Goal: Task Accomplishment & Management: Manage account settings

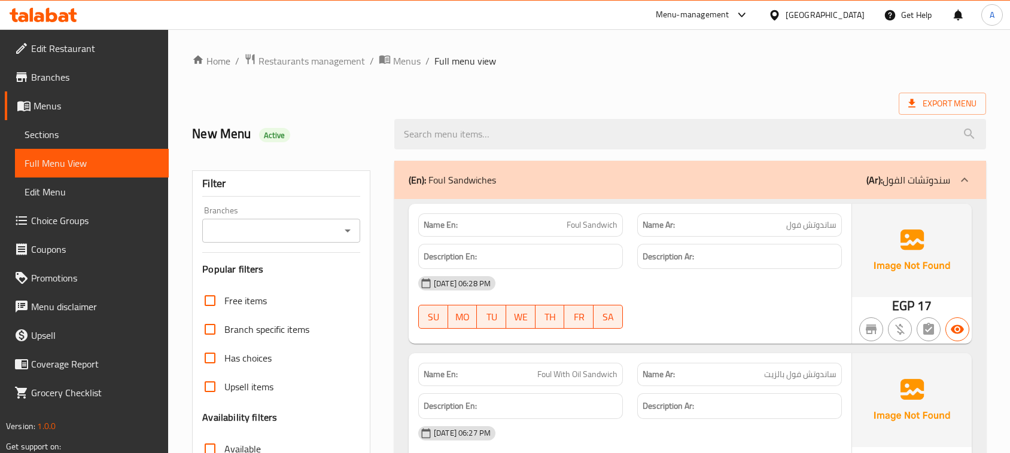
click at [578, 112] on div at bounding box center [690, 134] width 606 height 45
click at [189, 135] on div "New Menu Active" at bounding box center [286, 134] width 202 height 53
drag, startPoint x: 189, startPoint y: 135, endPoint x: 332, endPoint y: 174, distance: 148.1
click at [317, 132] on h2 "New Menu Active" at bounding box center [286, 134] width 188 height 18
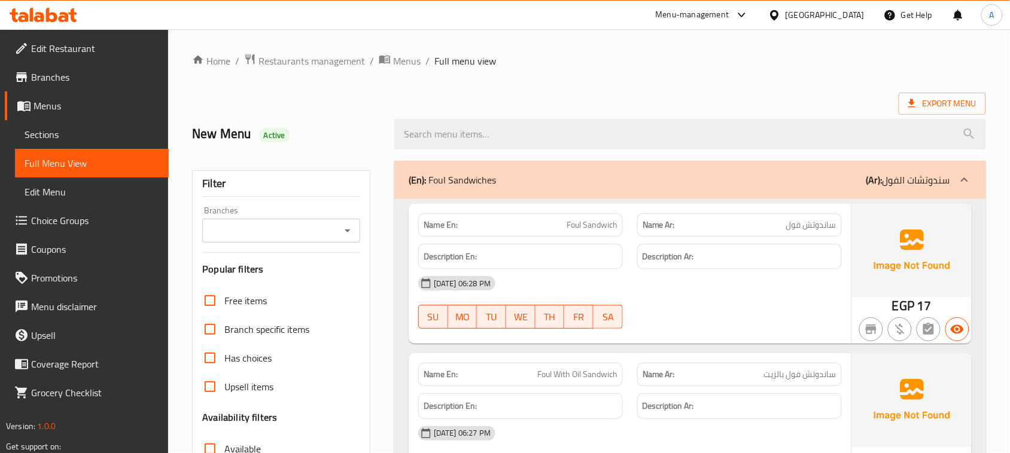
click at [193, 132] on div "New Menu Active" at bounding box center [286, 134] width 202 height 53
click at [194, 132] on h2 "New Menu Active" at bounding box center [286, 134] width 188 height 18
drag, startPoint x: 194, startPoint y: 132, endPoint x: 336, endPoint y: 187, distance: 151.7
click at [342, 120] on div "New Menu Active" at bounding box center [286, 134] width 202 height 53
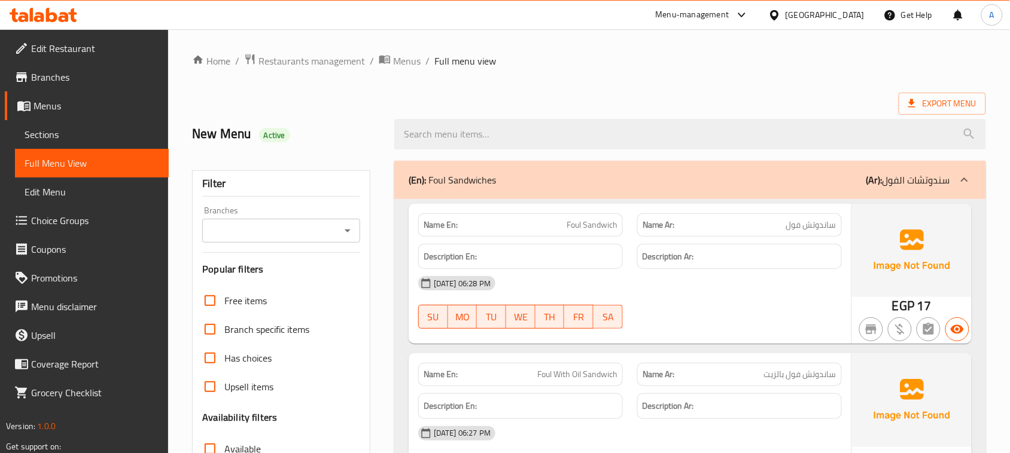
click at [196, 141] on h2 "New Menu Active" at bounding box center [286, 134] width 188 height 18
drag, startPoint x: 196, startPoint y: 141, endPoint x: 356, endPoint y: 157, distance: 161.8
click at [227, 136] on h2 "New Menu Active" at bounding box center [286, 134] width 188 height 18
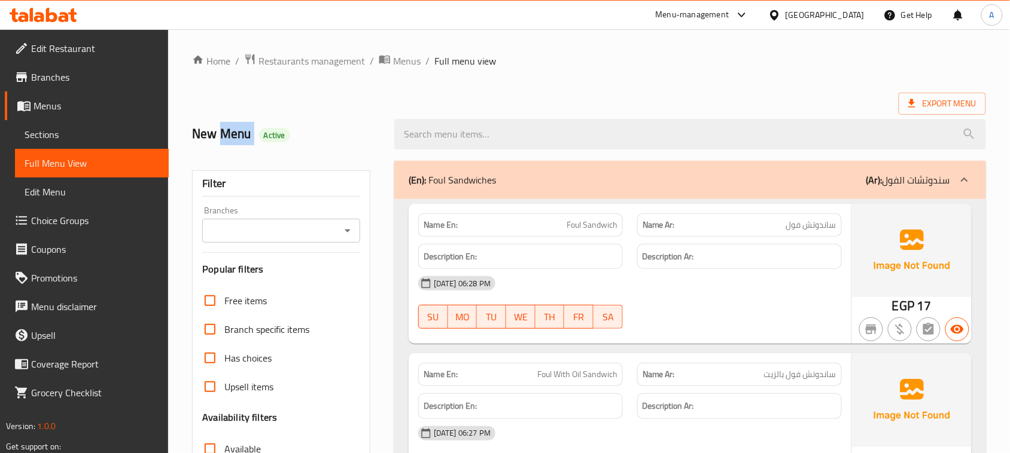
click at [227, 136] on h2 "New Menu Active" at bounding box center [286, 134] width 188 height 18
drag, startPoint x: 227, startPoint y: 136, endPoint x: 347, endPoint y: 168, distance: 123.9
click at [347, 148] on div "New Menu Active" at bounding box center [286, 134] width 202 height 53
click at [230, 133] on h2 "New Menu Active" at bounding box center [286, 134] width 188 height 18
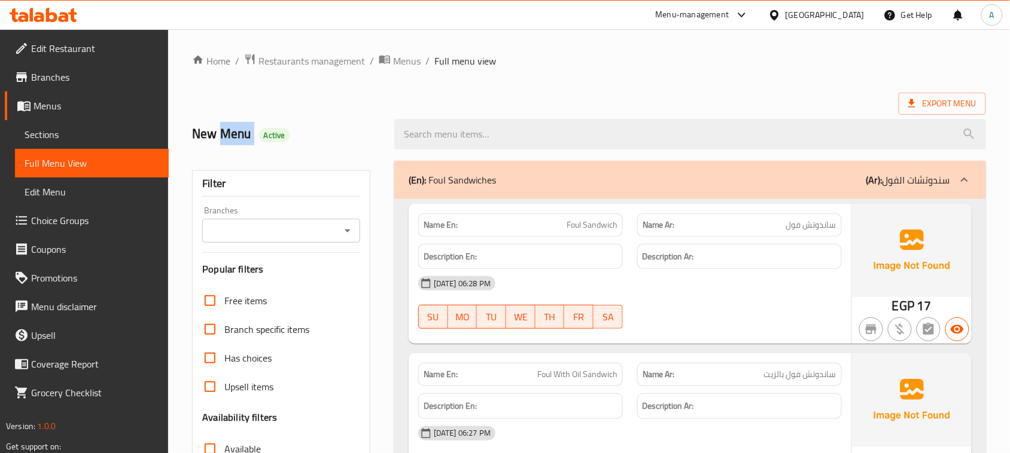
click at [230, 133] on h2 "New Menu Active" at bounding box center [286, 134] width 188 height 18
drag, startPoint x: 230, startPoint y: 133, endPoint x: 290, endPoint y: 176, distance: 74.0
click at [311, 143] on h2 "New Menu Active" at bounding box center [286, 134] width 188 height 18
click at [230, 121] on div "New Menu Active" at bounding box center [286, 134] width 202 height 53
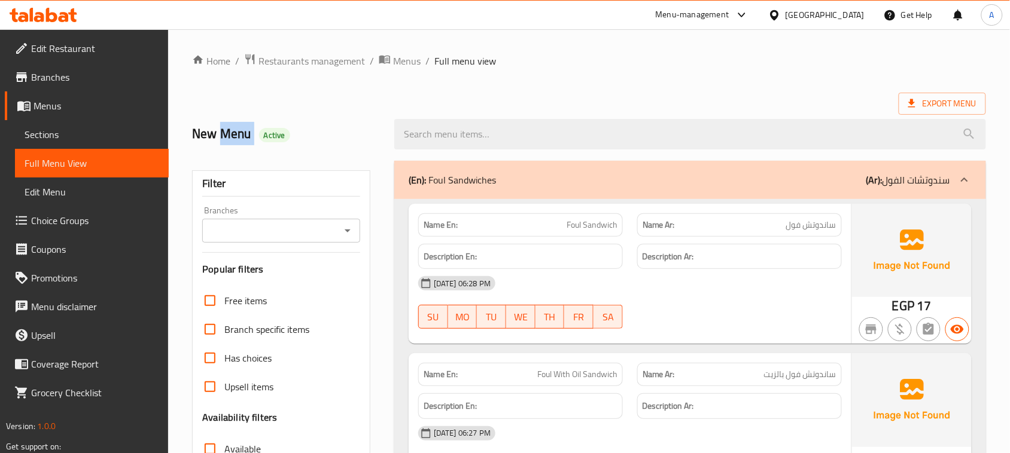
click at [230, 121] on div "New Menu Active" at bounding box center [286, 134] width 202 height 53
drag, startPoint x: 230, startPoint y: 121, endPoint x: 312, endPoint y: 154, distance: 88.5
click at [563, 108] on div "New Menu Active" at bounding box center [589, 134] width 808 height 53
click at [214, 129] on h2 "New Menu Active" at bounding box center [286, 134] width 188 height 18
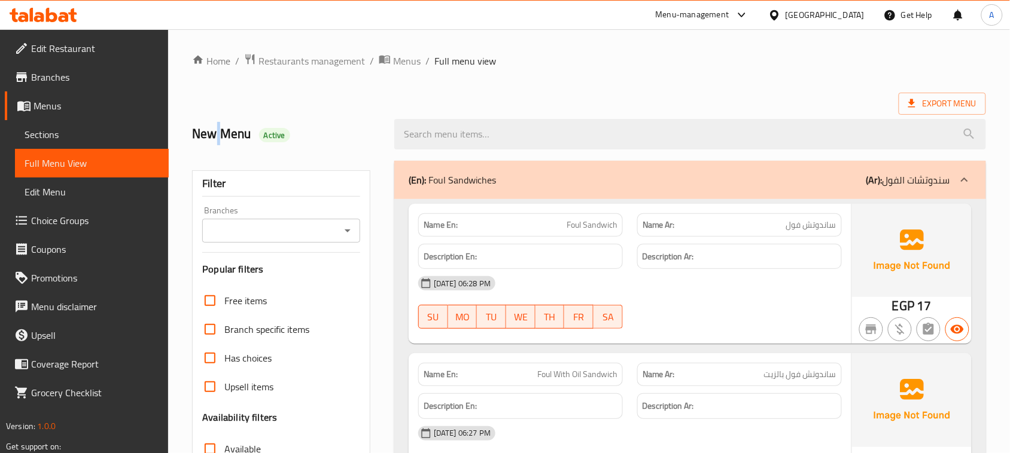
click at [214, 129] on h2 "New Menu Active" at bounding box center [286, 134] width 188 height 18
drag, startPoint x: 214, startPoint y: 129, endPoint x: 267, endPoint y: 165, distance: 64.2
click at [284, 103] on div "Export Menu" at bounding box center [589, 104] width 794 height 22
click at [262, 121] on div "New Menu Active" at bounding box center [286, 134] width 202 height 53
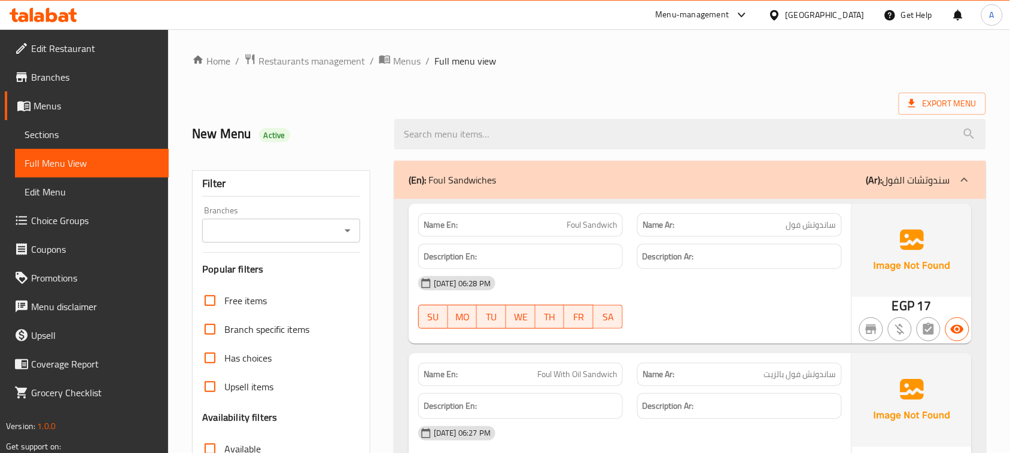
click at [245, 125] on h2 "New Menu Active" at bounding box center [286, 134] width 188 height 18
drag, startPoint x: 245, startPoint y: 123, endPoint x: 275, endPoint y: 148, distance: 39.4
click at [275, 148] on div "New Menu Active" at bounding box center [286, 134] width 202 height 53
click at [322, 126] on h2 "New Menu Active" at bounding box center [286, 134] width 188 height 18
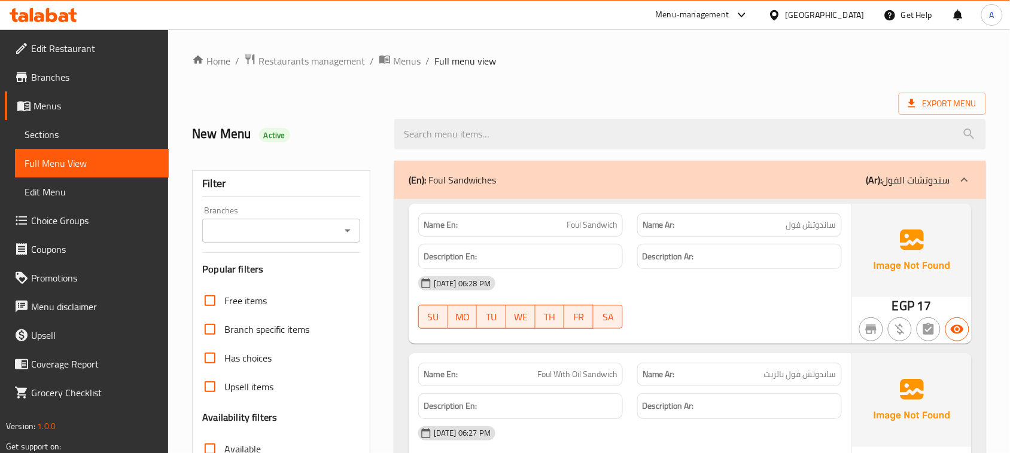
click at [246, 132] on h2 "New Menu Active" at bounding box center [286, 134] width 188 height 18
drag, startPoint x: 246, startPoint y: 132, endPoint x: 336, endPoint y: 216, distance: 122.7
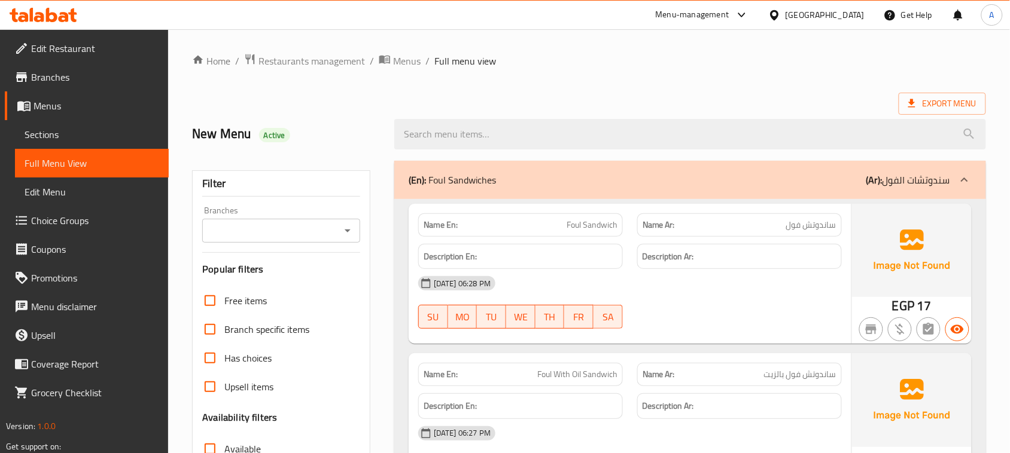
click at [200, 142] on h2 "New Menu Active" at bounding box center [286, 134] width 188 height 18
drag, startPoint x: 200, startPoint y: 142, endPoint x: 300, endPoint y: 220, distance: 126.6
click at [572, 93] on div "Export Menu" at bounding box center [589, 104] width 794 height 22
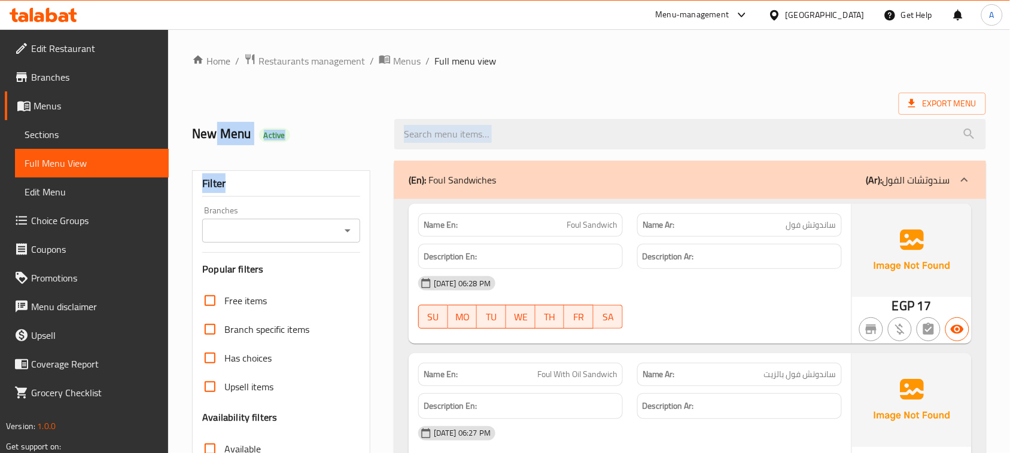
drag, startPoint x: 217, startPoint y: 145, endPoint x: 285, endPoint y: 177, distance: 75.2
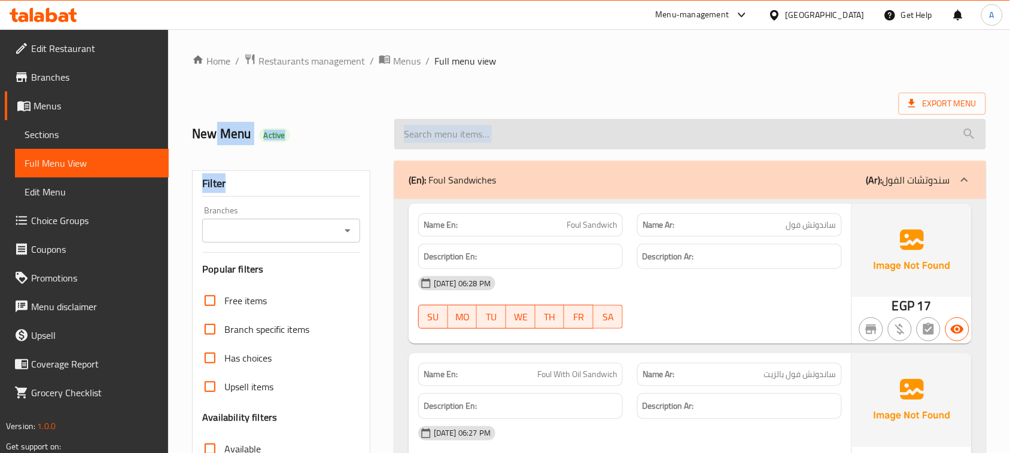
click at [563, 135] on input "search" at bounding box center [689, 134] width 591 height 31
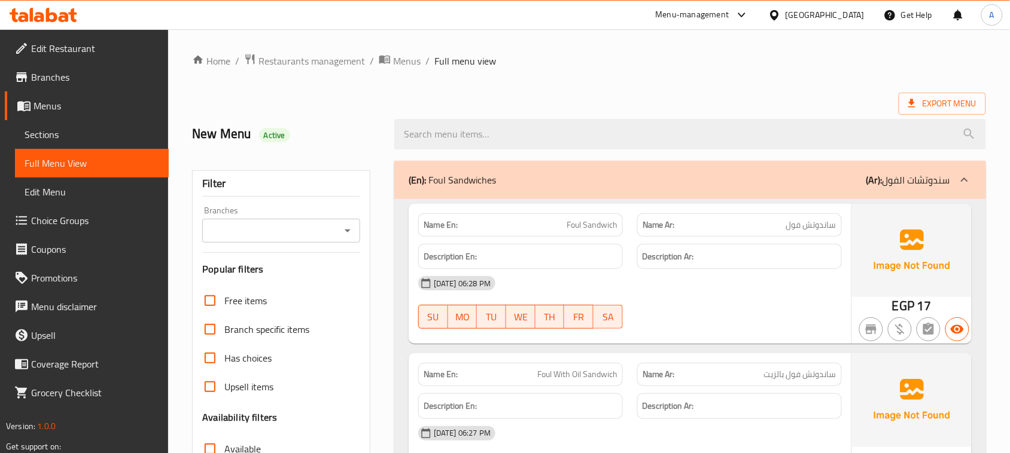
click at [554, 109] on div "New Menu Active" at bounding box center [589, 134] width 808 height 53
click at [204, 147] on div "New Menu Active" at bounding box center [286, 134] width 202 height 53
click at [204, 133] on h2 "New Menu Active" at bounding box center [286, 134] width 188 height 18
drag, startPoint x: 204, startPoint y: 133, endPoint x: 235, endPoint y: 157, distance: 39.2
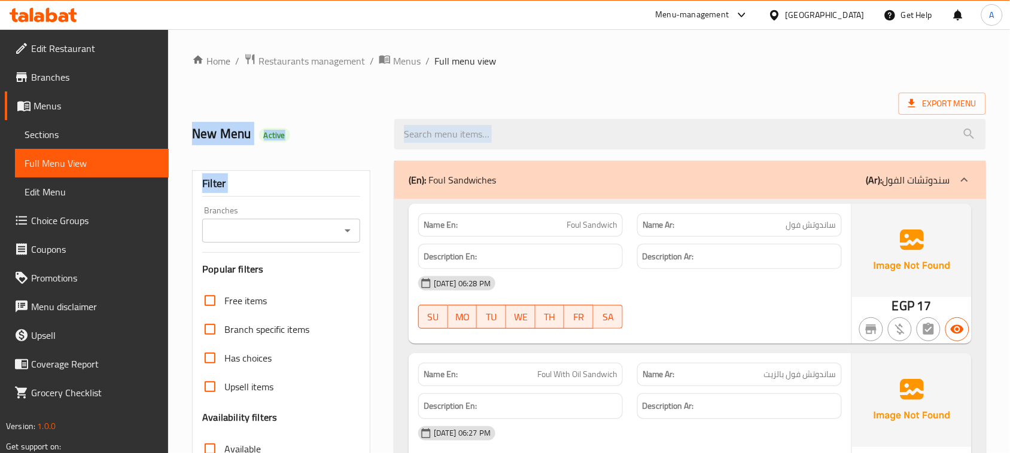
click at [200, 117] on div "New Menu Active" at bounding box center [286, 134] width 202 height 53
drag, startPoint x: 200, startPoint y: 117, endPoint x: 232, endPoint y: 167, distance: 59.9
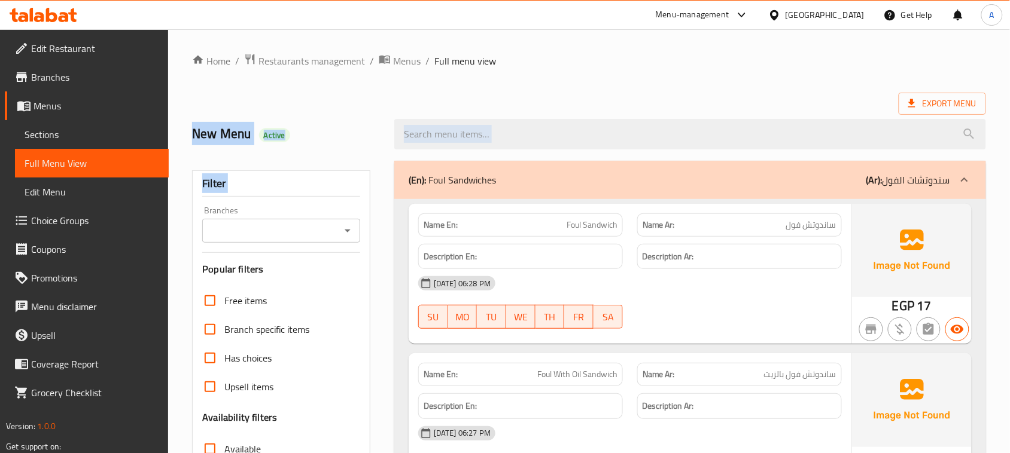
click at [225, 132] on h2 "New Menu Active" at bounding box center [286, 134] width 188 height 18
drag, startPoint x: 225, startPoint y: 132, endPoint x: 227, endPoint y: 161, distance: 29.4
click at [221, 133] on h2 "New Menu Active" at bounding box center [286, 134] width 188 height 18
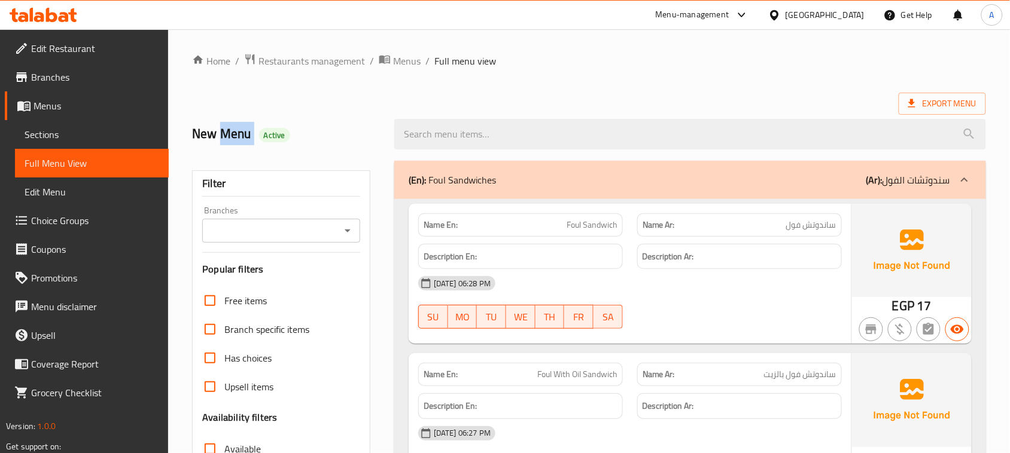
click at [221, 133] on h2 "New Menu Active" at bounding box center [286, 134] width 188 height 18
drag, startPoint x: 221, startPoint y: 133, endPoint x: 228, endPoint y: 164, distance: 32.4
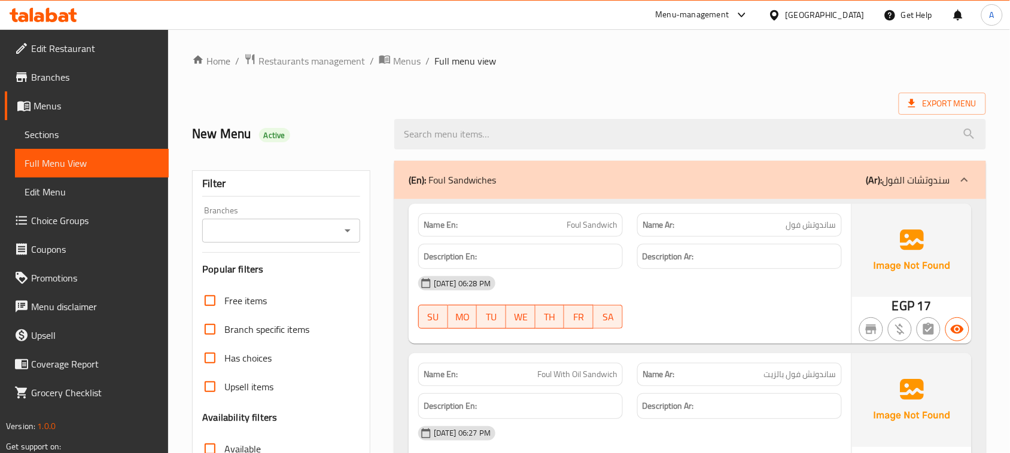
click at [225, 141] on h2 "New Menu Active" at bounding box center [286, 134] width 188 height 18
drag, startPoint x: 225, startPoint y: 141, endPoint x: 225, endPoint y: 172, distance: 31.1
click at [225, 148] on div "New Menu Active" at bounding box center [286, 134] width 202 height 53
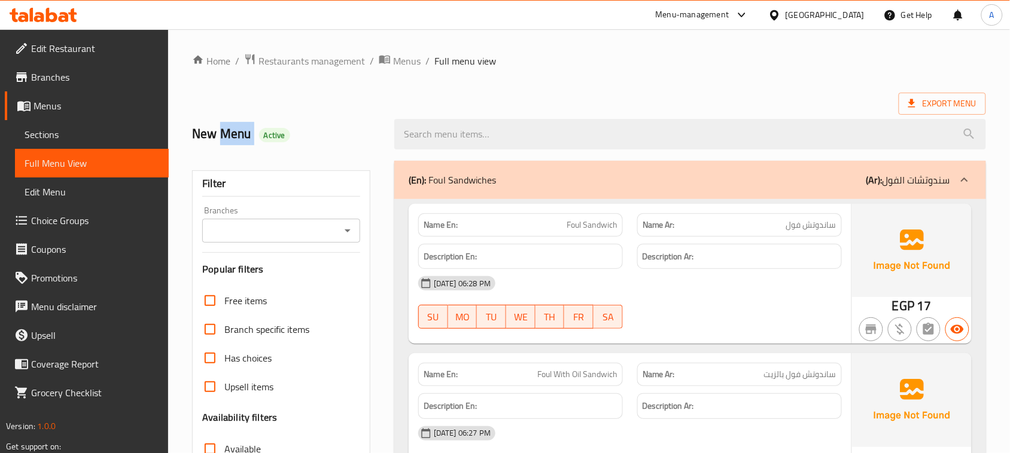
click at [225, 148] on div "New Menu Active" at bounding box center [286, 134] width 202 height 53
click at [225, 143] on h2 "New Menu Active" at bounding box center [286, 134] width 188 height 18
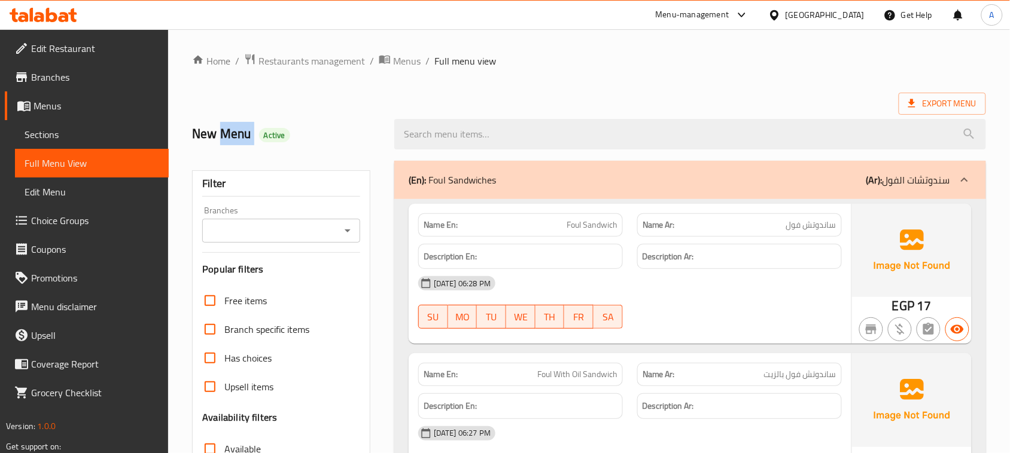
click at [225, 143] on h2 "New Menu Active" at bounding box center [286, 134] width 188 height 18
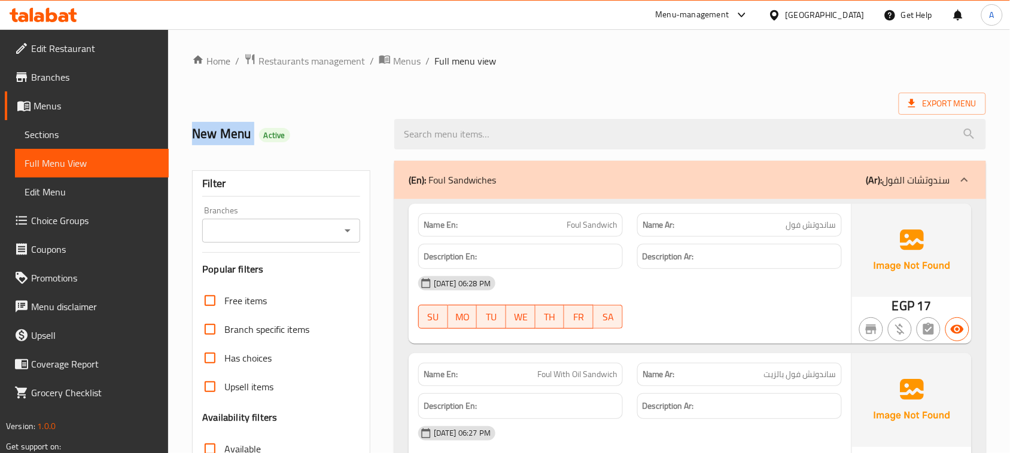
click at [222, 135] on h2 "New Menu Active" at bounding box center [286, 134] width 188 height 18
drag, startPoint x: 222, startPoint y: 135, endPoint x: 248, endPoint y: 172, distance: 45.6
click at [241, 126] on h2 "New Menu Active" at bounding box center [286, 134] width 188 height 18
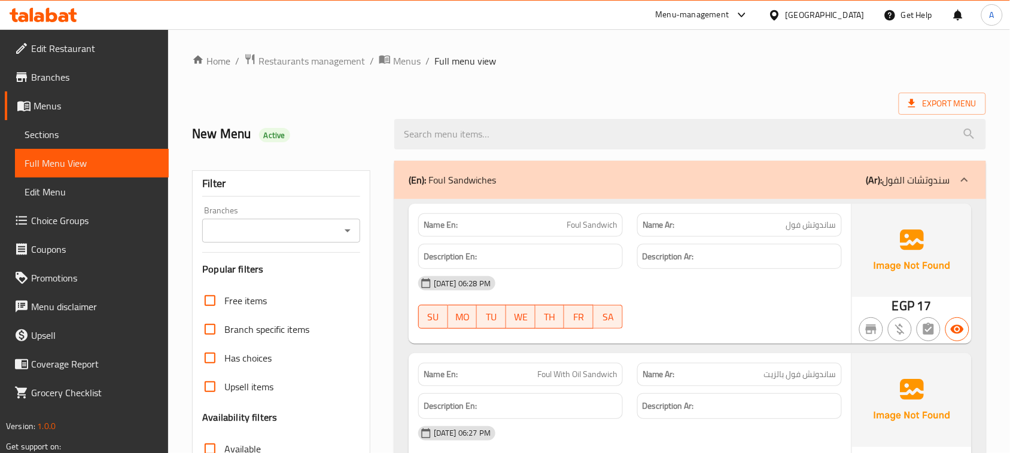
click at [237, 143] on h2 "New Menu Active" at bounding box center [286, 134] width 188 height 18
drag, startPoint x: 237, startPoint y: 144, endPoint x: 252, endPoint y: 172, distance: 31.8
click at [234, 126] on h2 "New Menu Active" at bounding box center [286, 134] width 188 height 18
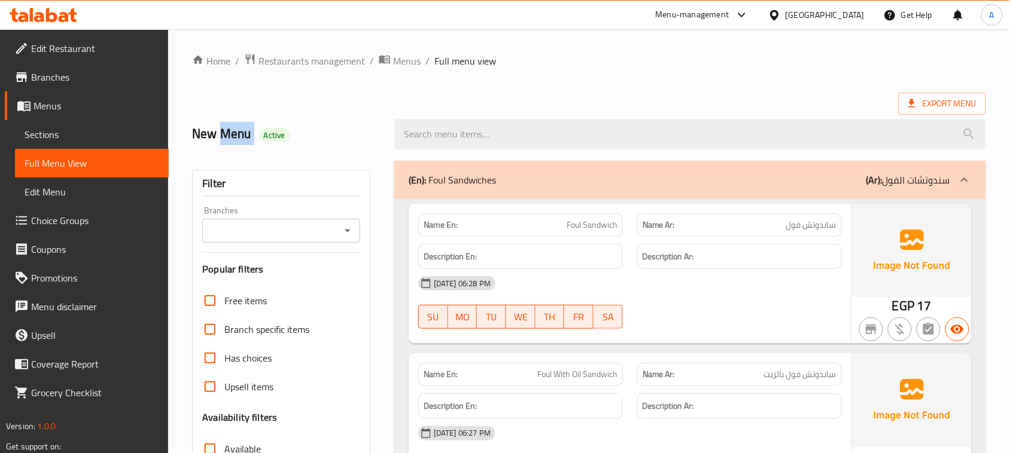
click at [234, 126] on h2 "New Menu Active" at bounding box center [286, 134] width 188 height 18
drag, startPoint x: 234, startPoint y: 126, endPoint x: 242, endPoint y: 156, distance: 31.1
click at [231, 133] on h2 "New Menu Active" at bounding box center [286, 134] width 188 height 18
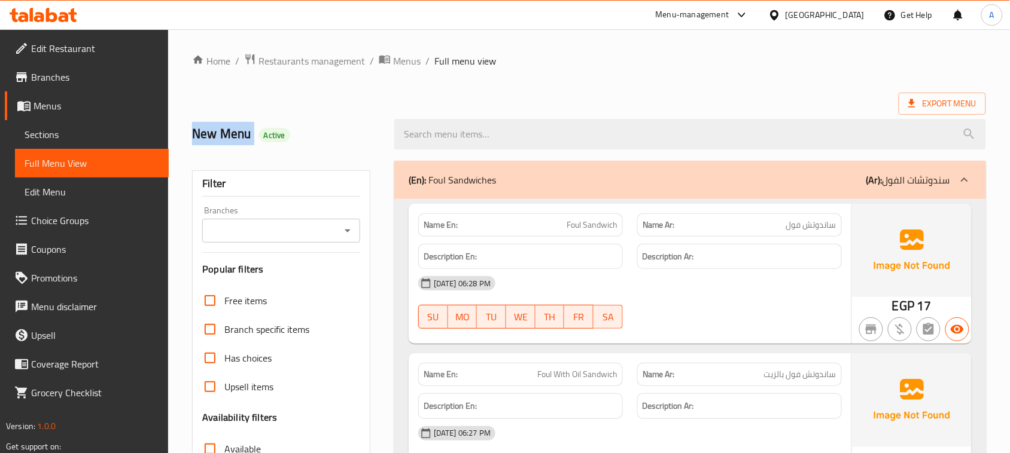
click at [231, 133] on h2 "New Menu Active" at bounding box center [286, 134] width 188 height 18
click at [206, 126] on h2 "New Menu Active" at bounding box center [286, 134] width 188 height 18
drag, startPoint x: 193, startPoint y: 133, endPoint x: 202, endPoint y: 144, distance: 14.4
click at [204, 143] on h2 "New Menu Active" at bounding box center [286, 134] width 188 height 18
click at [195, 135] on h2 "New Menu Active" at bounding box center [286, 134] width 188 height 18
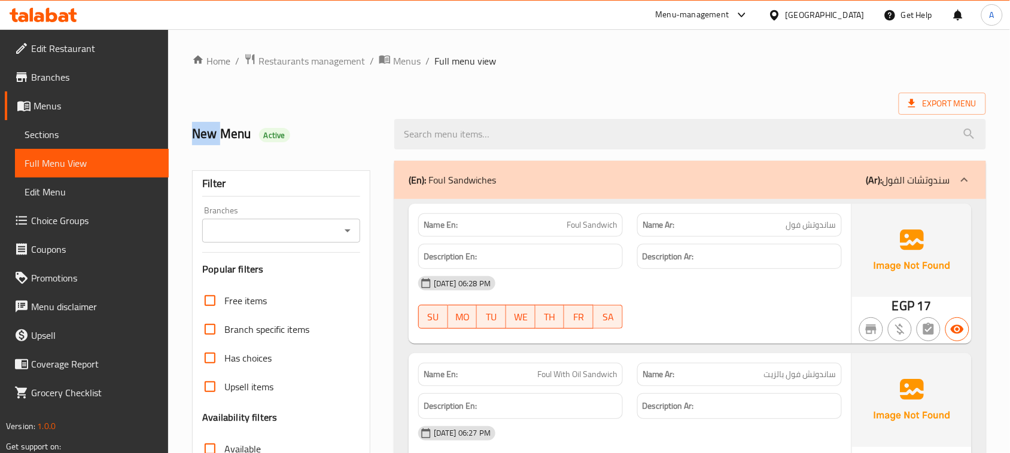
click at [195, 135] on h2 "New Menu Active" at bounding box center [286, 134] width 188 height 18
click at [200, 129] on h2 "New Menu Active" at bounding box center [286, 134] width 188 height 18
drag, startPoint x: 194, startPoint y: 133, endPoint x: 283, endPoint y: 129, distance: 88.6
click at [283, 129] on h2 "New Menu Active" at bounding box center [286, 134] width 188 height 18
click at [237, 130] on h2 "New Menu Active" at bounding box center [286, 134] width 188 height 18
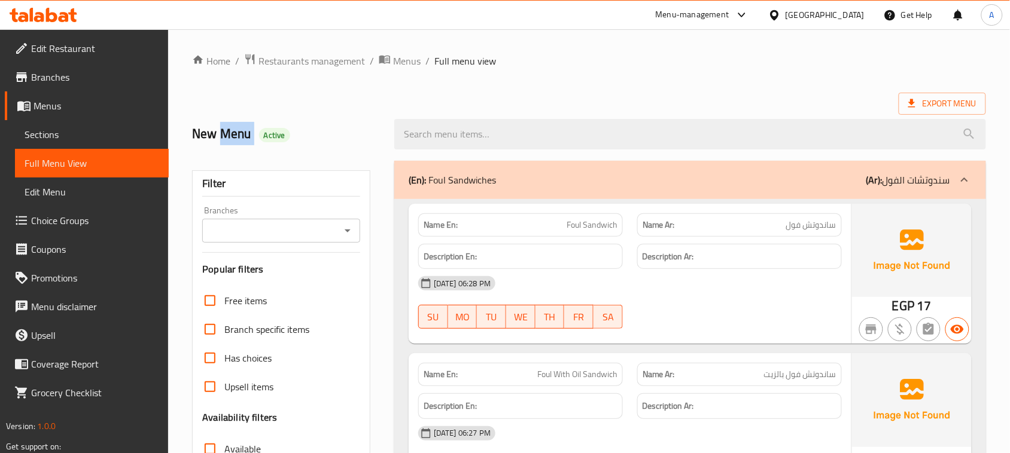
click at [237, 130] on h2 "New Menu Active" at bounding box center [286, 134] width 188 height 18
click at [195, 132] on h2 "New Menu Active" at bounding box center [286, 134] width 188 height 18
drag, startPoint x: 190, startPoint y: 136, endPoint x: 279, endPoint y: 133, distance: 89.8
click at [279, 133] on div "New Menu Active" at bounding box center [286, 134] width 202 height 53
click at [223, 133] on h2 "New Menu Active" at bounding box center [286, 134] width 188 height 18
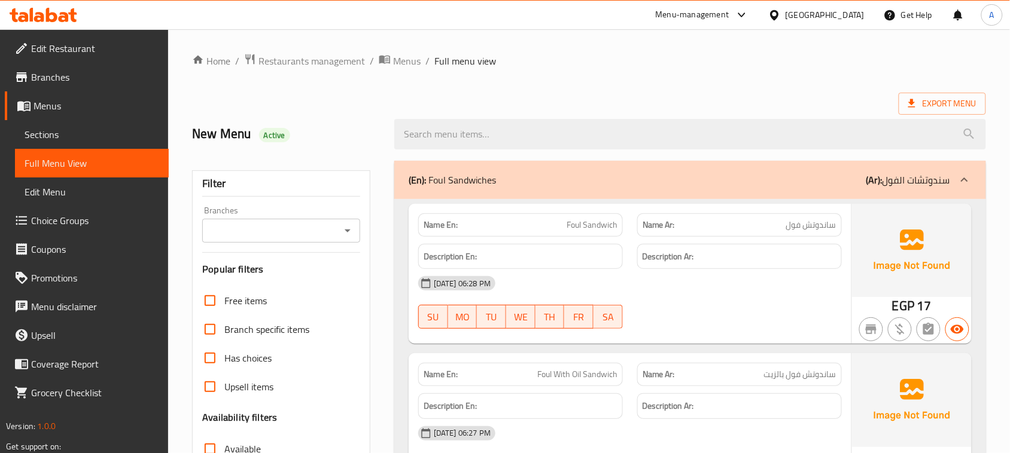
click at [203, 136] on h2 "New Menu Active" at bounding box center [286, 134] width 188 height 18
drag, startPoint x: 203, startPoint y: 136, endPoint x: 311, endPoint y: 139, distance: 107.7
click at [311, 139] on h2 "New Menu Active" at bounding box center [286, 134] width 188 height 18
click at [219, 133] on h2 "New Menu Active" at bounding box center [286, 134] width 188 height 18
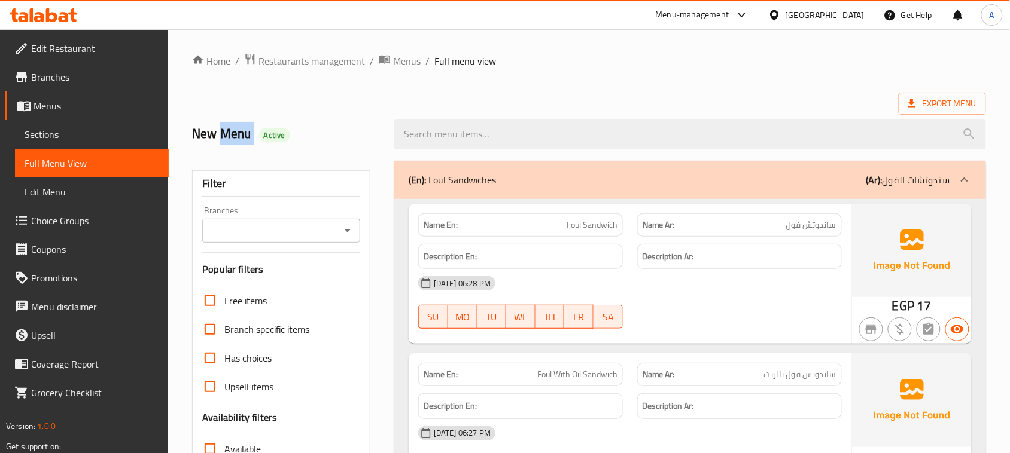
click at [219, 133] on h2 "New Menu Active" at bounding box center [286, 134] width 188 height 18
click at [200, 136] on h2 "New Menu Active" at bounding box center [286, 134] width 188 height 18
drag, startPoint x: 200, startPoint y: 136, endPoint x: 279, endPoint y: 136, distance: 78.3
click at [279, 136] on h2 "New Menu Active" at bounding box center [286, 134] width 188 height 18
click at [210, 136] on h2 "New Menu Active" at bounding box center [286, 134] width 188 height 18
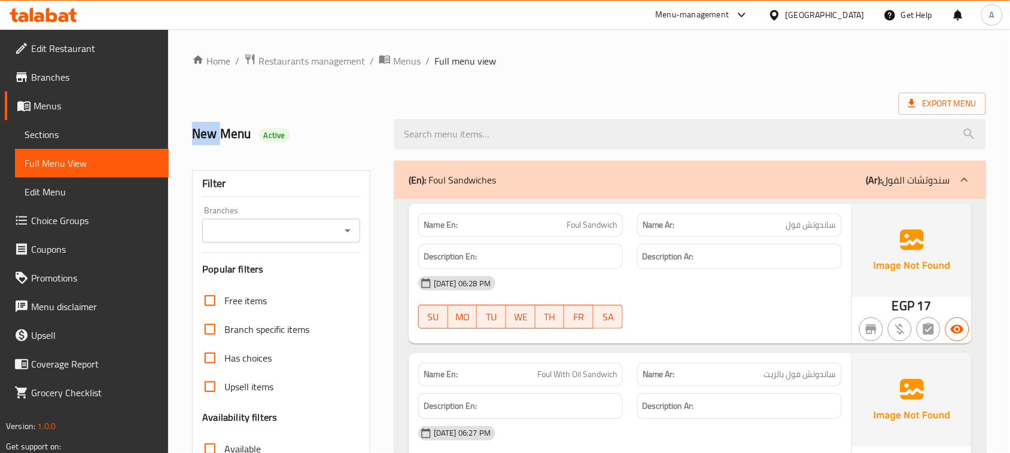
click at [210, 136] on h2 "New Menu Active" at bounding box center [286, 134] width 188 height 18
drag, startPoint x: 210, startPoint y: 136, endPoint x: 315, endPoint y: 136, distance: 105.3
click at [315, 136] on h2 "New Menu Active" at bounding box center [286, 134] width 188 height 18
click at [312, 136] on h2 "New Menu Active" at bounding box center [286, 134] width 188 height 18
click at [208, 132] on h2 "New Menu Active" at bounding box center [286, 134] width 188 height 18
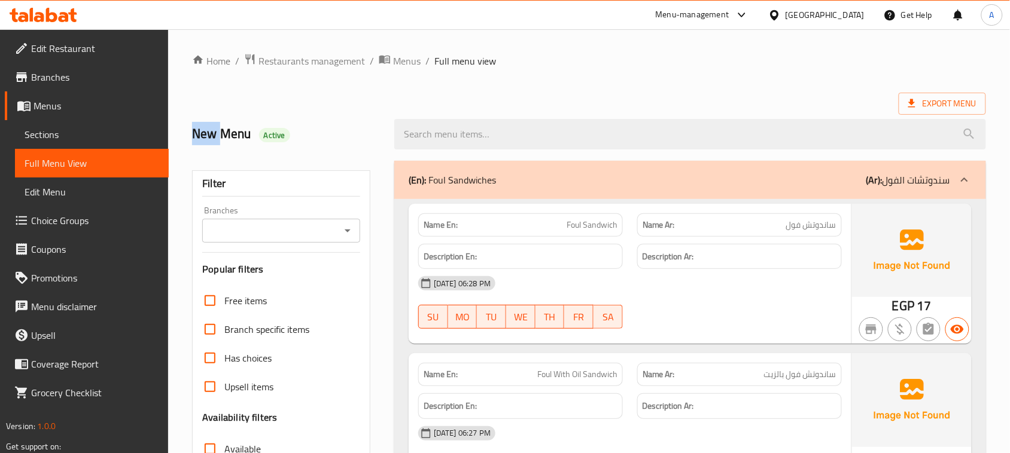
click at [208, 132] on h2 "New Menu Active" at bounding box center [286, 134] width 188 height 18
drag, startPoint x: 208, startPoint y: 132, endPoint x: 300, endPoint y: 142, distance: 93.3
click at [300, 142] on h2 "New Menu Active" at bounding box center [286, 134] width 188 height 18
click at [288, 133] on span "Active" at bounding box center [274, 135] width 31 height 11
click at [220, 129] on h2 "New Menu Active" at bounding box center [286, 134] width 188 height 18
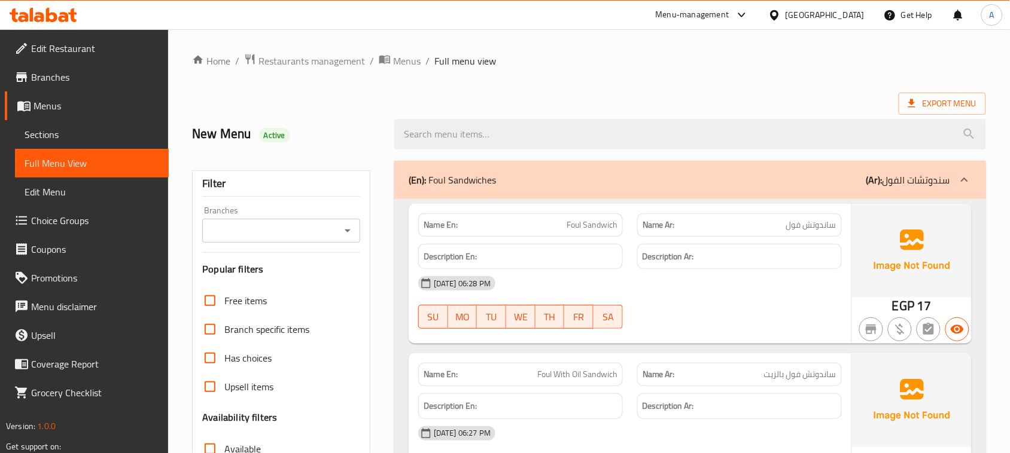
click at [220, 129] on h2 "New Menu Active" at bounding box center [286, 134] width 188 height 18
drag, startPoint x: 220, startPoint y: 129, endPoint x: 321, endPoint y: 156, distance: 104.2
click at [350, 120] on div "New Menu Active" at bounding box center [286, 134] width 202 height 53
click at [198, 135] on h2 "New Menu Active" at bounding box center [286, 134] width 188 height 18
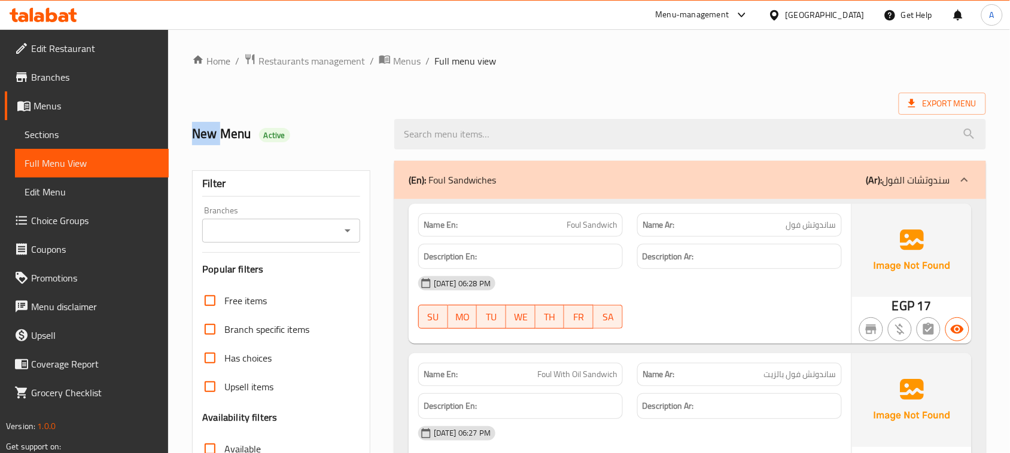
click at [197, 135] on h2 "New Menu Active" at bounding box center [286, 134] width 188 height 18
drag, startPoint x: 197, startPoint y: 135, endPoint x: 383, endPoint y: 174, distance: 190.1
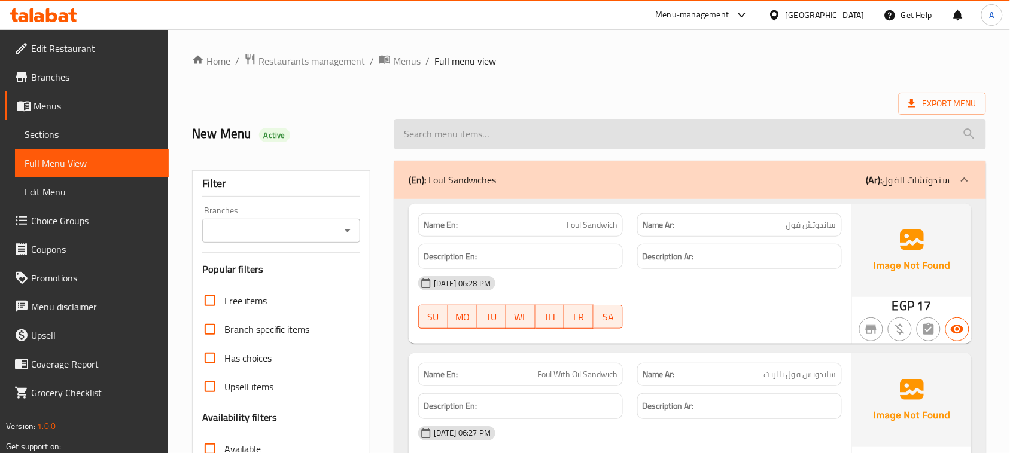
drag, startPoint x: 557, startPoint y: 93, endPoint x: 471, endPoint y: 138, distance: 97.6
click at [558, 94] on div "Export Menu" at bounding box center [589, 104] width 794 height 22
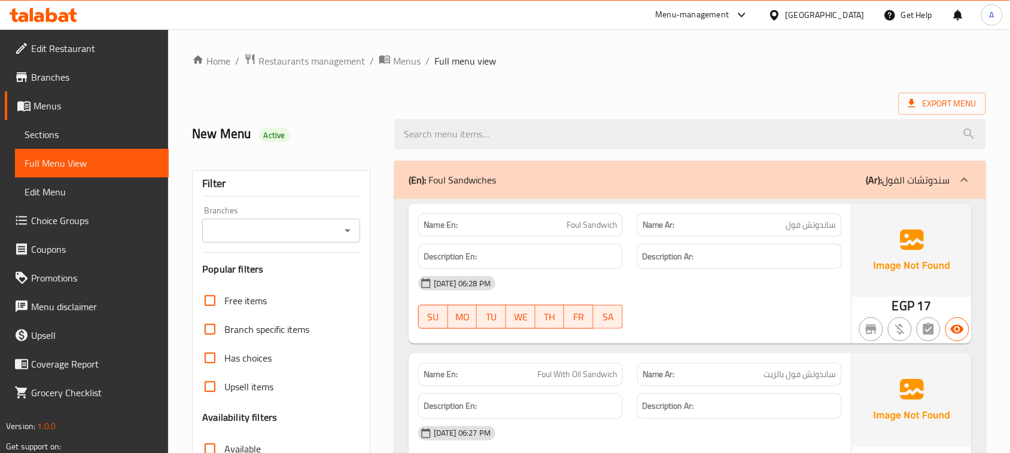
click at [199, 135] on h2 "New Menu Active" at bounding box center [286, 134] width 188 height 18
drag, startPoint x: 199, startPoint y: 135, endPoint x: 374, endPoint y: 169, distance: 177.8
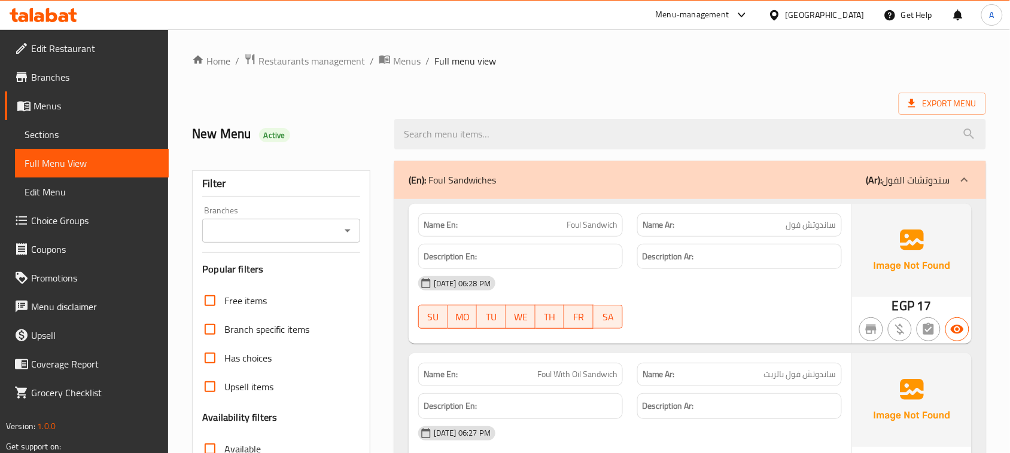
click at [204, 135] on h2 "New Menu Active" at bounding box center [286, 134] width 188 height 18
drag, startPoint x: 204, startPoint y: 135, endPoint x: 379, endPoint y: 202, distance: 187.0
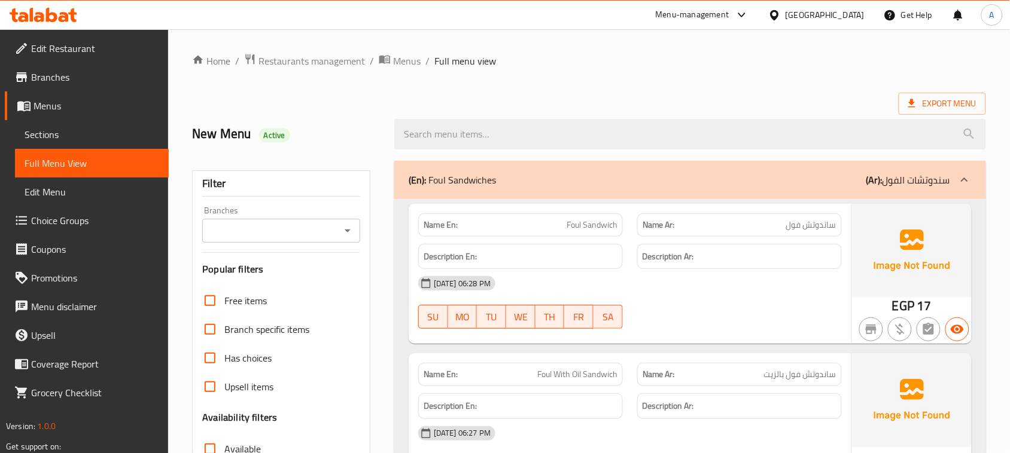
click at [214, 129] on h2 "New Menu Active" at bounding box center [286, 134] width 188 height 18
drag, startPoint x: 214, startPoint y: 129, endPoint x: 311, endPoint y: 176, distance: 108.6
click at [324, 142] on h2 "New Menu Active" at bounding box center [286, 134] width 188 height 18
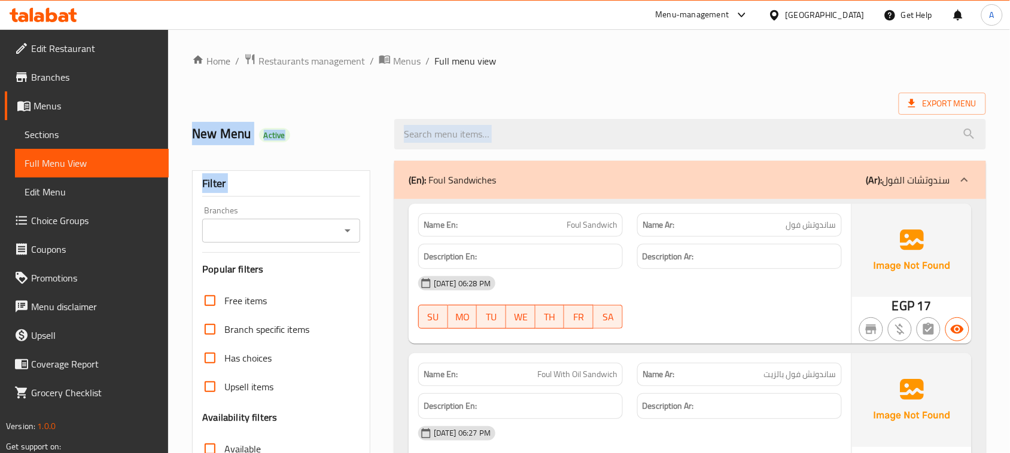
click at [217, 139] on h2 "New Menu Active" at bounding box center [286, 134] width 188 height 18
drag, startPoint x: 217, startPoint y: 139, endPoint x: 372, endPoint y: 215, distance: 173.3
click at [352, 145] on div "New Menu Active" at bounding box center [286, 134] width 202 height 53
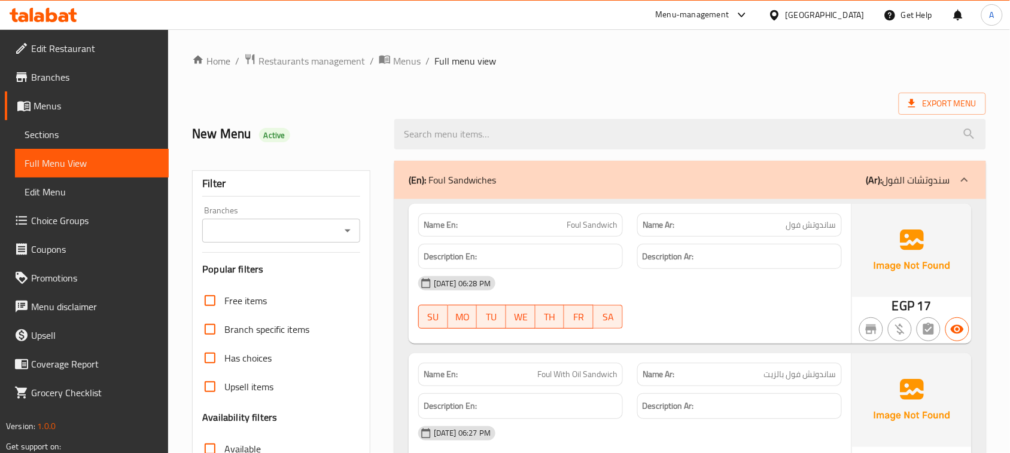
click at [216, 132] on h2 "New Menu Active" at bounding box center [286, 134] width 188 height 18
drag, startPoint x: 238, startPoint y: 139, endPoint x: 291, endPoint y: 156, distance: 55.8
click at [286, 153] on div "New Menu Active" at bounding box center [286, 134] width 202 height 53
click at [318, 151] on div "New Menu Active" at bounding box center [286, 134] width 202 height 53
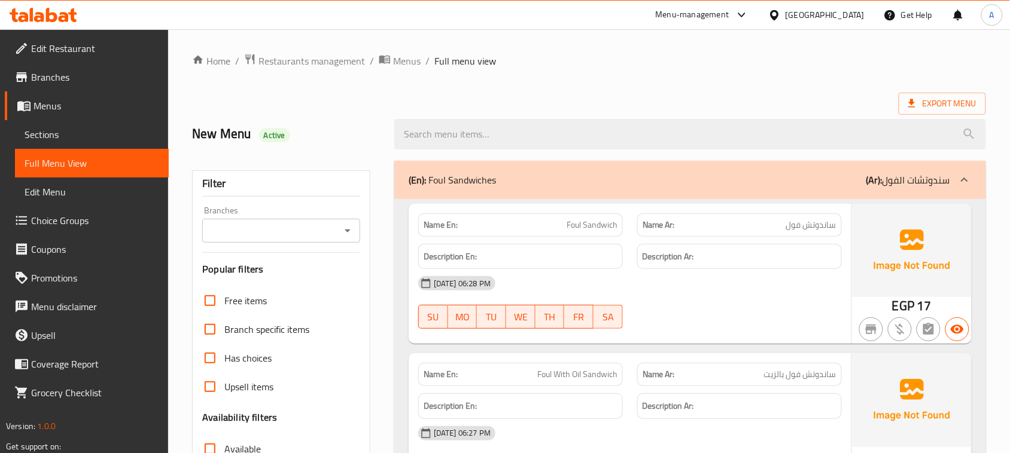
click at [239, 141] on h2 "New Menu Active" at bounding box center [286, 134] width 188 height 18
drag, startPoint x: 239, startPoint y: 141, endPoint x: 311, endPoint y: 163, distance: 75.3
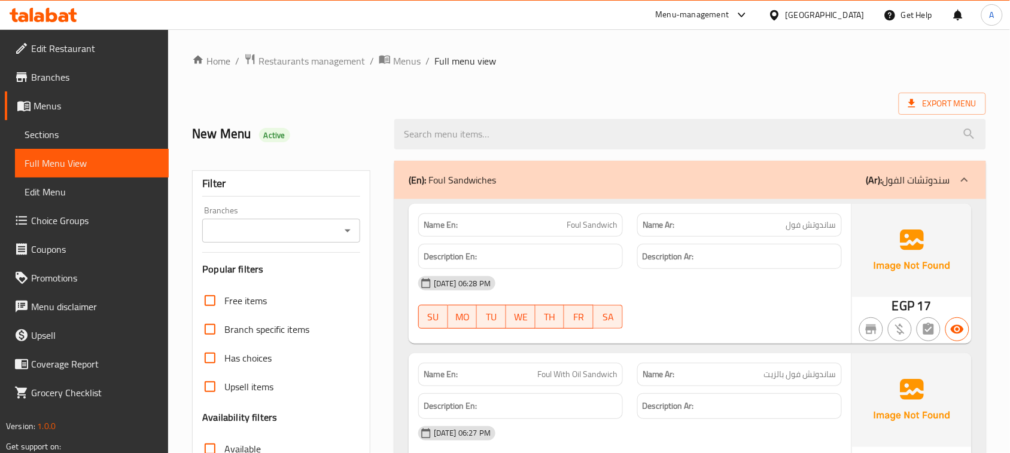
click at [222, 142] on h2 "New Menu Active" at bounding box center [286, 134] width 188 height 18
click at [214, 141] on h2 "New Menu Active" at bounding box center [286, 134] width 188 height 18
click at [214, 136] on h2 "New Menu Active" at bounding box center [286, 134] width 188 height 18
drag, startPoint x: 214, startPoint y: 136, endPoint x: 222, endPoint y: 165, distance: 30.5
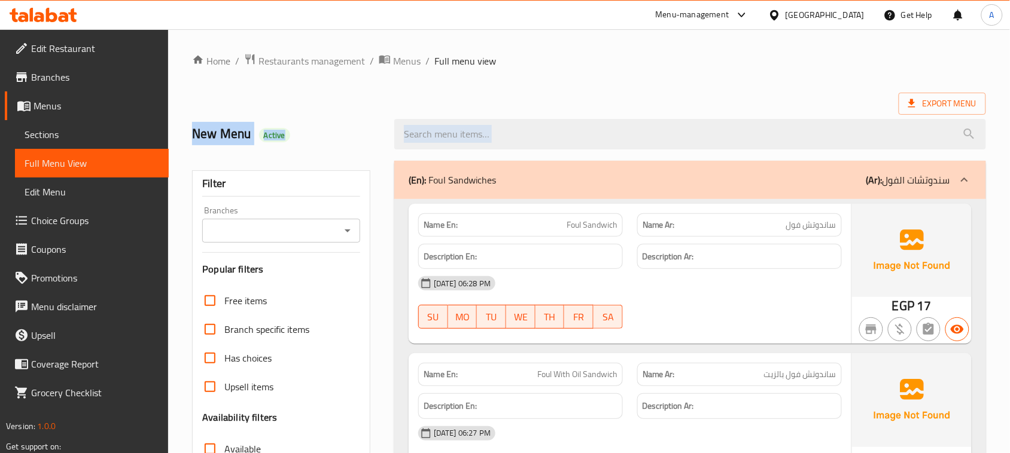
click at [414, 153] on div "New Menu Active" at bounding box center [589, 134] width 808 height 53
click at [312, 109] on div "New Menu Active" at bounding box center [286, 134] width 202 height 53
click at [202, 141] on h2 "New Menu Active" at bounding box center [286, 134] width 188 height 18
drag, startPoint x: 202, startPoint y: 139, endPoint x: 249, endPoint y: 188, distance: 68.5
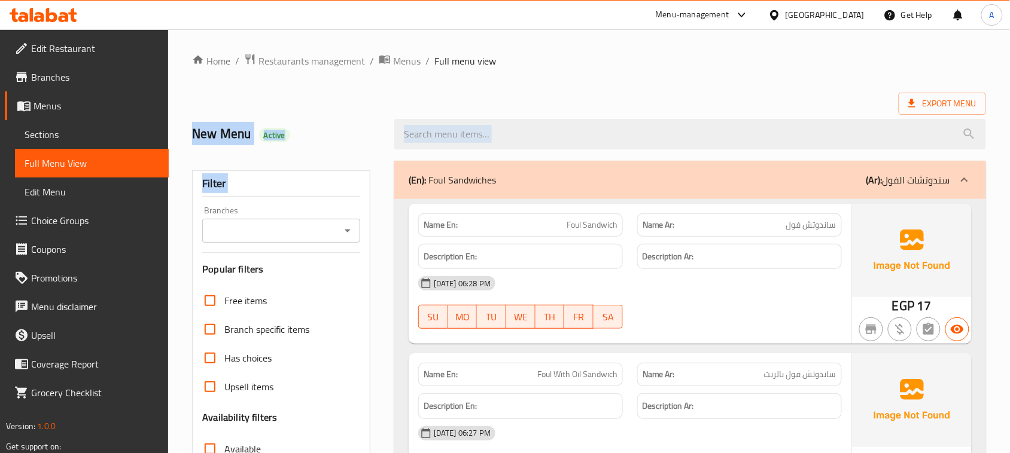
click at [293, 153] on div "New Menu Active" at bounding box center [286, 134] width 202 height 53
click at [193, 141] on h2 "New Menu Active" at bounding box center [286, 134] width 188 height 18
drag, startPoint x: 193, startPoint y: 141, endPoint x: 285, endPoint y: 200, distance: 109.0
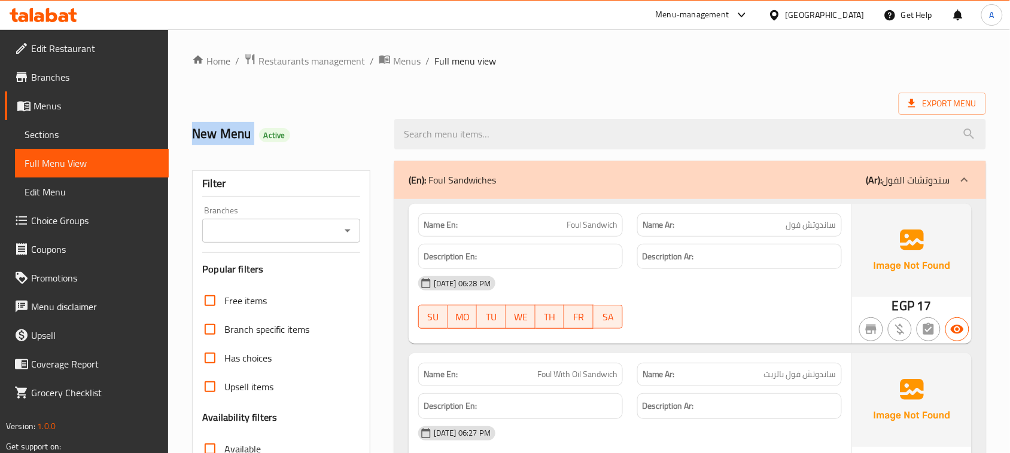
click at [300, 153] on div "New Menu Active" at bounding box center [286, 134] width 202 height 53
click at [211, 132] on h2 "New Menu Active" at bounding box center [286, 134] width 188 height 18
drag, startPoint x: 211, startPoint y: 132, endPoint x: 252, endPoint y: 173, distance: 58.4
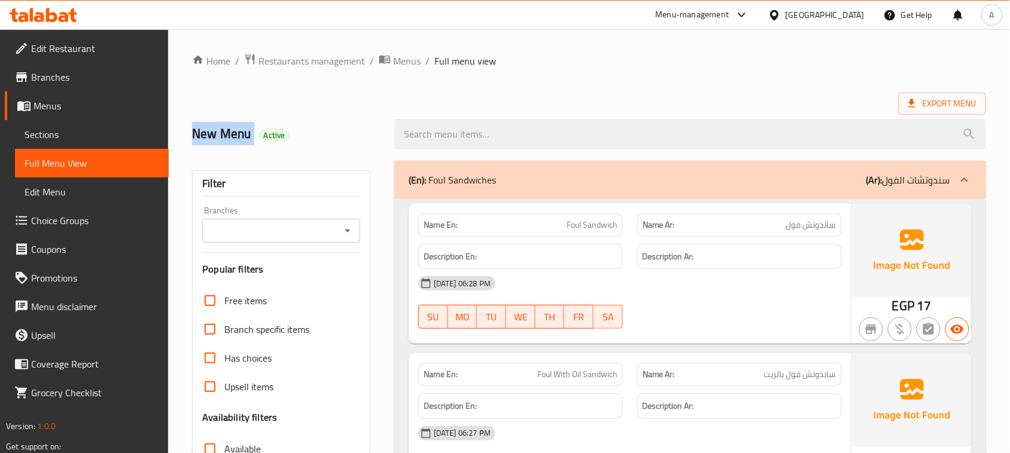
click at [284, 150] on div "New Menu Active" at bounding box center [286, 134] width 202 height 53
click at [207, 135] on h2 "New Menu Active" at bounding box center [286, 134] width 188 height 18
drag, startPoint x: 207, startPoint y: 135, endPoint x: 250, endPoint y: 165, distance: 52.8
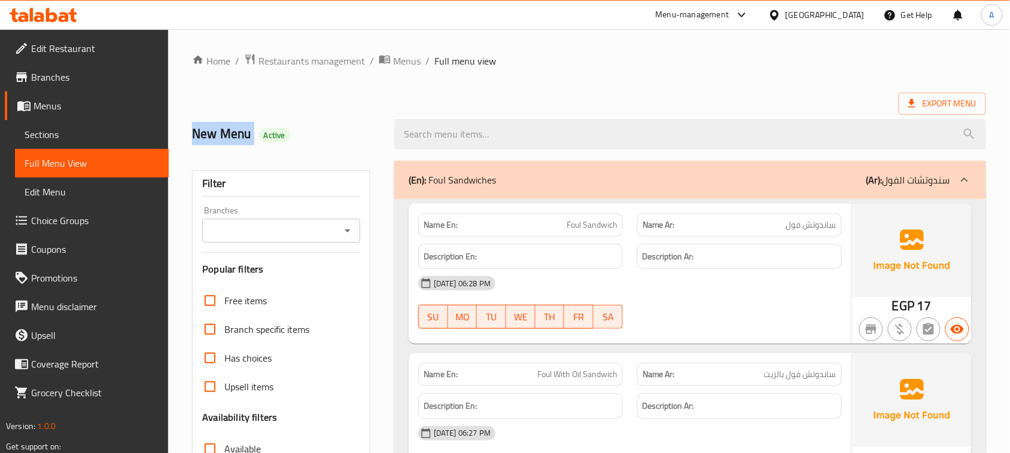
click at [228, 133] on h2 "New Menu Active" at bounding box center [286, 134] width 188 height 18
drag, startPoint x: 228, startPoint y: 133, endPoint x: 267, endPoint y: 123, distance: 40.0
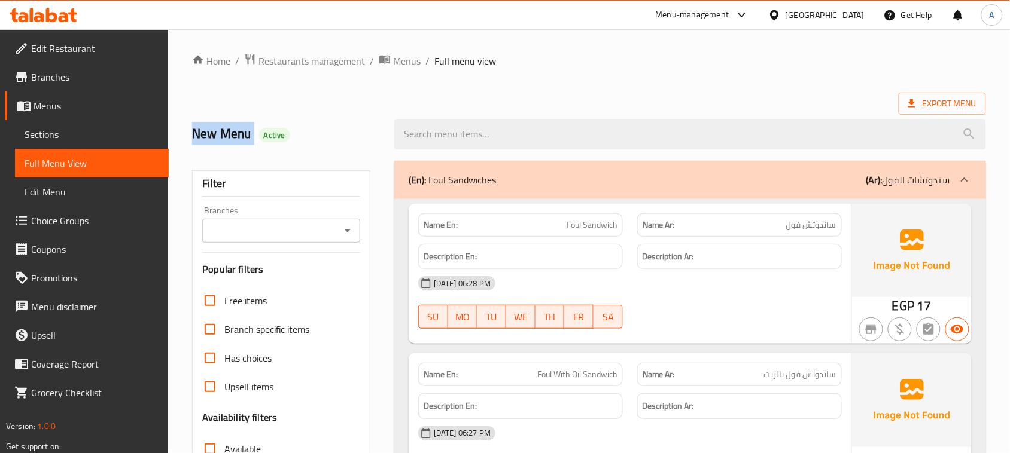
click at [241, 142] on h2 "New Menu Active" at bounding box center [286, 134] width 188 height 18
click at [269, 105] on div "Export Menu" at bounding box center [589, 104] width 794 height 22
click at [202, 130] on h2 "New Menu Active" at bounding box center [286, 134] width 188 height 18
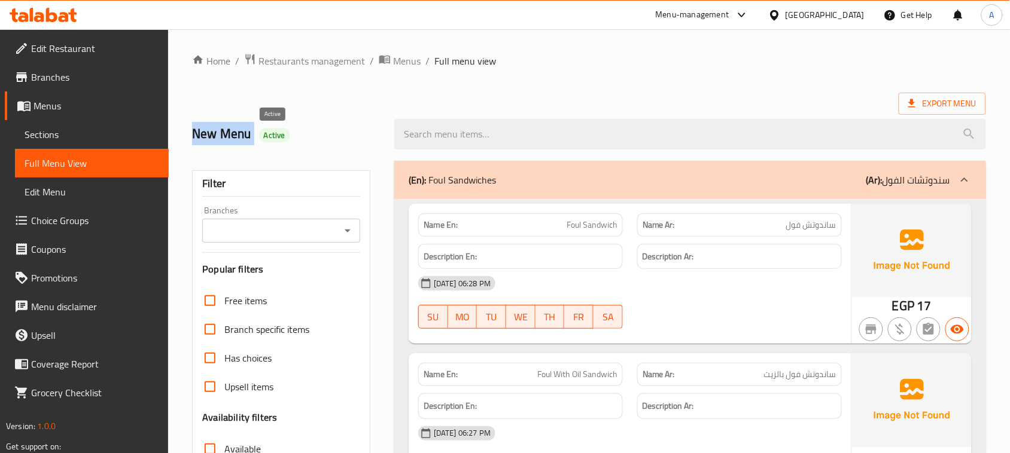
click at [259, 139] on span "Active" at bounding box center [274, 135] width 31 height 11
click at [225, 135] on h2 "New Menu Active" at bounding box center [286, 134] width 188 height 18
drag, startPoint x: 225, startPoint y: 135, endPoint x: 276, endPoint y: 168, distance: 60.9
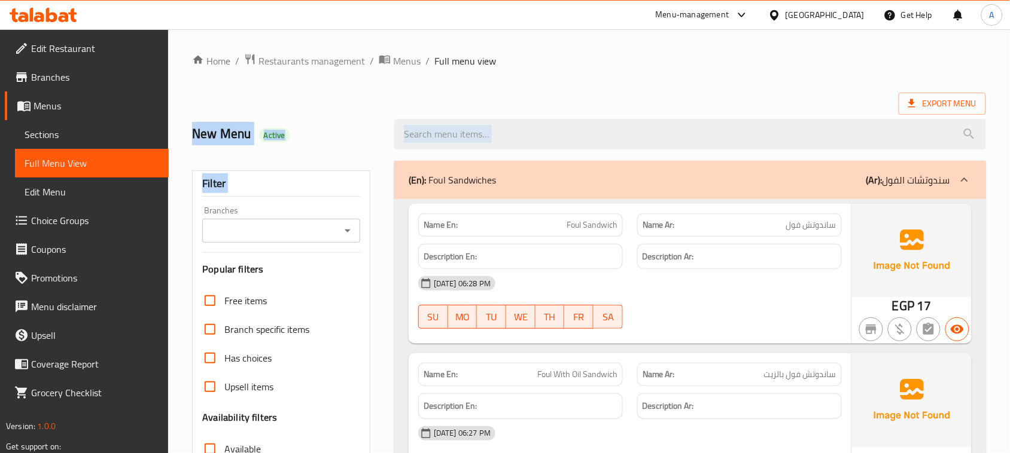
click at [305, 132] on h2 "New Menu Active" at bounding box center [286, 134] width 188 height 18
click at [250, 132] on h2 "New Menu Active" at bounding box center [286, 134] width 188 height 18
drag, startPoint x: 250, startPoint y: 132, endPoint x: 293, endPoint y: 166, distance: 54.9
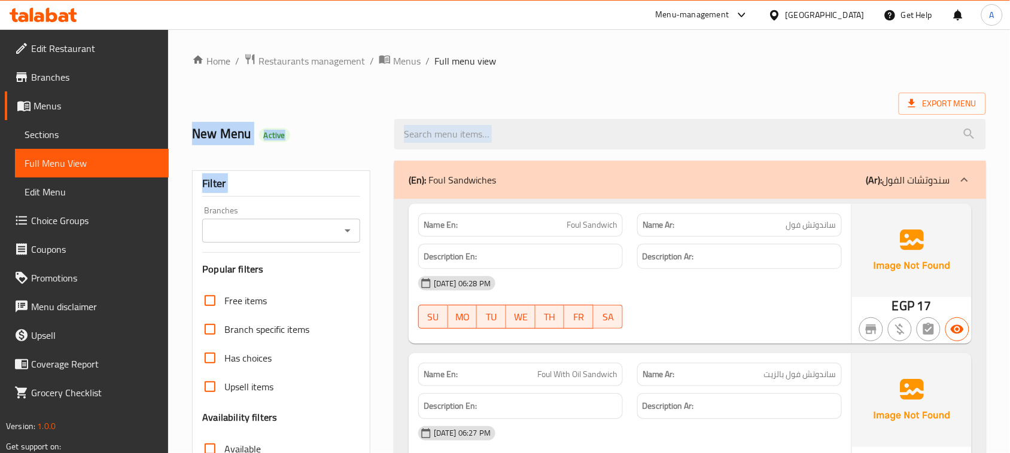
click at [331, 148] on div "New Menu Active" at bounding box center [286, 134] width 202 height 53
click at [231, 141] on h2 "New Menu Active" at bounding box center [286, 134] width 188 height 18
drag, startPoint x: 231, startPoint y: 141, endPoint x: 269, endPoint y: 214, distance: 82.9
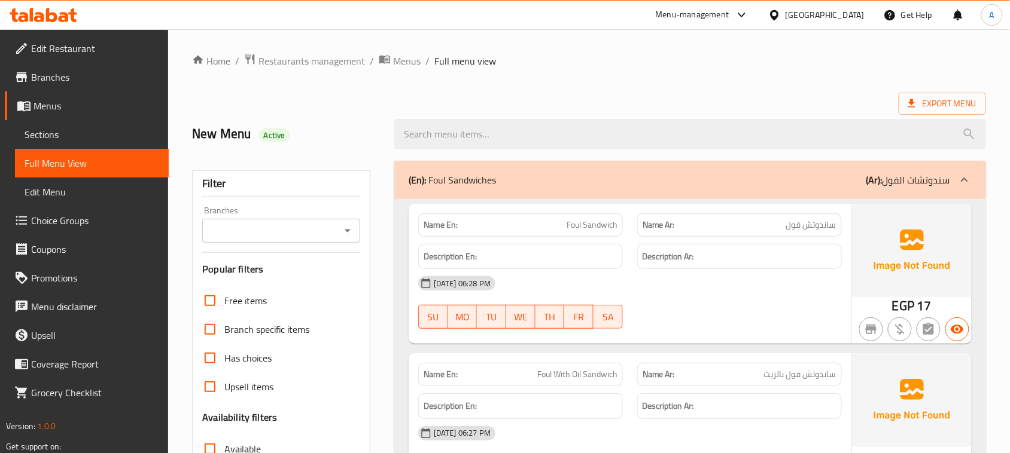
click at [211, 136] on h2 "New Menu Active" at bounding box center [286, 134] width 188 height 18
drag, startPoint x: 211, startPoint y: 136, endPoint x: 258, endPoint y: 187, distance: 69.4
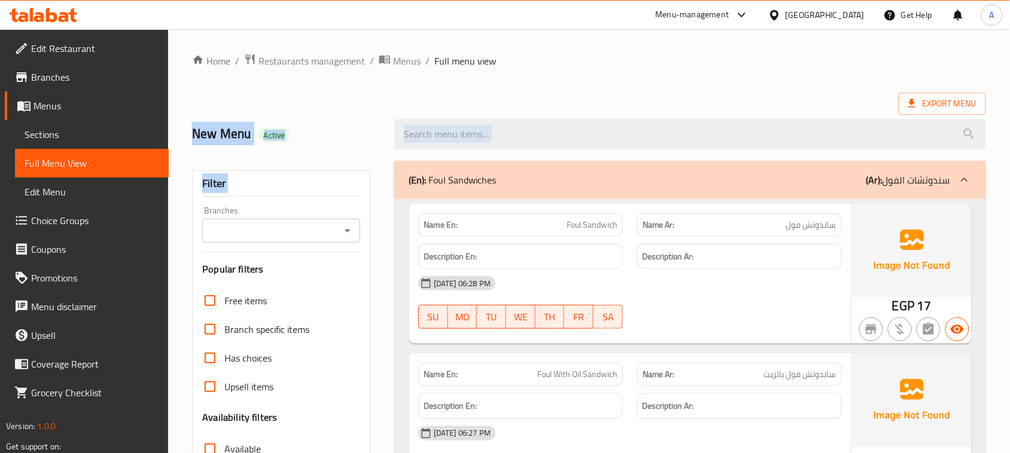
click at [321, 153] on div "New Menu Active" at bounding box center [286, 134] width 202 height 53
click at [222, 139] on h2 "New Menu Active" at bounding box center [286, 134] width 188 height 18
drag, startPoint x: 222, startPoint y: 139, endPoint x: 285, endPoint y: 203, distance: 90.1
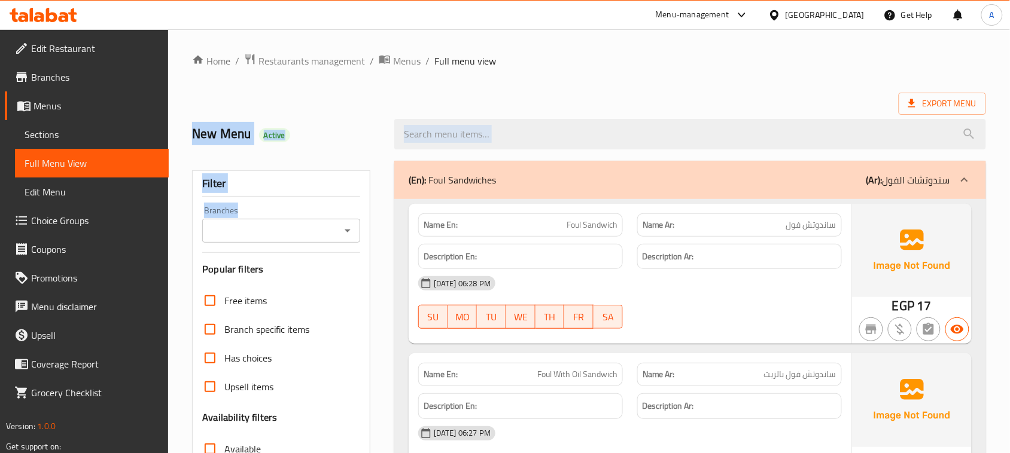
click at [351, 142] on h2 "New Menu Active" at bounding box center [286, 134] width 188 height 18
click at [195, 141] on h2 "New Menu Active" at bounding box center [286, 134] width 188 height 18
drag, startPoint x: 195, startPoint y: 141, endPoint x: 225, endPoint y: 200, distance: 66.3
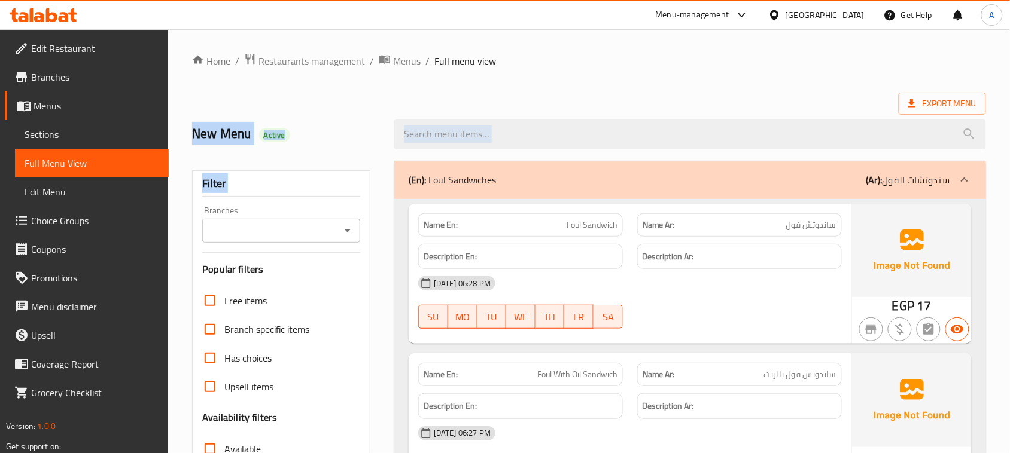
click at [311, 136] on h2 "New Menu Active" at bounding box center [286, 134] width 188 height 18
click at [218, 139] on h2 "New Menu Active" at bounding box center [286, 134] width 188 height 18
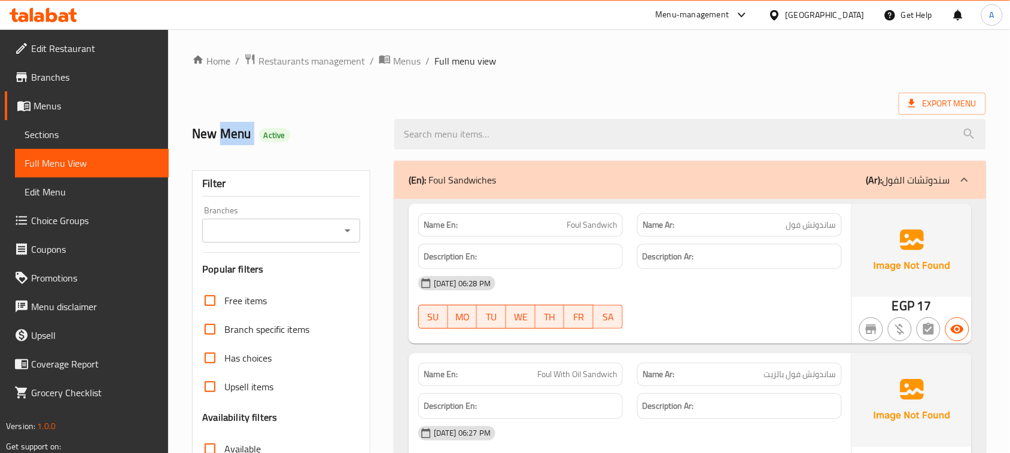
click at [218, 139] on h2 "New Menu Active" at bounding box center [286, 134] width 188 height 18
drag, startPoint x: 218, startPoint y: 139, endPoint x: 309, endPoint y: 179, distance: 99.6
click at [326, 129] on h2 "New Menu Active" at bounding box center [286, 134] width 188 height 18
click at [202, 130] on h2 "New Menu Active" at bounding box center [286, 134] width 188 height 18
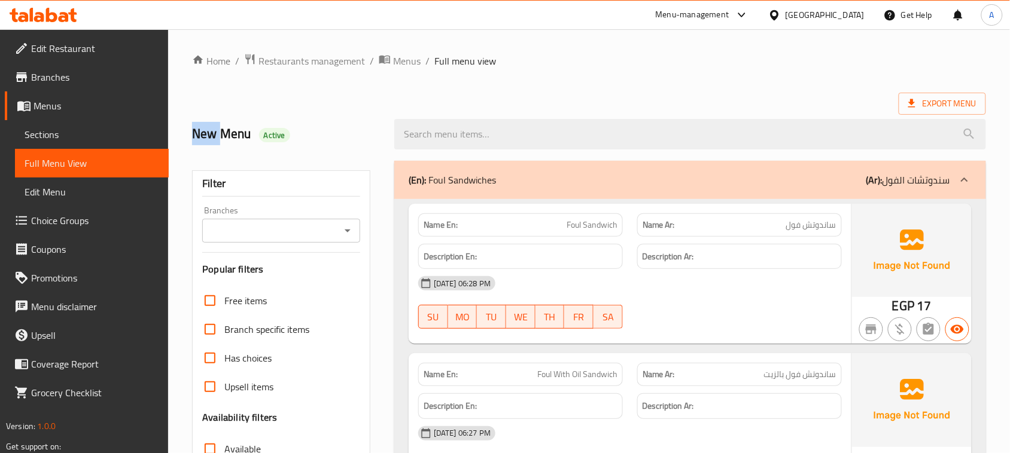
click at [202, 130] on h2 "New Menu Active" at bounding box center [286, 134] width 188 height 18
drag, startPoint x: 202, startPoint y: 130, endPoint x: 298, endPoint y: 189, distance: 112.7
click at [336, 147] on div "New Menu Active" at bounding box center [286, 134] width 202 height 53
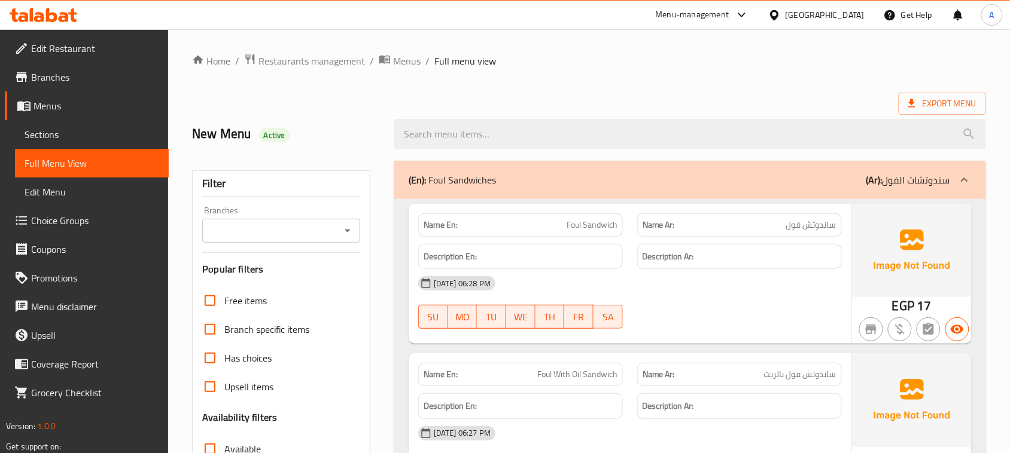
click at [243, 133] on h2 "New Menu Active" at bounding box center [286, 134] width 188 height 18
drag, startPoint x: 243, startPoint y: 133, endPoint x: 306, endPoint y: 187, distance: 82.8
click at [333, 150] on div "New Menu Active" at bounding box center [286, 134] width 202 height 53
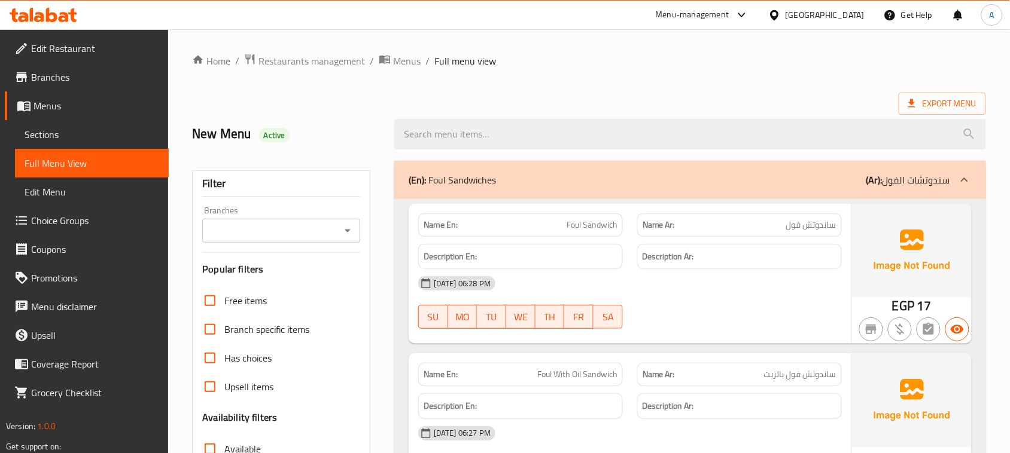
click at [235, 133] on h2 "New Menu Active" at bounding box center [286, 134] width 188 height 18
drag, startPoint x: 235, startPoint y: 133, endPoint x: 283, endPoint y: 190, distance: 74.3
click at [312, 148] on div "New Menu Active" at bounding box center [286, 134] width 202 height 53
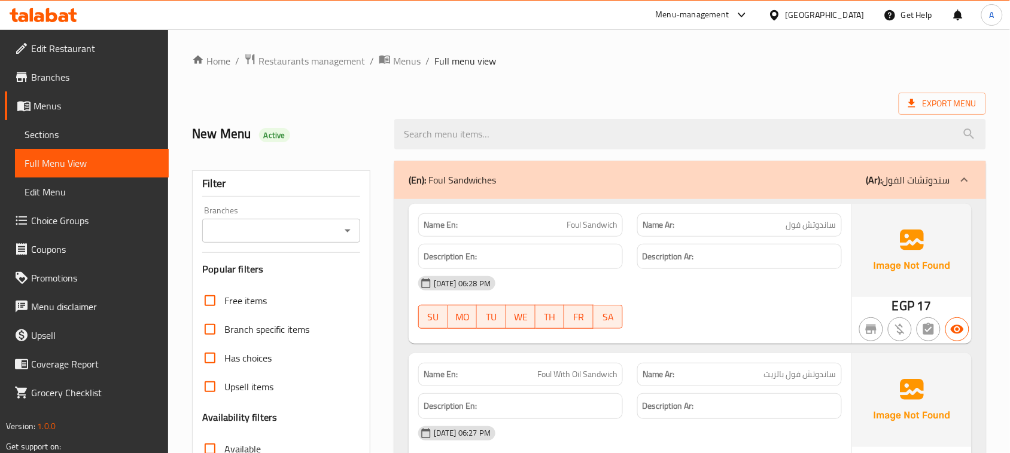
drag, startPoint x: 178, startPoint y: 136, endPoint x: 187, endPoint y: 129, distance: 11.0
click at [187, 129] on div "New Menu Active" at bounding box center [286, 134] width 202 height 53
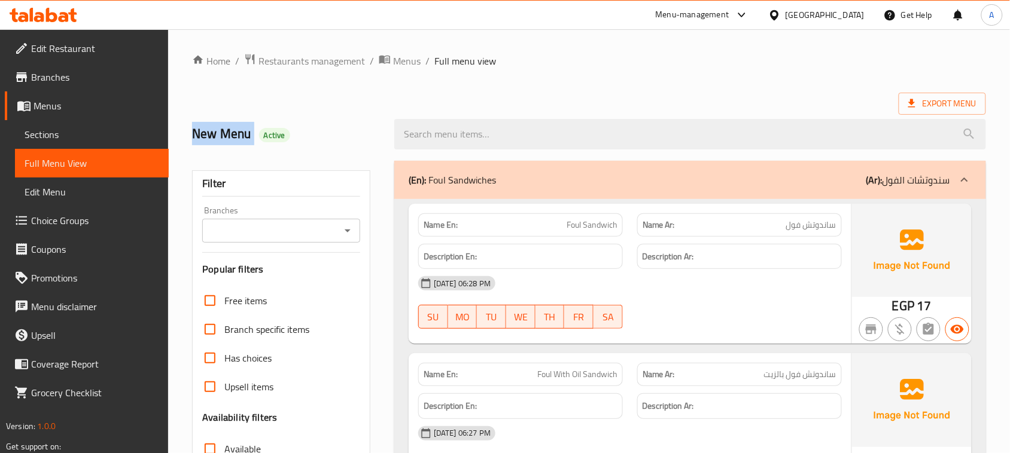
click at [187, 129] on div "New Menu Active" at bounding box center [286, 134] width 202 height 53
click at [202, 136] on h2 "New Menu Active" at bounding box center [286, 134] width 188 height 18
drag, startPoint x: 202, startPoint y: 136, endPoint x: 423, endPoint y: 150, distance: 221.7
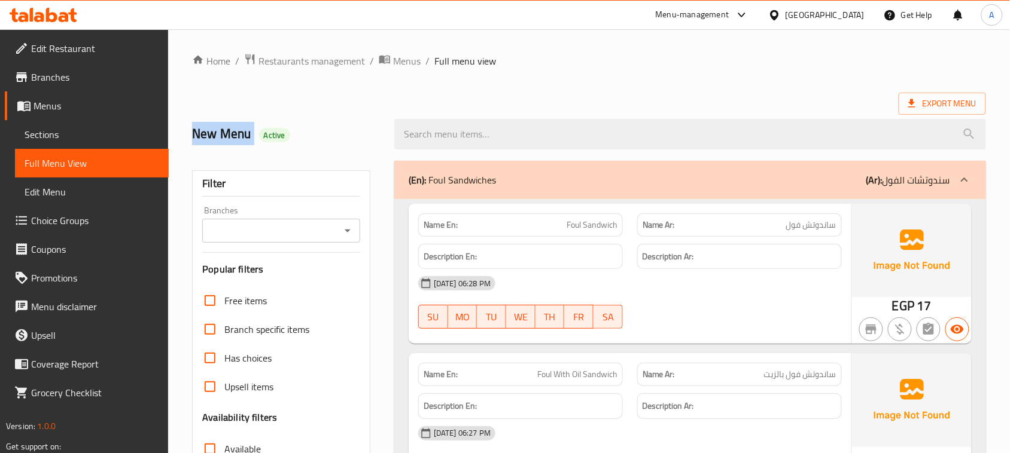
click at [419, 150] on div "New Menu Active" at bounding box center [589, 134] width 808 height 53
click at [581, 106] on div "Export Menu" at bounding box center [589, 104] width 794 height 22
click at [203, 125] on h2 "New Menu Active" at bounding box center [286, 134] width 188 height 18
drag, startPoint x: 203, startPoint y: 123, endPoint x: 302, endPoint y: 159, distance: 105.2
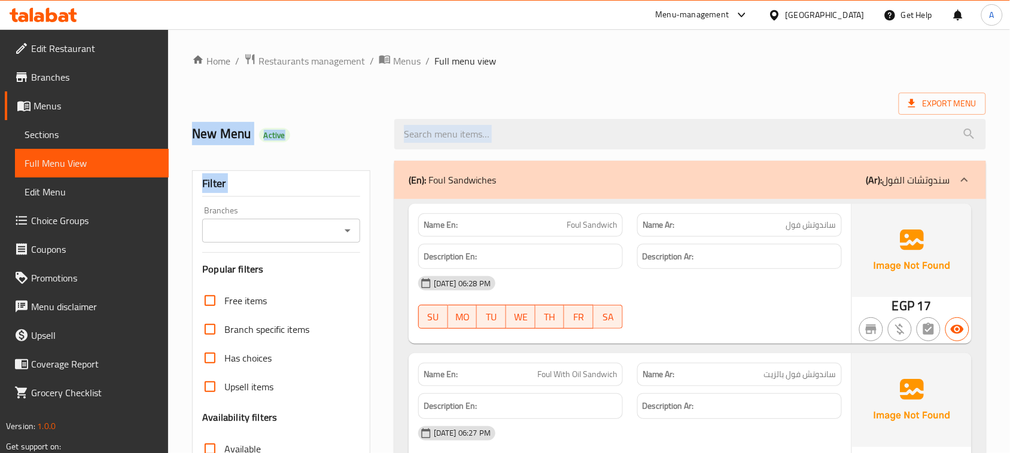
click at [301, 151] on div "New Menu Active" at bounding box center [286, 134] width 202 height 53
click at [206, 129] on h2 "New Menu Active" at bounding box center [286, 134] width 188 height 18
drag, startPoint x: 215, startPoint y: 129, endPoint x: 250, endPoint y: 133, distance: 34.9
click at [227, 130] on h2 "New Menu Active" at bounding box center [286, 134] width 188 height 18
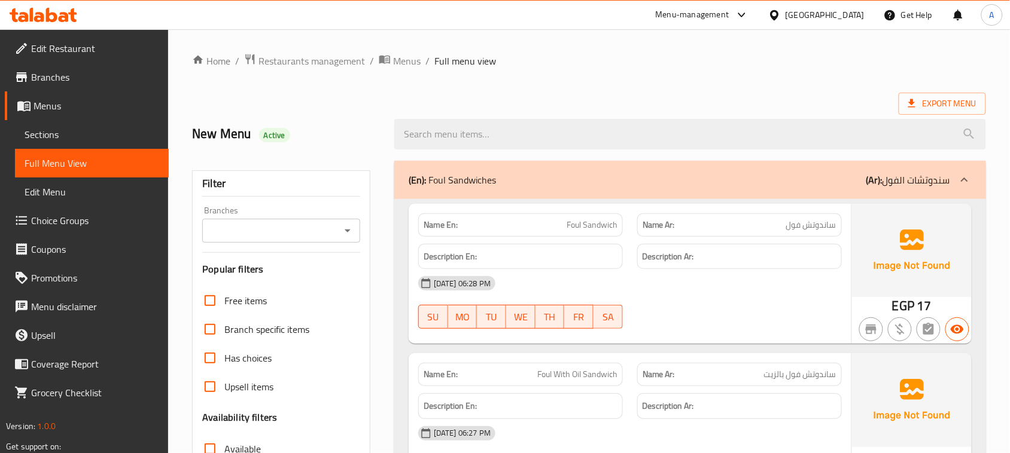
click at [328, 133] on h2 "New Menu Active" at bounding box center [286, 134] width 188 height 18
click at [202, 130] on h2 "New Menu Active" at bounding box center [286, 134] width 188 height 18
drag, startPoint x: 202, startPoint y: 130, endPoint x: 234, endPoint y: 154, distance: 39.8
click at [222, 150] on div "New Menu Active" at bounding box center [286, 134] width 202 height 53
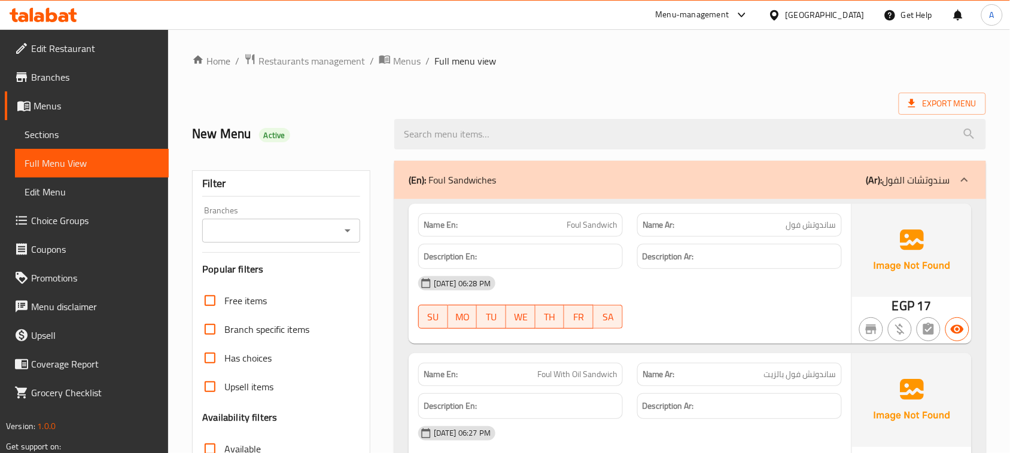
click at [314, 150] on div "New Menu Active" at bounding box center [286, 134] width 202 height 53
click at [198, 129] on h2 "New Menu Active" at bounding box center [286, 134] width 188 height 18
drag, startPoint x: 198, startPoint y: 129, endPoint x: 262, endPoint y: 168, distance: 74.9
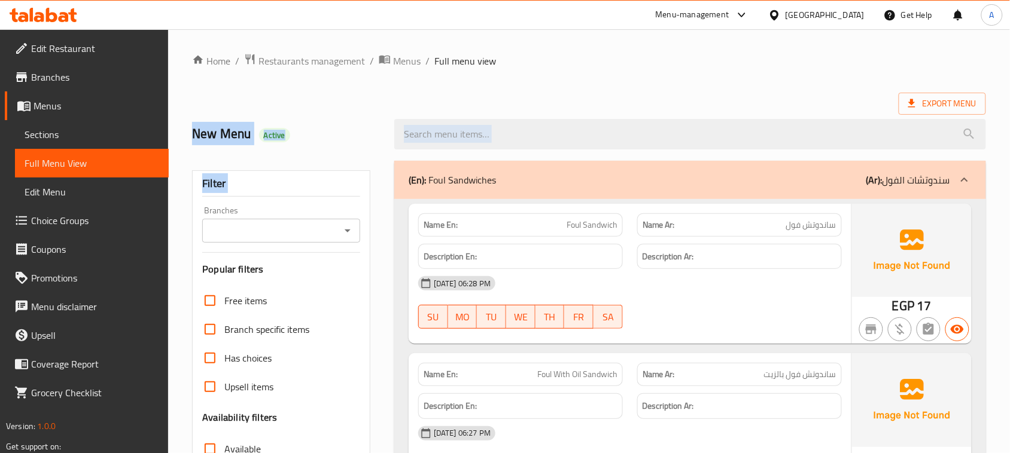
click at [312, 143] on h2 "New Menu Active" at bounding box center [286, 134] width 188 height 18
click at [209, 133] on h2 "New Menu Active" at bounding box center [286, 134] width 188 height 18
drag, startPoint x: 209, startPoint y: 133, endPoint x: 298, endPoint y: 161, distance: 92.9
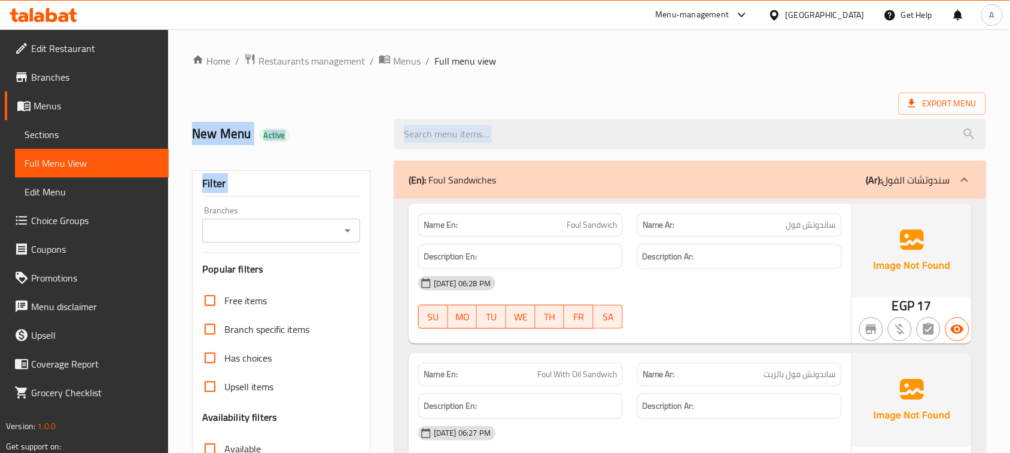
click at [327, 142] on h2 "New Menu Active" at bounding box center [286, 134] width 188 height 18
drag, startPoint x: 327, startPoint y: 142, endPoint x: 356, endPoint y: 151, distance: 30.5
click at [326, 141] on h2 "New Menu Active" at bounding box center [286, 134] width 188 height 18
click at [364, 120] on div "New Menu Active" at bounding box center [286, 134] width 202 height 53
click at [218, 127] on h2 "New Menu Active" at bounding box center [286, 134] width 188 height 18
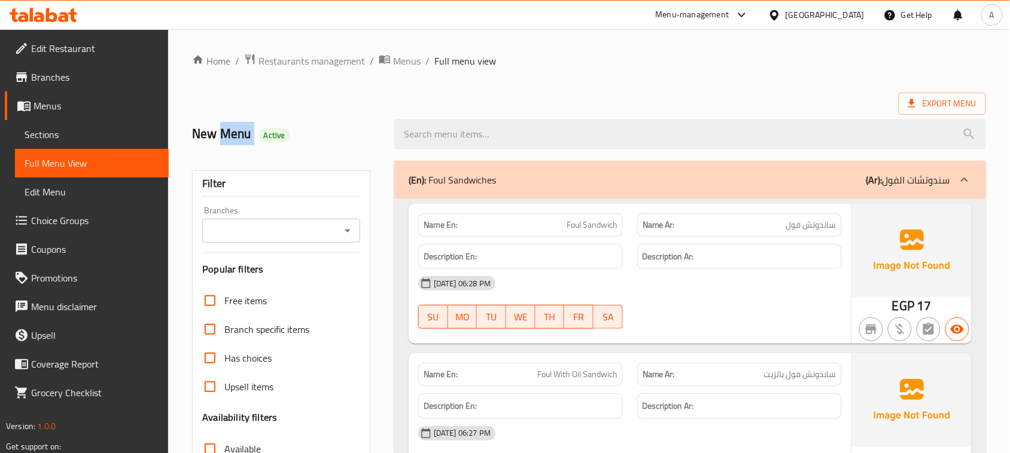
click at [218, 127] on h2 "New Menu Active" at bounding box center [286, 134] width 188 height 18
drag, startPoint x: 218, startPoint y: 127, endPoint x: 294, endPoint y: 213, distance: 114.0
click at [340, 153] on div "New Menu Active" at bounding box center [286, 134] width 202 height 53
click at [196, 132] on h2 "New Menu Active" at bounding box center [286, 134] width 188 height 18
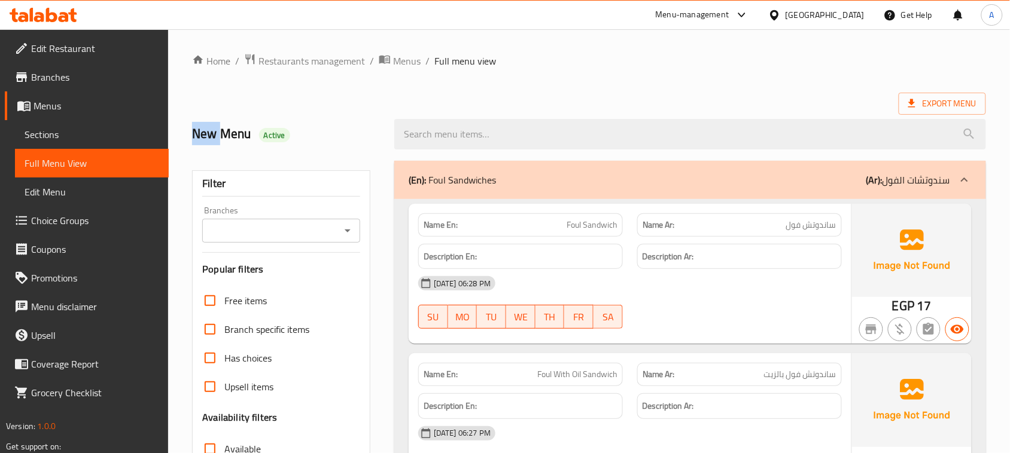
click at [196, 132] on h2 "New Menu Active" at bounding box center [286, 134] width 188 height 18
drag, startPoint x: 196, startPoint y: 132, endPoint x: 269, endPoint y: 196, distance: 97.4
click at [206, 142] on h2 "New Menu Active" at bounding box center [286, 134] width 188 height 18
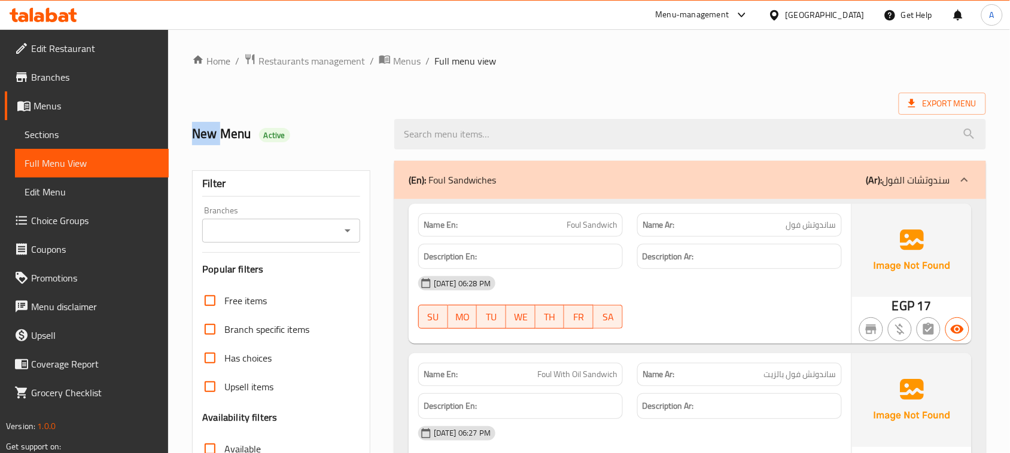
click at [206, 142] on h2 "New Menu Active" at bounding box center [286, 134] width 188 height 18
drag, startPoint x: 206, startPoint y: 142, endPoint x: 210, endPoint y: 158, distance: 17.1
click at [210, 141] on h2 "New Menu Active" at bounding box center [286, 134] width 188 height 18
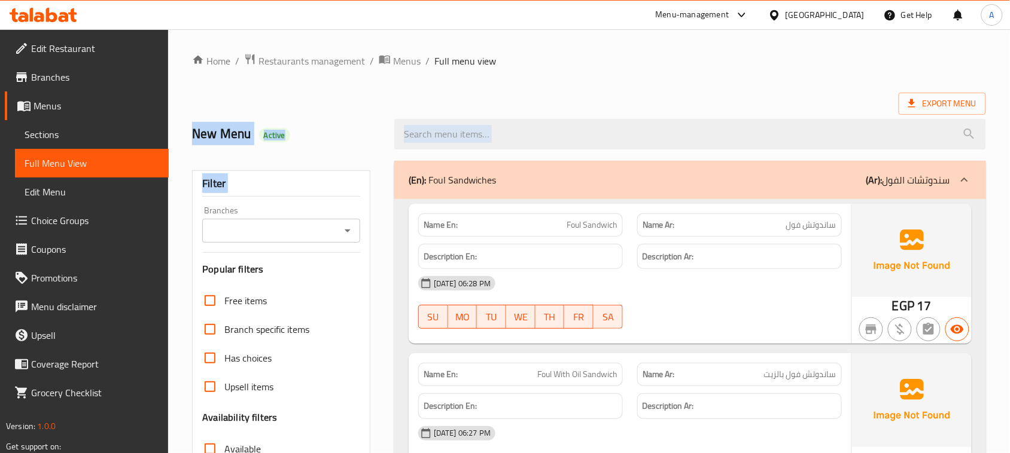
drag, startPoint x: 210, startPoint y: 141, endPoint x: 223, endPoint y: 161, distance: 24.7
click at [228, 142] on h2 "New Menu Active" at bounding box center [286, 134] width 188 height 18
drag, startPoint x: 228, startPoint y: 142, endPoint x: 231, endPoint y: 171, distance: 29.5
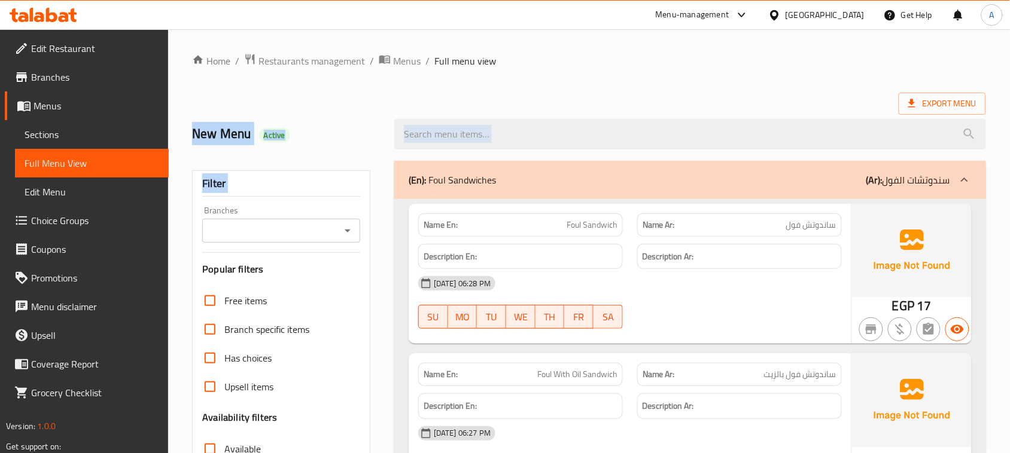
click at [255, 153] on div "New Menu Active" at bounding box center [286, 134] width 202 height 53
click at [242, 147] on div "New Menu Active" at bounding box center [286, 134] width 202 height 53
click at [234, 135] on h2 "New Menu Active" at bounding box center [286, 134] width 188 height 18
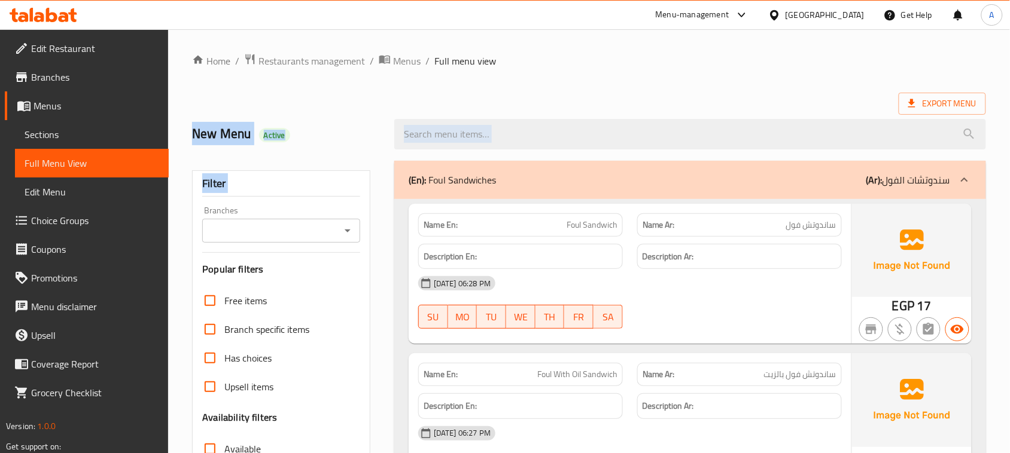
drag, startPoint x: 234, startPoint y: 135, endPoint x: 249, endPoint y: 159, distance: 27.9
click at [337, 129] on h2 "New Menu Active" at bounding box center [286, 134] width 188 height 18
click at [209, 127] on h2 "New Menu Active" at bounding box center [286, 134] width 188 height 18
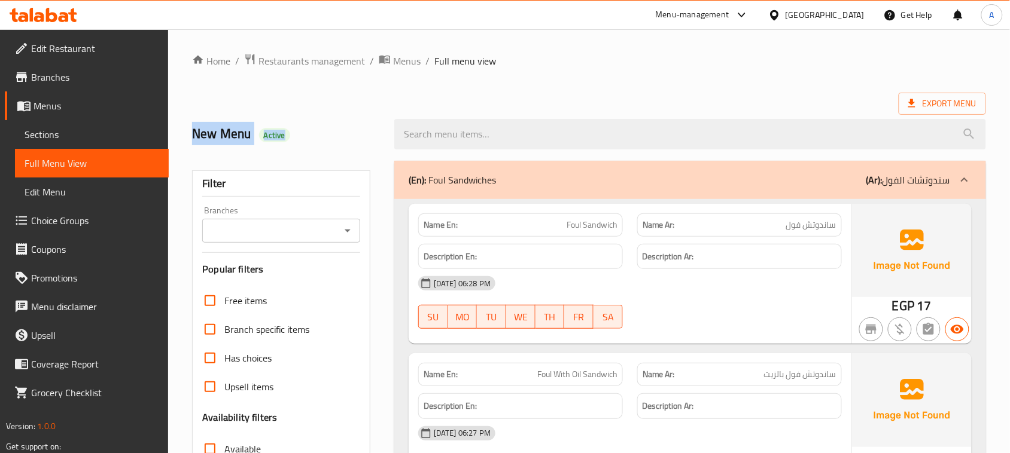
drag, startPoint x: 209, startPoint y: 127, endPoint x: 264, endPoint y: 150, distance: 59.5
click at [264, 150] on div "New Menu Active" at bounding box center [286, 134] width 202 height 53
click at [266, 148] on div "New Menu Active" at bounding box center [286, 134] width 202 height 53
click at [208, 127] on h2 "New Menu Active" at bounding box center [286, 134] width 188 height 18
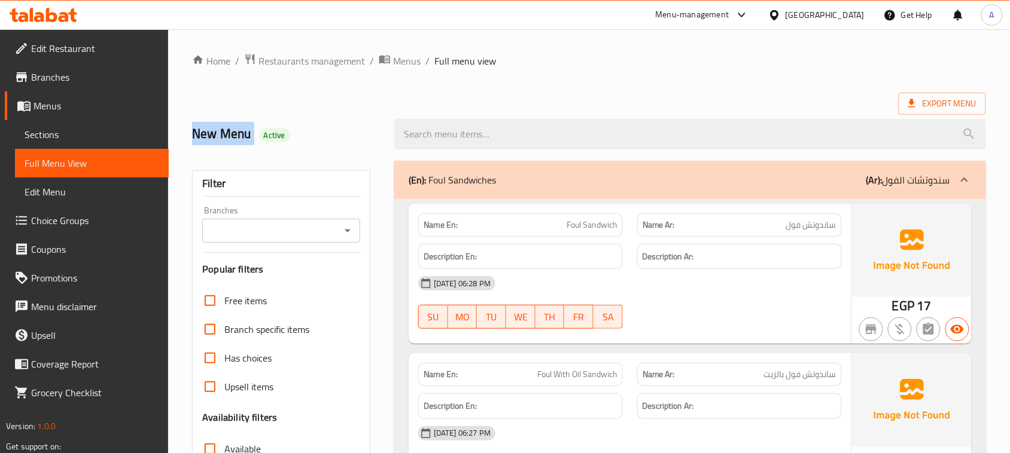
drag, startPoint x: 208, startPoint y: 127, endPoint x: 254, endPoint y: 154, distance: 53.3
click at [273, 142] on div "Active" at bounding box center [274, 135] width 31 height 14
click at [237, 133] on h2 "New Menu Active" at bounding box center [286, 134] width 188 height 18
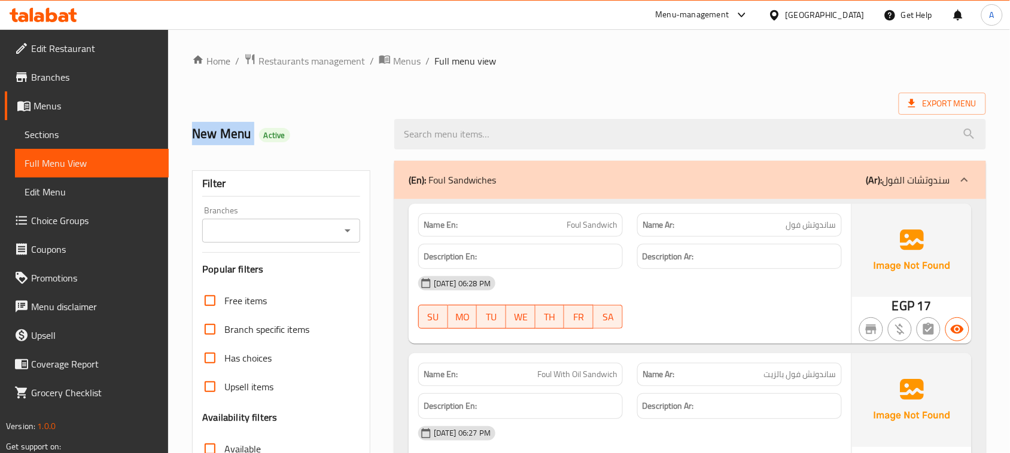
drag, startPoint x: 237, startPoint y: 133, endPoint x: 328, endPoint y: 158, distance: 93.7
click at [210, 138] on h2 "New Menu Active" at bounding box center [286, 134] width 188 height 18
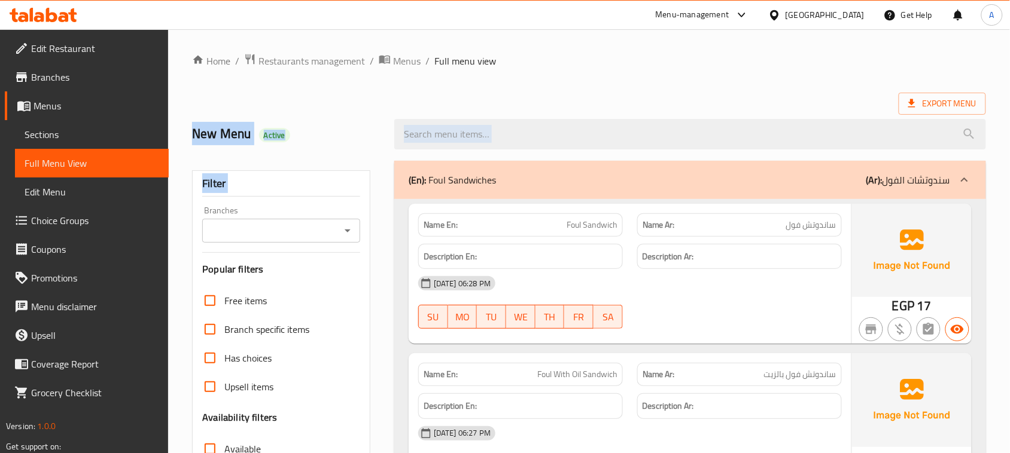
drag, startPoint x: 210, startPoint y: 138, endPoint x: 261, endPoint y: 184, distance: 68.6
click at [285, 135] on span "Active" at bounding box center [274, 135] width 31 height 11
click at [242, 130] on h2 "New Menu Active" at bounding box center [286, 134] width 188 height 18
click at [241, 130] on h2 "New Menu Active" at bounding box center [286, 134] width 188 height 18
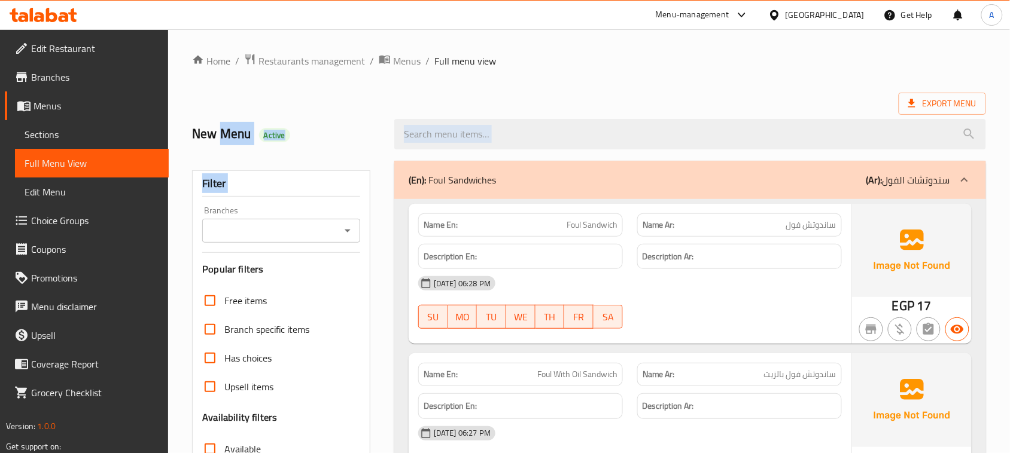
drag, startPoint x: 241, startPoint y: 130, endPoint x: 297, endPoint y: 157, distance: 61.8
click at [288, 142] on h2 "New Menu Active" at bounding box center [286, 134] width 188 height 18
click at [210, 125] on h2 "New Menu Active" at bounding box center [286, 134] width 188 height 18
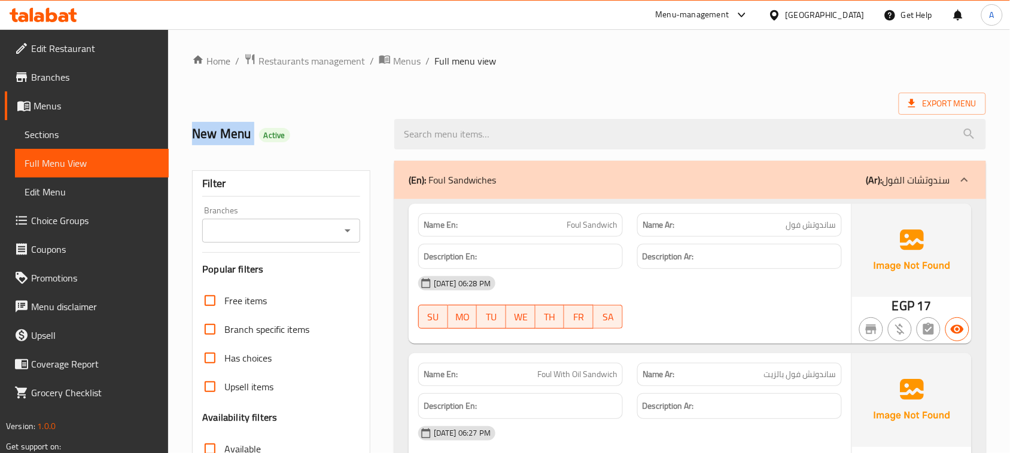
drag, startPoint x: 210, startPoint y: 124, endPoint x: 279, endPoint y: 145, distance: 71.7
click at [268, 143] on h2 "New Menu Active" at bounding box center [286, 134] width 188 height 18
click at [283, 141] on span "Active" at bounding box center [274, 135] width 31 height 11
click at [259, 135] on span "Active" at bounding box center [274, 135] width 31 height 11
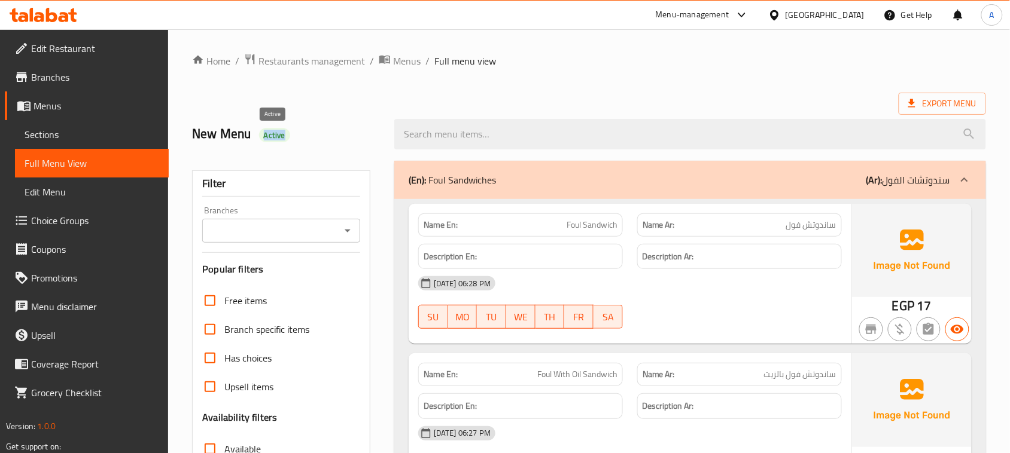
click at [259, 135] on span "Active" at bounding box center [274, 135] width 31 height 11
click at [198, 132] on h2 "New Menu Active" at bounding box center [286, 134] width 188 height 18
drag, startPoint x: 198, startPoint y: 132, endPoint x: 258, endPoint y: 160, distance: 66.1
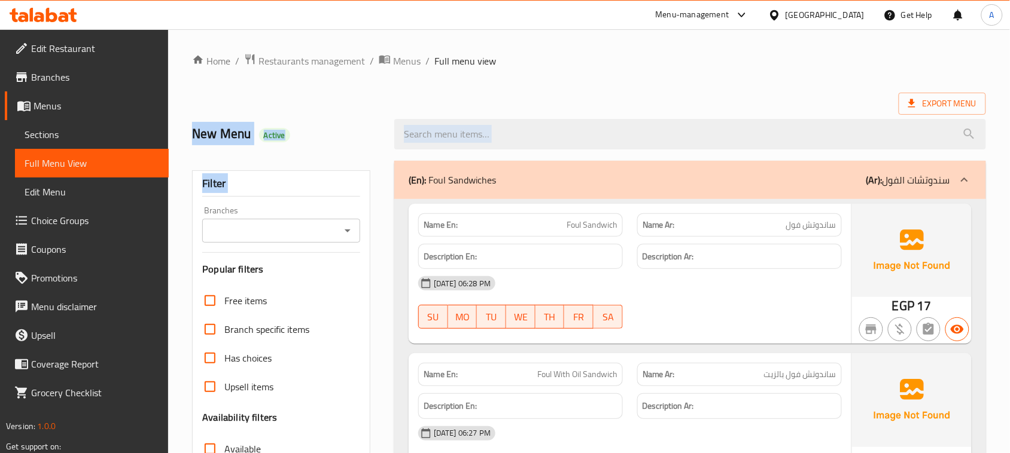
click at [269, 153] on div "New Menu Active" at bounding box center [286, 134] width 202 height 53
click at [220, 133] on h2 "New Menu Active" at bounding box center [286, 134] width 188 height 18
click at [213, 132] on h2 "New Menu Active" at bounding box center [286, 134] width 188 height 18
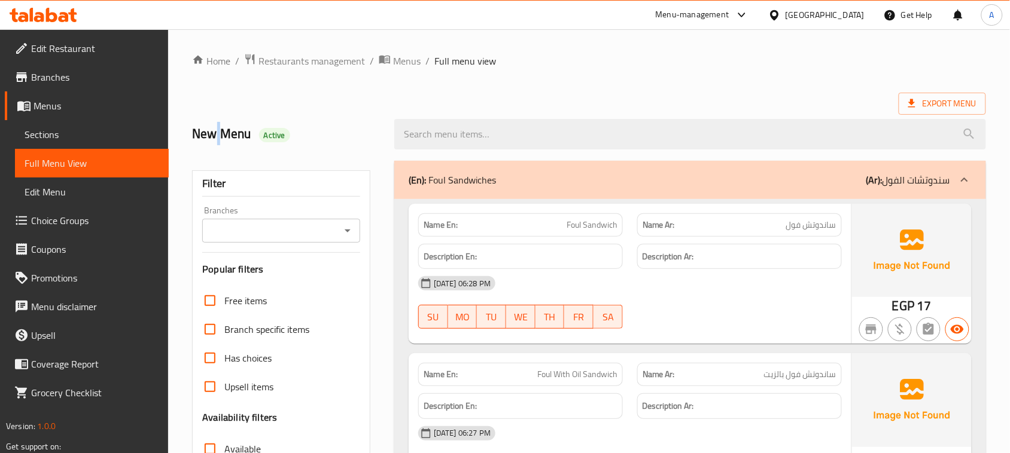
click at [213, 132] on h2 "New Menu Active" at bounding box center [286, 134] width 188 height 18
drag, startPoint x: 213, startPoint y: 132, endPoint x: 235, endPoint y: 145, distance: 25.7
click at [235, 143] on h2 "New Menu Active" at bounding box center [286, 134] width 188 height 18
click at [240, 147] on div "New Menu Active" at bounding box center [286, 134] width 202 height 53
click at [190, 135] on div "New Menu Active" at bounding box center [286, 134] width 202 height 53
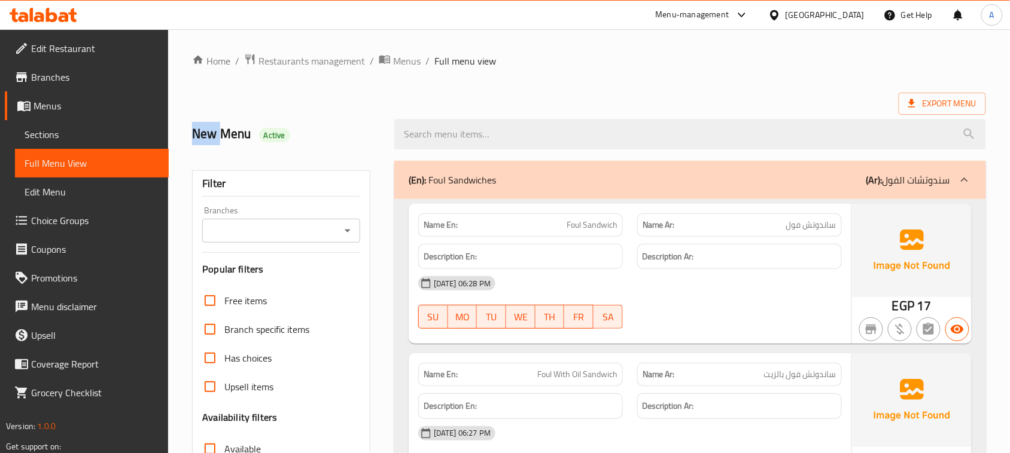
click at [190, 135] on div "New Menu Active" at bounding box center [286, 134] width 202 height 53
drag, startPoint x: 190, startPoint y: 135, endPoint x: 245, endPoint y: 163, distance: 62.3
click at [189, 135] on div "New Menu Active" at bounding box center [286, 134] width 202 height 53
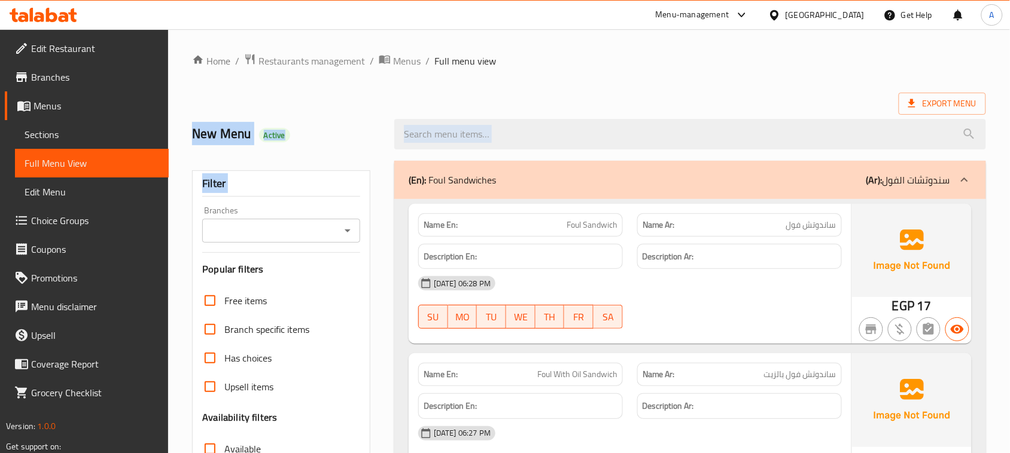
drag, startPoint x: 189, startPoint y: 135, endPoint x: 265, endPoint y: 175, distance: 85.9
click at [193, 142] on h2 "New Menu Active" at bounding box center [286, 134] width 188 height 18
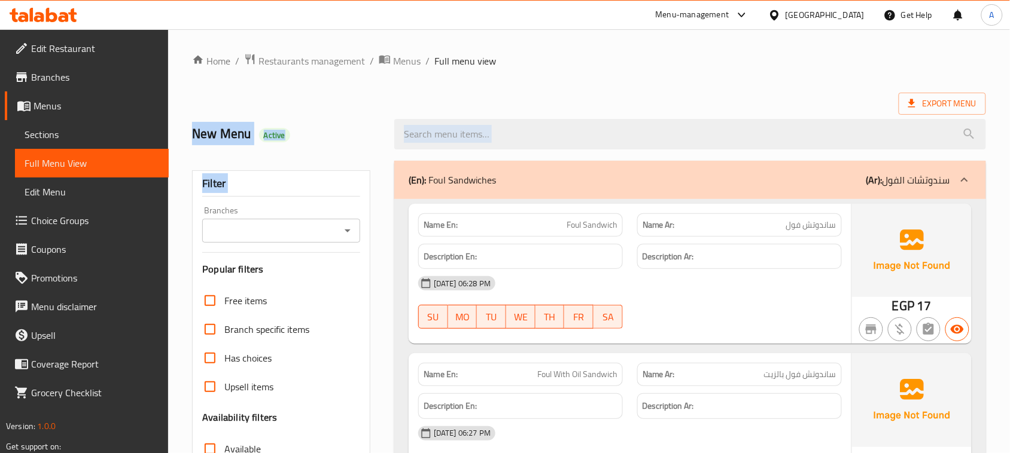
drag, startPoint x: 193, startPoint y: 142, endPoint x: 235, endPoint y: 167, distance: 49.6
click at [221, 143] on h2 "New Menu Active" at bounding box center [286, 134] width 188 height 18
click at [199, 130] on h2 "New Menu Active" at bounding box center [286, 134] width 188 height 18
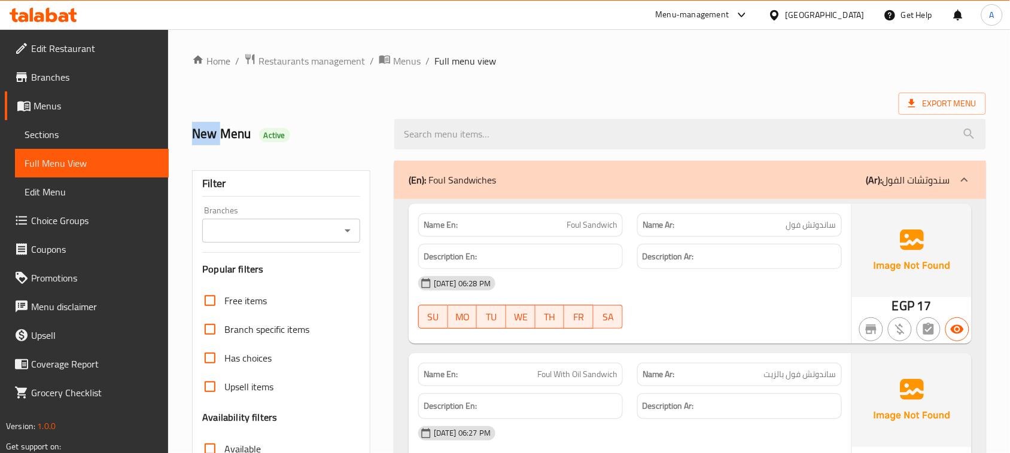
click at [199, 130] on h2 "New Menu Active" at bounding box center [286, 134] width 188 height 18
drag, startPoint x: 199, startPoint y: 130, endPoint x: 232, endPoint y: 160, distance: 44.9
click at [210, 139] on h2 "New Menu Active" at bounding box center [286, 134] width 188 height 18
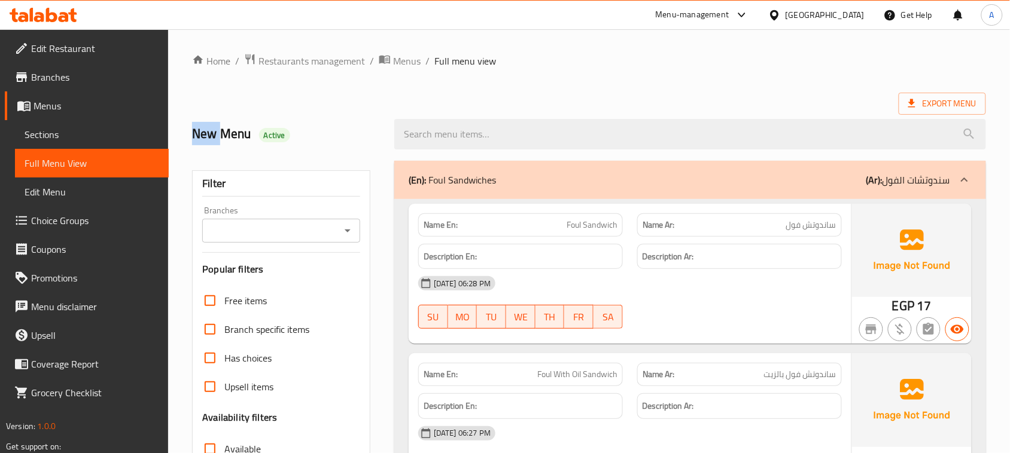
click at [210, 139] on h2 "New Menu Active" at bounding box center [286, 134] width 188 height 18
drag, startPoint x: 210, startPoint y: 139, endPoint x: 235, endPoint y: 154, distance: 29.2
click at [236, 151] on div "New Menu Active" at bounding box center [286, 134] width 202 height 53
click at [205, 129] on h2 "New Menu Active" at bounding box center [286, 134] width 188 height 18
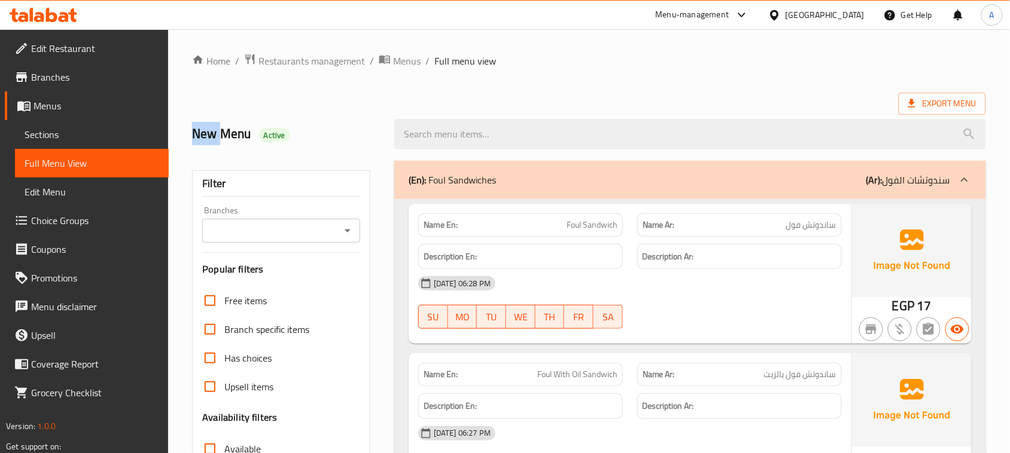
click at [205, 129] on h2 "New Menu Active" at bounding box center [286, 134] width 188 height 18
drag, startPoint x: 205, startPoint y: 129, endPoint x: 277, endPoint y: 171, distance: 83.4
click at [208, 135] on h2 "New Menu Active" at bounding box center [286, 134] width 188 height 18
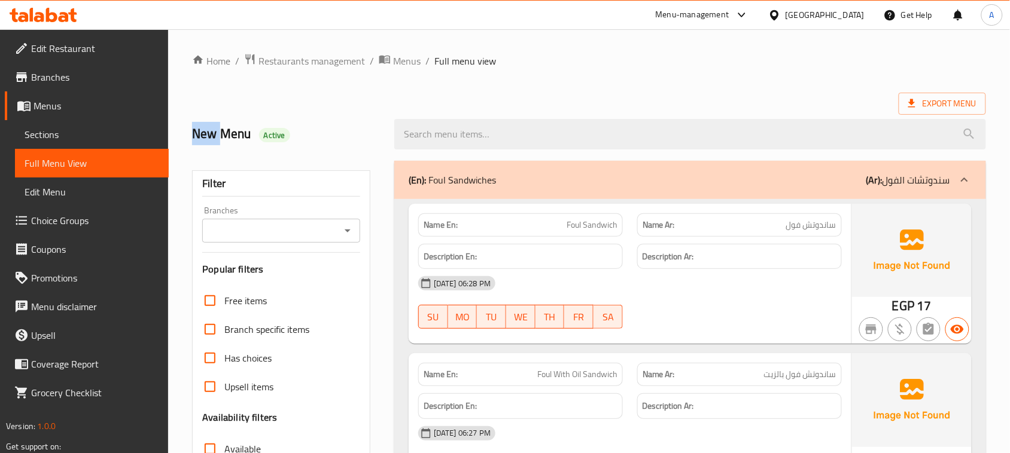
click at [208, 135] on h2 "New Menu Active" at bounding box center [286, 134] width 188 height 18
drag, startPoint x: 208, startPoint y: 135, endPoint x: 305, endPoint y: 139, distance: 97.6
click at [305, 139] on h2 "New Menu Active" at bounding box center [286, 134] width 188 height 18
click at [205, 130] on h2 "New Menu Active" at bounding box center [286, 134] width 188 height 18
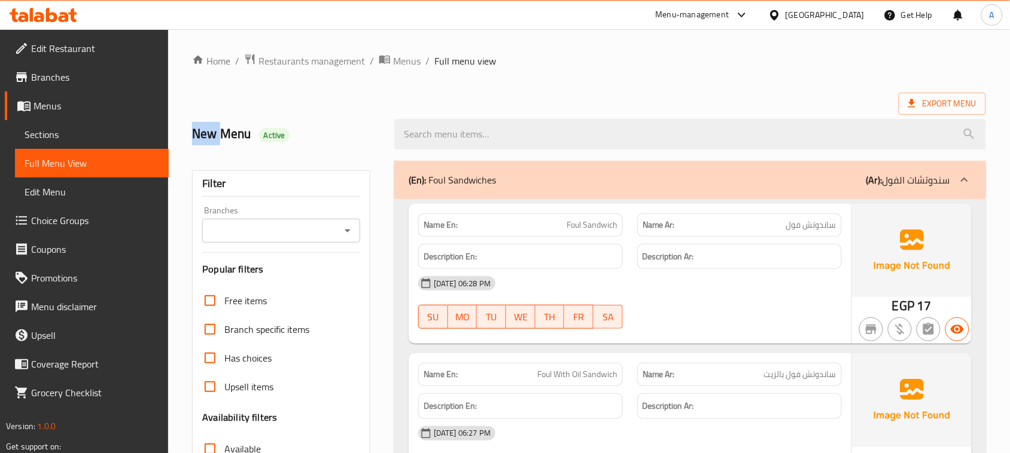
click at [205, 130] on h2 "New Menu Active" at bounding box center [286, 134] width 188 height 18
drag, startPoint x: 205, startPoint y: 130, endPoint x: 280, endPoint y: 185, distance: 92.8
click at [327, 142] on h2 "New Menu Active" at bounding box center [286, 134] width 188 height 18
click at [226, 136] on h2 "New Menu Active" at bounding box center [286, 134] width 188 height 18
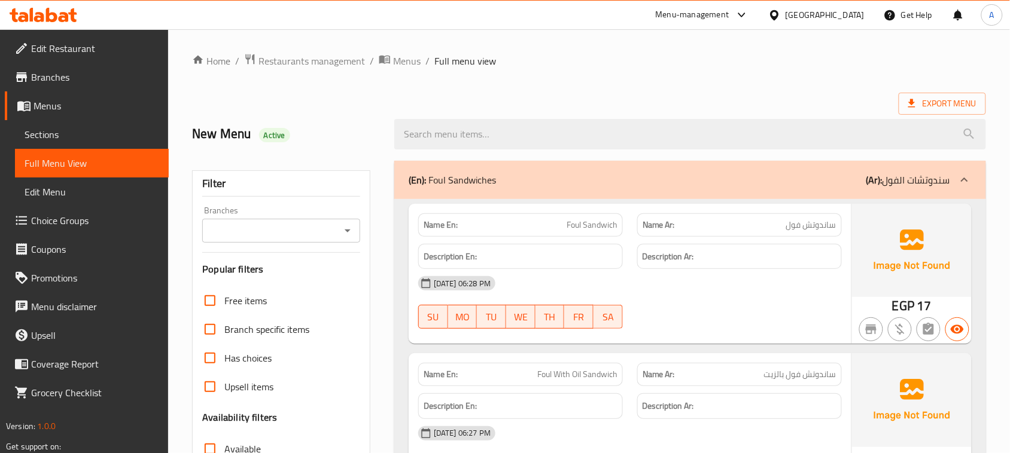
click at [217, 130] on h2 "New Menu Active" at bounding box center [286, 134] width 188 height 18
drag, startPoint x: 217, startPoint y: 130, endPoint x: 255, endPoint y: 175, distance: 58.5
click at [304, 145] on div "New Menu Active" at bounding box center [286, 134] width 202 height 53
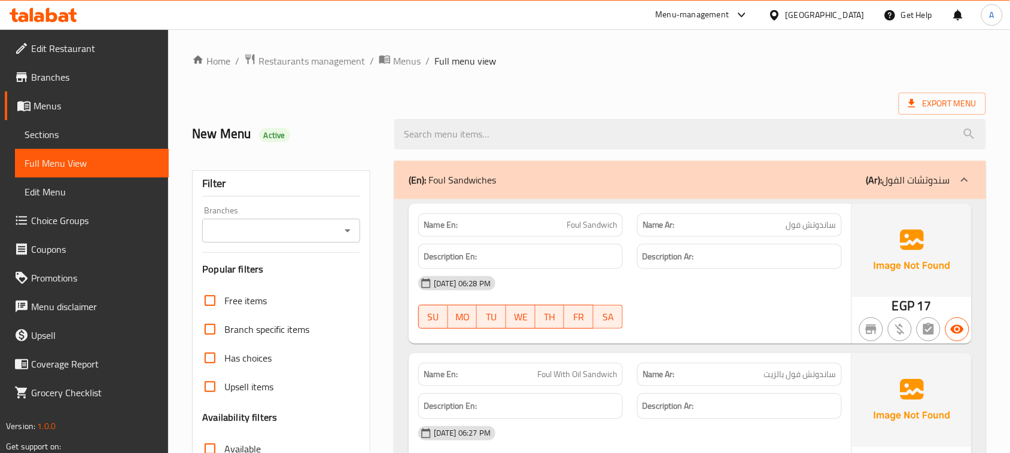
click at [206, 133] on h2 "New Menu Active" at bounding box center [286, 134] width 188 height 18
drag, startPoint x: 206, startPoint y: 133, endPoint x: 267, endPoint y: 209, distance: 97.9
drag, startPoint x: 318, startPoint y: 142, endPoint x: 241, endPoint y: 133, distance: 77.7
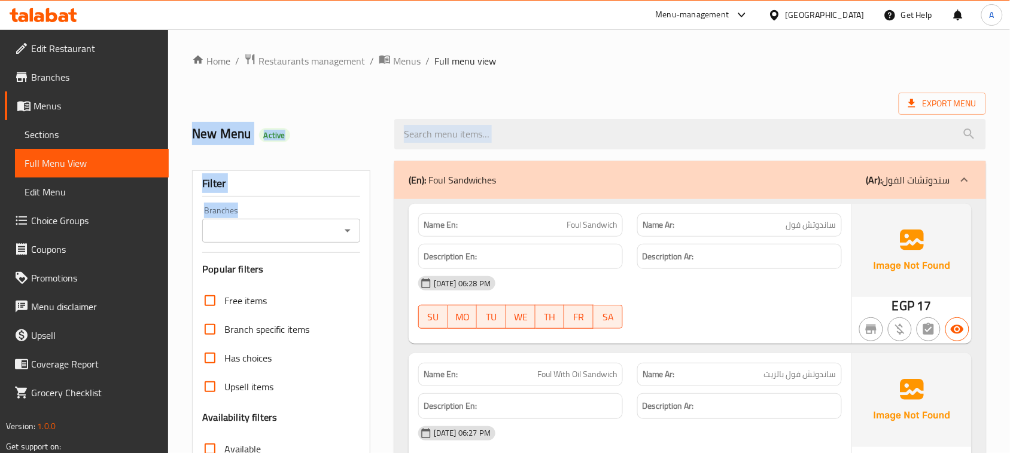
click at [318, 141] on h2 "New Menu Active" at bounding box center [286, 134] width 188 height 18
click at [223, 133] on h2 "New Menu Active" at bounding box center [286, 134] width 188 height 18
drag, startPoint x: 223, startPoint y: 133, endPoint x: 285, endPoint y: 206, distance: 95.5
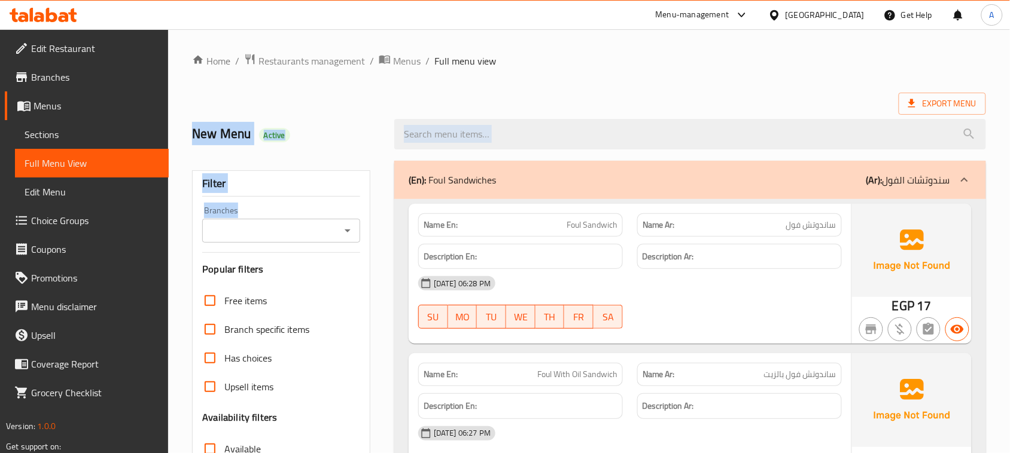
click at [322, 144] on div "New Menu Active" at bounding box center [286, 134] width 202 height 53
click at [192, 115] on div "New Menu Active" at bounding box center [286, 134] width 202 height 53
drag, startPoint x: 192, startPoint y: 115, endPoint x: 380, endPoint y: 178, distance: 198.8
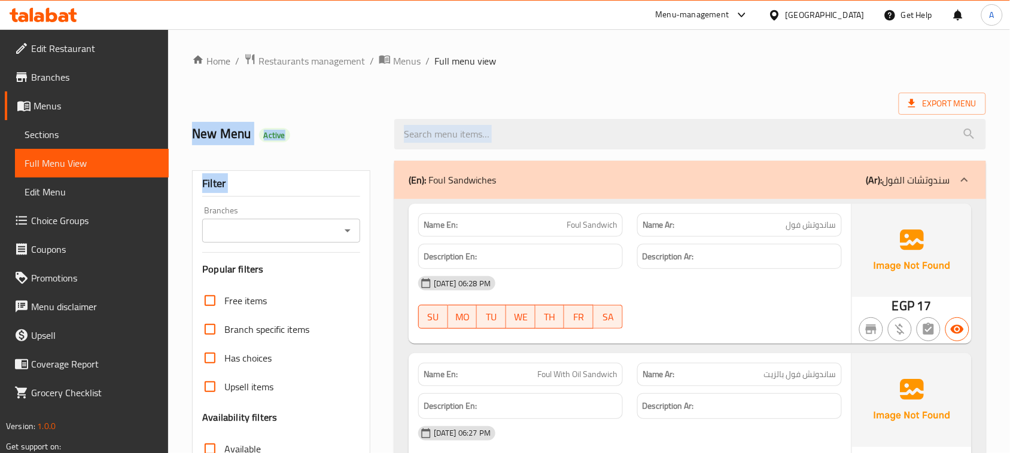
click at [347, 139] on h2 "New Menu Active" at bounding box center [286, 134] width 188 height 18
click at [209, 132] on h2 "New Menu Active" at bounding box center [286, 134] width 188 height 18
drag, startPoint x: 209, startPoint y: 132, endPoint x: 379, endPoint y: 320, distance: 253.3
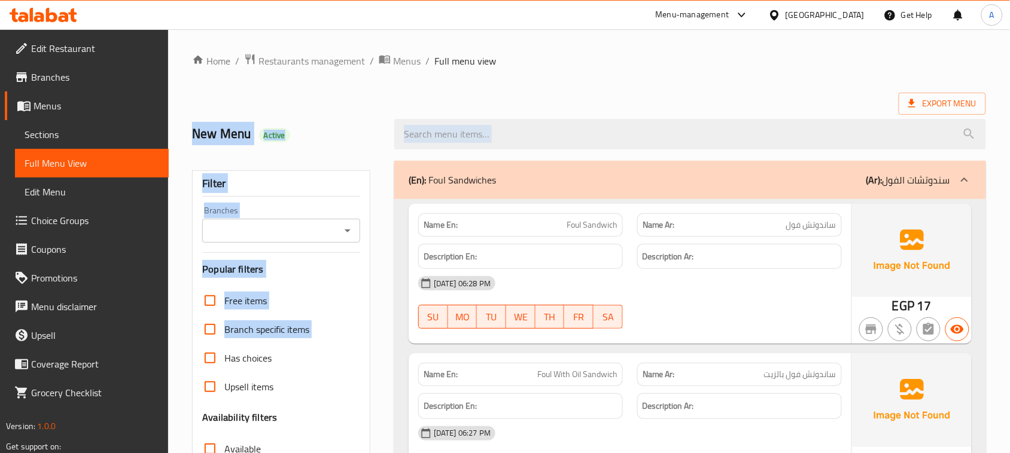
click at [348, 173] on div "Filter" at bounding box center [281, 184] width 158 height 26
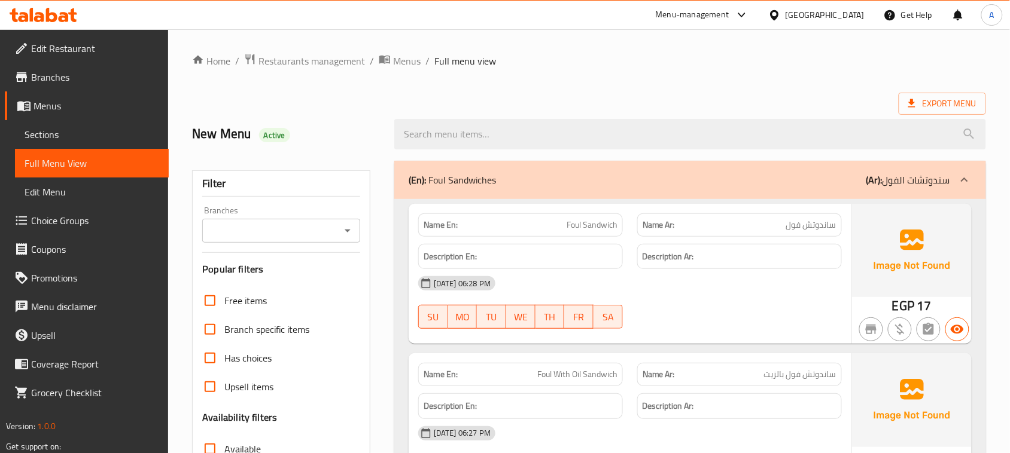
click at [222, 129] on h2 "New Menu Active" at bounding box center [286, 134] width 188 height 18
drag, startPoint x: 222, startPoint y: 129, endPoint x: 255, endPoint y: 141, distance: 34.4
click at [252, 141] on h2 "New Menu Active" at bounding box center [286, 134] width 188 height 18
click at [288, 103] on div "Export Menu" at bounding box center [589, 104] width 794 height 22
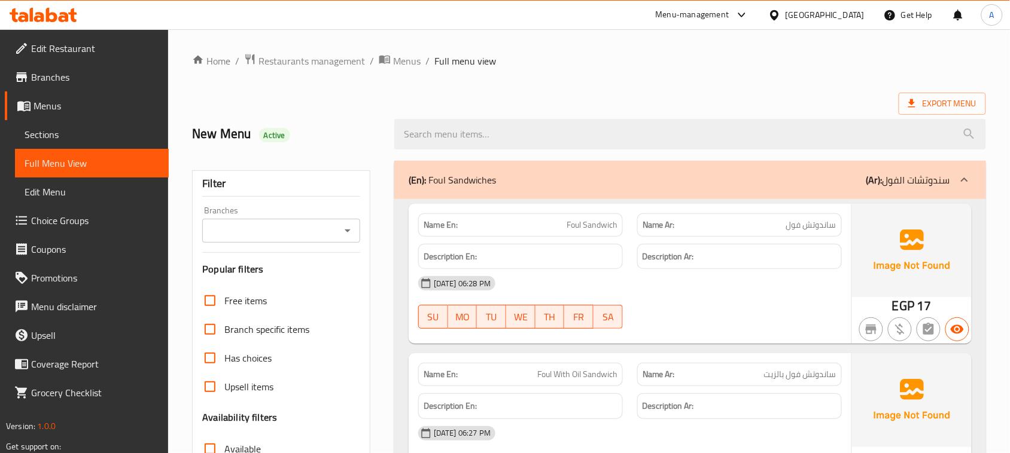
click at [225, 138] on h2 "New Menu Active" at bounding box center [286, 134] width 188 height 18
drag, startPoint x: 225, startPoint y: 138, endPoint x: 273, endPoint y: 188, distance: 69.8
click at [303, 127] on h2 "New Menu Active" at bounding box center [286, 134] width 188 height 18
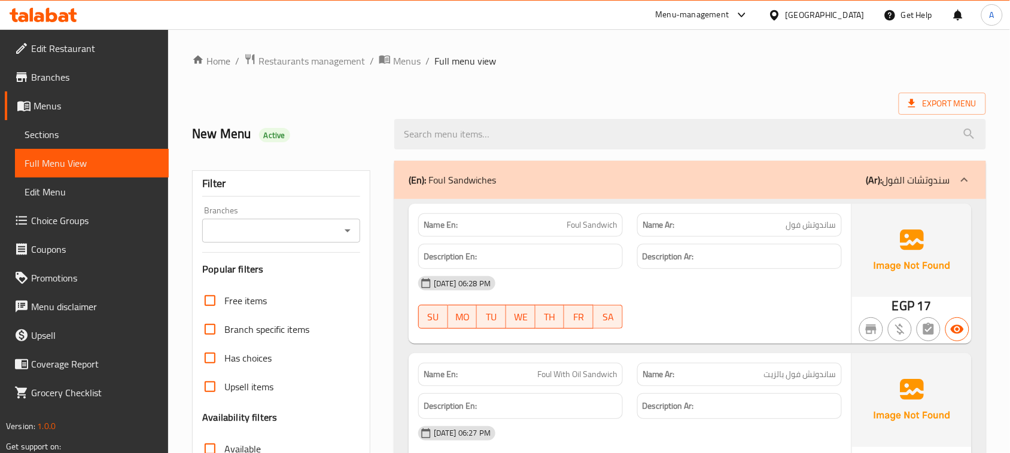
click at [217, 129] on h2 "New Menu Active" at bounding box center [286, 134] width 188 height 18
drag, startPoint x: 217, startPoint y: 129, endPoint x: 317, endPoint y: 192, distance: 118.3
click at [318, 147] on div "New Menu Active" at bounding box center [286, 134] width 202 height 53
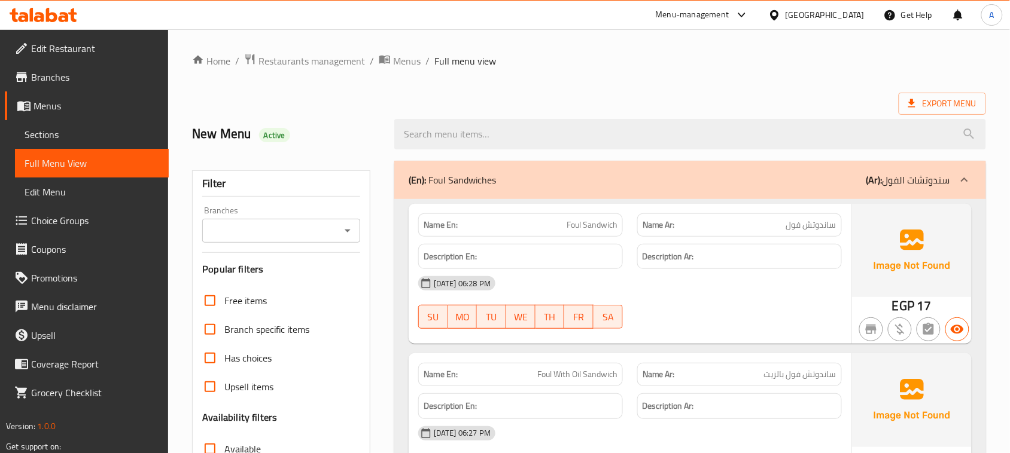
click at [209, 129] on h2 "New Menu Active" at bounding box center [286, 134] width 188 height 18
drag, startPoint x: 209, startPoint y: 129, endPoint x: 191, endPoint y: 141, distance: 21.2
click at [191, 141] on div "New Menu Active" at bounding box center [286, 134] width 202 height 53
drag, startPoint x: 191, startPoint y: 141, endPoint x: 205, endPoint y: 92, distance: 50.8
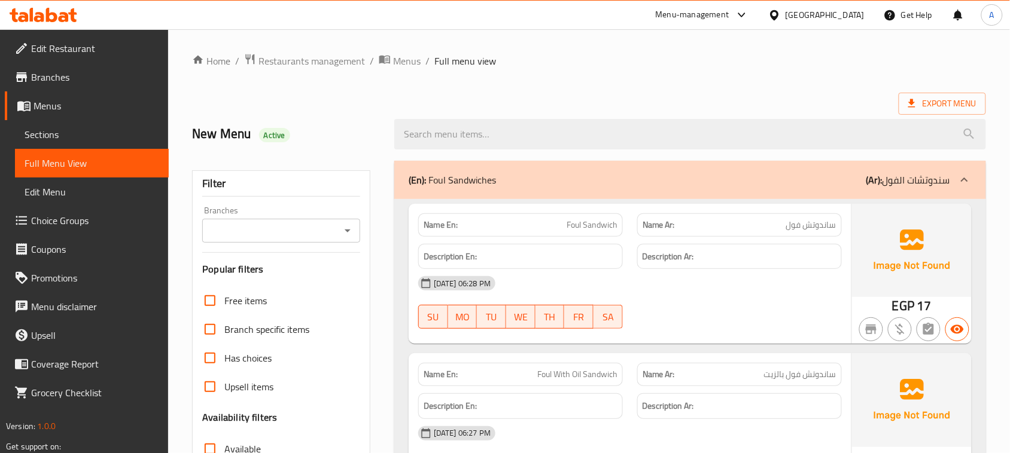
click at [204, 136] on h2 "New Menu Active" at bounding box center [286, 134] width 188 height 18
drag, startPoint x: 204, startPoint y: 136, endPoint x: 282, endPoint y: 145, distance: 78.3
click at [288, 118] on div "New Menu Active" at bounding box center [286, 134] width 202 height 53
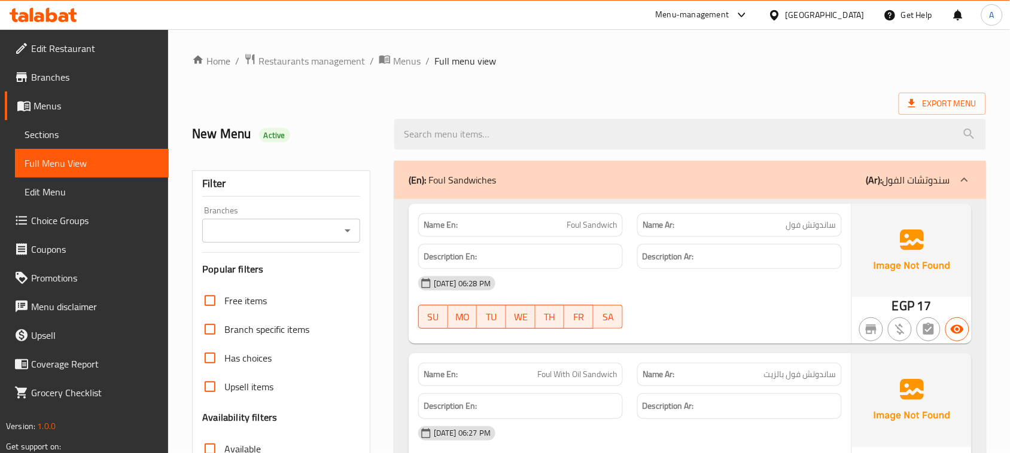
click at [222, 117] on div "New Menu Active" at bounding box center [286, 134] width 202 height 53
drag, startPoint x: 222, startPoint y: 117, endPoint x: 263, endPoint y: 225, distance: 115.9
click at [255, 124] on div "New Menu Active" at bounding box center [286, 134] width 202 height 53
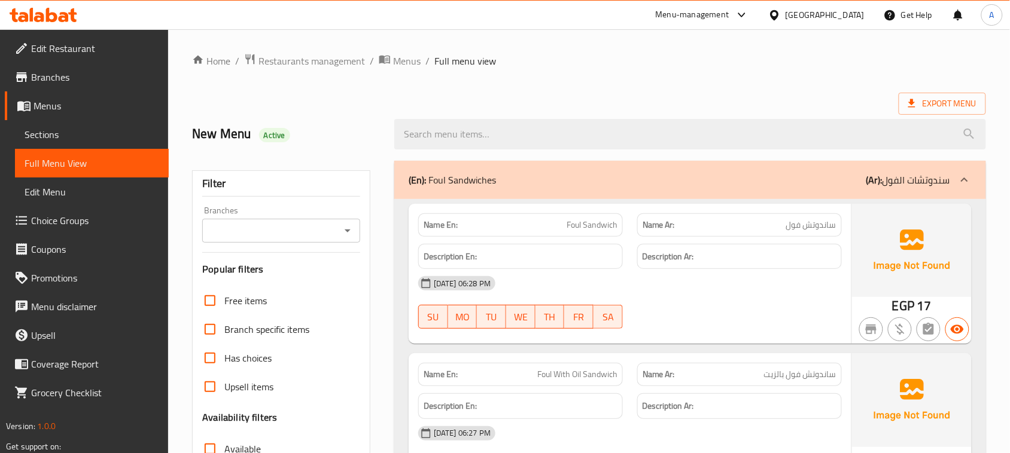
click at [211, 132] on h2 "New Menu Active" at bounding box center [286, 134] width 188 height 18
drag, startPoint x: 211, startPoint y: 132, endPoint x: 243, endPoint y: 178, distance: 55.4
click at [203, 125] on h2 "New Menu Active" at bounding box center [286, 134] width 188 height 18
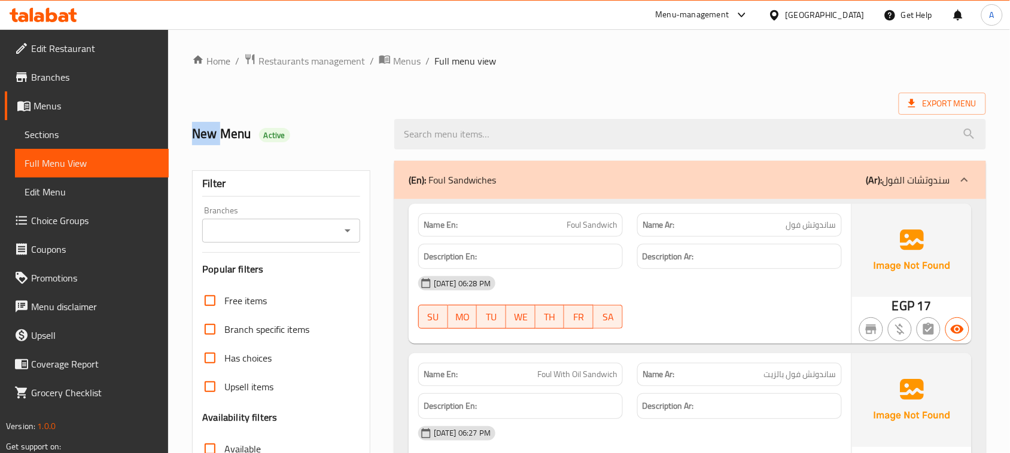
click at [203, 125] on h2 "New Menu Active" at bounding box center [286, 134] width 188 height 18
drag, startPoint x: 203, startPoint y: 123, endPoint x: 227, endPoint y: 161, distance: 45.6
click at [237, 115] on div "New Menu Active" at bounding box center [286, 134] width 202 height 53
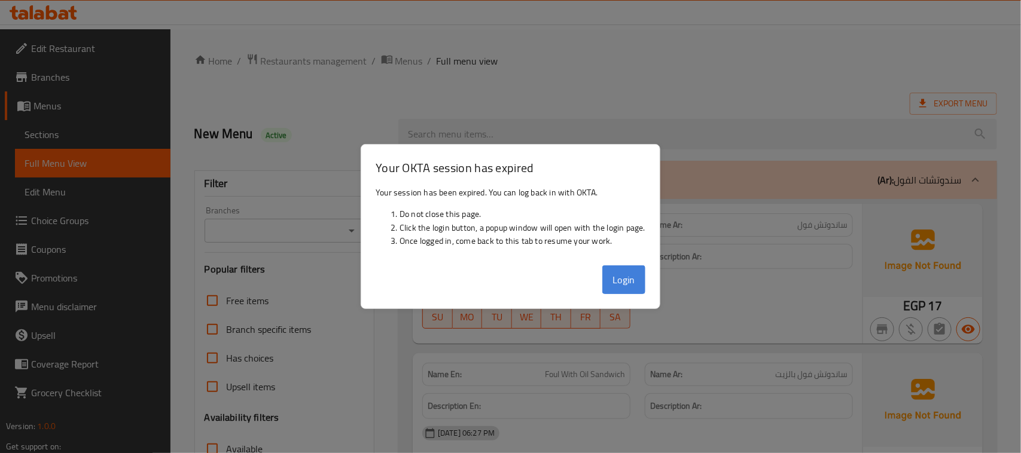
click at [623, 278] on button "Login" at bounding box center [623, 280] width 43 height 29
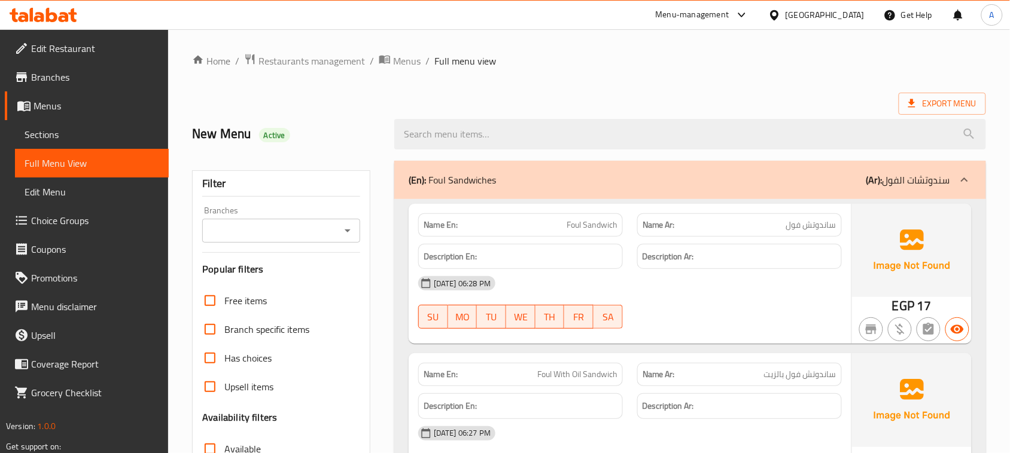
click at [205, 139] on h2 "New Menu Active" at bounding box center [286, 134] width 188 height 18
click at [367, 109] on div "New Menu Active" at bounding box center [286, 134] width 202 height 53
click at [199, 138] on h2 "New Menu Active" at bounding box center [286, 134] width 188 height 18
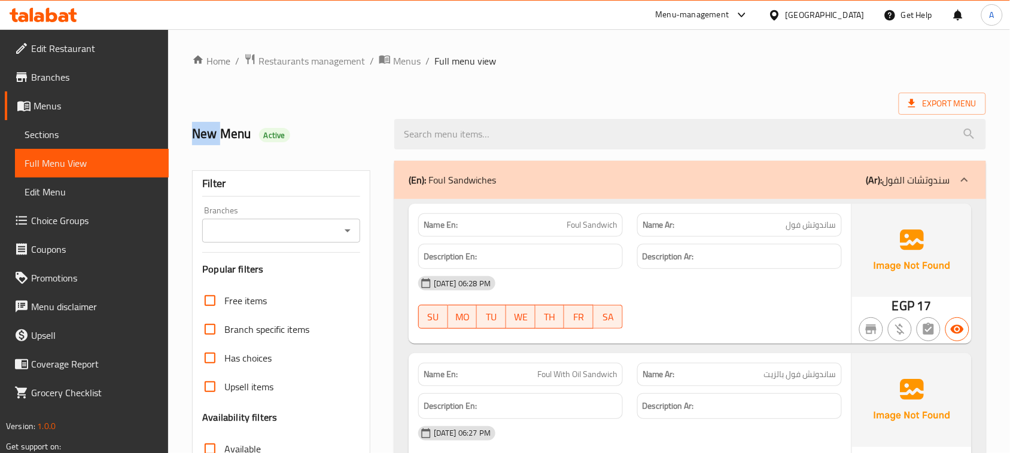
click at [199, 138] on h2 "New Menu Active" at bounding box center [286, 134] width 188 height 18
drag, startPoint x: 199, startPoint y: 138, endPoint x: 288, endPoint y: 133, distance: 89.8
click at [287, 135] on h2 "New Menu Active" at bounding box center [286, 134] width 188 height 18
click at [302, 130] on h2 "New Menu Active" at bounding box center [286, 134] width 188 height 18
click at [217, 130] on h2 "New Menu Active" at bounding box center [286, 134] width 188 height 18
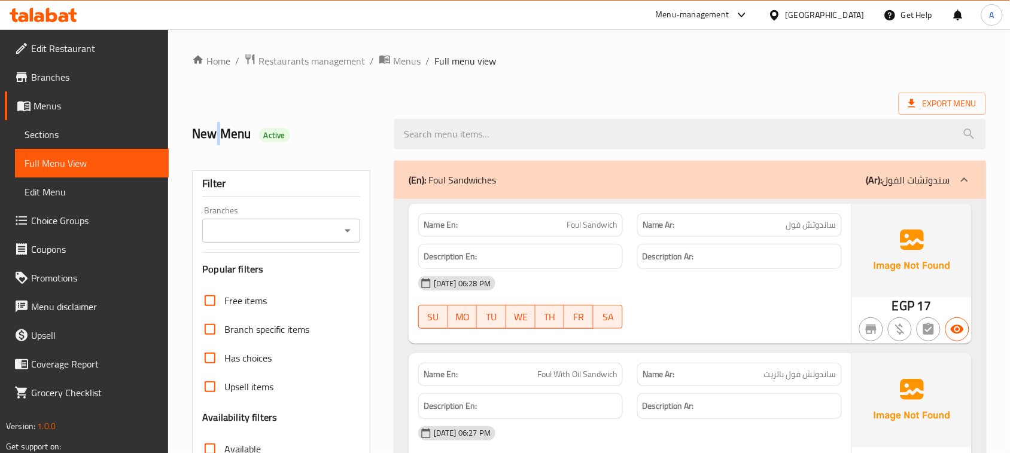
click at [217, 130] on h2 "New Menu Active" at bounding box center [286, 134] width 188 height 18
drag, startPoint x: 217, startPoint y: 130, endPoint x: 304, endPoint y: 135, distance: 86.9
click at [304, 135] on h2 "New Menu Active" at bounding box center [286, 134] width 188 height 18
click at [305, 135] on h2 "New Menu Active" at bounding box center [286, 134] width 188 height 18
click at [205, 135] on h2 "New Menu Active" at bounding box center [286, 134] width 188 height 18
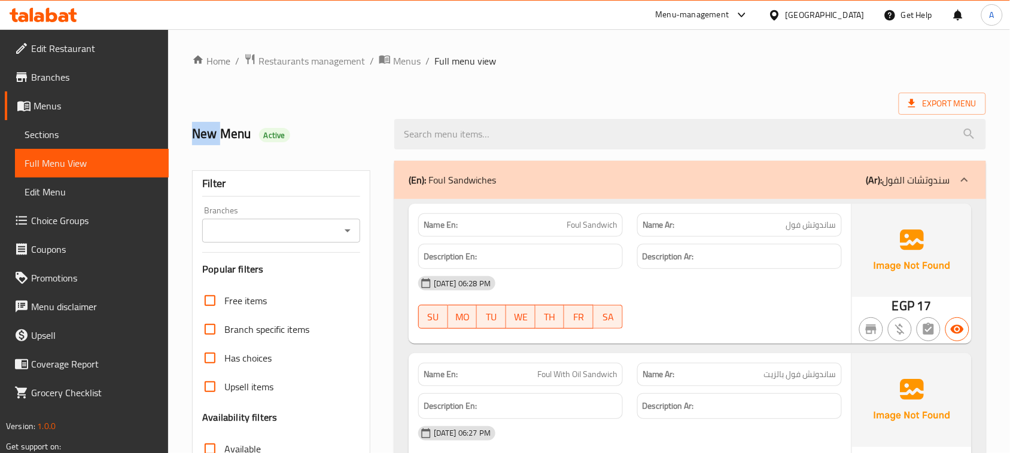
click at [205, 135] on h2 "New Menu Active" at bounding box center [286, 134] width 188 height 18
drag, startPoint x: 205, startPoint y: 135, endPoint x: 303, endPoint y: 135, distance: 97.5
click at [288, 135] on h2 "New Menu Active" at bounding box center [286, 134] width 188 height 18
click at [342, 135] on h2 "New Menu Active" at bounding box center [286, 134] width 188 height 18
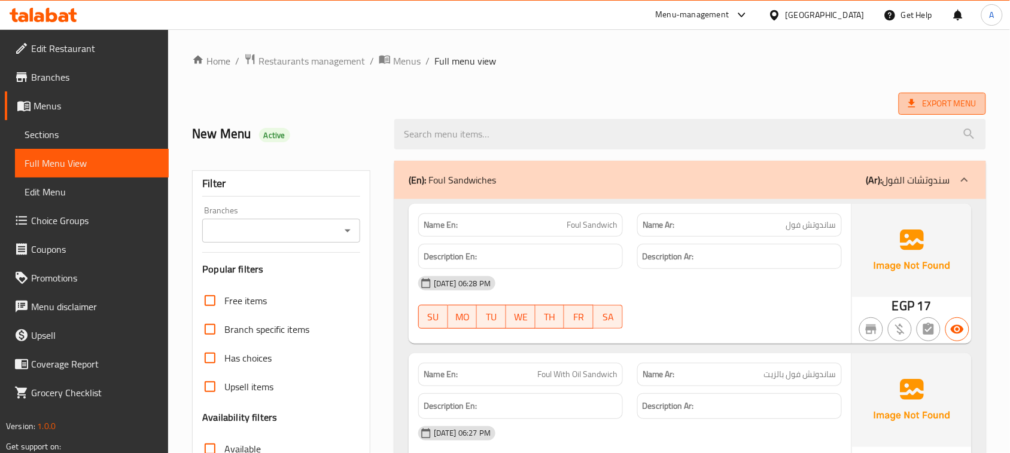
click at [949, 99] on span "Export Menu" at bounding box center [942, 103] width 68 height 15
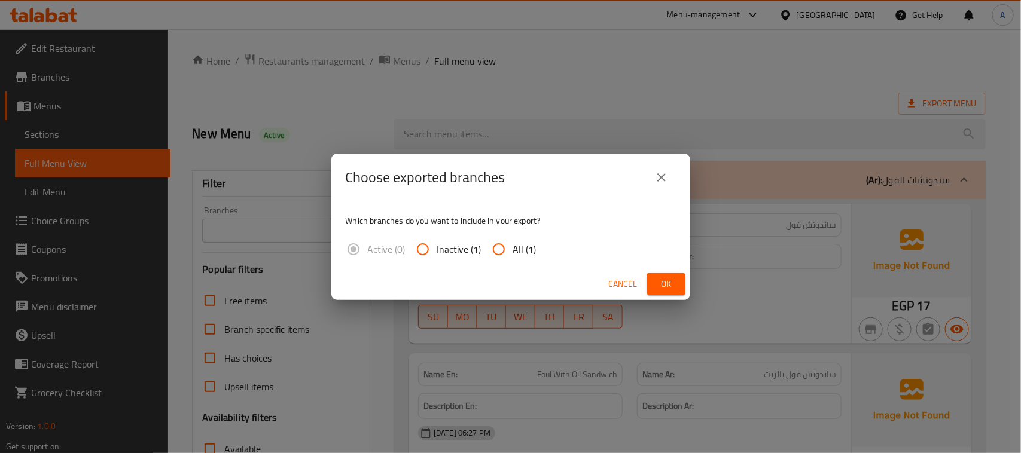
click at [501, 254] on input "All (1)" at bounding box center [498, 249] width 29 height 29
radio input "true"
click at [669, 278] on span "Ok" at bounding box center [666, 284] width 19 height 15
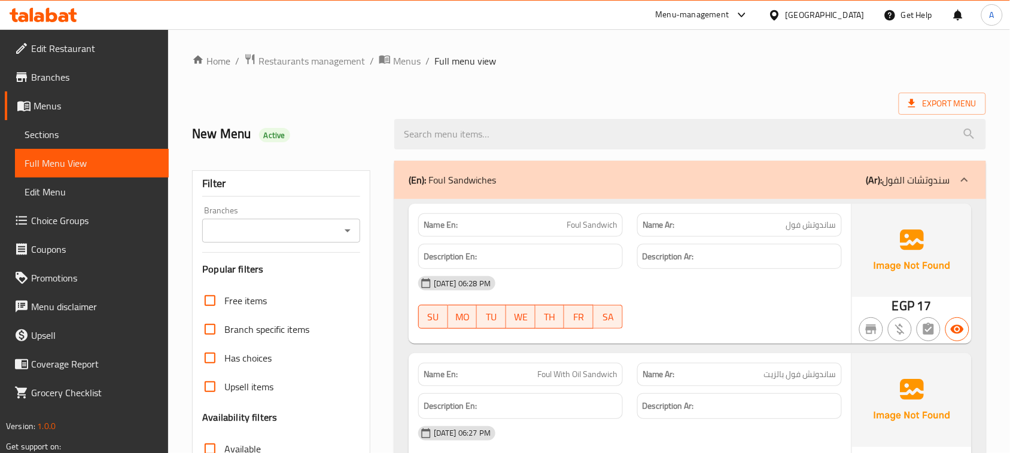
drag, startPoint x: 610, startPoint y: 242, endPoint x: 657, endPoint y: 255, distance: 48.5
click at [634, 242] on div "Description En: Description Ar:" at bounding box center [630, 257] width 438 height 40
click at [703, 306] on div "15-08-2025 06:28 PM SU MO TU WE TH FR SA" at bounding box center [630, 302] width 438 height 67
click at [656, 246] on div "Name En: Foul Sandwich Name Ar: ساندوتش فول Description En: Description Ar: 15-…" at bounding box center [629, 274] width 443 height 140
click at [683, 284] on div "15-08-2025 06:28 PM" at bounding box center [630, 283] width 438 height 29
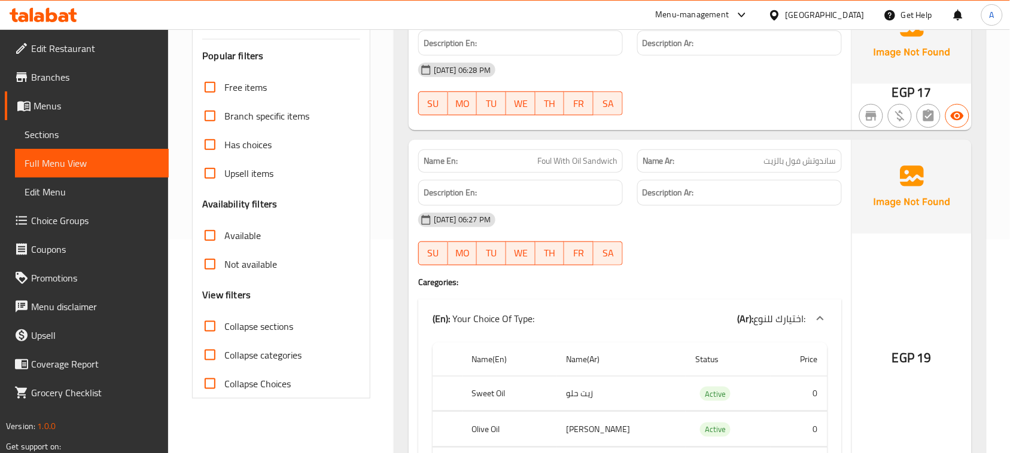
scroll to position [224, 0]
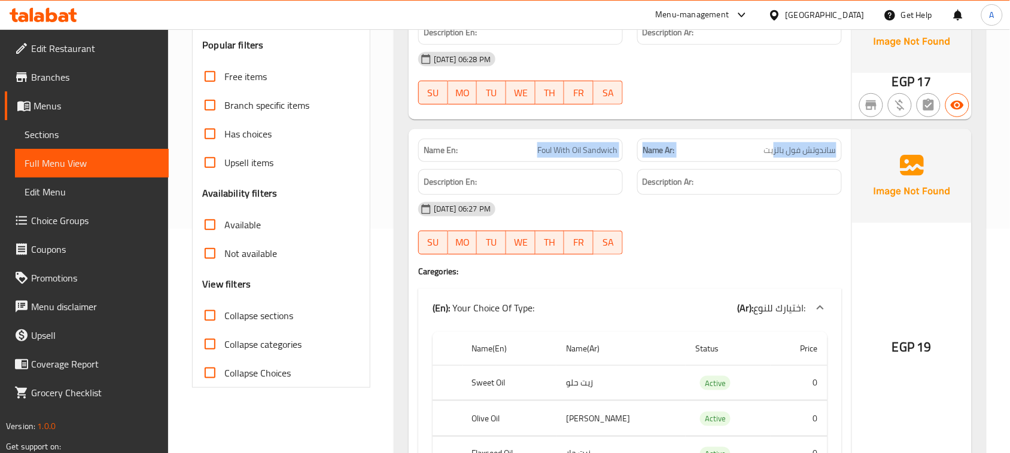
drag, startPoint x: 508, startPoint y: 151, endPoint x: 775, endPoint y: 148, distance: 266.8
click at [775, 148] on div "Name En: Foul With Oil Sandwich Name Ar: ساندوتش فول بالزيت" at bounding box center [630, 151] width 438 height 38
click at [757, 252] on div at bounding box center [739, 255] width 219 height 14
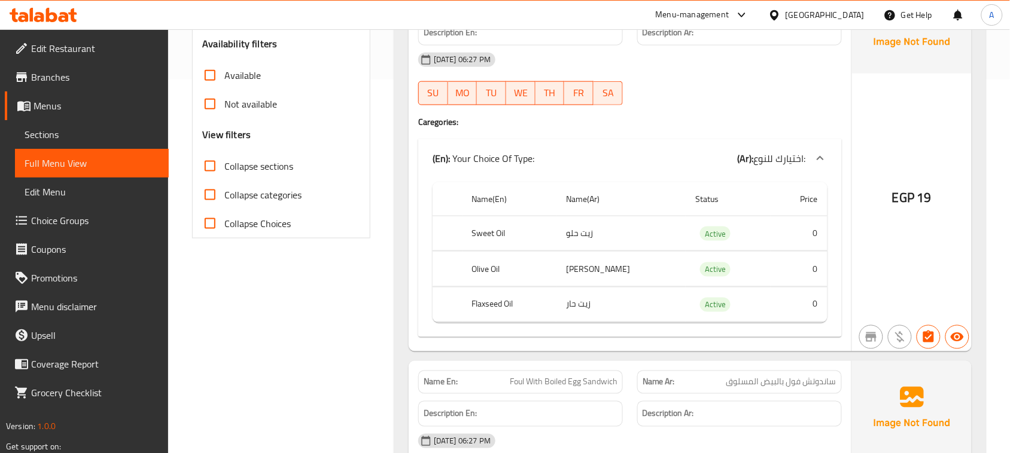
scroll to position [449, 0]
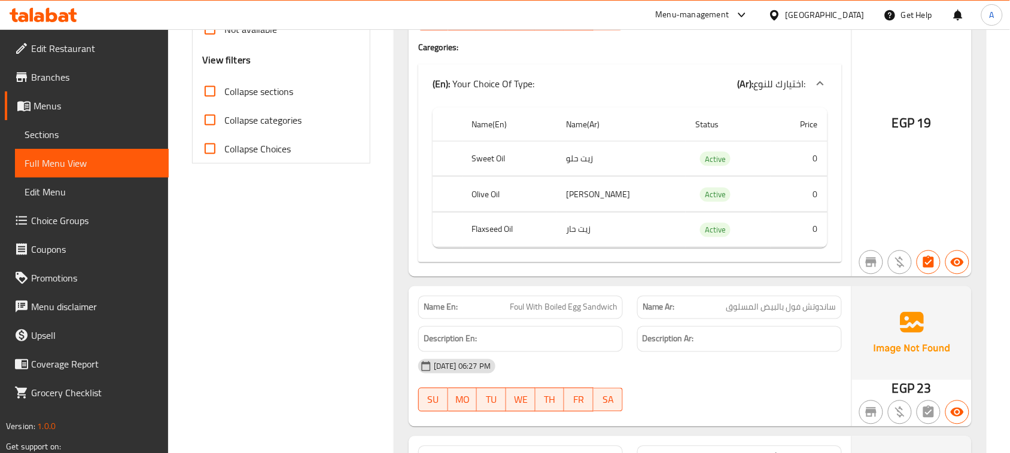
drag, startPoint x: 616, startPoint y: 147, endPoint x: 587, endPoint y: 176, distance: 41.4
click at [590, 160] on td "زيت حلو" at bounding box center [620, 158] width 129 height 35
click at [589, 205] on td "زيت زيتون" at bounding box center [620, 194] width 129 height 35
click at [626, 238] on td "زيت حار" at bounding box center [620, 229] width 129 height 35
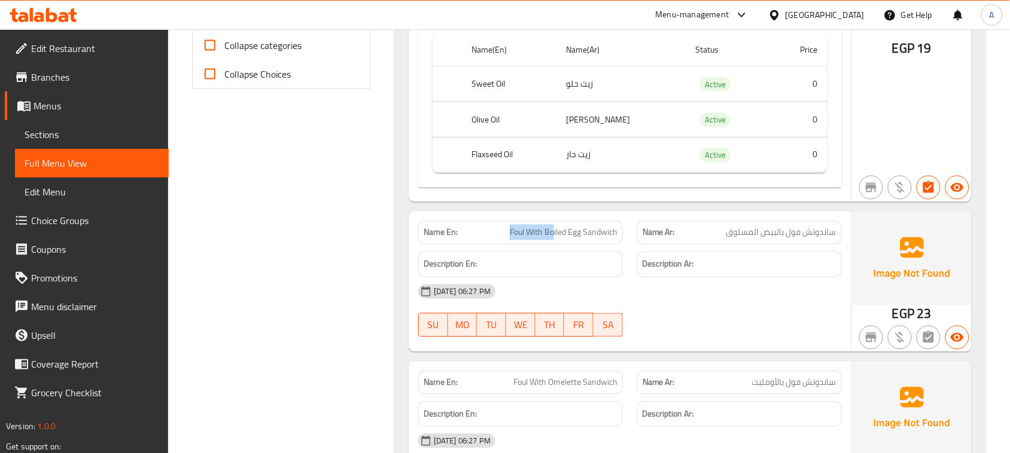
drag, startPoint x: 522, startPoint y: 239, endPoint x: 595, endPoint y: 267, distance: 78.8
click at [560, 239] on p "Name En: Foul With Boiled Egg Sandwich" at bounding box center [520, 233] width 194 height 13
click at [784, 344] on div at bounding box center [739, 337] width 219 height 14
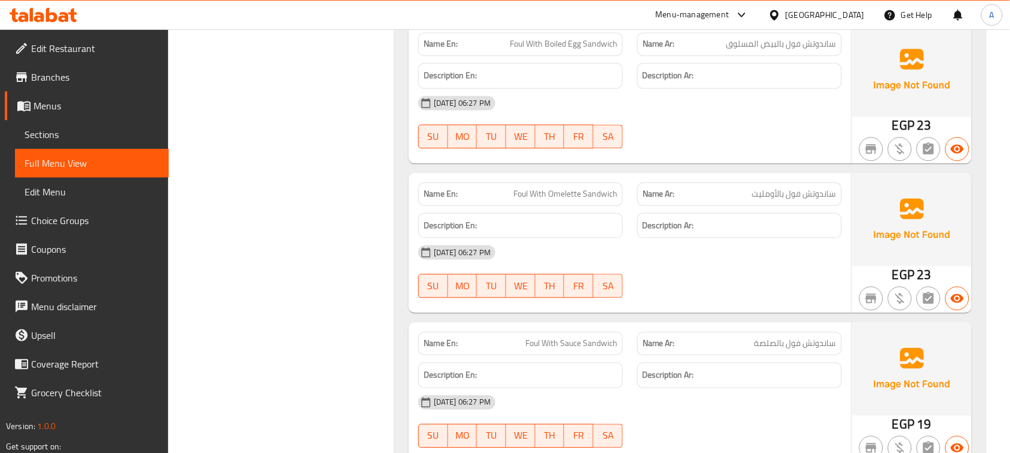
scroll to position [748, 0]
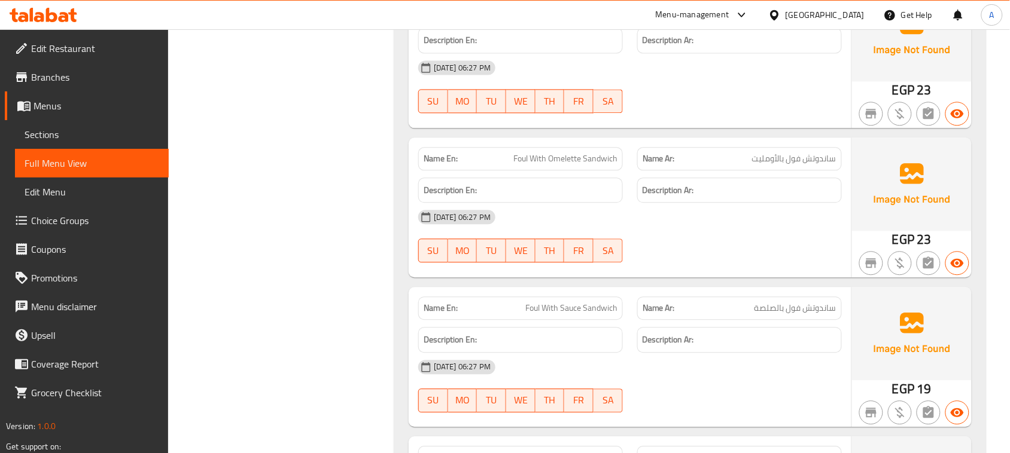
drag, startPoint x: 513, startPoint y: 154, endPoint x: 664, endPoint y: 160, distance: 150.8
click at [650, 156] on div "Name En: Foul With Omelette Sandwich Name Ar: ساندوتش فول بالأومليت" at bounding box center [630, 159] width 438 height 38
click at [806, 249] on div "15-08-2025 06:27 PM SU MO TU WE TH FR SA" at bounding box center [630, 236] width 438 height 67
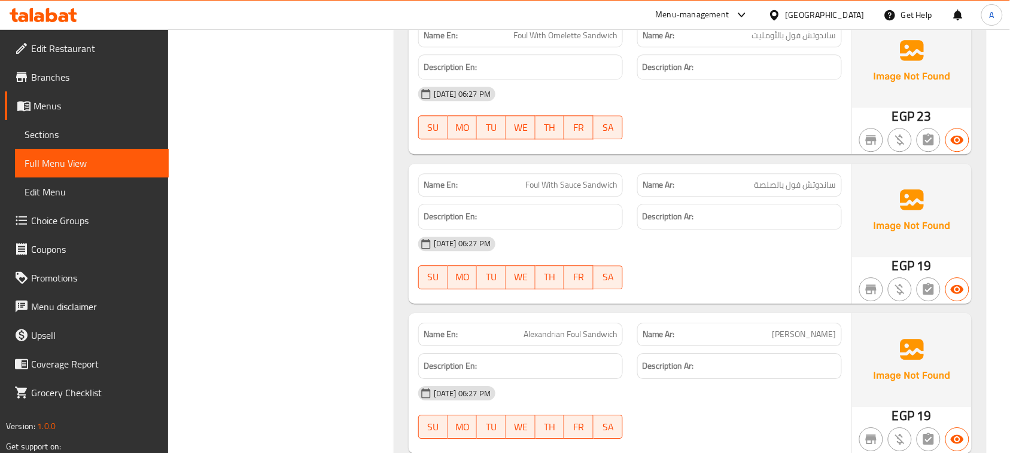
scroll to position [897, 0]
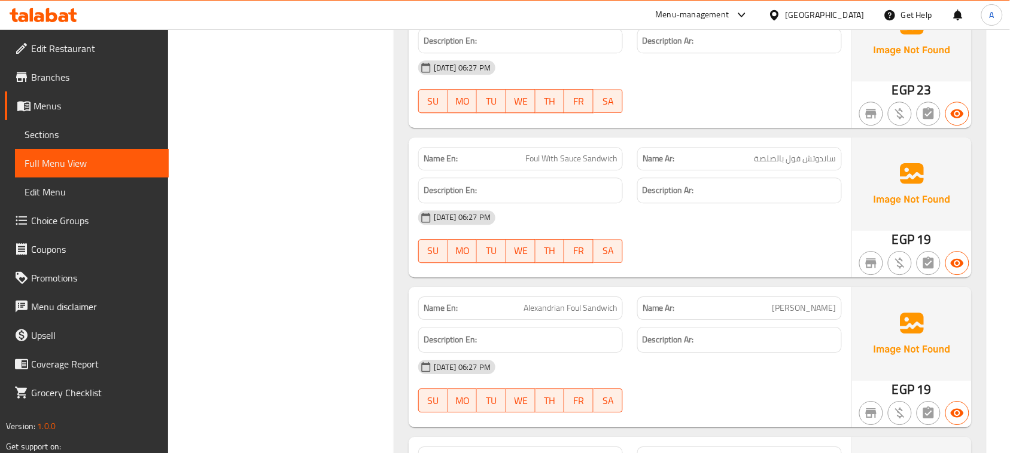
drag, startPoint x: 505, startPoint y: 158, endPoint x: 700, endPoint y: 228, distance: 206.9
click at [679, 194] on div "Name En: Foul With Sauce Sandwich Name Ar: ساندوتش فول بالصلصة Description En: …" at bounding box center [629, 208] width 443 height 140
click at [704, 232] on div "15-08-2025 06:27 PM" at bounding box center [630, 217] width 438 height 29
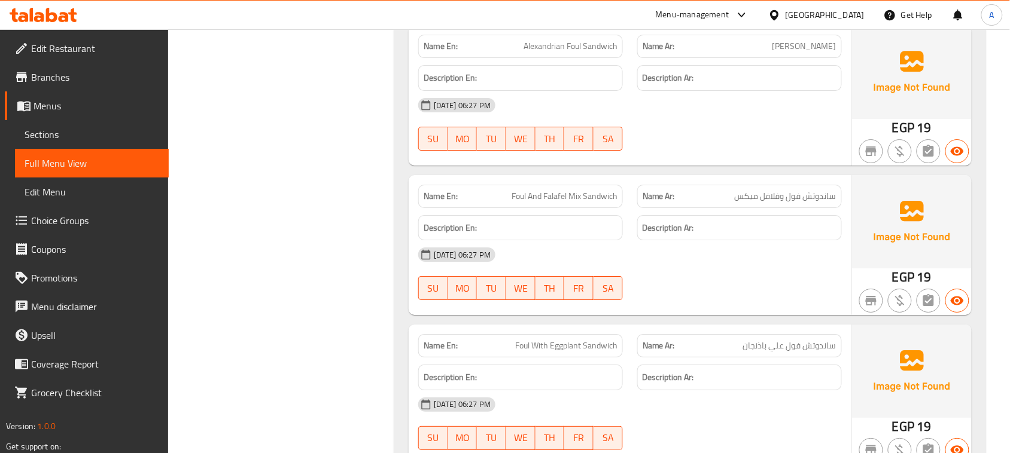
scroll to position [1196, 0]
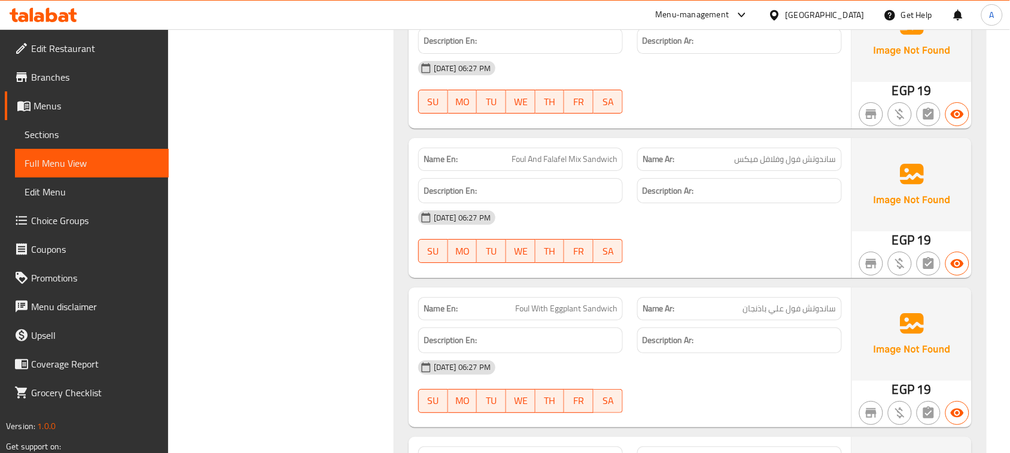
drag, startPoint x: 504, startPoint y: 147, endPoint x: 695, endPoint y: 225, distance: 206.8
click at [620, 169] on div "Name En: Foul And Falafel Mix Sandwich" at bounding box center [520, 160] width 219 height 38
click at [699, 229] on div "15-08-2025 06:27 PM" at bounding box center [630, 217] width 438 height 29
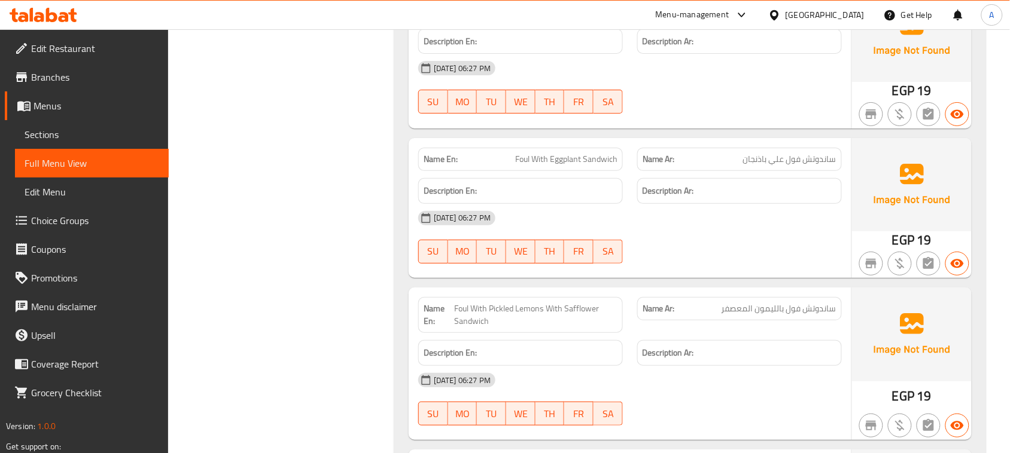
scroll to position [1420, 0]
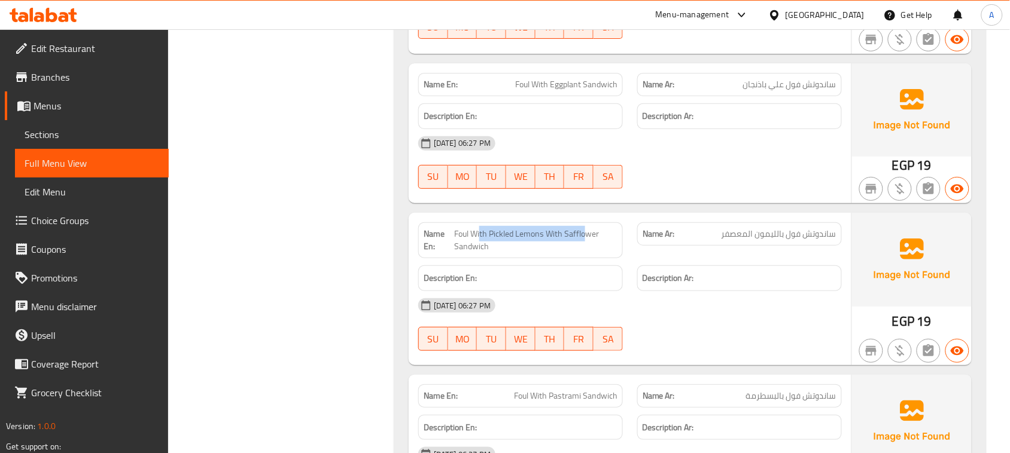
drag, startPoint x: 480, startPoint y: 234, endPoint x: 584, endPoint y: 234, distance: 104.1
click at [584, 234] on span "Foul With Pickled Lemons With Safflower Sandwich" at bounding box center [535, 240] width 163 height 25
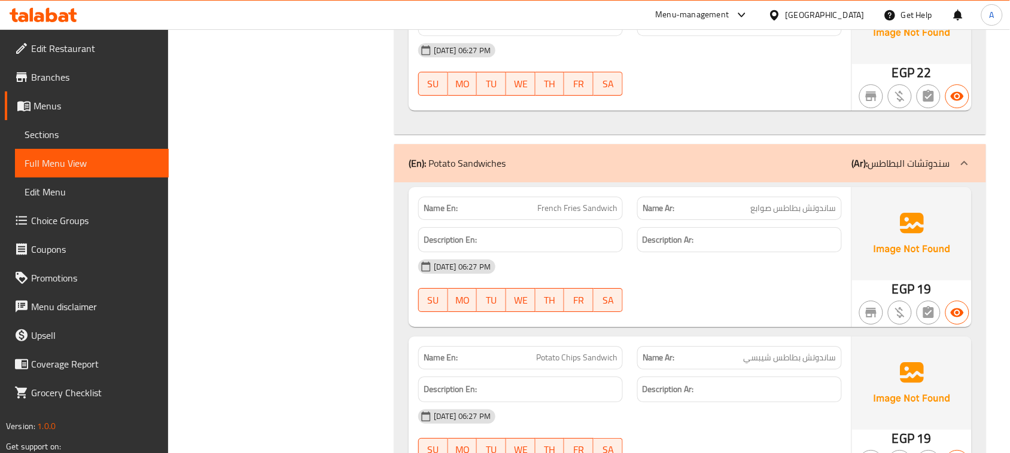
scroll to position [3888, 0]
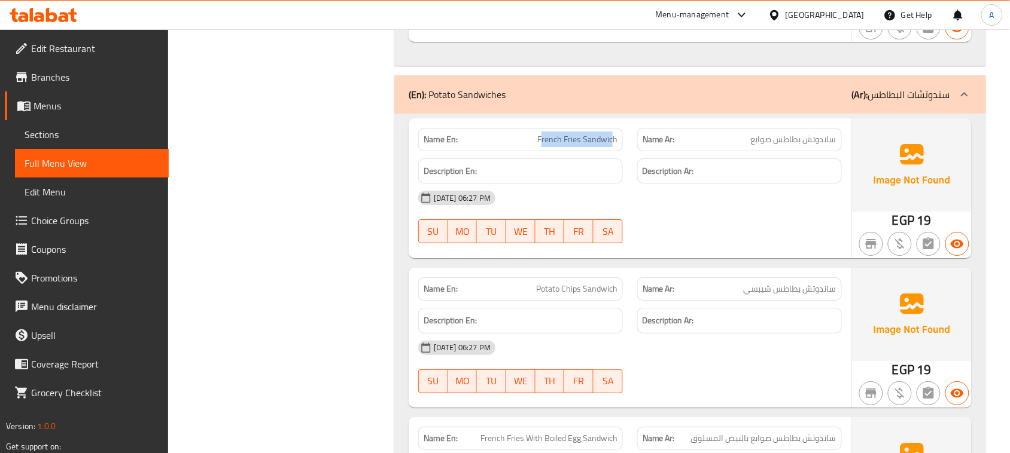
drag, startPoint x: 544, startPoint y: 151, endPoint x: 614, endPoint y: 151, distance: 70.0
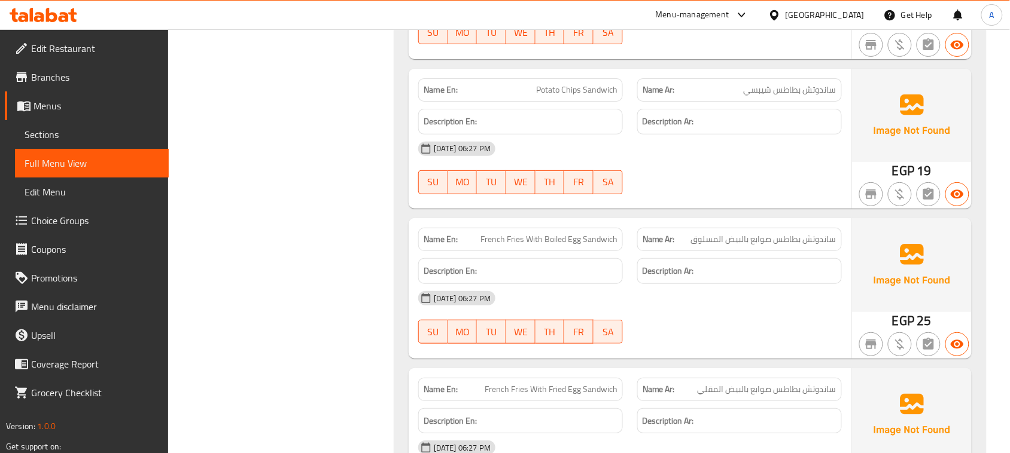
scroll to position [4112, 0]
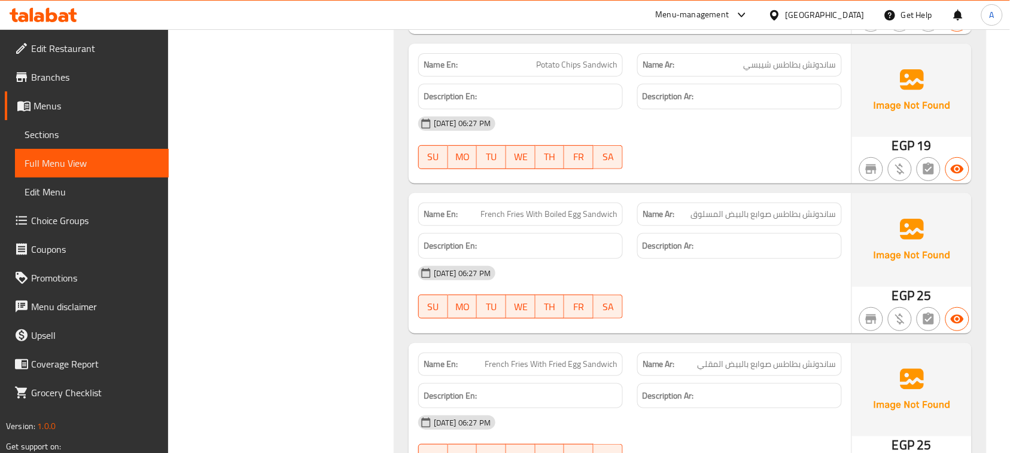
drag, startPoint x: 481, startPoint y: 221, endPoint x: 593, endPoint y: 217, distance: 111.3
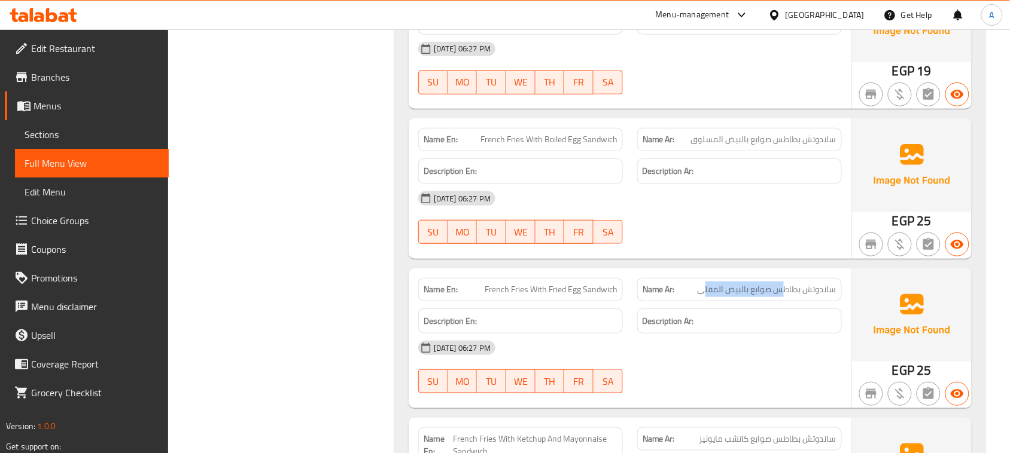
drag, startPoint x: 599, startPoint y: 298, endPoint x: 572, endPoint y: 299, distance: 26.9
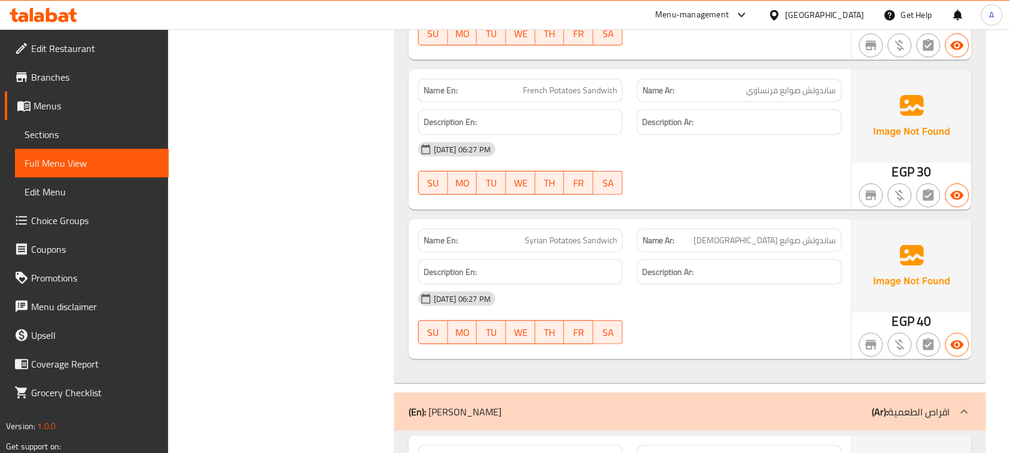
scroll to position [5532, 0]
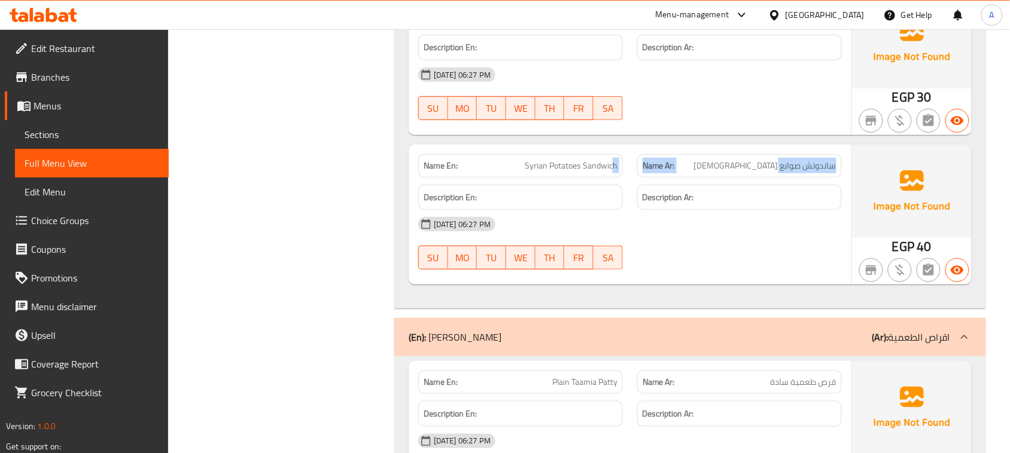
drag, startPoint x: 611, startPoint y: 176, endPoint x: 603, endPoint y: 178, distance: 8.5
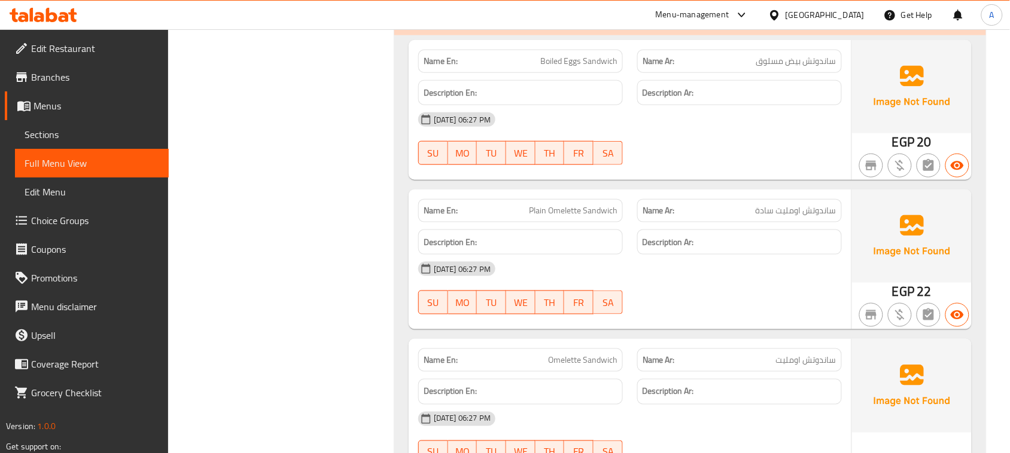
scroll to position [7057, 0]
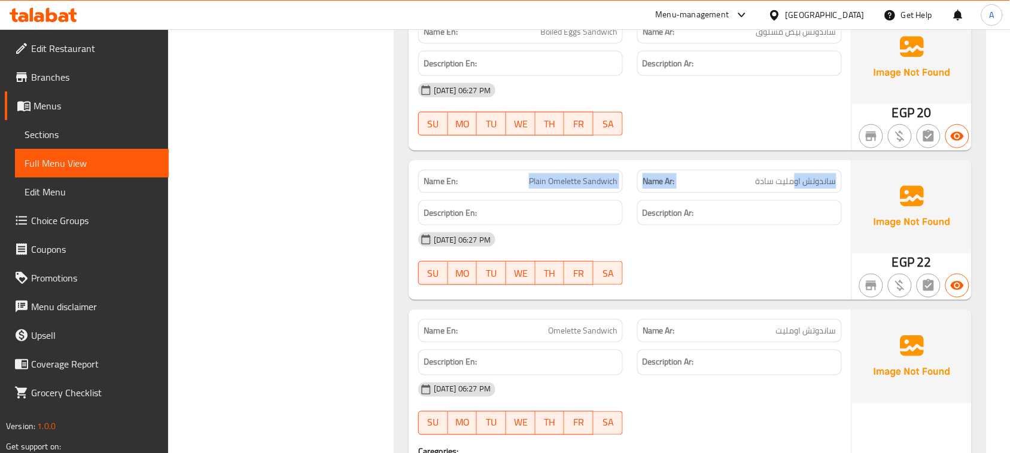
drag, startPoint x: 796, startPoint y: 180, endPoint x: 482, endPoint y: 182, distance: 314.0
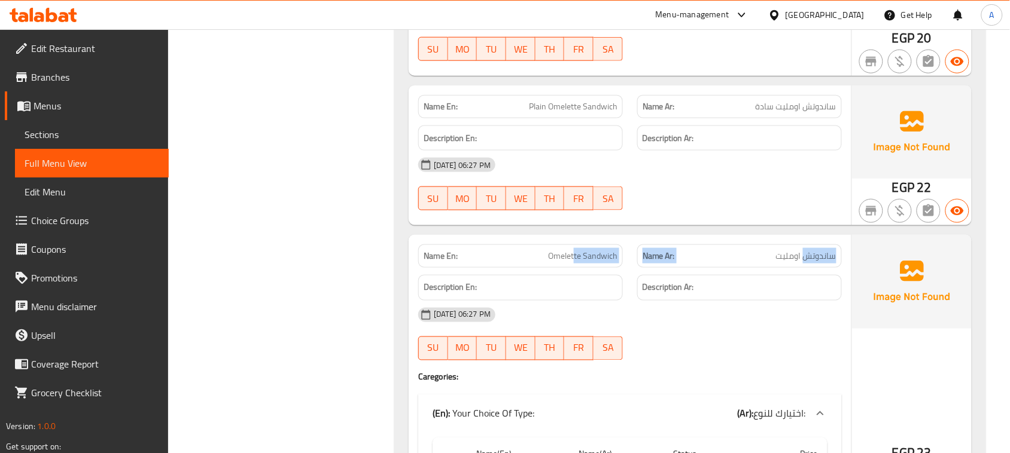
drag, startPoint x: 804, startPoint y: 255, endPoint x: 575, endPoint y: 251, distance: 229.7
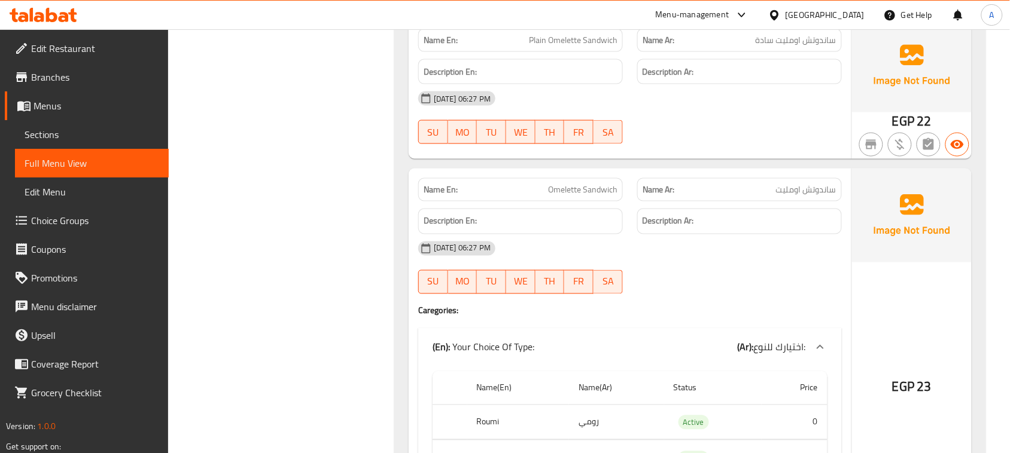
scroll to position [7356, 0]
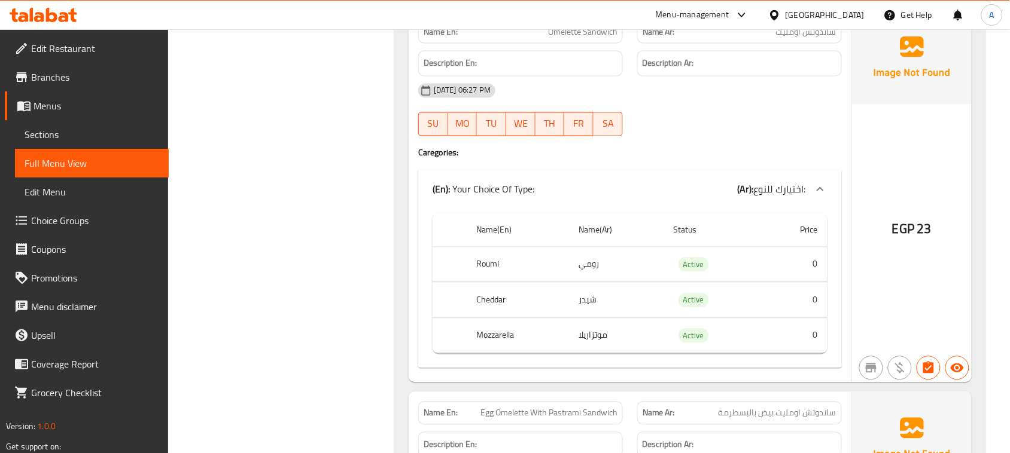
drag, startPoint x: 603, startPoint y: 270, endPoint x: 611, endPoint y: 303, distance: 33.2
drag, startPoint x: 575, startPoint y: 305, endPoint x: 613, endPoint y: 343, distance: 53.7
drag, startPoint x: 620, startPoint y: 346, endPoint x: 554, endPoint y: 343, distance: 65.9
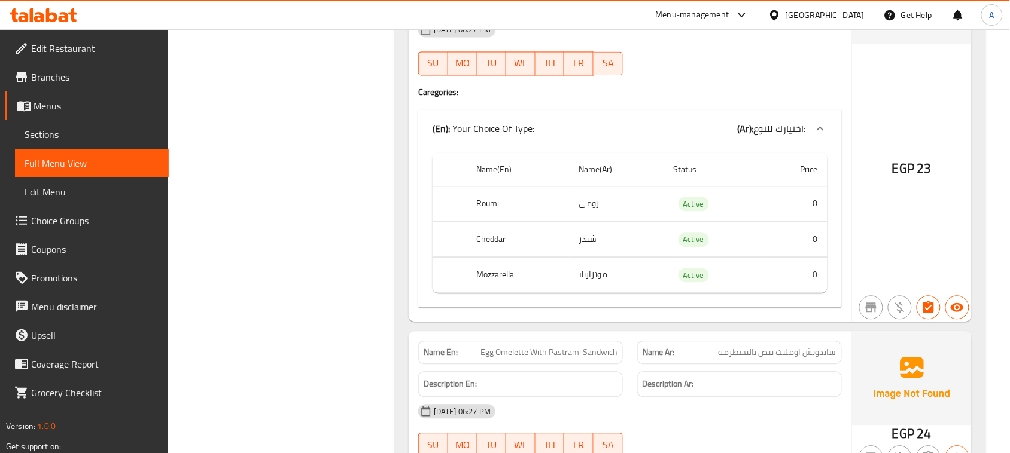
scroll to position [7506, 0]
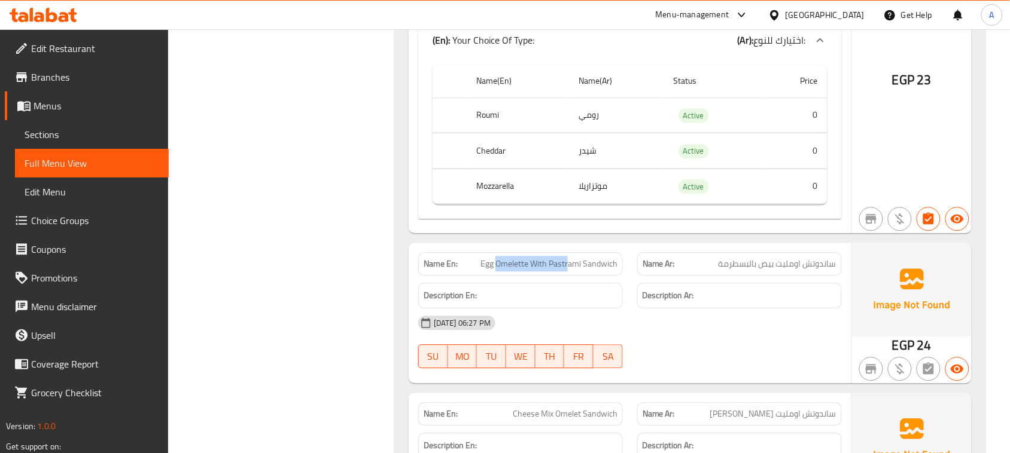
drag, startPoint x: 497, startPoint y: 262, endPoint x: 568, endPoint y: 262, distance: 71.2
drag, startPoint x: 794, startPoint y: 268, endPoint x: 737, endPoint y: 336, distance: 89.1
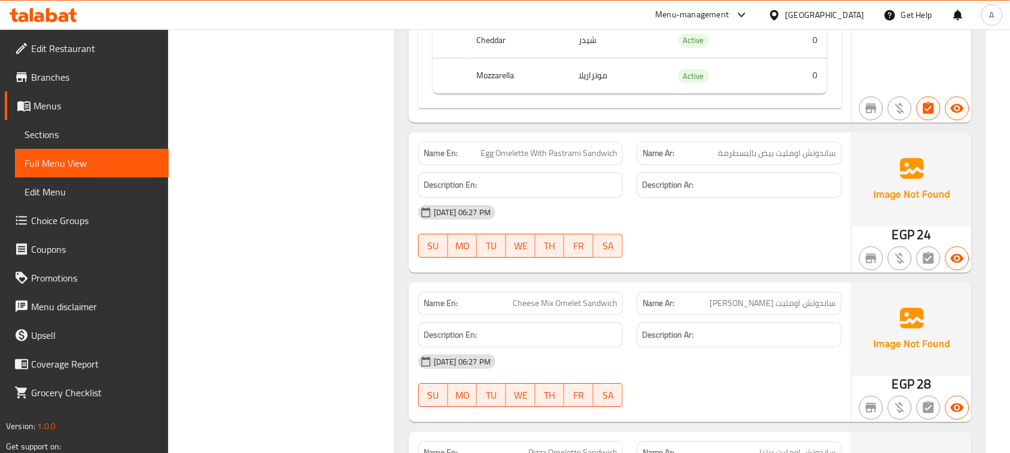
scroll to position [7655, 0]
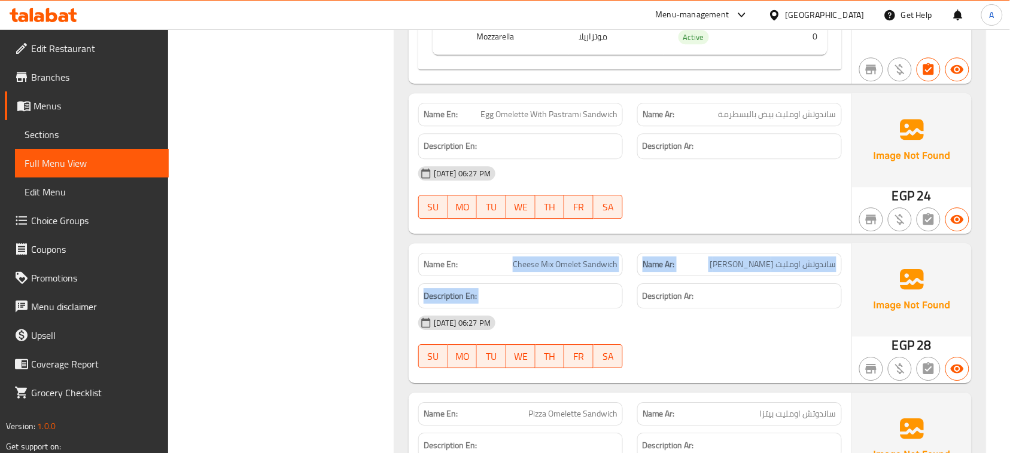
drag, startPoint x: 480, startPoint y: 255, endPoint x: 695, endPoint y: 327, distance: 226.8
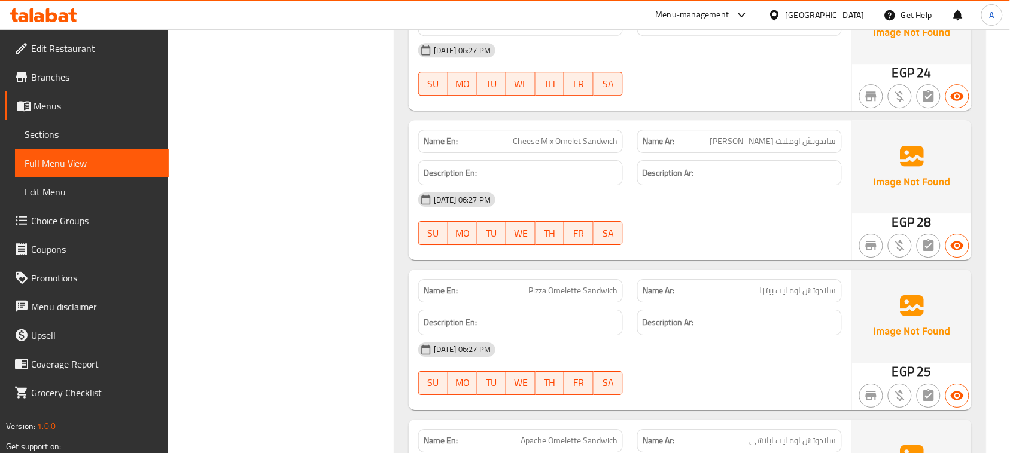
scroll to position [7805, 0]
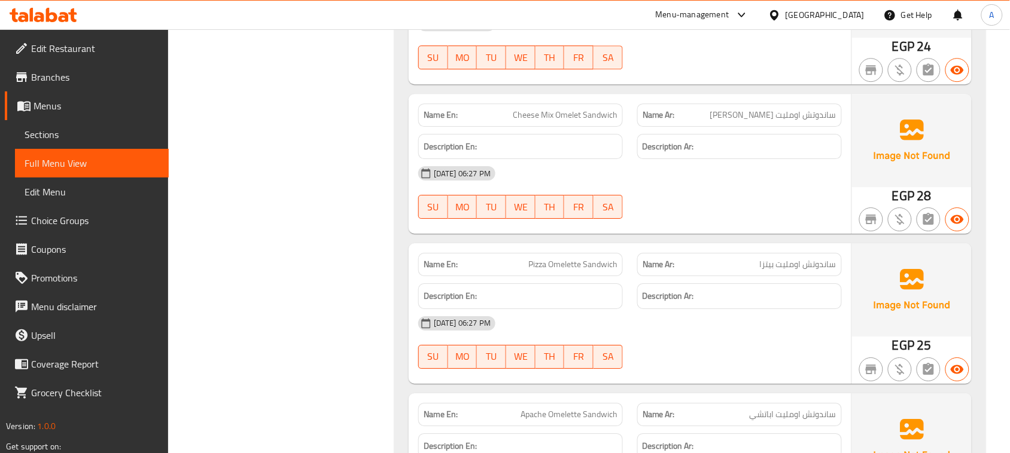
drag, startPoint x: 522, startPoint y: 243, endPoint x: 667, endPoint y: 287, distance: 151.9
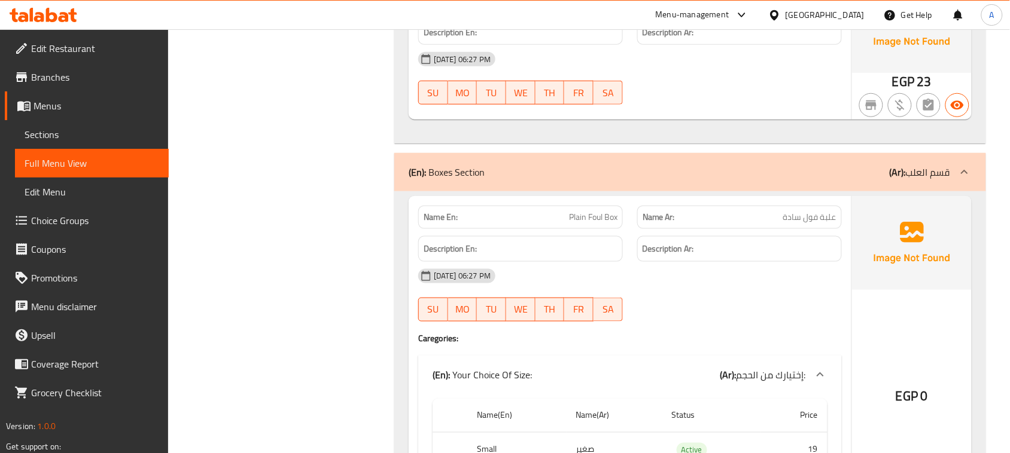
scroll to position [8403, 0]
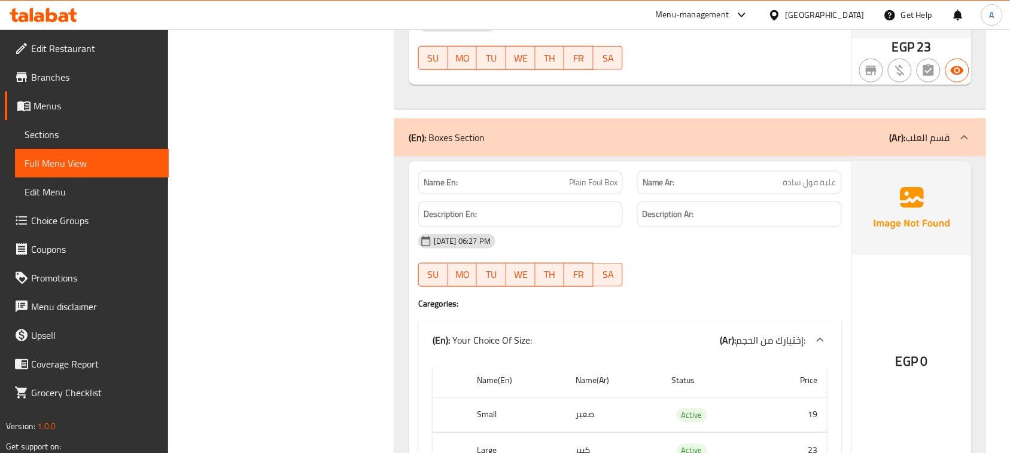
drag, startPoint x: 560, startPoint y: 182, endPoint x: 679, endPoint y: 234, distance: 129.9
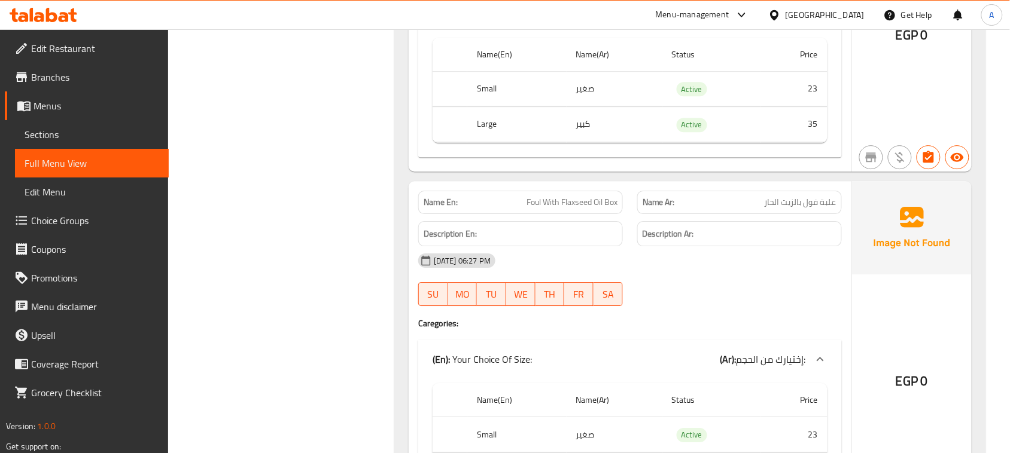
scroll to position [9151, 0]
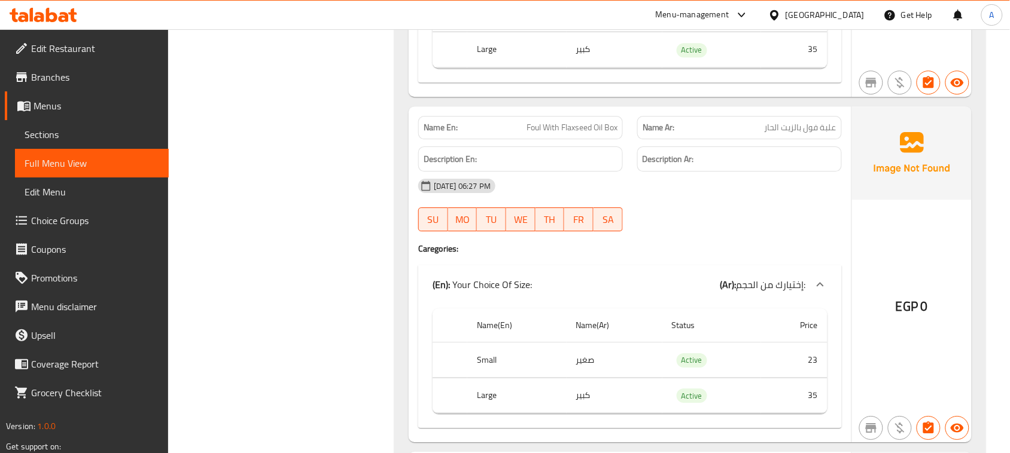
drag, startPoint x: 531, startPoint y: 118, endPoint x: 687, endPoint y: 184, distance: 168.8
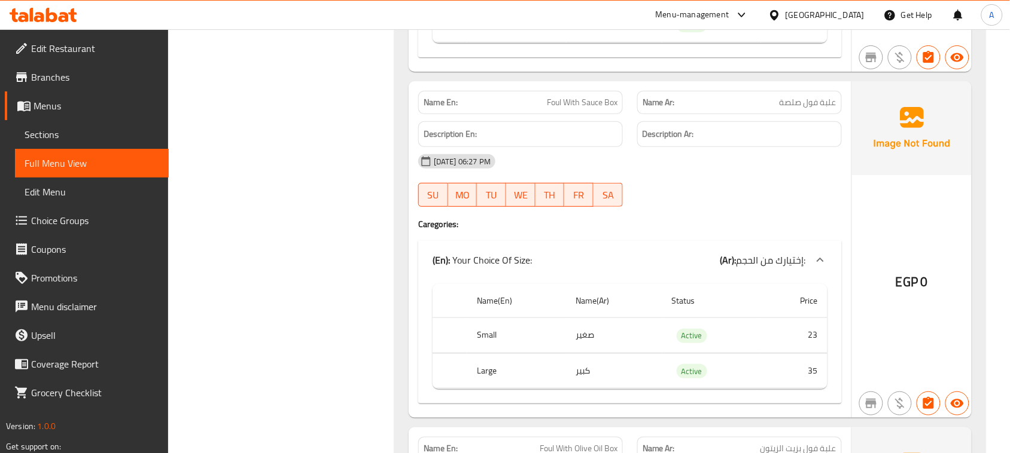
scroll to position [9524, 0]
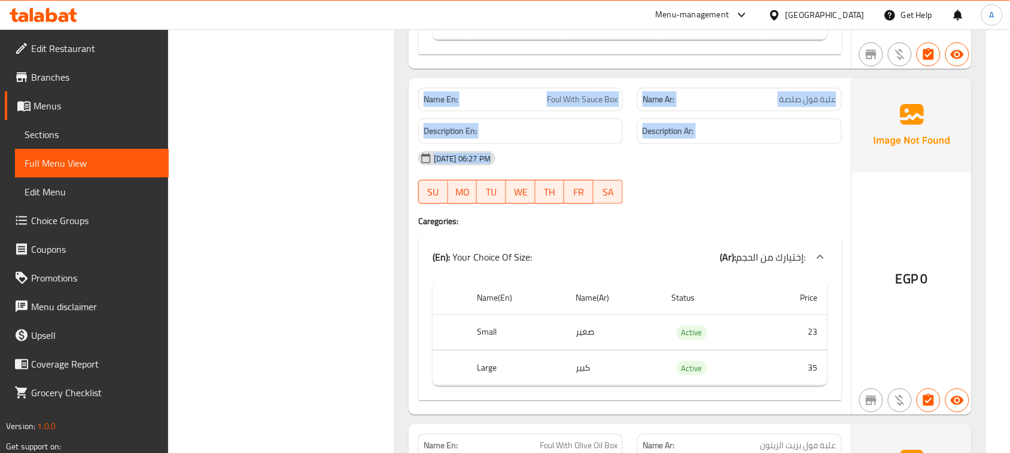
drag, startPoint x: 426, startPoint y: 102, endPoint x: 679, endPoint y: 191, distance: 268.2
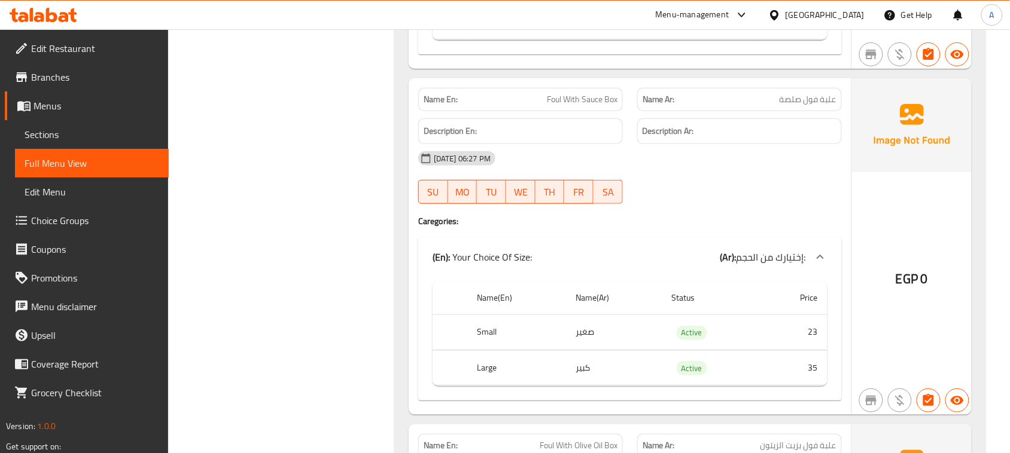
drag, startPoint x: 722, startPoint y: 187, endPoint x: 449, endPoint y: 89, distance: 290.4
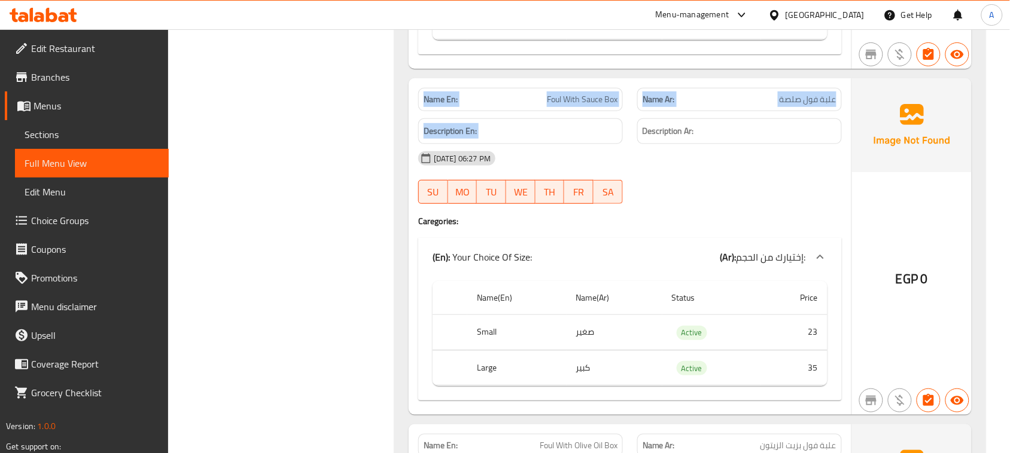
drag, startPoint x: 446, startPoint y: 102, endPoint x: 635, endPoint y: 178, distance: 203.7
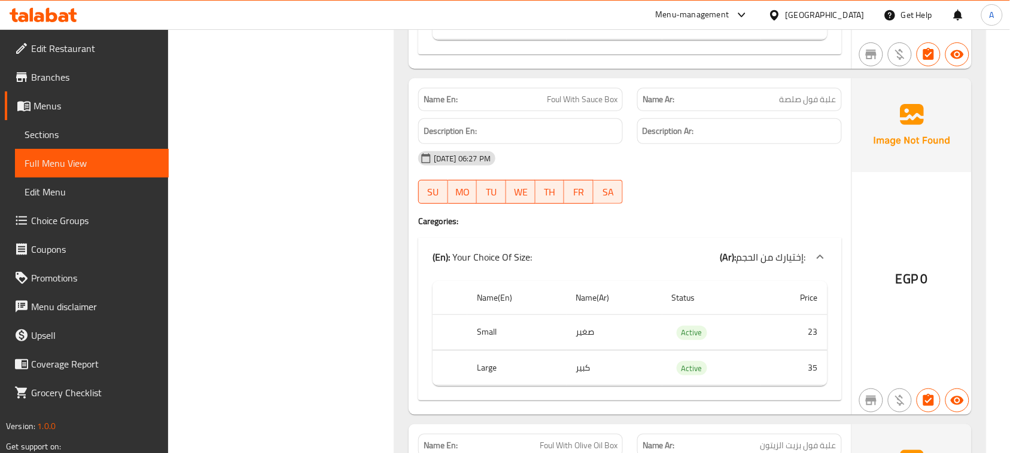
drag, startPoint x: 682, startPoint y: 174, endPoint x: 377, endPoint y: 91, distance: 316.7
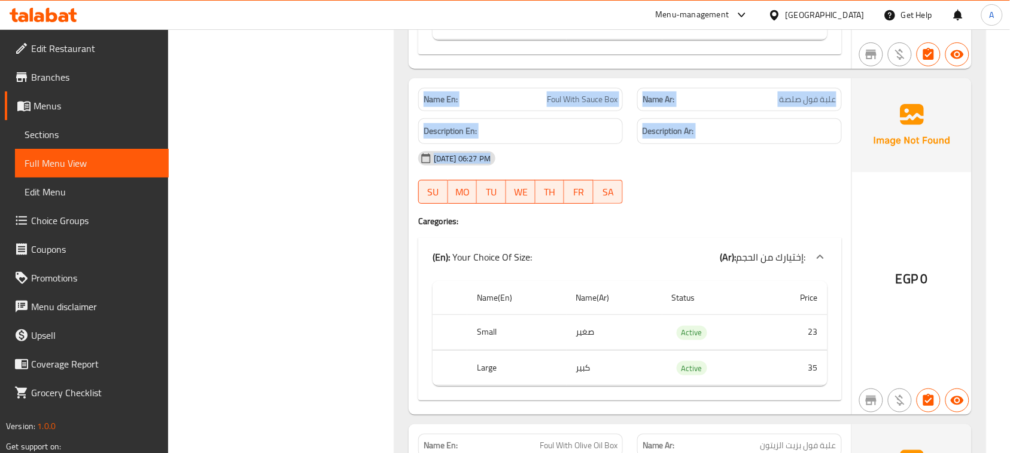
drag, startPoint x: 434, startPoint y: 114, endPoint x: 792, endPoint y: 235, distance: 378.8
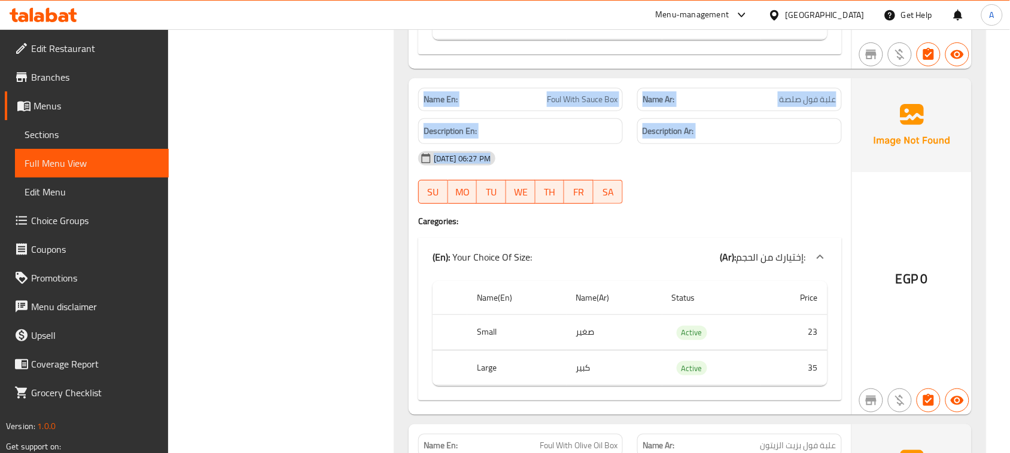
drag, startPoint x: 403, startPoint y: 97, endPoint x: 296, endPoint y: 69, distance: 110.3
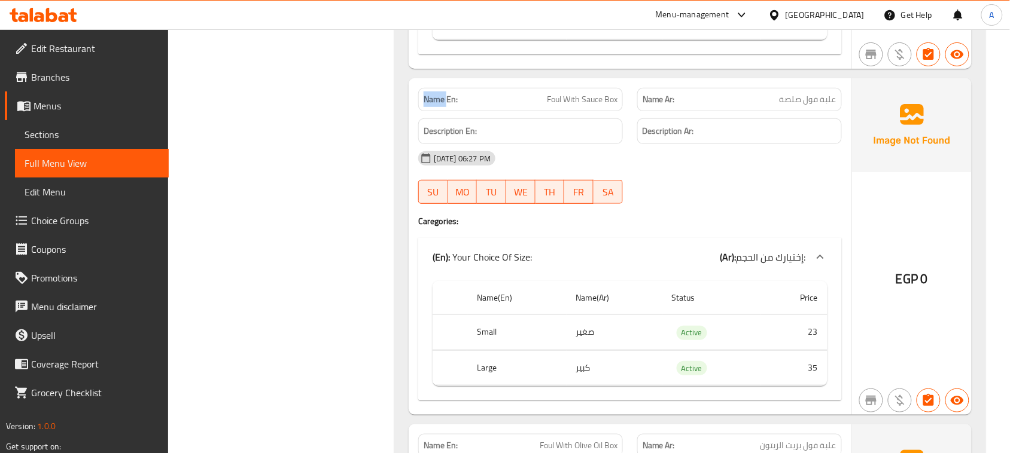
drag, startPoint x: 417, startPoint y: 106, endPoint x: 578, endPoint y: 197, distance: 185.6
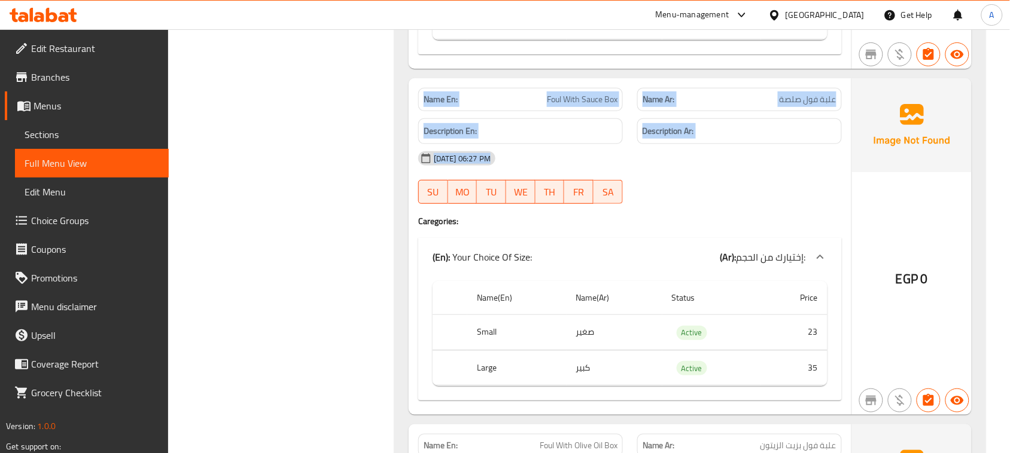
drag, startPoint x: 449, startPoint y: 90, endPoint x: 698, endPoint y: 175, distance: 263.3
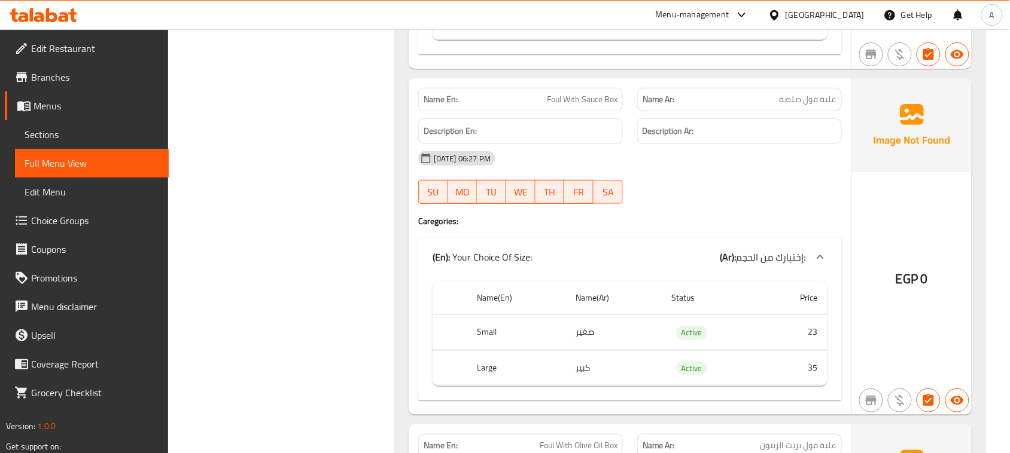
drag, startPoint x: 491, startPoint y: 123, endPoint x: 711, endPoint y: 147, distance: 220.8
drag, startPoint x: 719, startPoint y: 178, endPoint x: 621, endPoint y: 111, distance: 118.8
drag, startPoint x: 519, startPoint y: 94, endPoint x: 696, endPoint y: 161, distance: 188.9
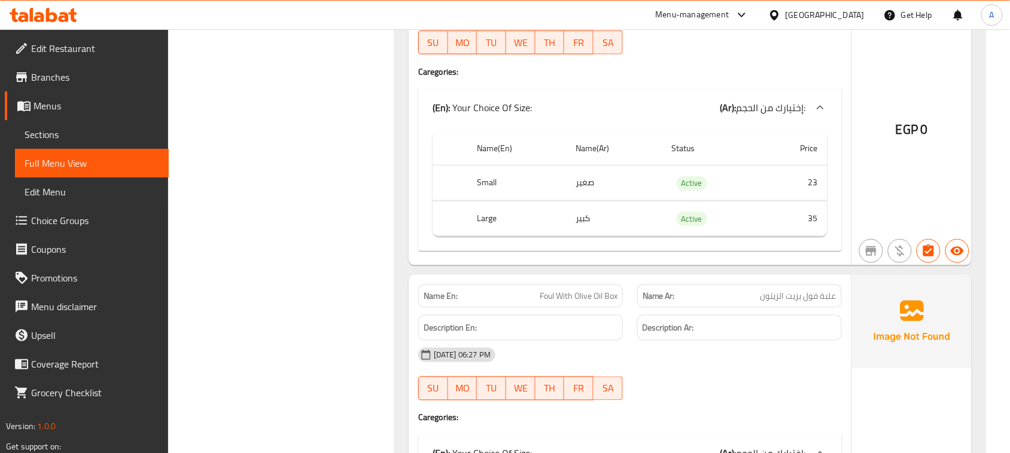
drag, startPoint x: 551, startPoint y: 181, endPoint x: 582, endPoint y: 199, distance: 35.6
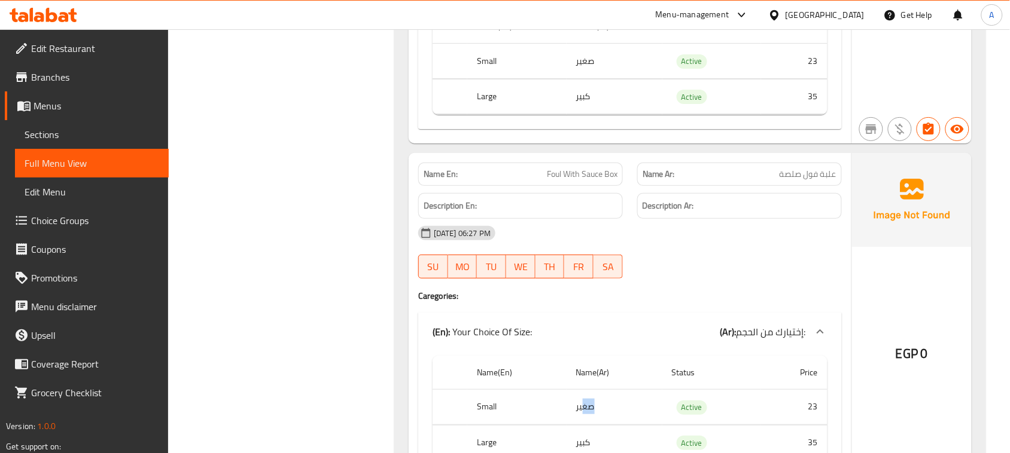
scroll to position [9749, 0]
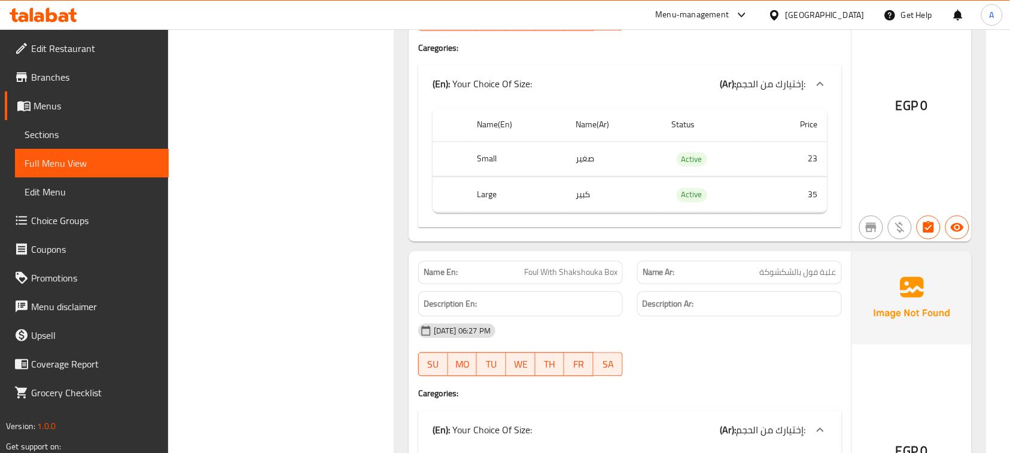
scroll to position [10048, 0]
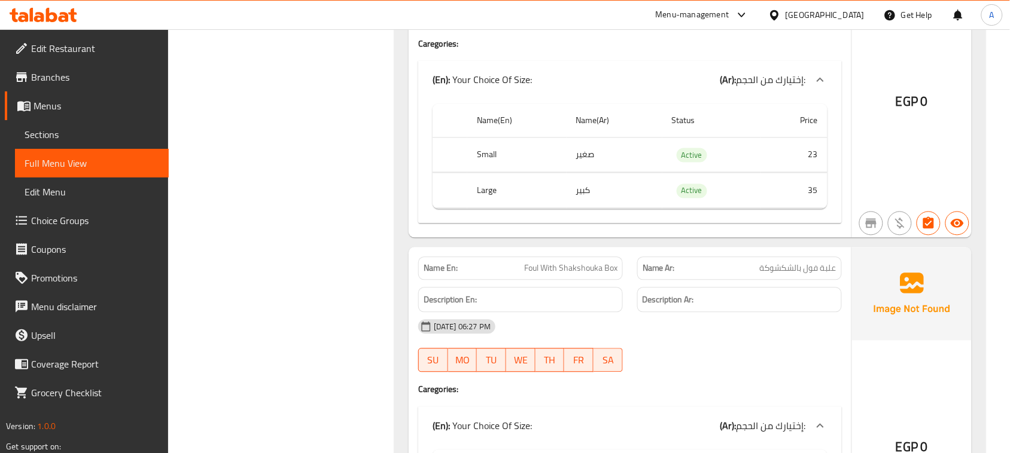
drag, startPoint x: 526, startPoint y: 268, endPoint x: 641, endPoint y: 294, distance: 117.1
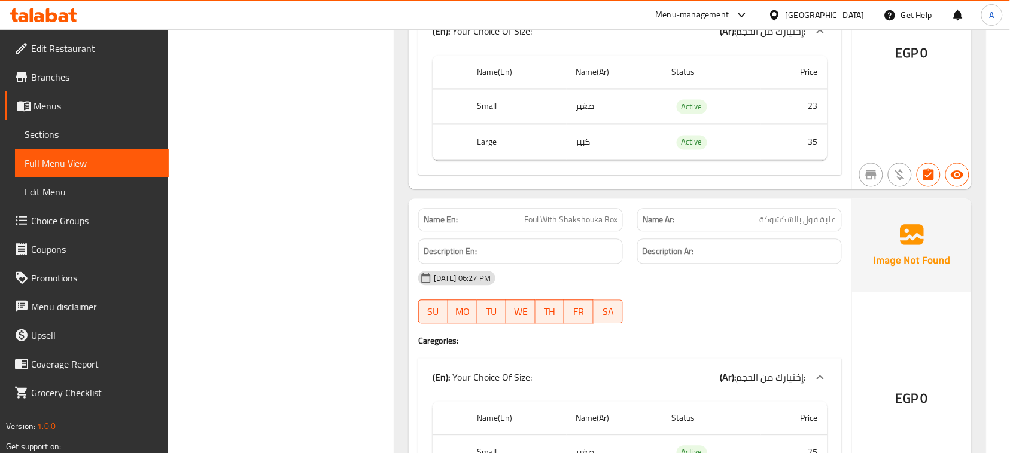
scroll to position [10122, 0]
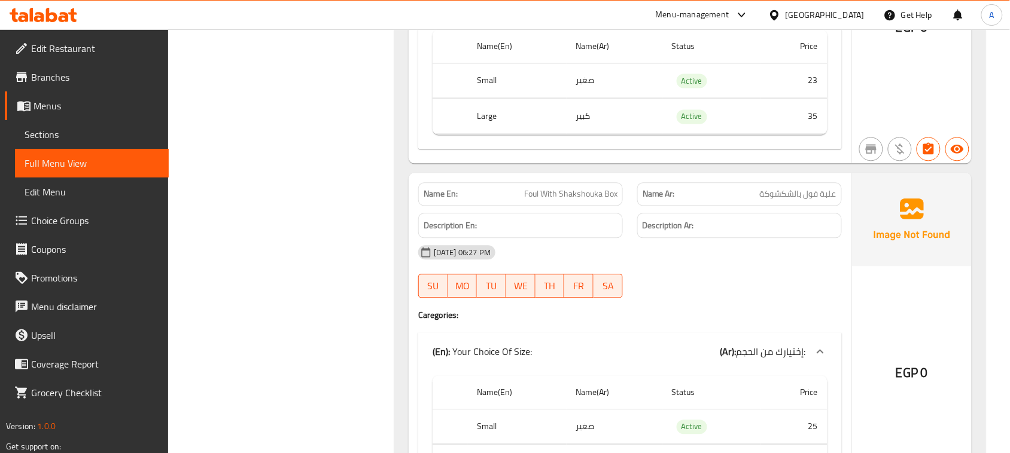
drag, startPoint x: 533, startPoint y: 196, endPoint x: 718, endPoint y: 214, distance: 185.1
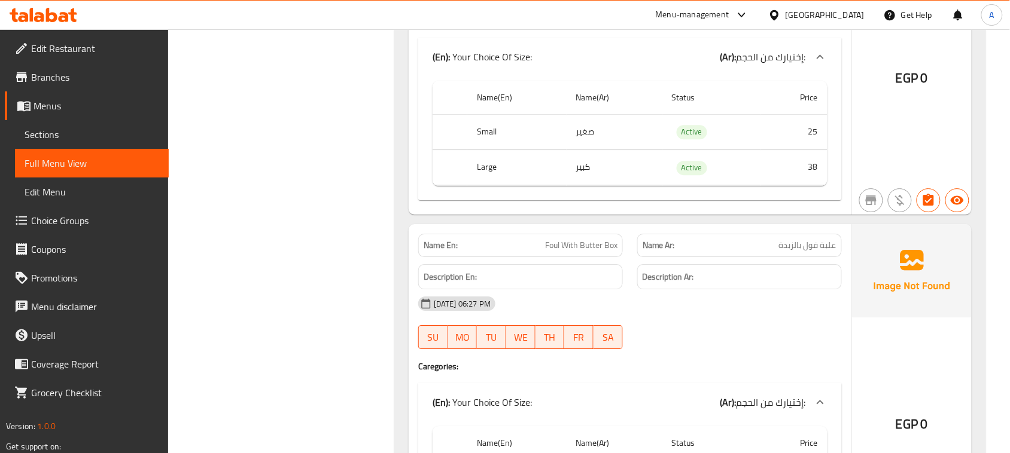
scroll to position [10421, 0]
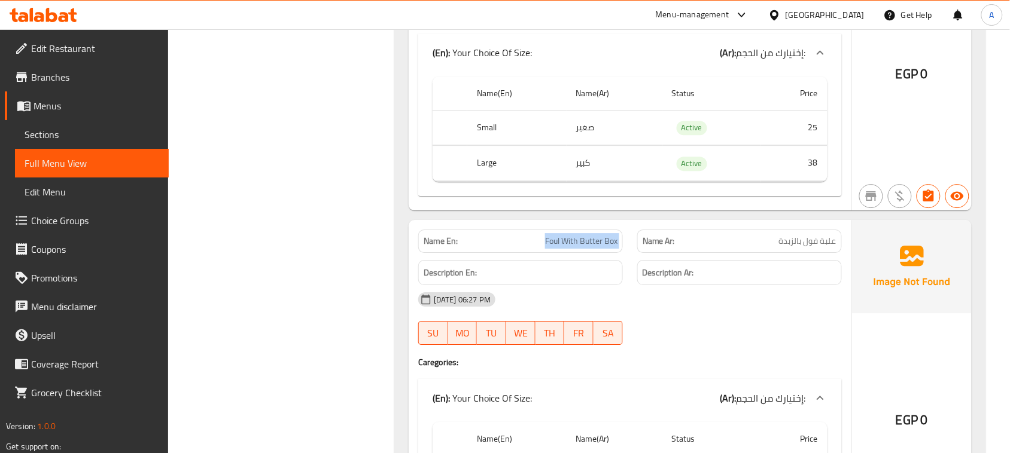
drag, startPoint x: 634, startPoint y: 261, endPoint x: 690, endPoint y: 262, distance: 55.6
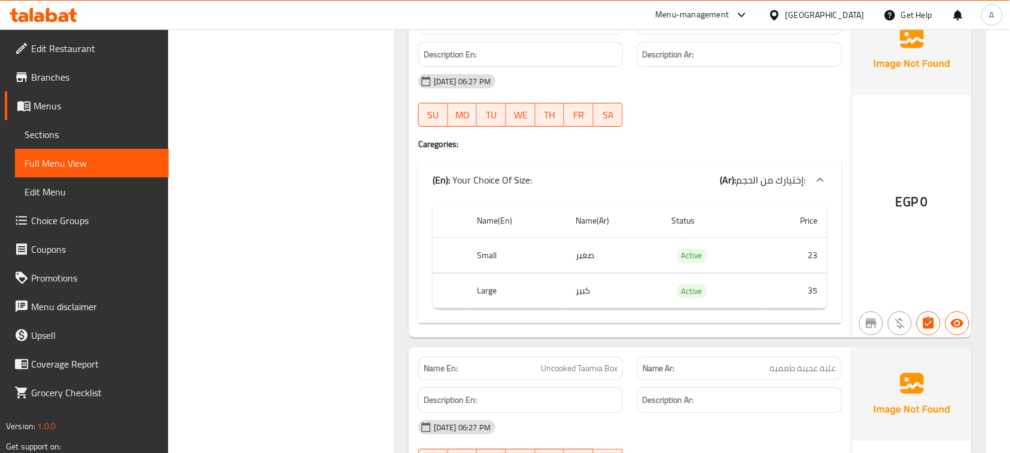
scroll to position [10646, 0]
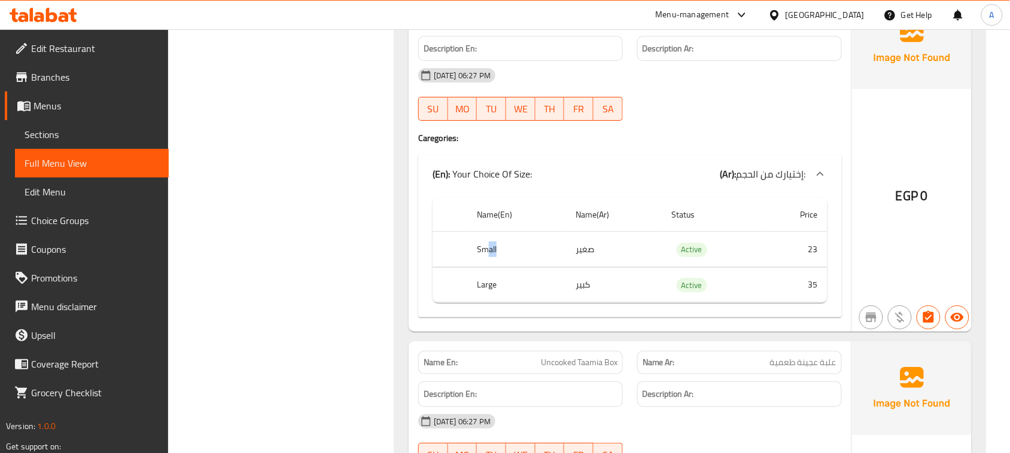
drag, startPoint x: 495, startPoint y: 250, endPoint x: 559, endPoint y: 274, distance: 68.3
drag, startPoint x: 486, startPoint y: 297, endPoint x: 536, endPoint y: 303, distance: 50.0
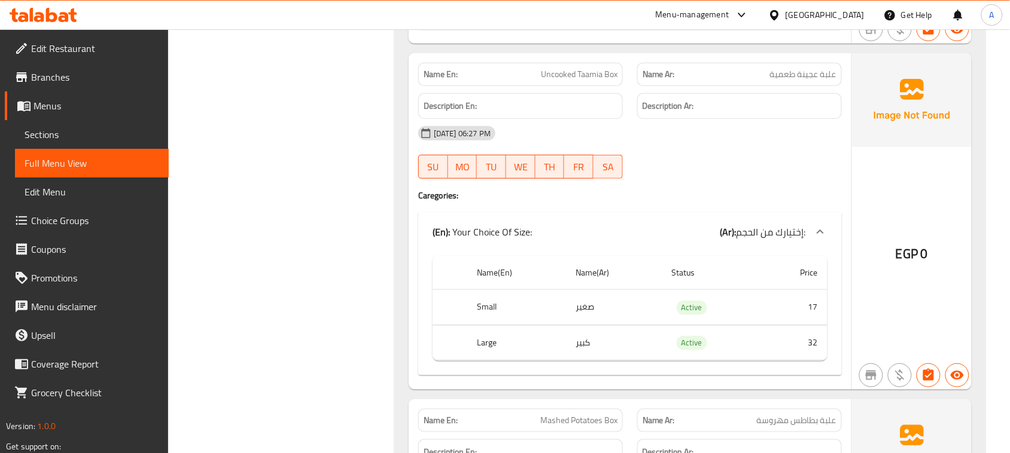
scroll to position [10945, 0]
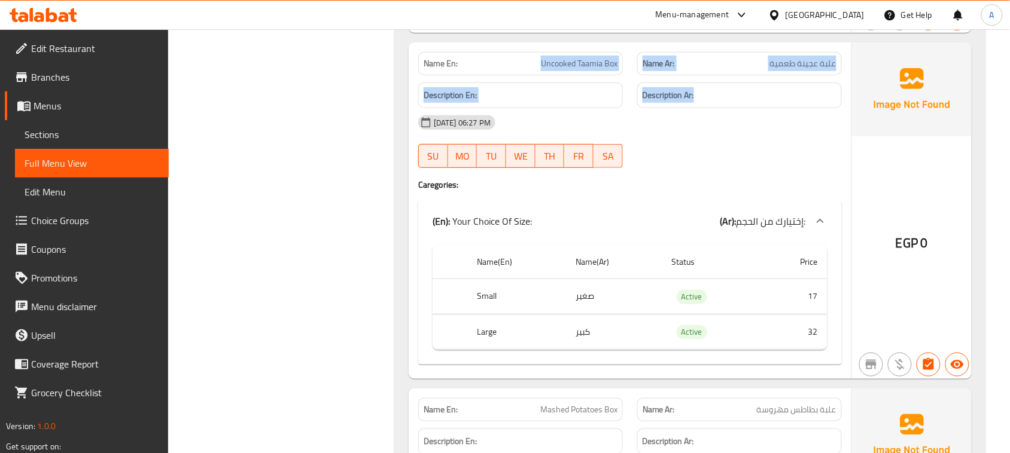
drag, startPoint x: 515, startPoint y: 62, endPoint x: 784, endPoint y: 111, distance: 273.6
drag, startPoint x: 789, startPoint y: 80, endPoint x: 560, endPoint y: 126, distance: 234.4
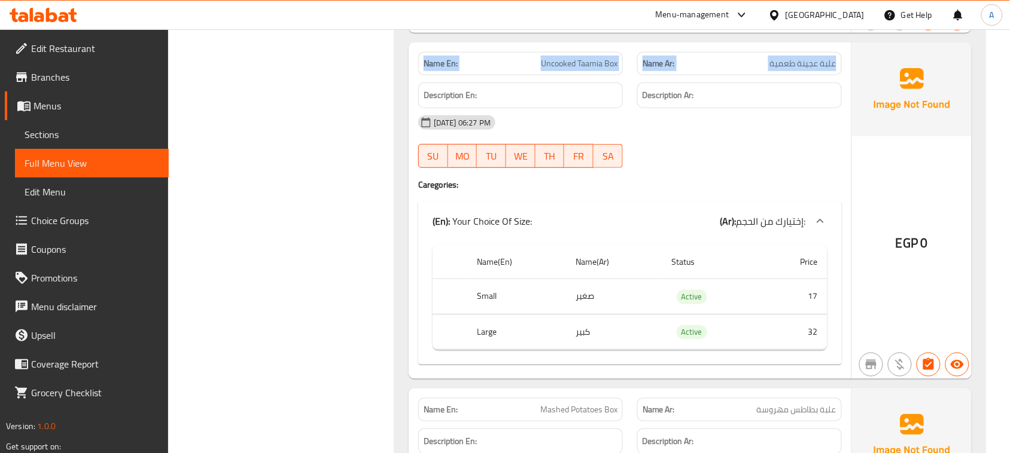
drag, startPoint x: 429, startPoint y: 65, endPoint x: 646, endPoint y: 163, distance: 237.7
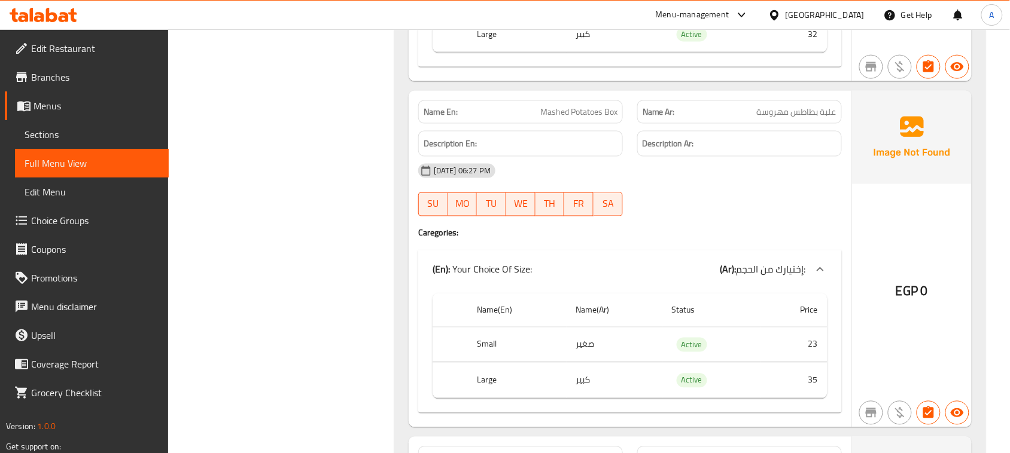
scroll to position [11244, 0]
drag, startPoint x: 492, startPoint y: 120, endPoint x: 767, endPoint y: 196, distance: 285.8
click at [743, 238] on h4 "Caregories:" at bounding box center [629, 232] width 423 height 12
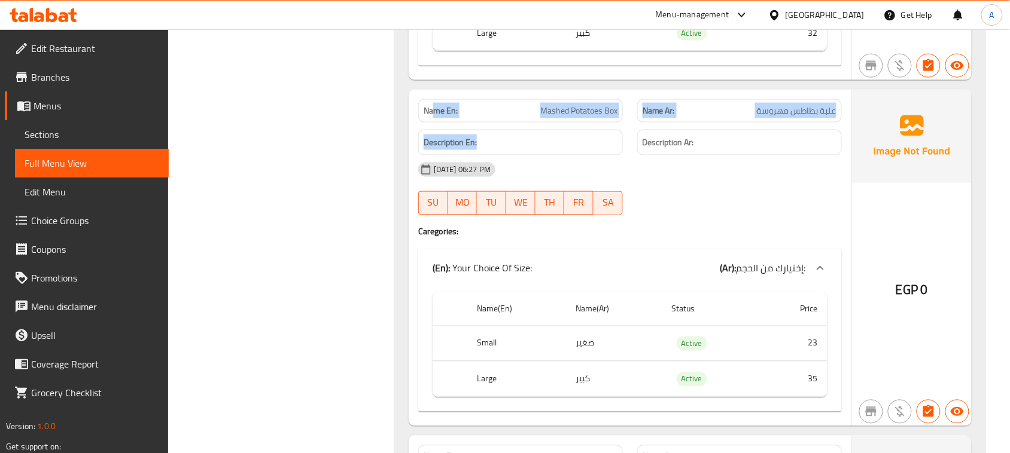
drag, startPoint x: 530, startPoint y: 141, endPoint x: 719, endPoint y: 188, distance: 194.8
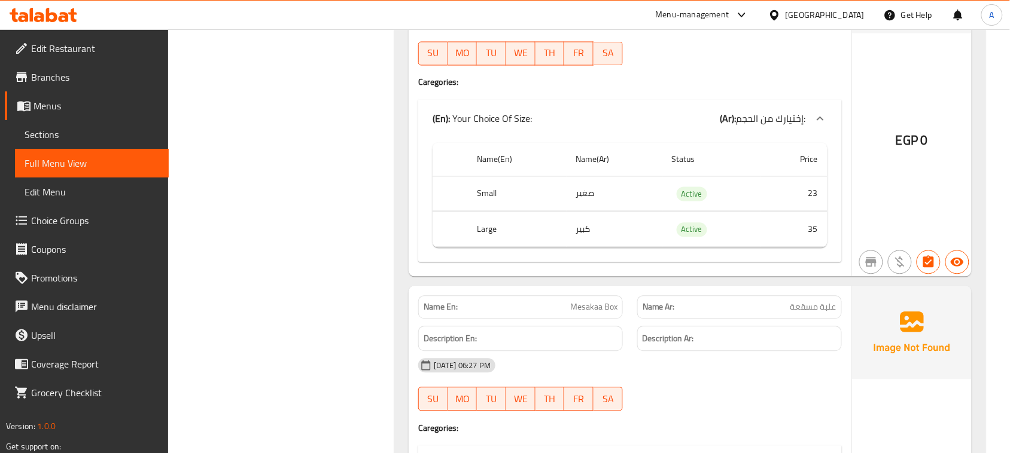
scroll to position [11543, 0]
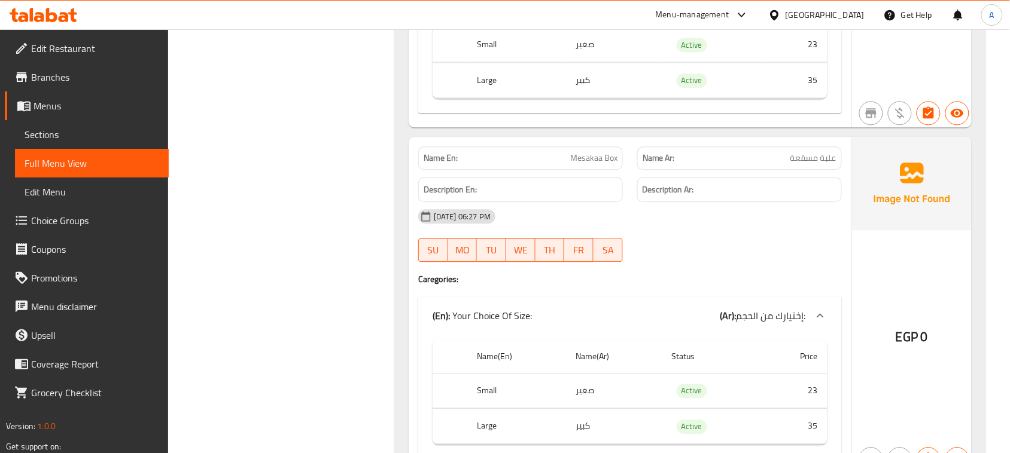
drag, startPoint x: 522, startPoint y: 172, endPoint x: 778, endPoint y: 264, distance: 272.0
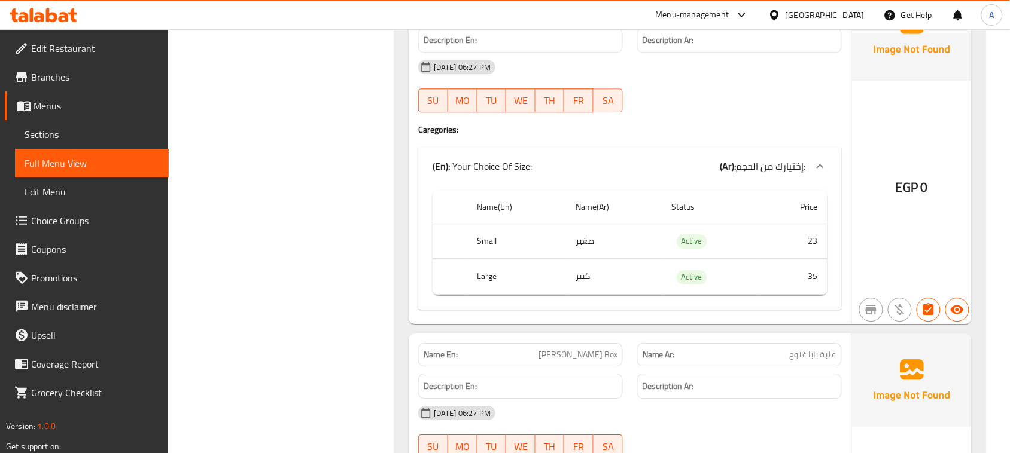
scroll to position [11618, 0]
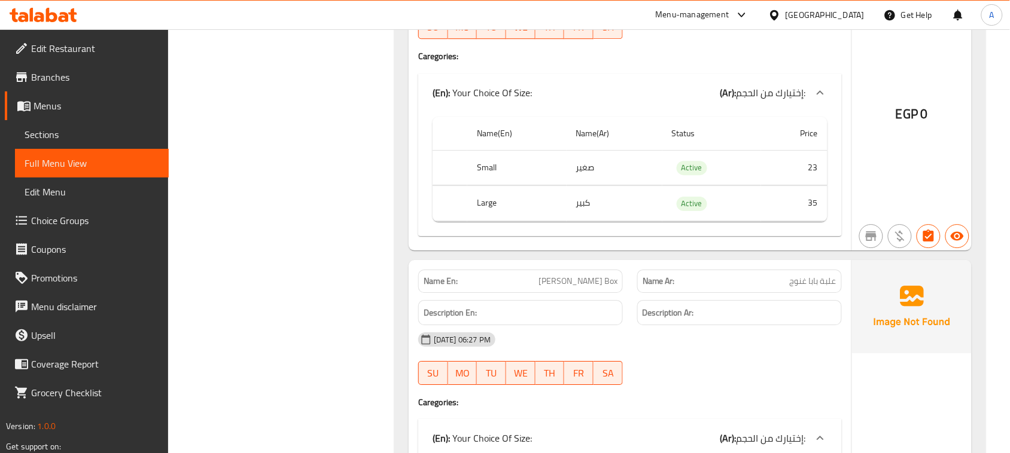
scroll to position [11767, 0]
drag, startPoint x: 740, startPoint y: 365, endPoint x: 745, endPoint y: 373, distance: 9.1
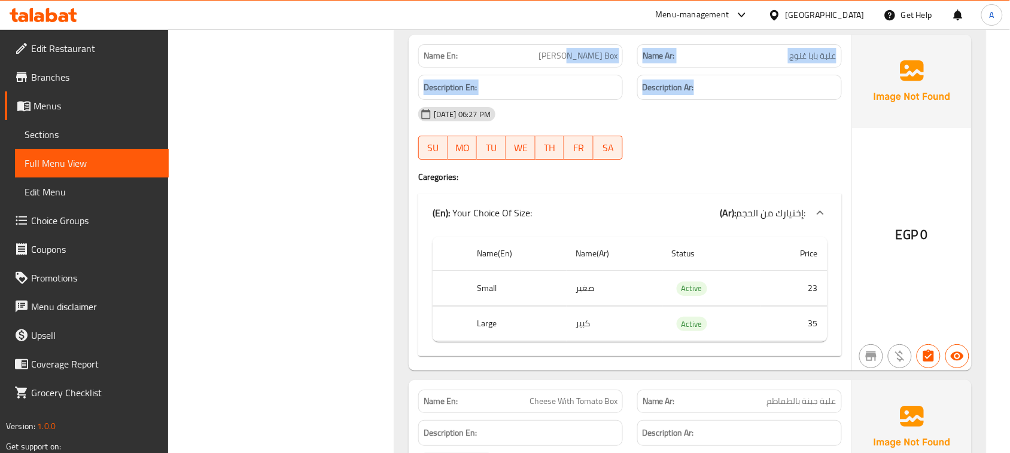
drag, startPoint x: 638, startPoint y: 80, endPoint x: 748, endPoint y: 163, distance: 138.4
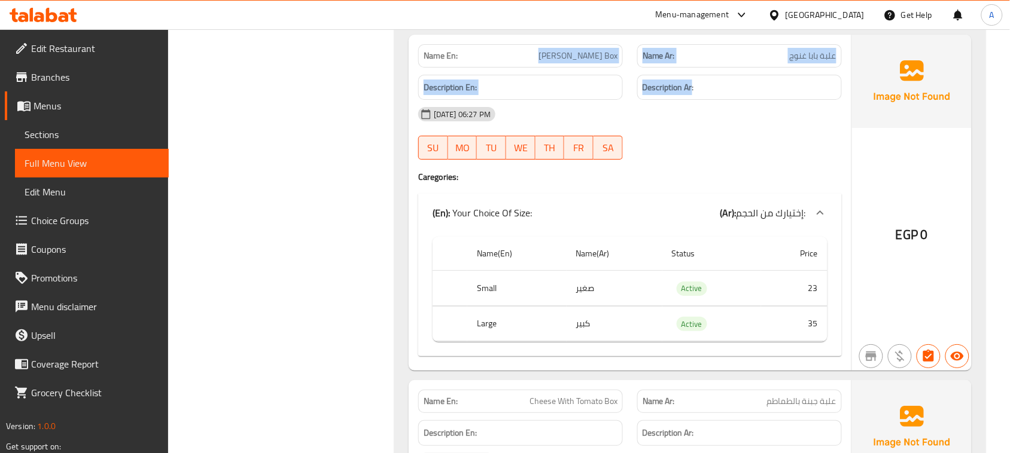
drag, startPoint x: 691, startPoint y: 103, endPoint x: 727, endPoint y: 124, distance: 41.5
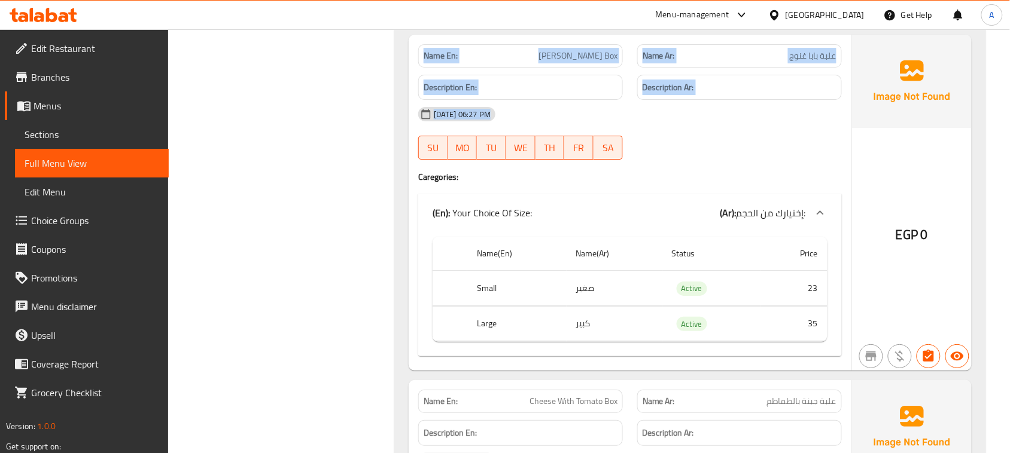
drag, startPoint x: 417, startPoint y: 72, endPoint x: 590, endPoint y: 147, distance: 187.8
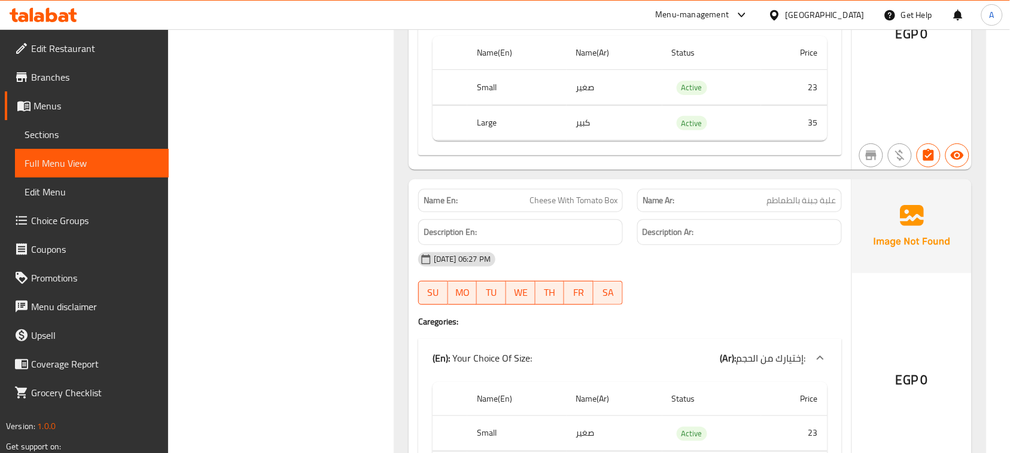
scroll to position [12216, 0]
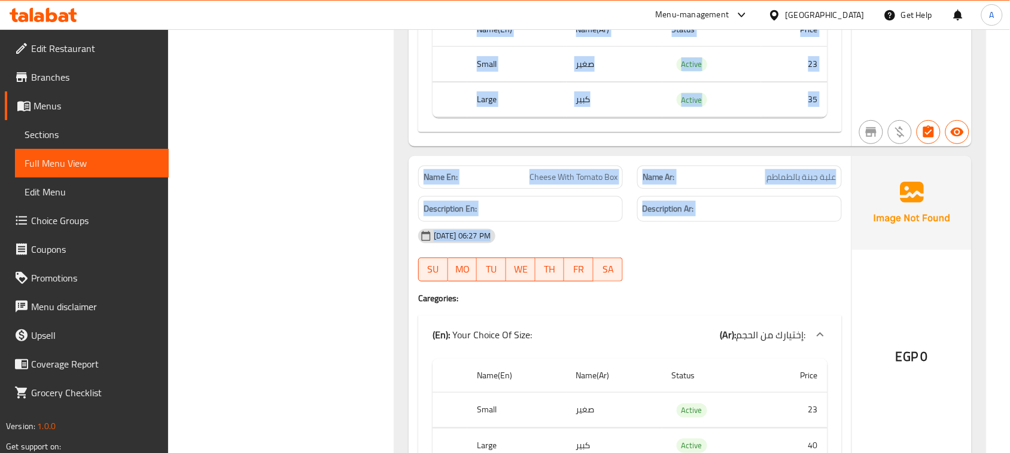
drag, startPoint x: 511, startPoint y: 166, endPoint x: 649, endPoint y: 298, distance: 190.8
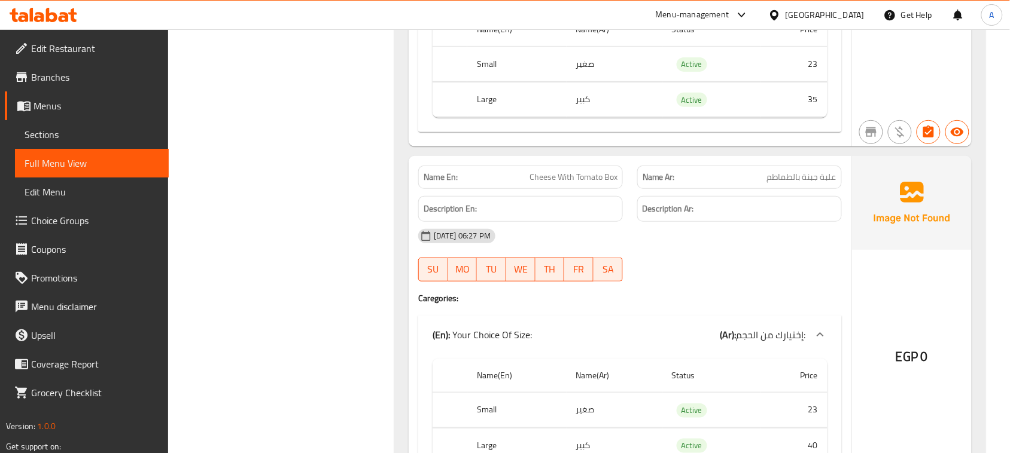
drag, startPoint x: 766, startPoint y: 258, endPoint x: 786, endPoint y: 267, distance: 23.0
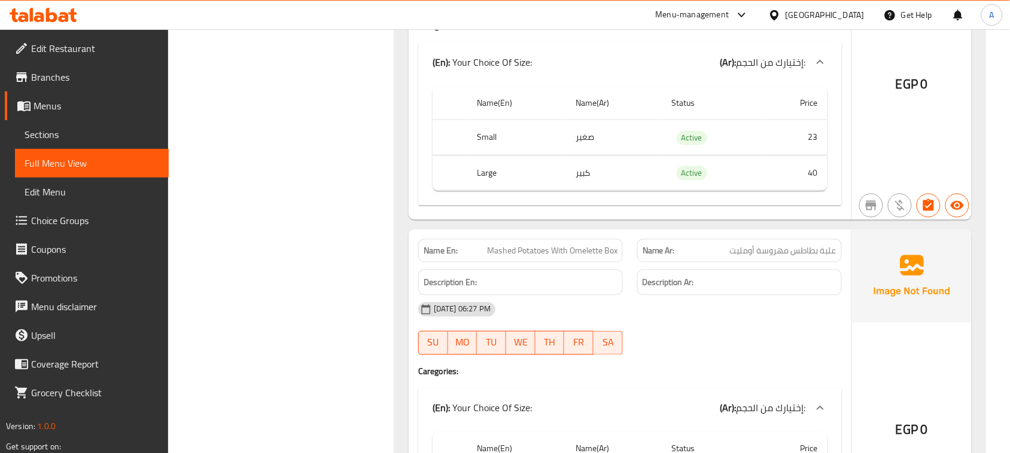
scroll to position [12515, 0]
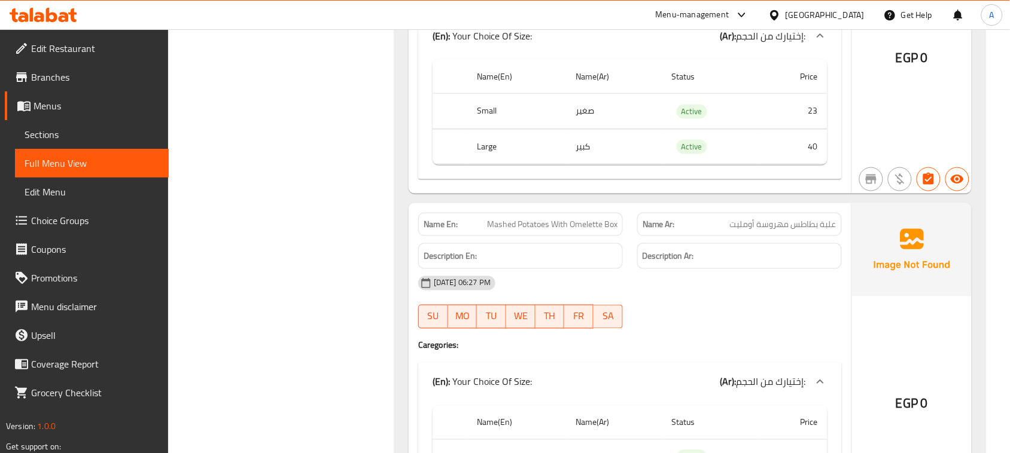
click at [611, 231] on p "Name En: Mashed Potatoes With Omelette Box" at bounding box center [520, 224] width 194 height 13
click at [724, 235] on div "Name Ar: علبة بطاطس مهروسة أومليت" at bounding box center [739, 224] width 205 height 23
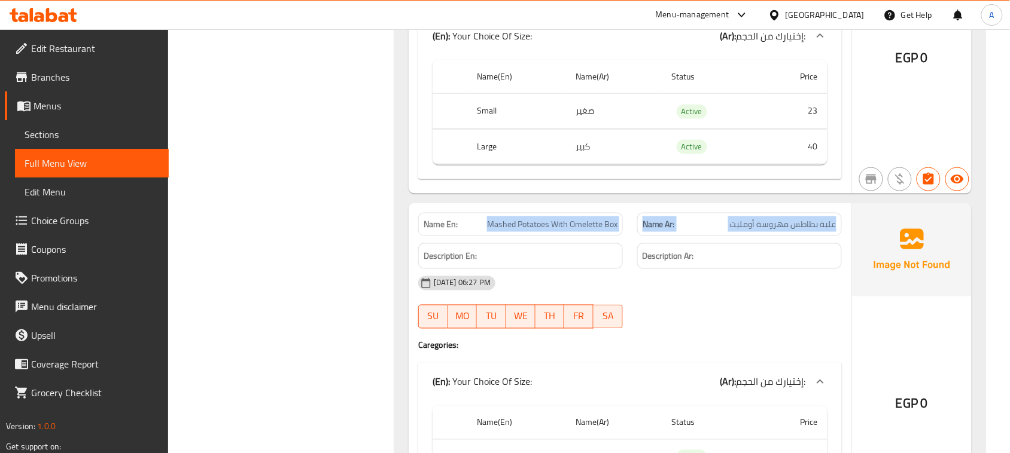
drag, startPoint x: 724, startPoint y: 235, endPoint x: 547, endPoint y: 246, distance: 176.8
click at [547, 243] on div "Name En: Mashed Potatoes With Omelette Box Name Ar: علبة بطاطس مهروسة أومليت" at bounding box center [630, 225] width 438 height 38
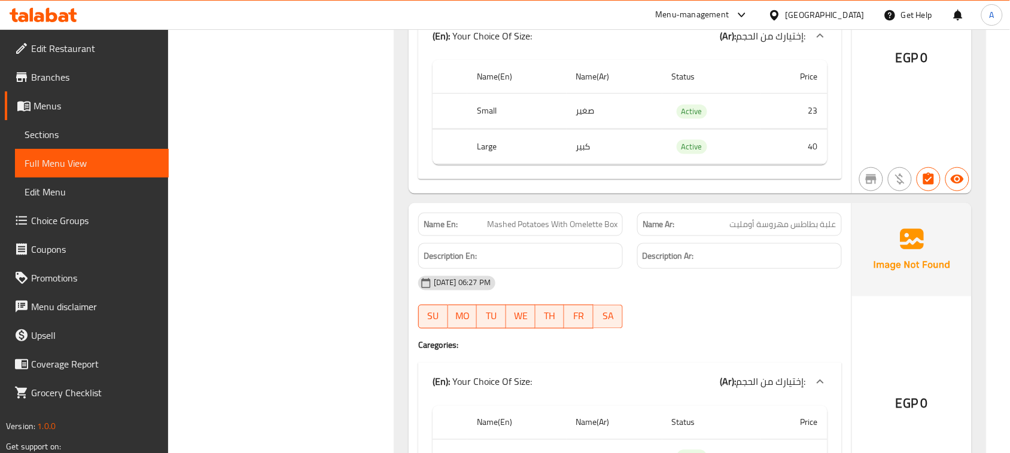
click at [697, 298] on div "15-08-2025 06:27 PM" at bounding box center [630, 283] width 438 height 29
click at [812, 231] on span "علبة بطاطس مهروسة أومليت" at bounding box center [783, 224] width 106 height 13
drag, startPoint x: 812, startPoint y: 253, endPoint x: 779, endPoint y: 252, distance: 32.3
click at [779, 231] on span "علبة بطاطس مهروسة أومليت" at bounding box center [783, 224] width 106 height 13
drag, startPoint x: 719, startPoint y: 363, endPoint x: 737, endPoint y: 364, distance: 18.0
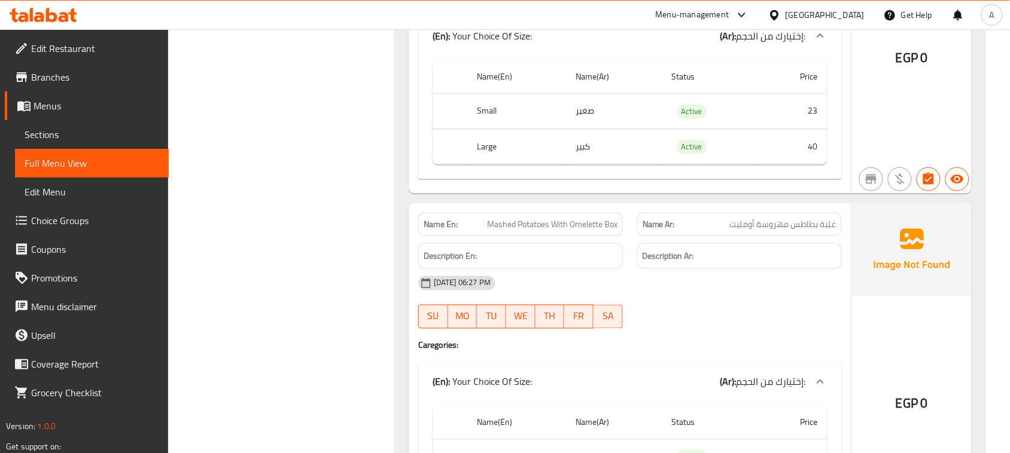
click at [721, 352] on h4 "Caregories:" at bounding box center [629, 346] width 423 height 12
click at [828, 259] on div "Description Ar:" at bounding box center [739, 256] width 219 height 40
click at [828, 231] on span "علبة بطاطس مهروسة أومليت" at bounding box center [783, 224] width 106 height 13
drag, startPoint x: 828, startPoint y: 253, endPoint x: 778, endPoint y: 252, distance: 50.8
click at [778, 231] on span "علبة بطاطس مهروسة أومليت" at bounding box center [783, 224] width 106 height 13
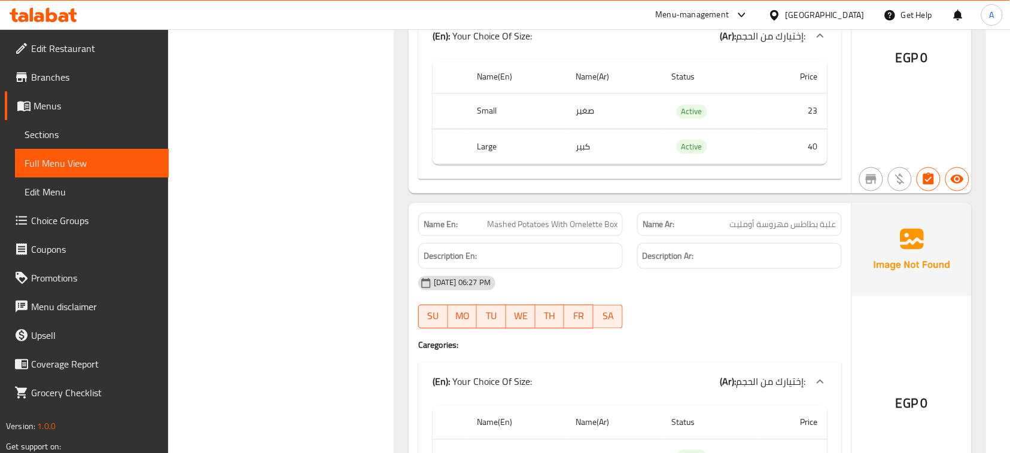
click at [767, 334] on div "15-08-2025 06:27 PM SU MO TU WE TH FR SA" at bounding box center [630, 302] width 438 height 67
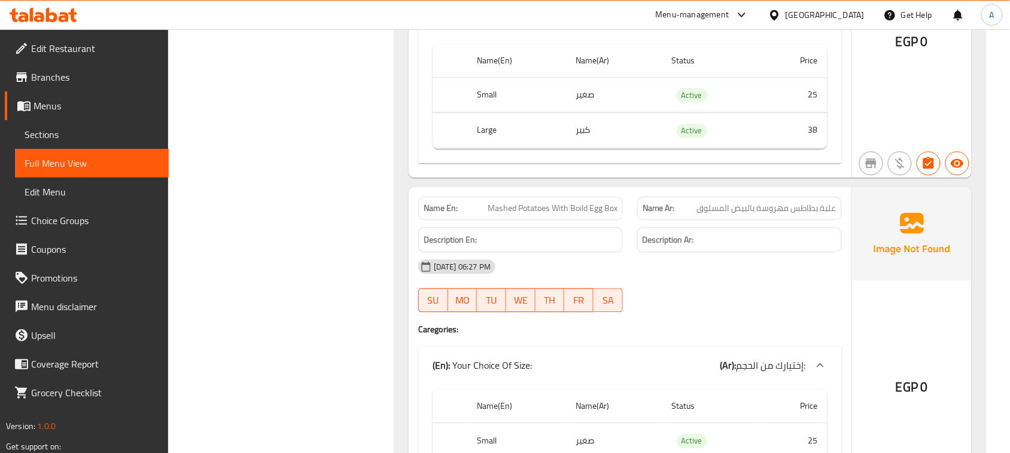
scroll to position [12963, 0]
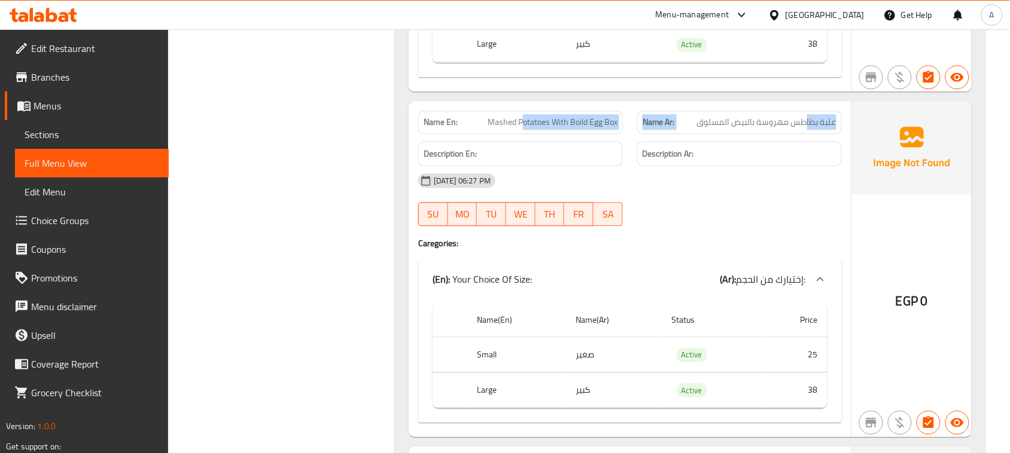
drag, startPoint x: 806, startPoint y: 147, endPoint x: 523, endPoint y: 126, distance: 283.7
click at [523, 126] on div "Name En: Mashed Potatoes With Boild Egg Box Name Ar: علبة بطاطس مهروسة بالبيض ا…" at bounding box center [629, 269] width 443 height 337
click at [786, 230] on div "15-08-2025 06:27 PM SU MO TU WE TH FR SA" at bounding box center [630, 199] width 438 height 67
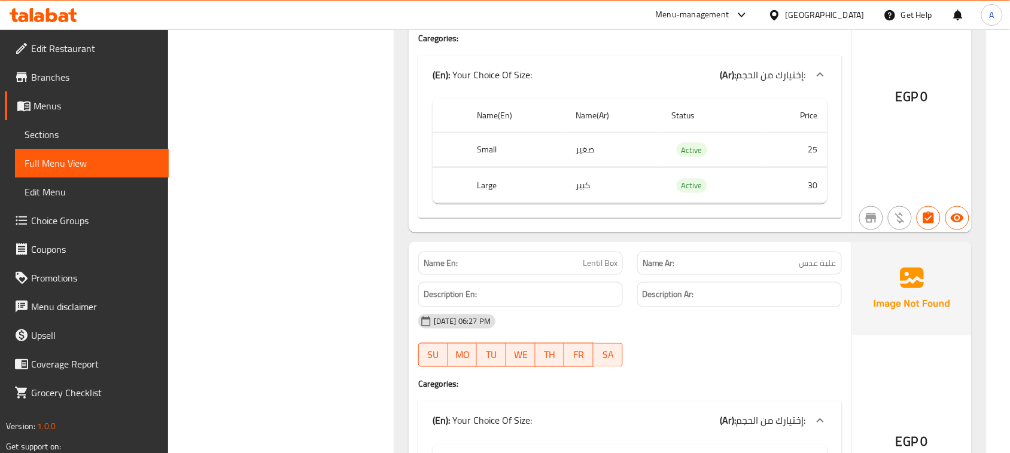
scroll to position [14010, 0]
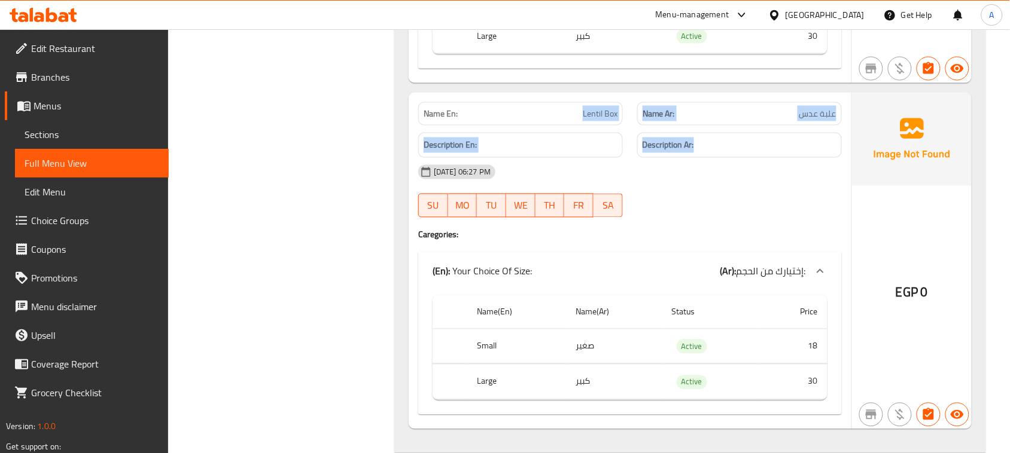
drag, startPoint x: 727, startPoint y: 154, endPoint x: 746, endPoint y: 166, distance: 22.6
click at [731, 156] on div "Name En: Lentil Box Name Ar: علبة عدس Description En: Description Ar: 15-08-202…" at bounding box center [629, 261] width 443 height 337
click at [775, 221] on div "15-08-2025 06:27 PM SU MO TU WE TH FR SA" at bounding box center [630, 191] width 438 height 67
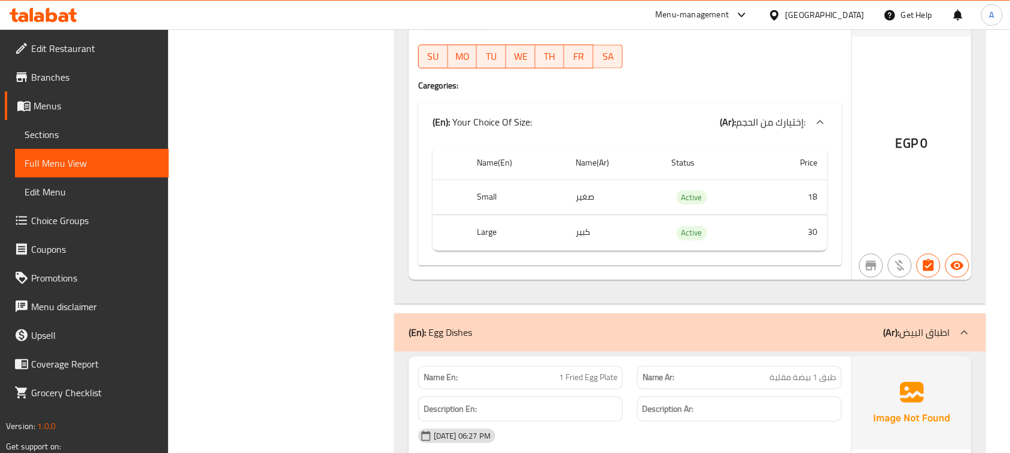
scroll to position [14309, 0]
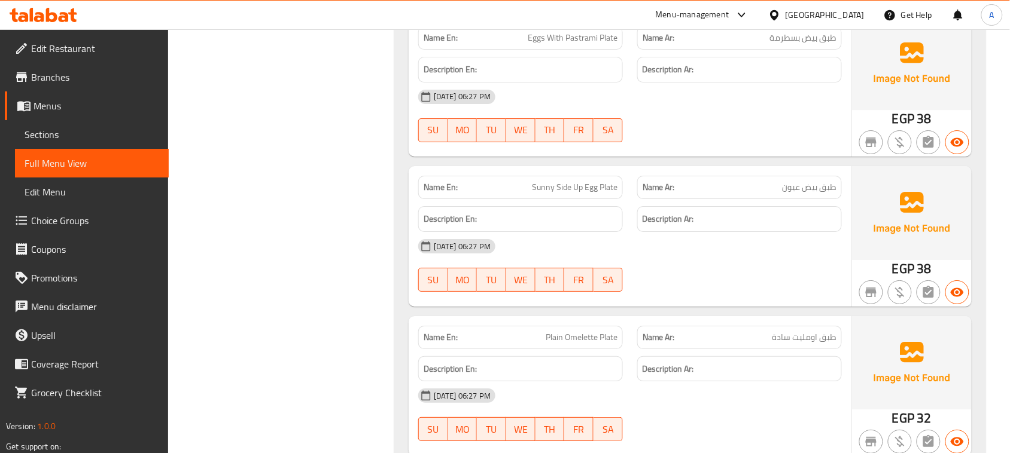
scroll to position [14683, 0]
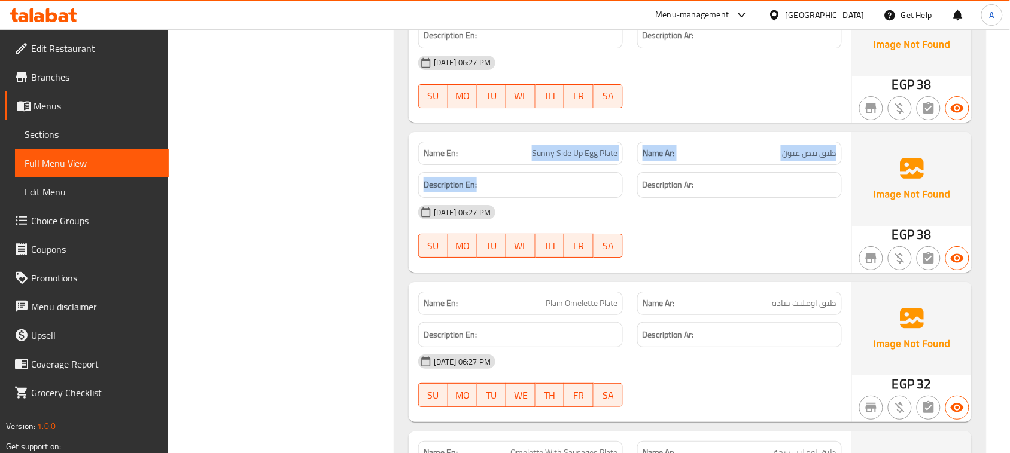
drag, startPoint x: 567, startPoint y: 195, endPoint x: 699, endPoint y: 301, distance: 168.9
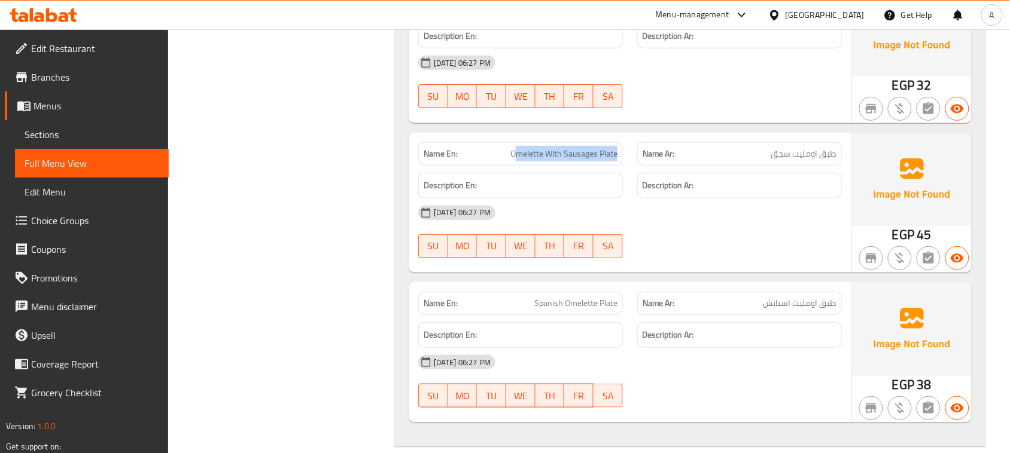
drag, startPoint x: 560, startPoint y: 182, endPoint x: 740, endPoint y: 228, distance: 185.8
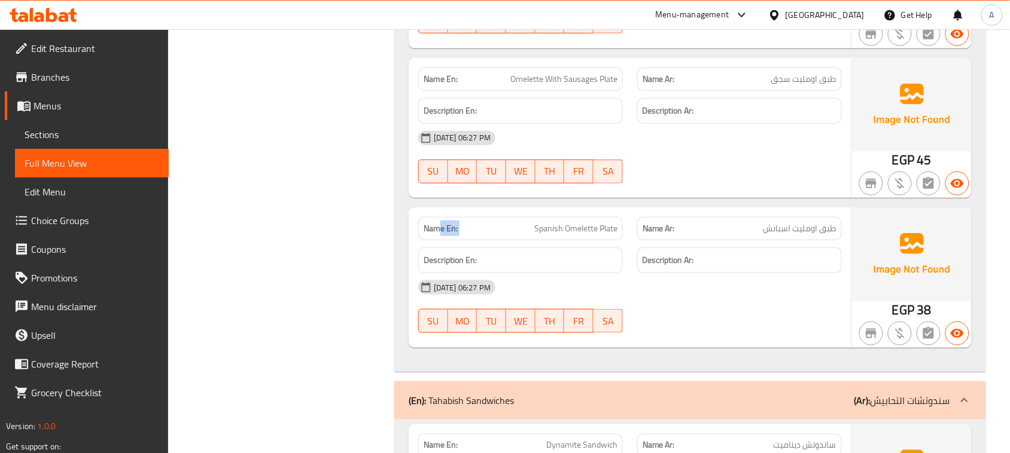
drag, startPoint x: 443, startPoint y: 254, endPoint x: 648, endPoint y: 249, distance: 205.2
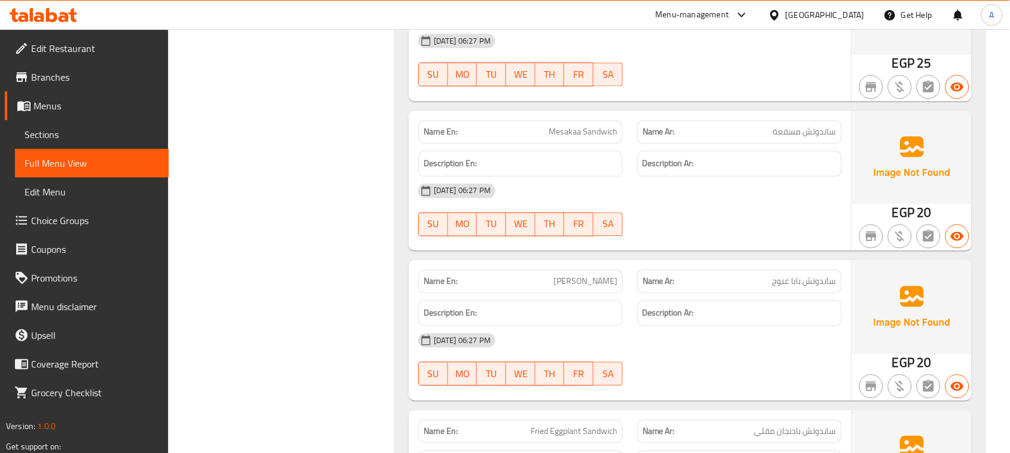
scroll to position [15580, 0]
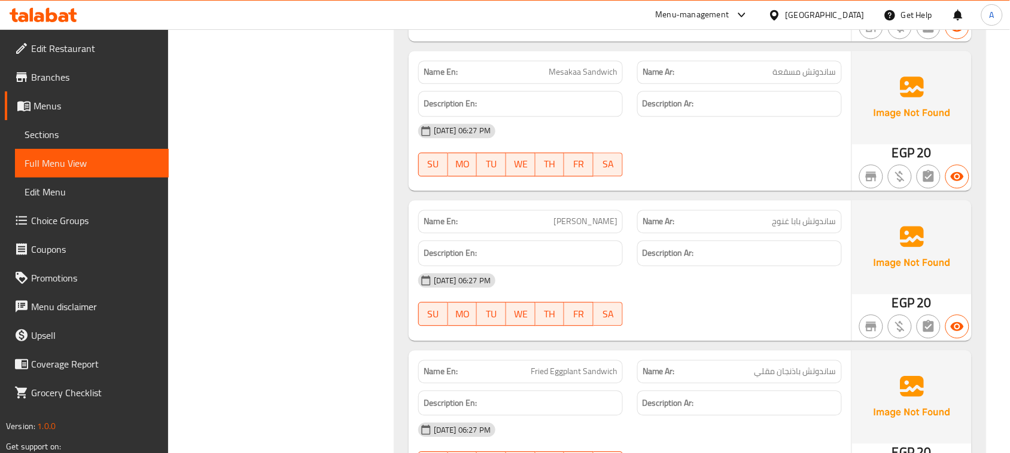
drag, startPoint x: 748, startPoint y: 141, endPoint x: 796, endPoint y: 169, distance: 56.3
drag, startPoint x: 536, startPoint y: 258, endPoint x: 728, endPoint y: 336, distance: 206.9
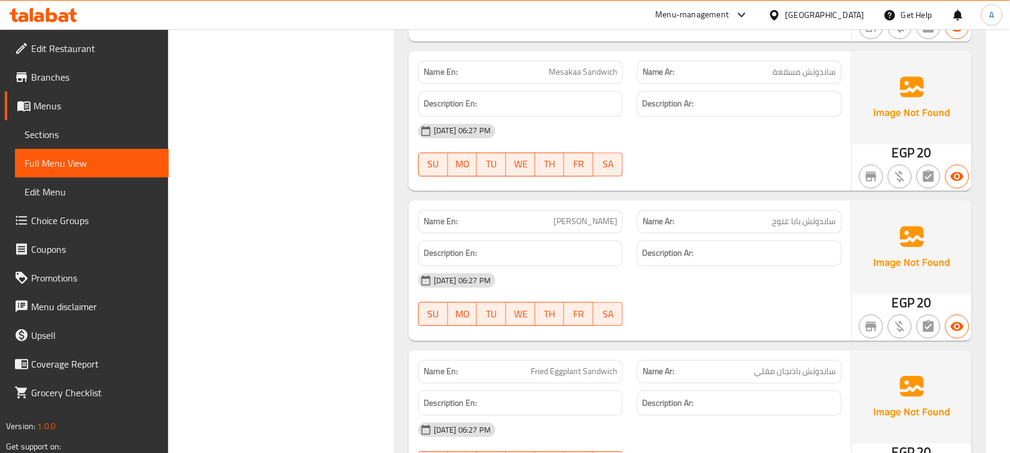
drag, startPoint x: 581, startPoint y: 249, endPoint x: 644, endPoint y: 258, distance: 63.4
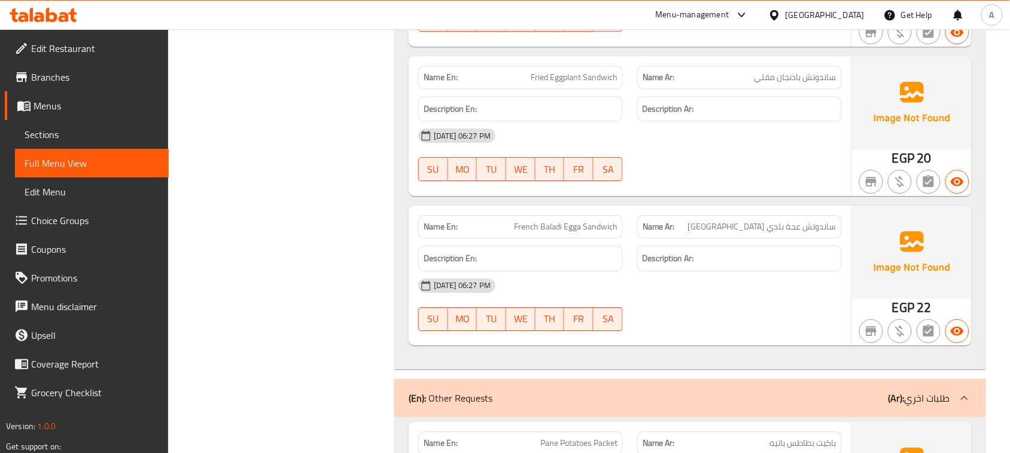
scroll to position [15879, 0]
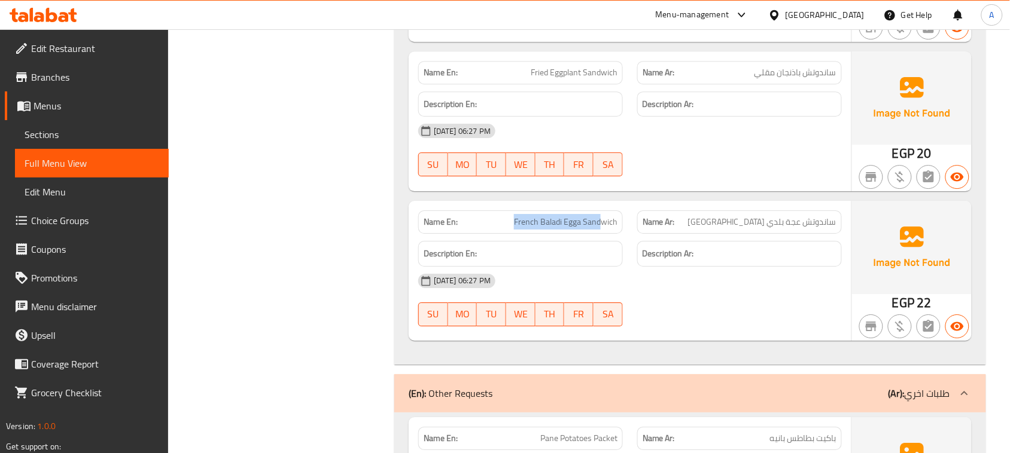
drag, startPoint x: 524, startPoint y: 258, endPoint x: 621, endPoint y: 258, distance: 96.9
drag, startPoint x: 438, startPoint y: 254, endPoint x: 628, endPoint y: 233, distance: 190.7
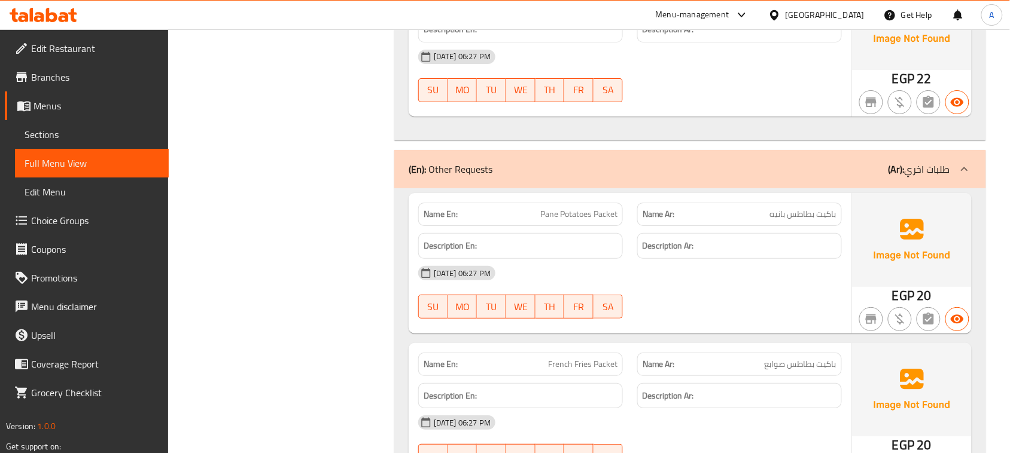
scroll to position [16178, 0]
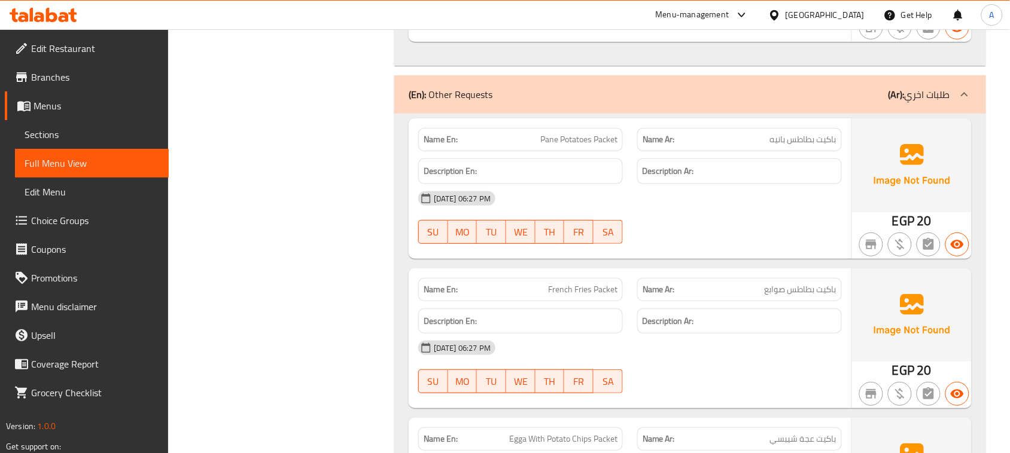
drag, startPoint x: 489, startPoint y: 168, endPoint x: 721, endPoint y: 246, distance: 245.5
drag, startPoint x: 570, startPoint y: 325, endPoint x: 663, endPoint y: 293, distance: 98.0
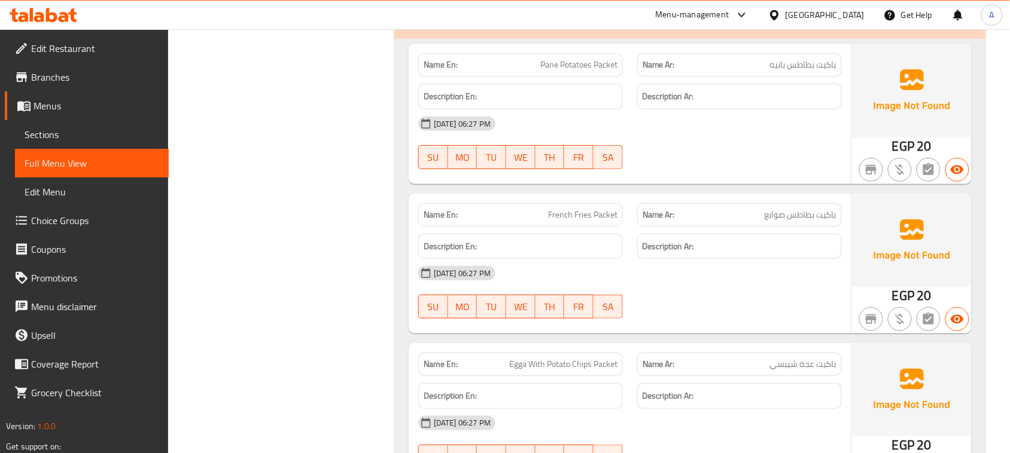
drag, startPoint x: 548, startPoint y: 240, endPoint x: 664, endPoint y: 261, distance: 117.8
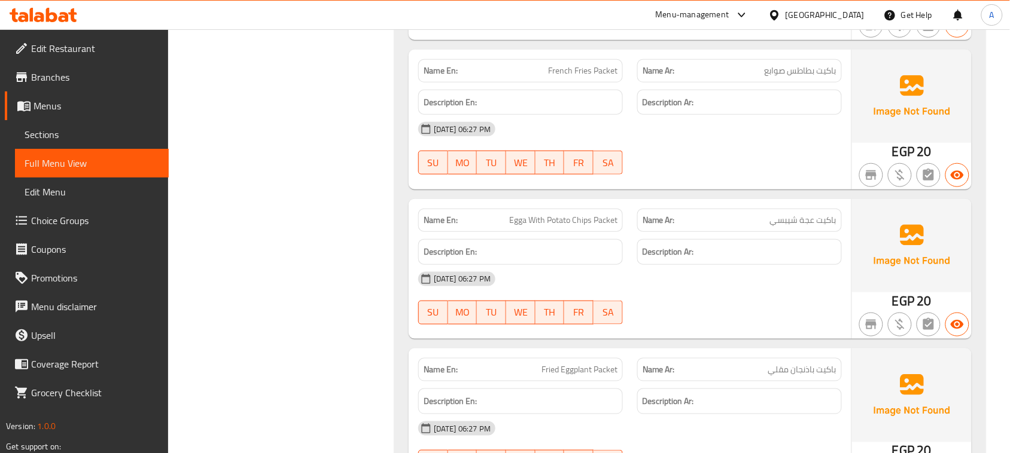
scroll to position [16402, 0]
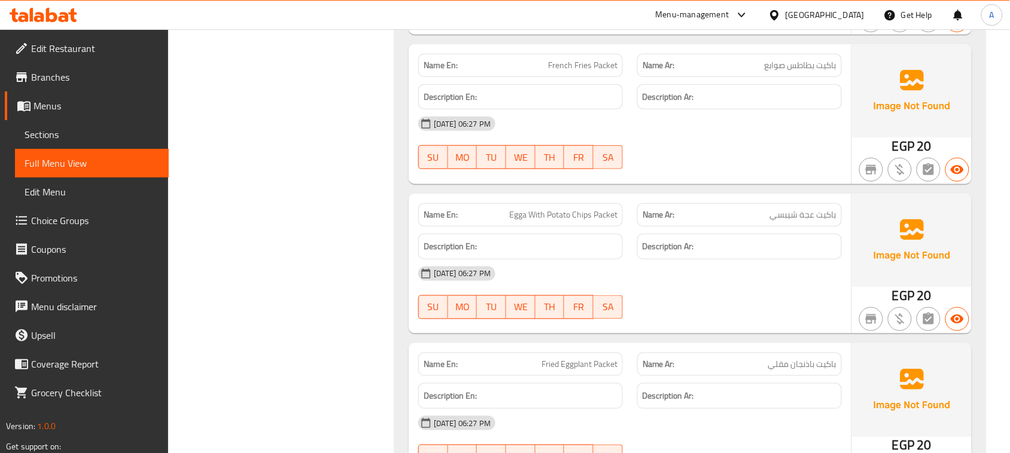
drag, startPoint x: 479, startPoint y: 260, endPoint x: 626, endPoint y: 260, distance: 147.1
drag, startPoint x: 428, startPoint y: 240, endPoint x: 680, endPoint y: 273, distance: 254.5
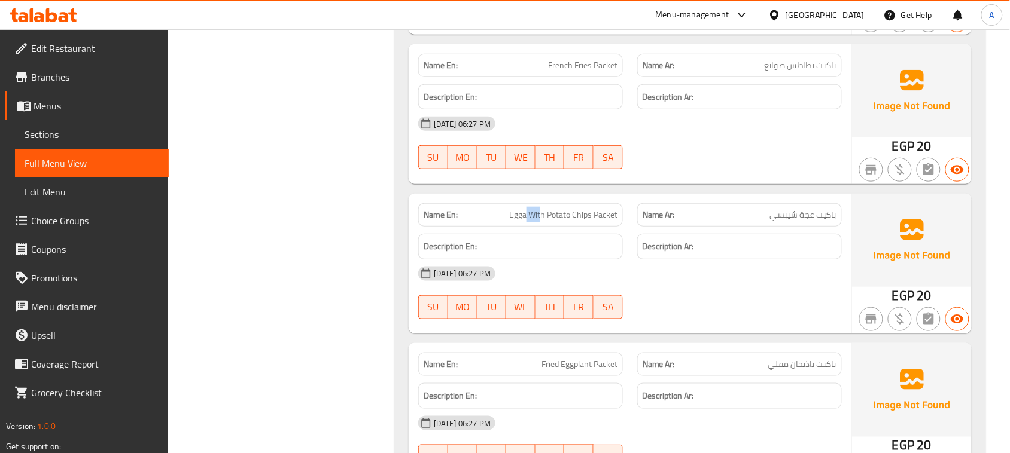
drag, startPoint x: 527, startPoint y: 240, endPoint x: 659, endPoint y: 258, distance: 133.4
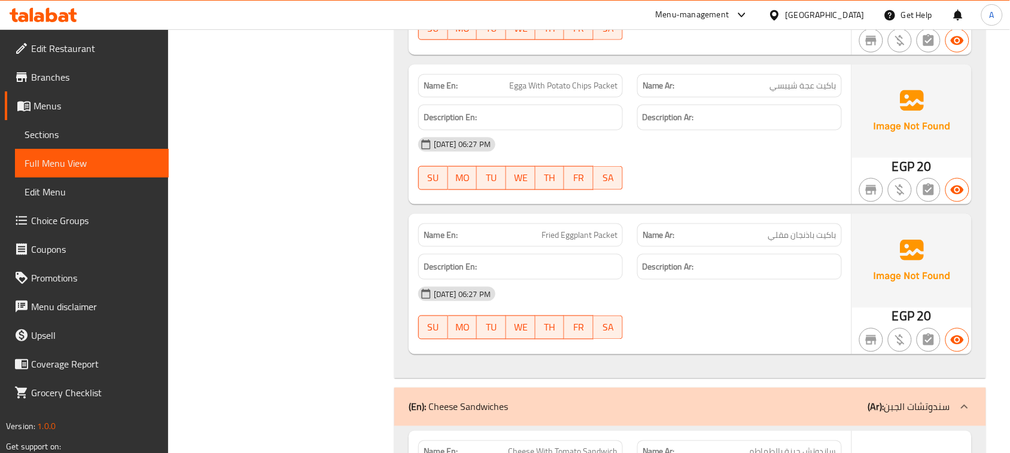
scroll to position [16552, 0]
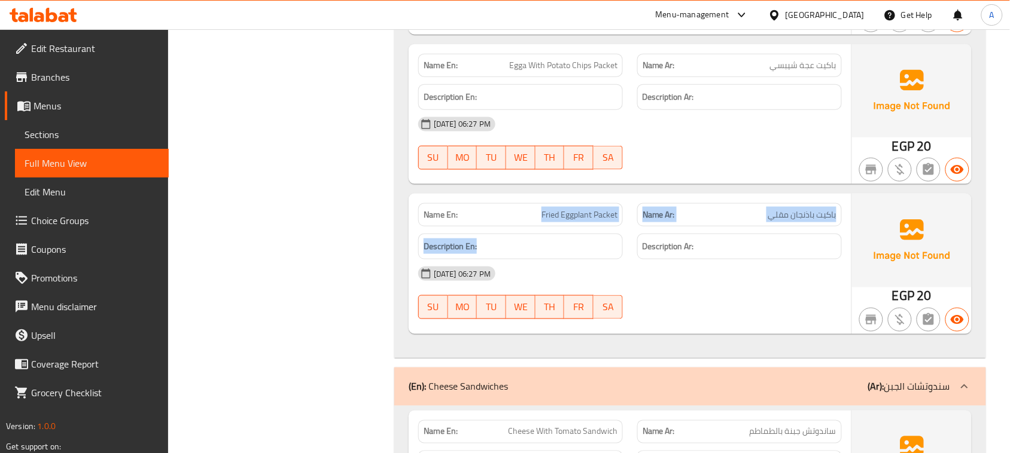
drag, startPoint x: 489, startPoint y: 243, endPoint x: 646, endPoint y: 265, distance: 158.3
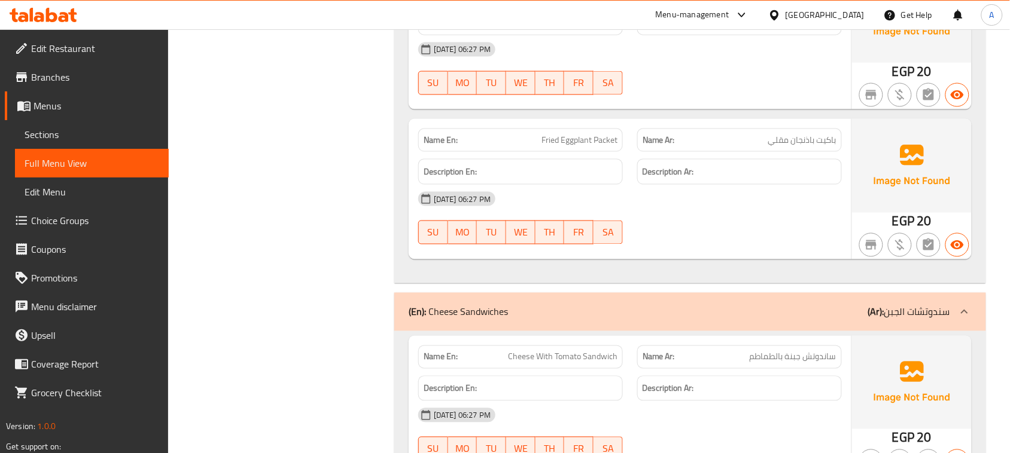
scroll to position [16701, 0]
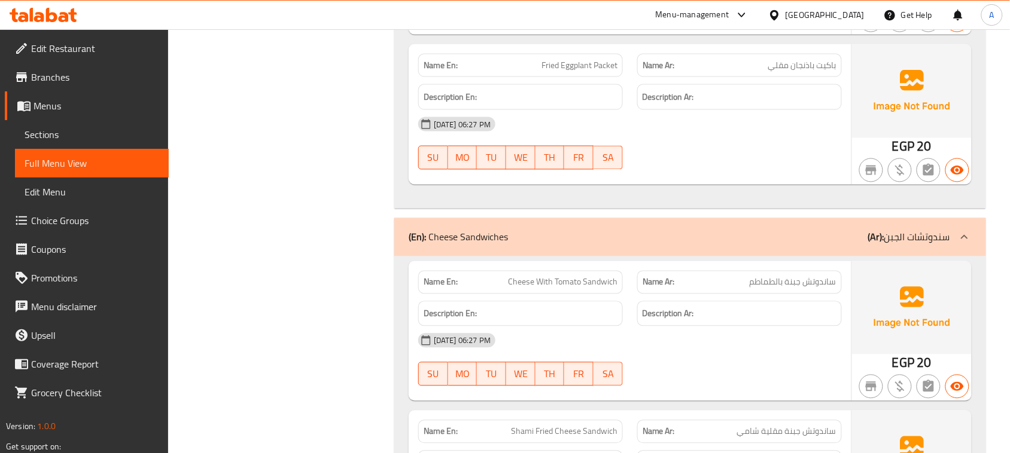
drag, startPoint x: 488, startPoint y: 299, endPoint x: 542, endPoint y: 306, distance: 54.3
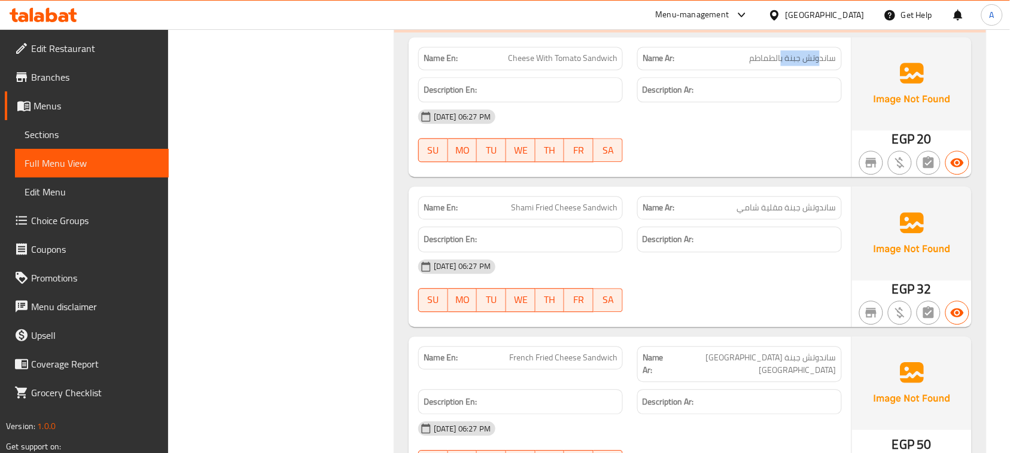
drag, startPoint x: 820, startPoint y: 90, endPoint x: 740, endPoint y: 111, distance: 82.3
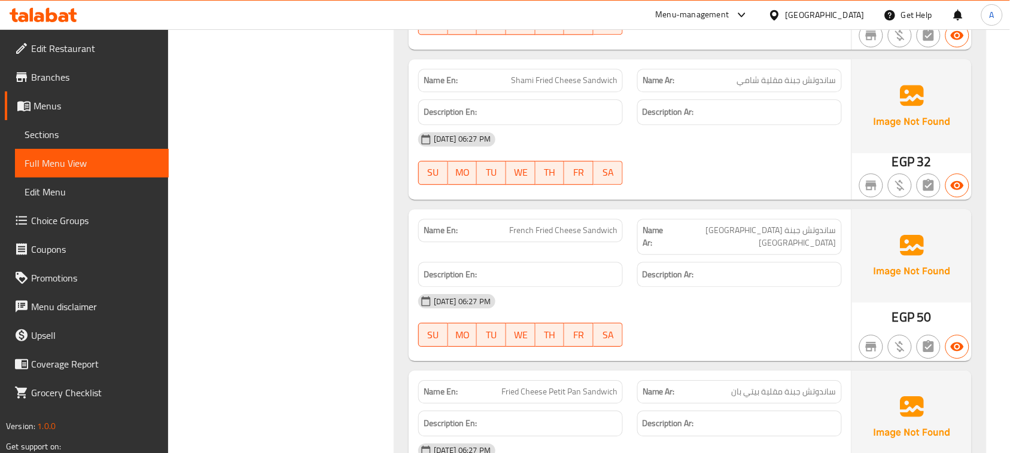
scroll to position [17075, 0]
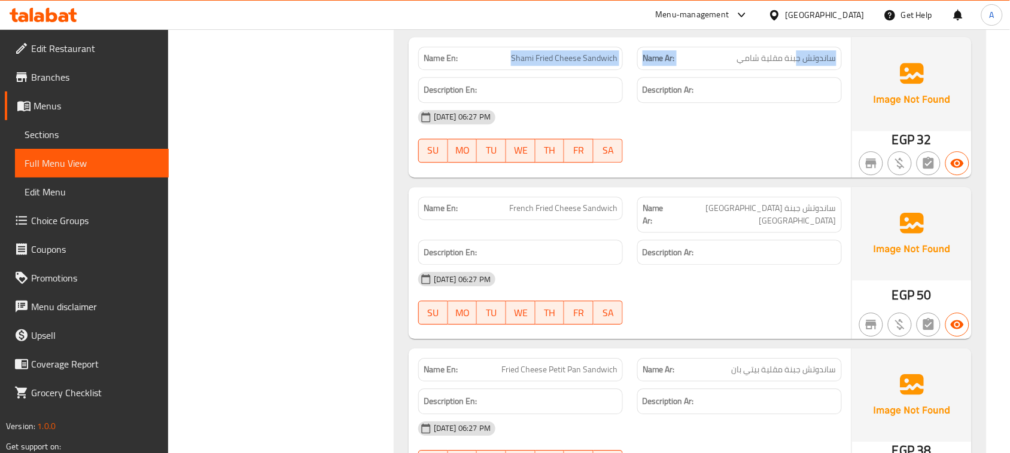
drag, startPoint x: 761, startPoint y: 91, endPoint x: 822, endPoint y: 166, distance: 96.5
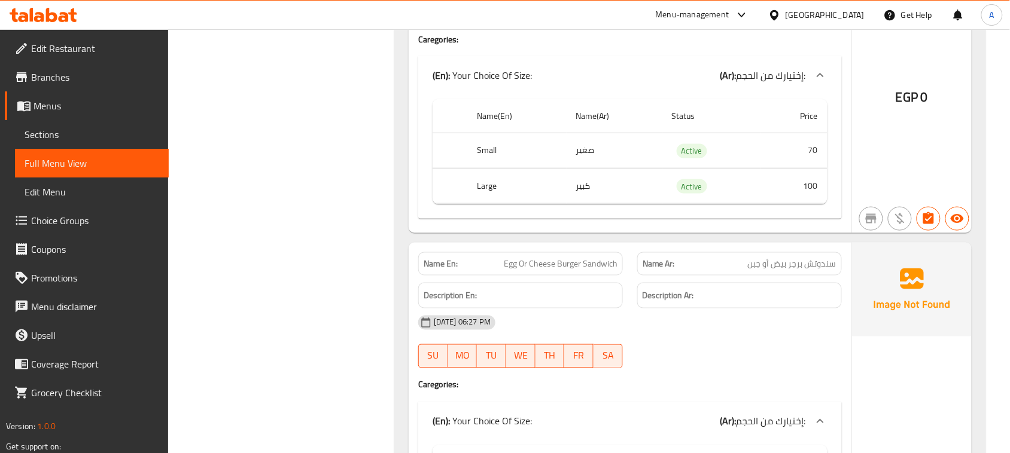
scroll to position [19243, 0]
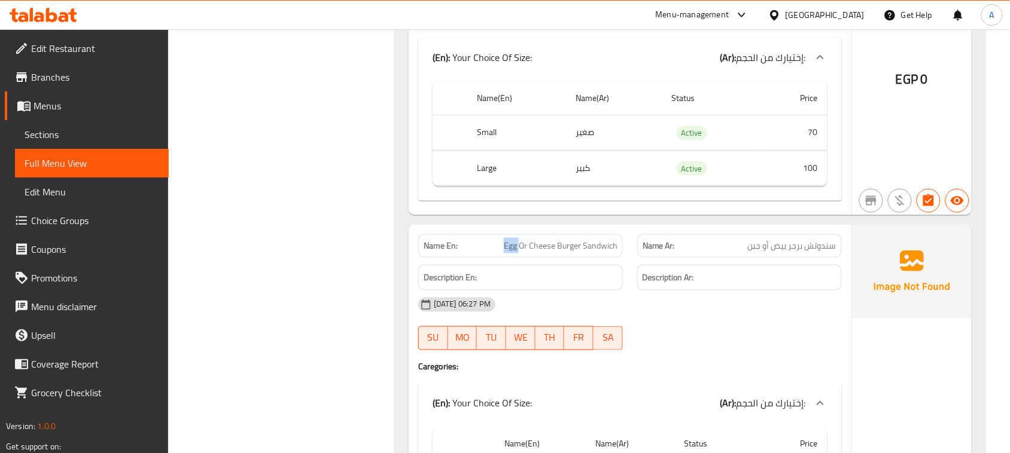
drag, startPoint x: 486, startPoint y: 265, endPoint x: 682, endPoint y: 270, distance: 196.2
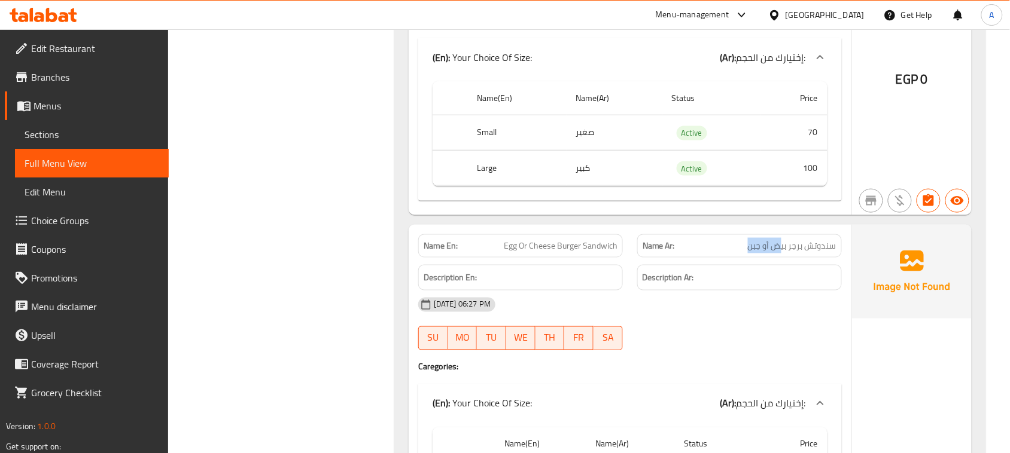
drag, startPoint x: 761, startPoint y: 254, endPoint x: 734, endPoint y: 292, distance: 46.7
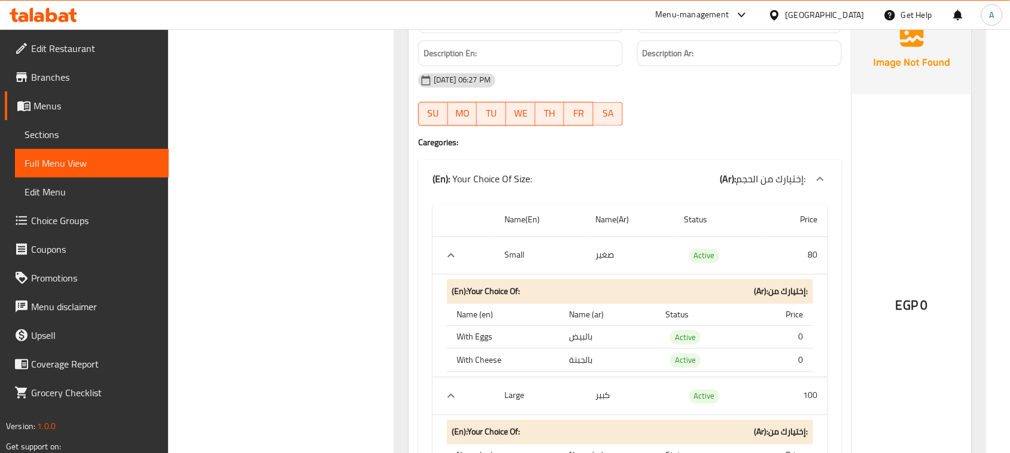
scroll to position [19542, 0]
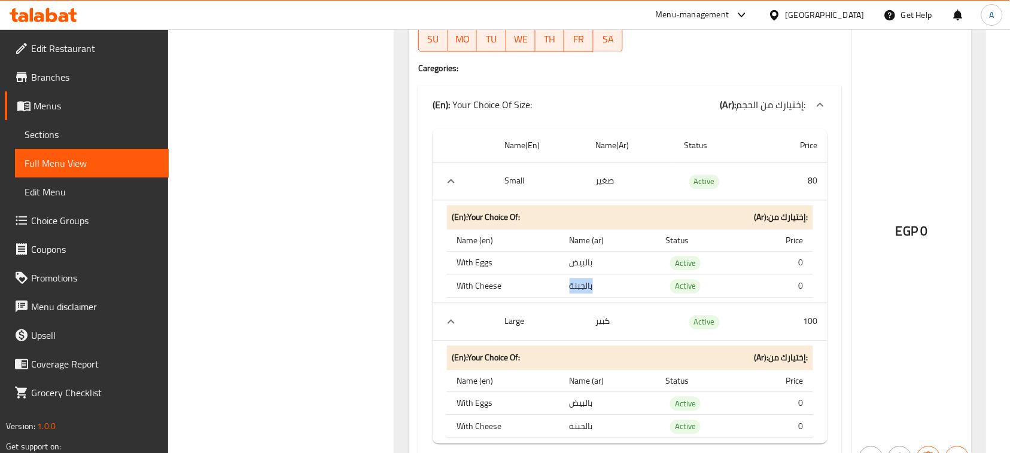
drag, startPoint x: 588, startPoint y: 309, endPoint x: 596, endPoint y: 310, distance: 7.8
click at [596, 298] on td "بالجبنة" at bounding box center [608, 286] width 96 height 23
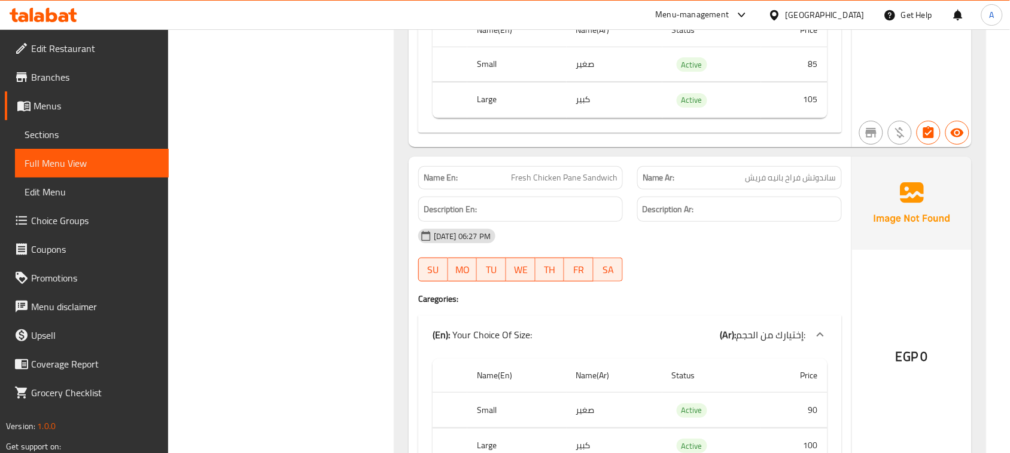
scroll to position [20215, 0]
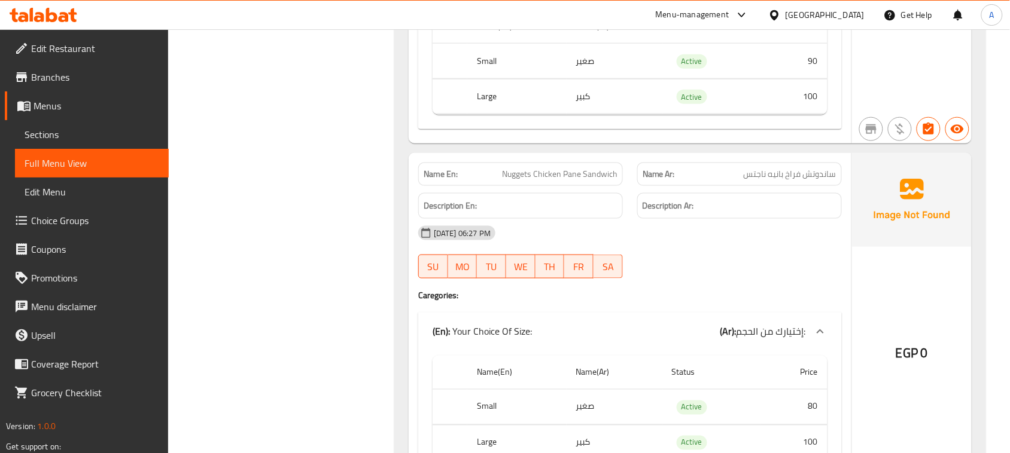
scroll to position [20589, 0]
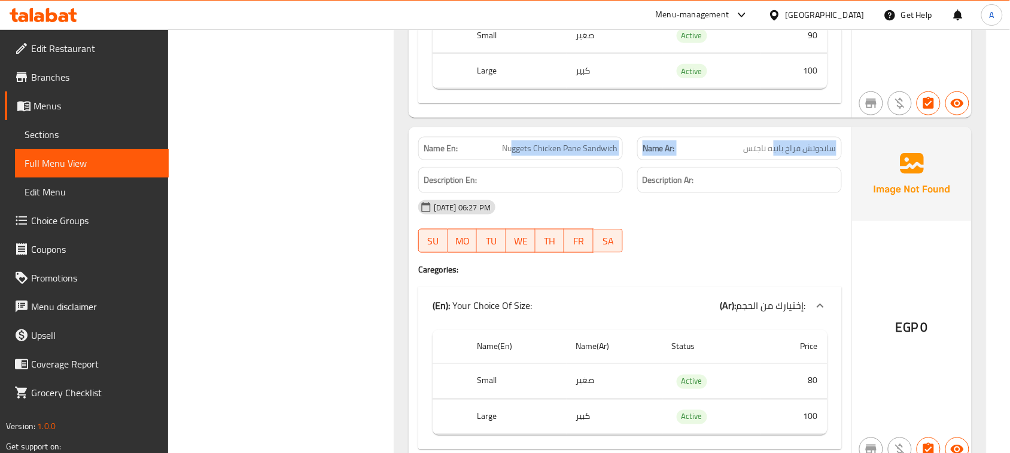
drag, startPoint x: 718, startPoint y: 179, endPoint x: 495, endPoint y: 179, distance: 223.7
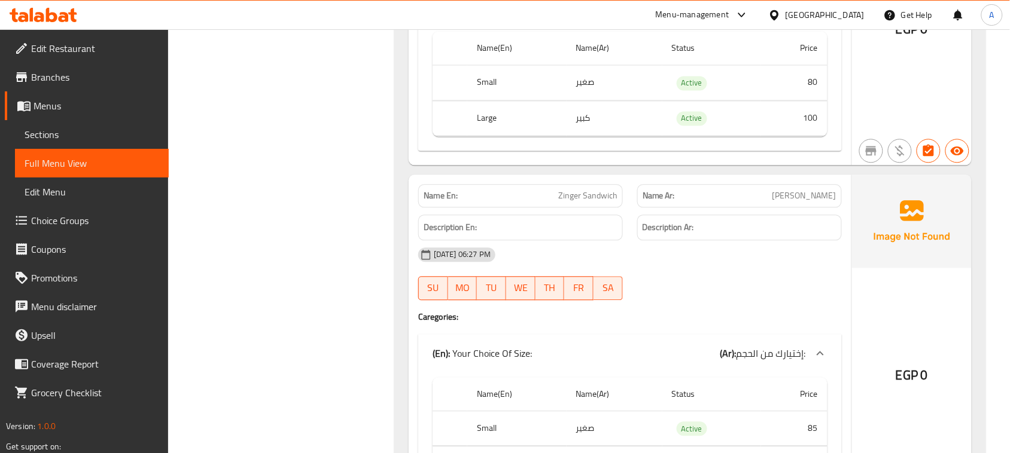
scroll to position [21037, 0]
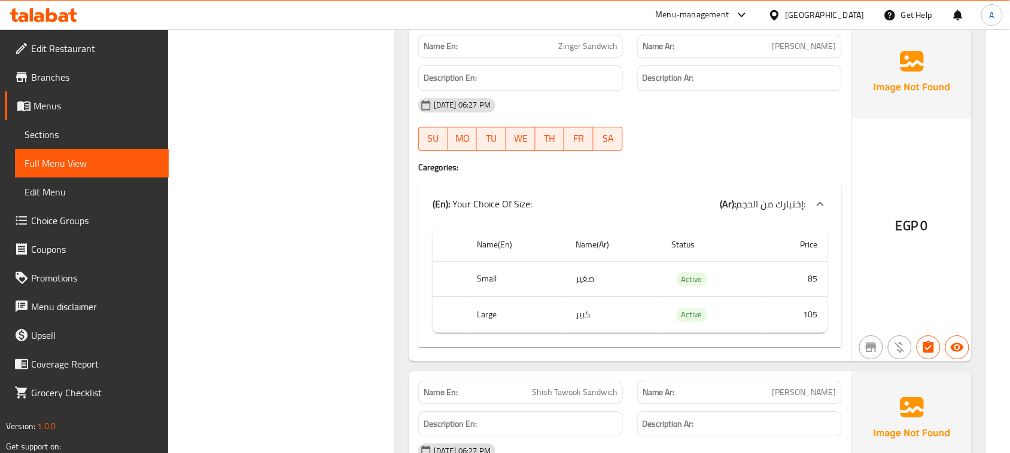
drag, startPoint x: 509, startPoint y: 86, endPoint x: 746, endPoint y: 198, distance: 262.2
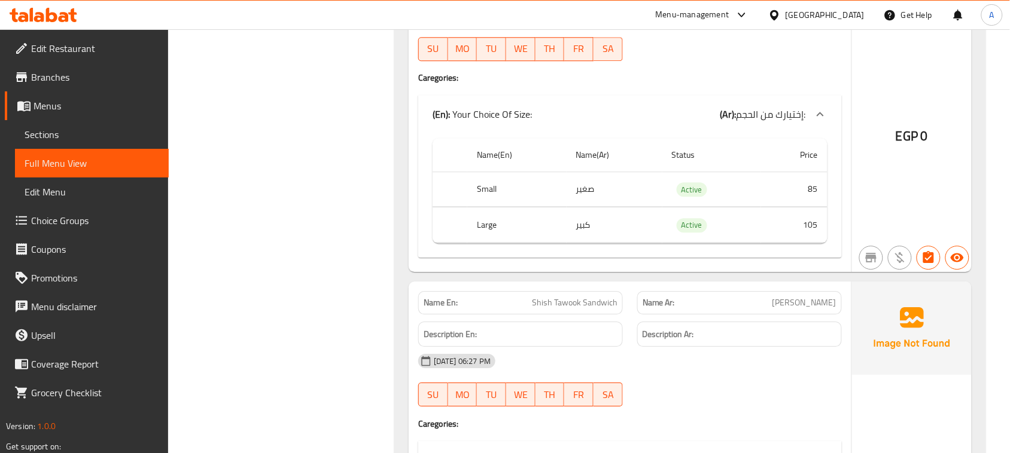
scroll to position [21336, 0]
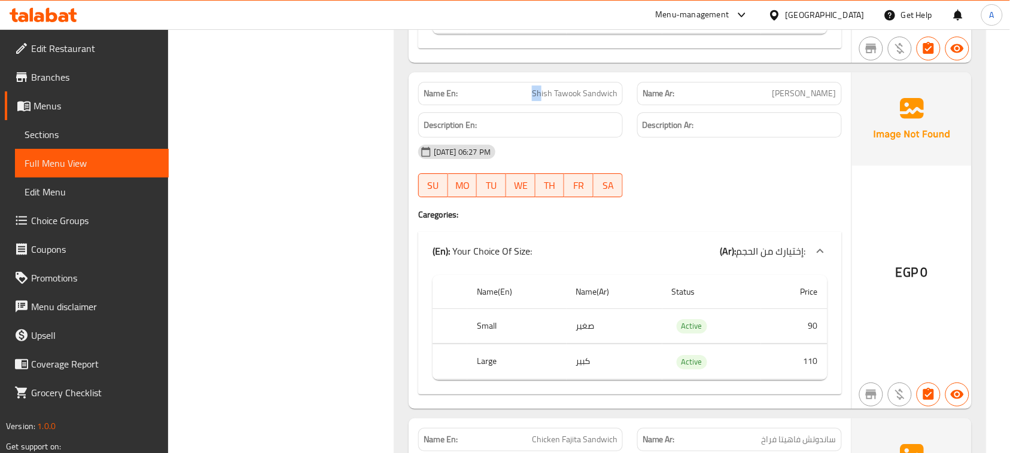
drag, startPoint x: 518, startPoint y: 129, endPoint x: 718, endPoint y: 165, distance: 203.5
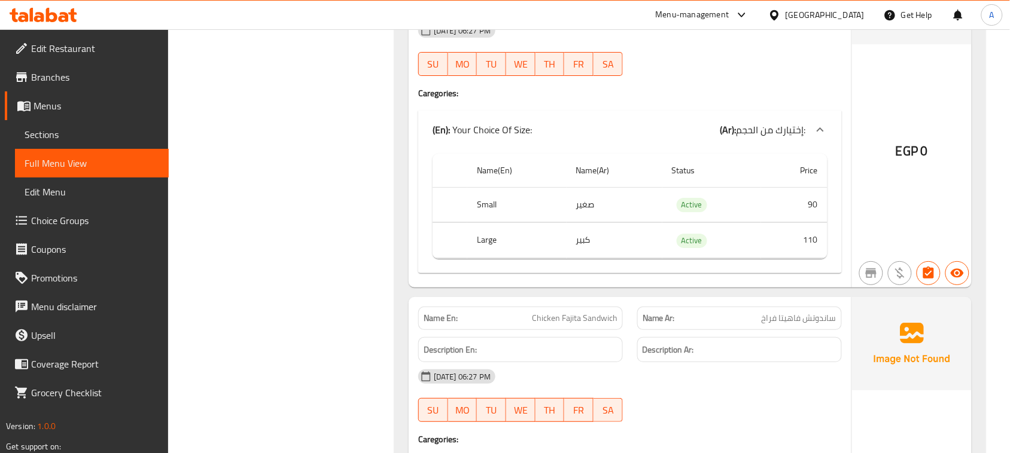
scroll to position [21635, 0]
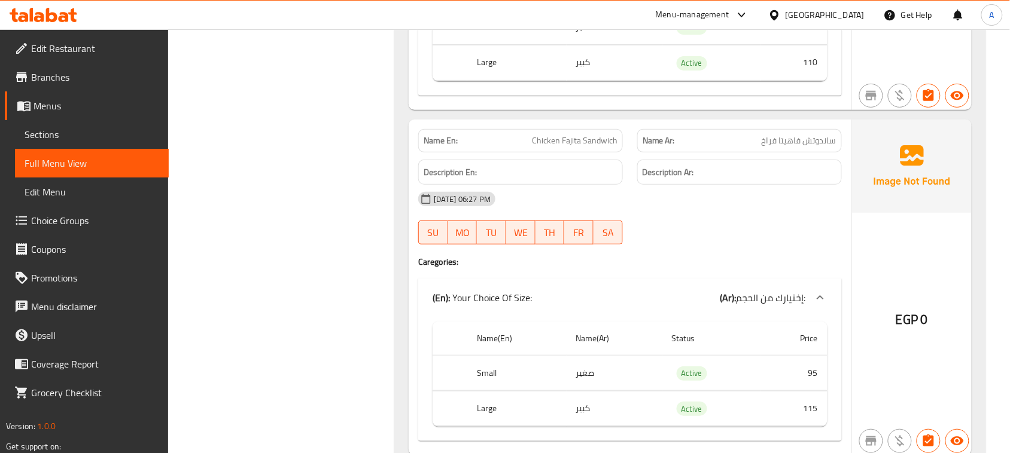
drag, startPoint x: 510, startPoint y: 171, endPoint x: 714, endPoint y: 185, distance: 203.9
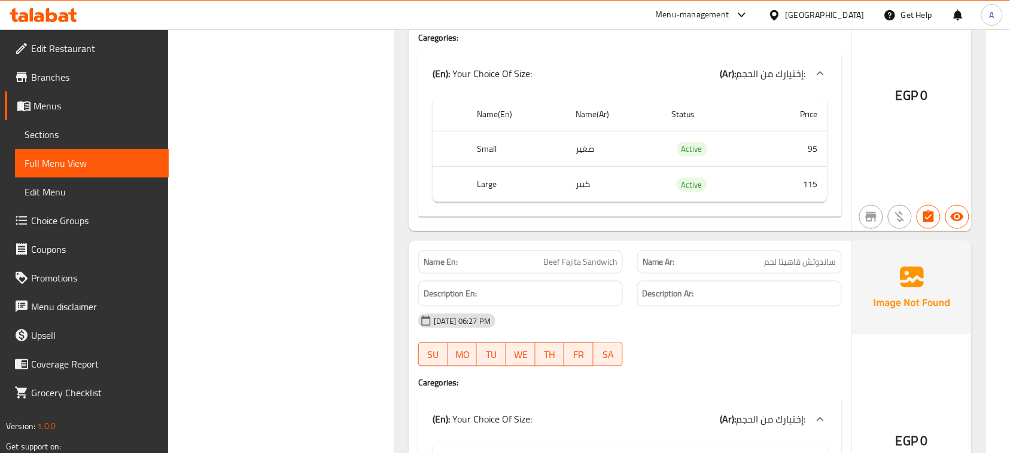
scroll to position [21934, 0]
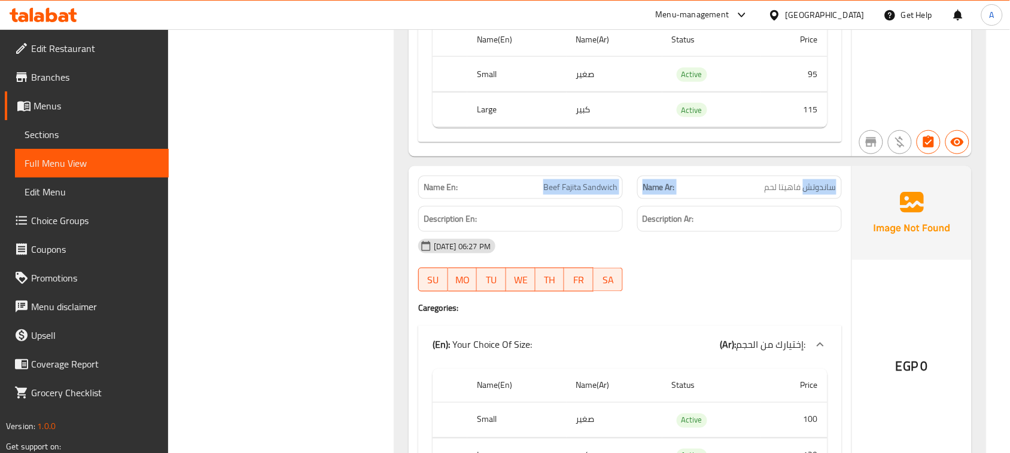
drag, startPoint x: 602, startPoint y: 220, endPoint x: 478, endPoint y: 220, distance: 123.8
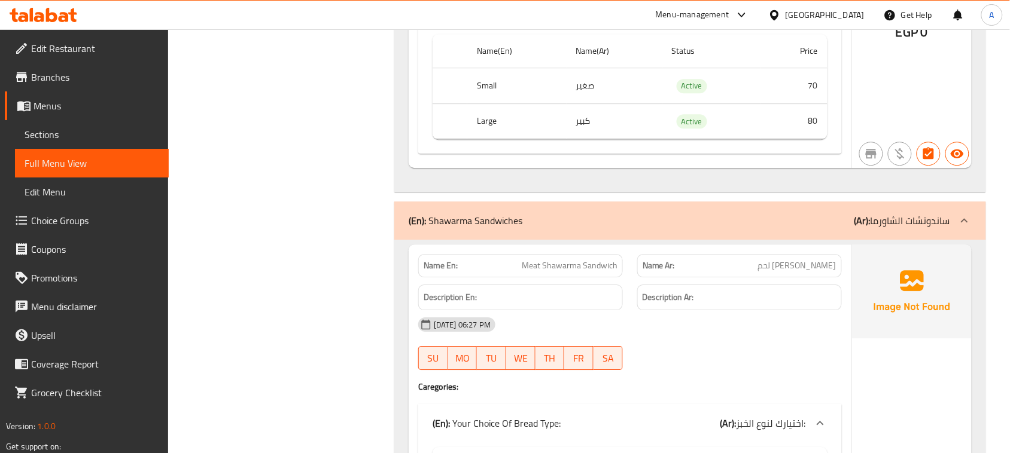
scroll to position [23953, 0]
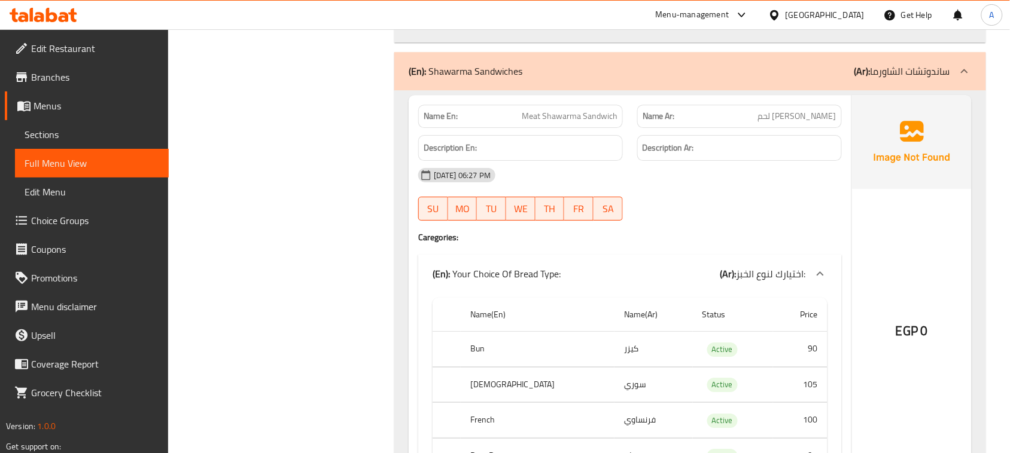
drag, startPoint x: 525, startPoint y: 157, endPoint x: 652, endPoint y: 185, distance: 130.0
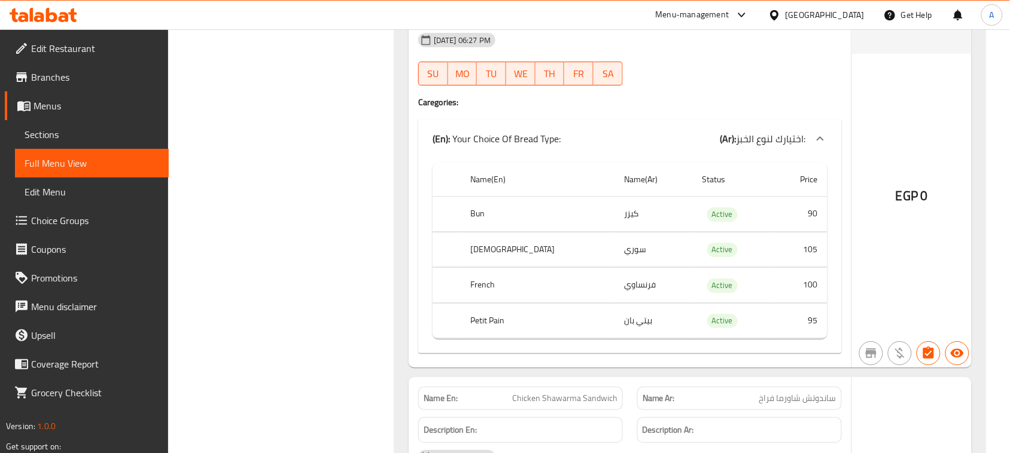
scroll to position [24177, 0]
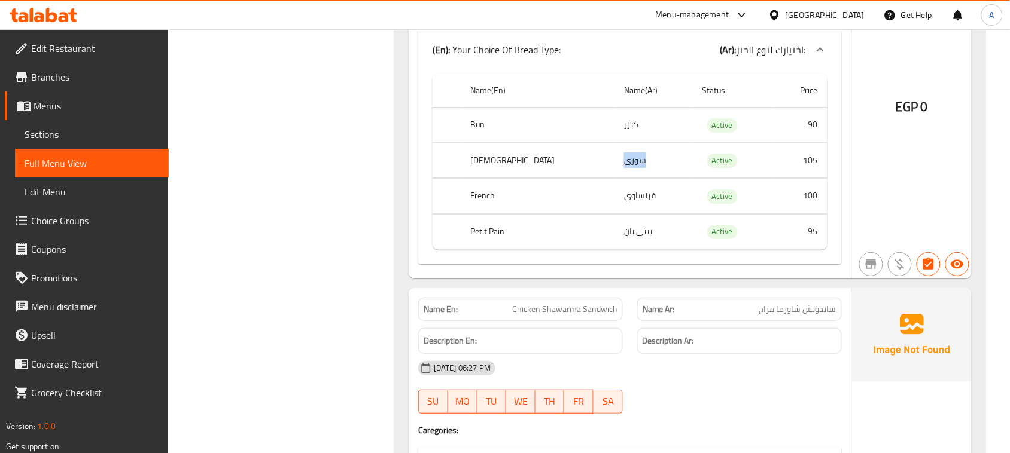
drag, startPoint x: 579, startPoint y: 211, endPoint x: 582, endPoint y: 230, distance: 20.0
drag, startPoint x: 610, startPoint y: 246, endPoint x: 565, endPoint y: 246, distance: 44.9
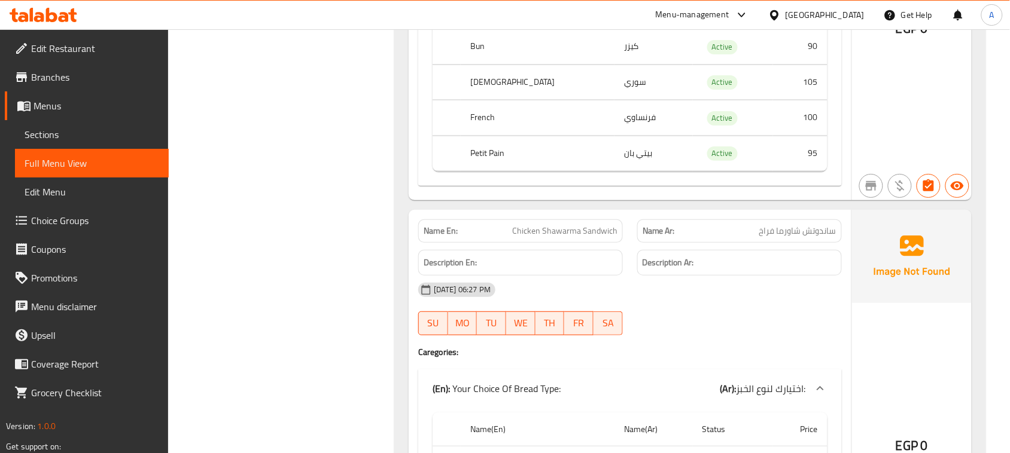
scroll to position [24327, 0]
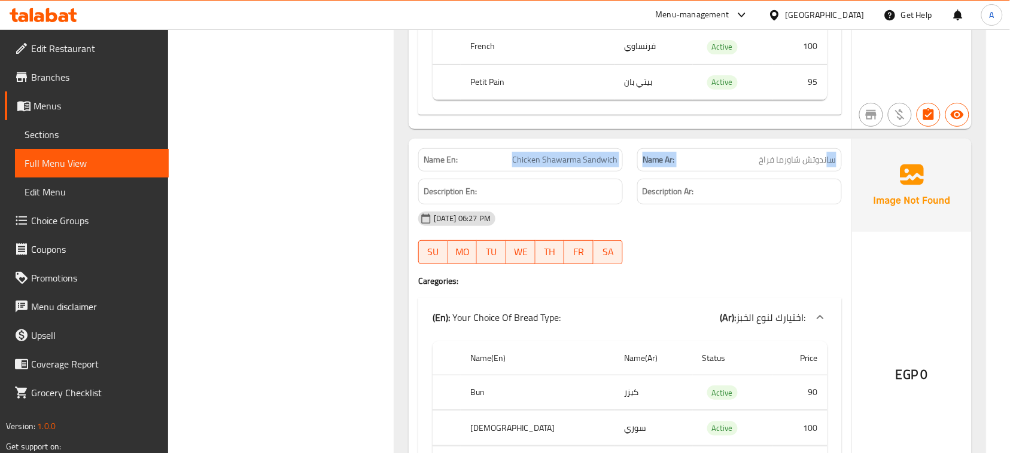
drag, startPoint x: 668, startPoint y: 209, endPoint x: 489, endPoint y: 209, distance: 178.8
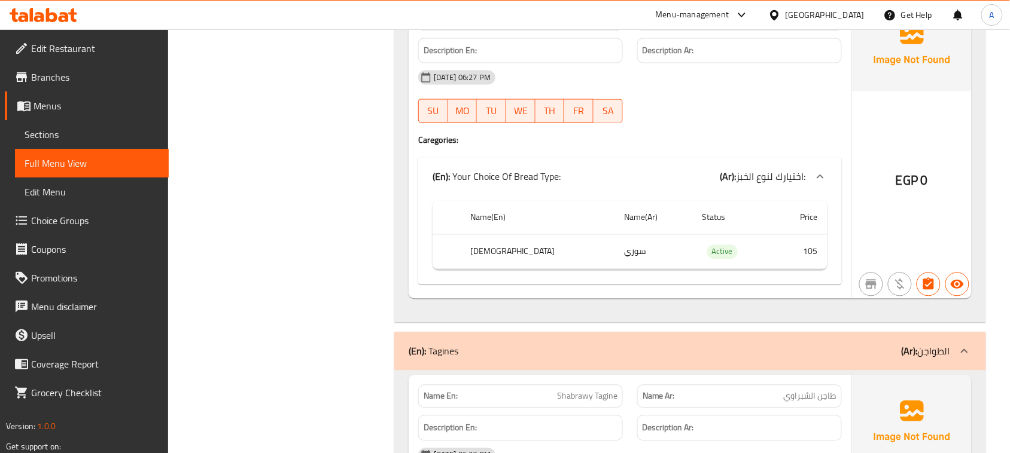
scroll to position [24850, 0]
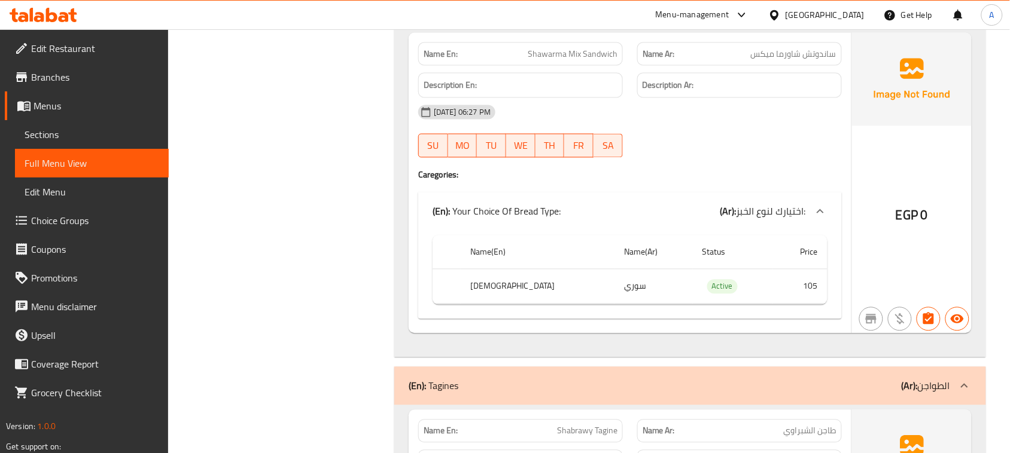
drag, startPoint x: 542, startPoint y: 333, endPoint x: 731, endPoint y: 294, distance: 192.4
drag, startPoint x: 670, startPoint y: 100, endPoint x: 642, endPoint y: 106, distance: 29.3
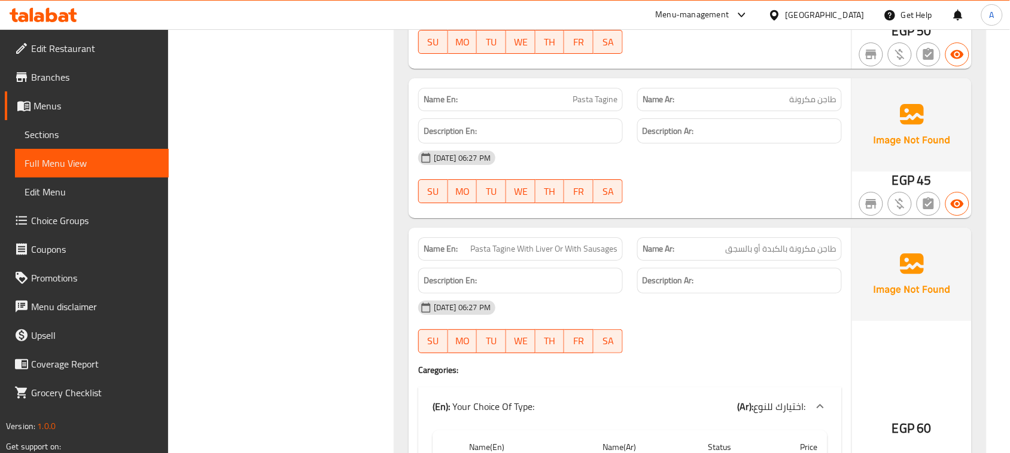
scroll to position [25523, 0]
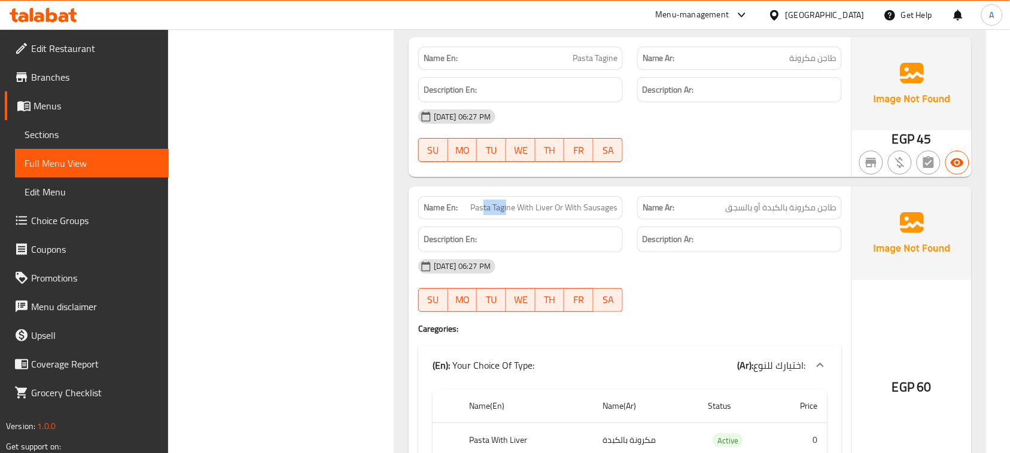
drag, startPoint x: 484, startPoint y: 255, endPoint x: 508, endPoint y: 255, distance: 23.9
drag, startPoint x: 528, startPoint y: 255, endPoint x: 579, endPoint y: 255, distance: 50.8
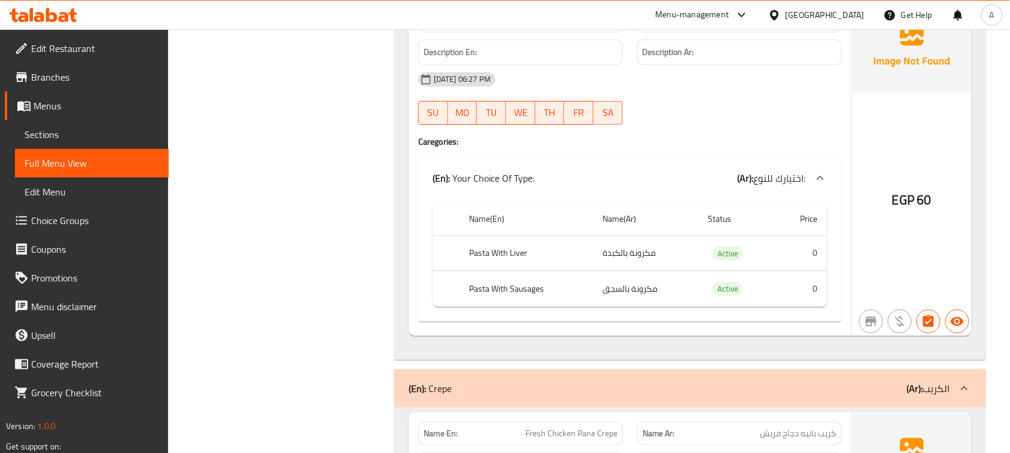
scroll to position [25822, 0]
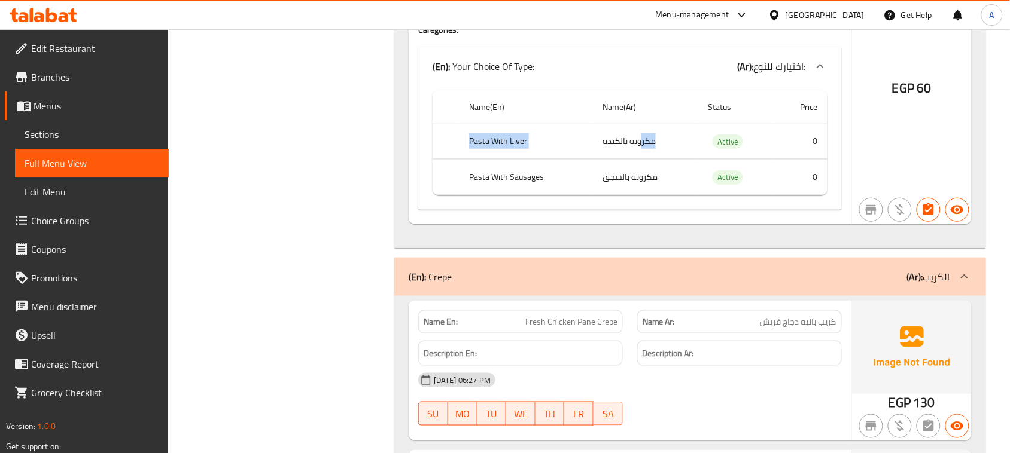
drag, startPoint x: 642, startPoint y: 197, endPoint x: 462, endPoint y: 199, distance: 180.0
drag, startPoint x: 617, startPoint y: 233, endPoint x: 497, endPoint y: 233, distance: 120.2
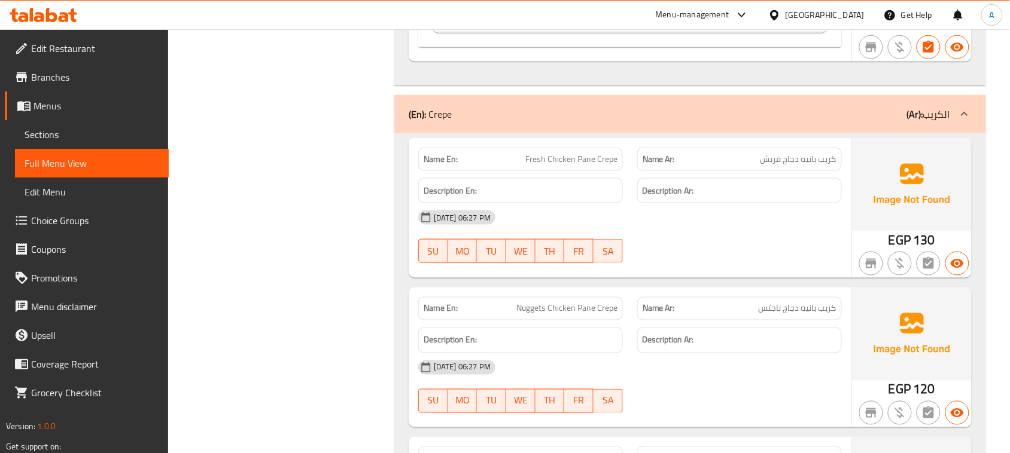
scroll to position [25972, 0]
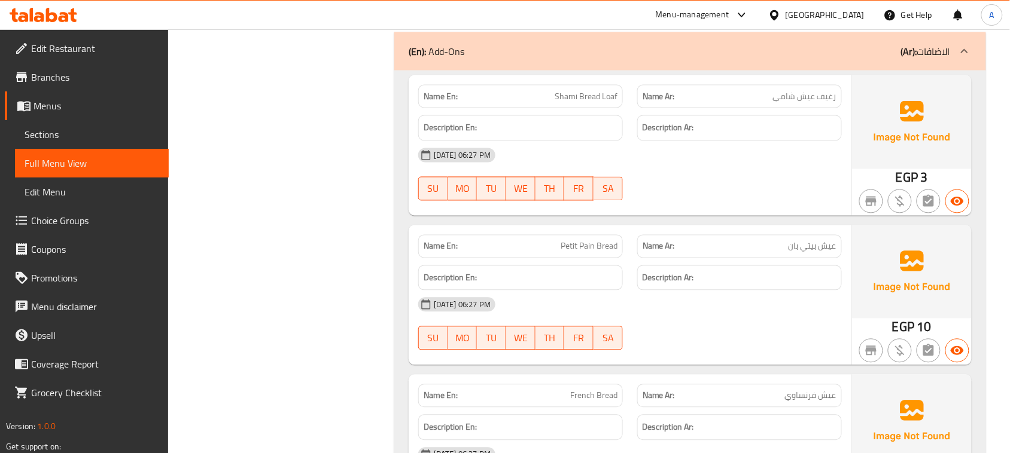
scroll to position [28796, 0]
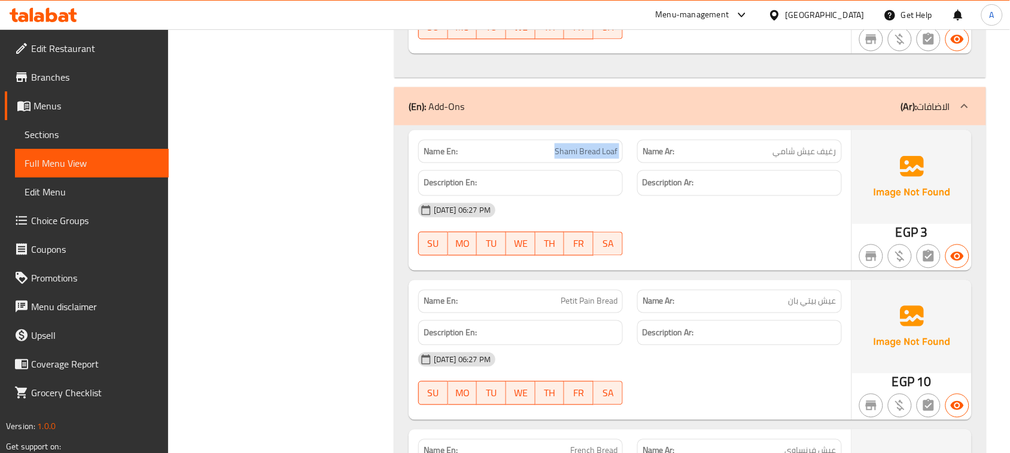
drag, startPoint x: 484, startPoint y: 217, endPoint x: 638, endPoint y: 218, distance: 153.7
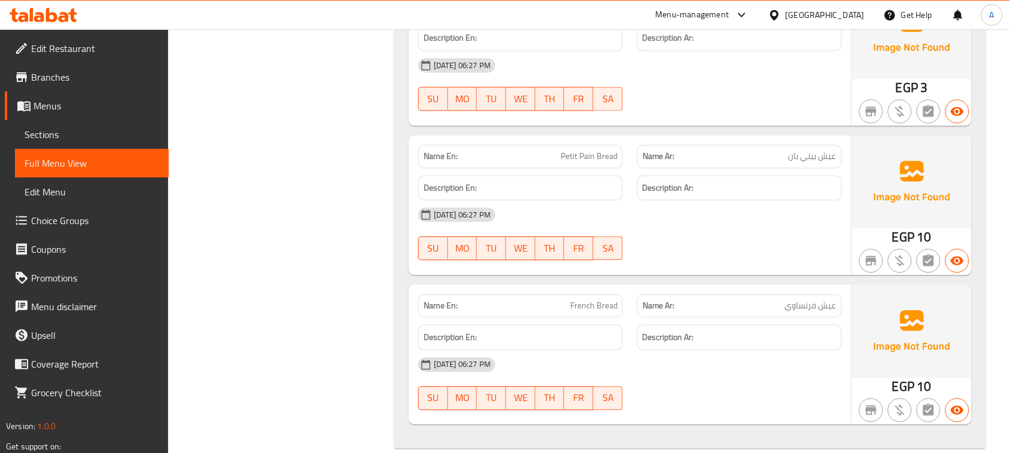
scroll to position [28946, 0]
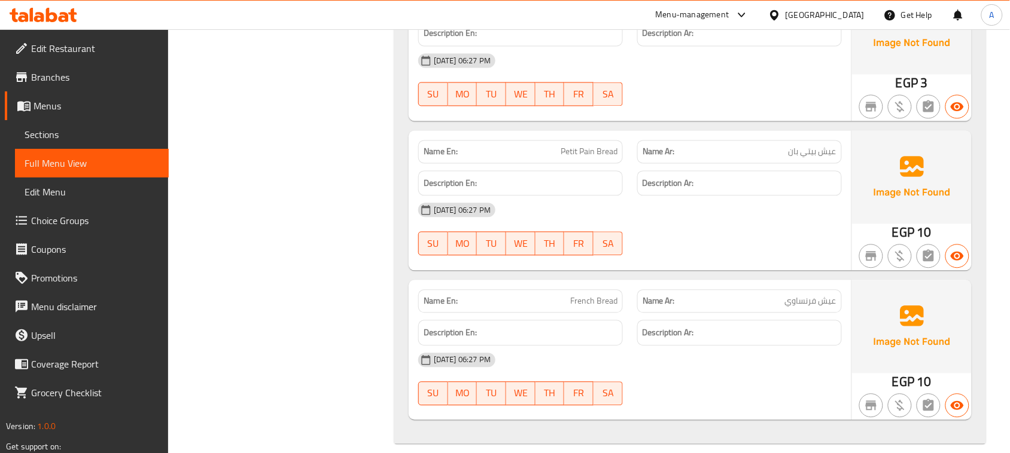
drag, startPoint x: 539, startPoint y: 222, endPoint x: 644, endPoint y: 228, distance: 104.9
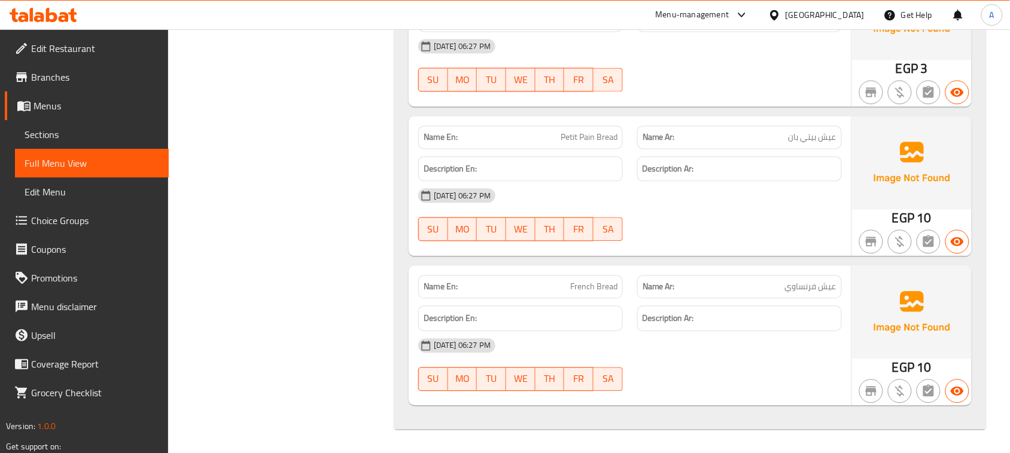
drag, startPoint x: 561, startPoint y: 270, endPoint x: 715, endPoint y: 347, distance: 172.5
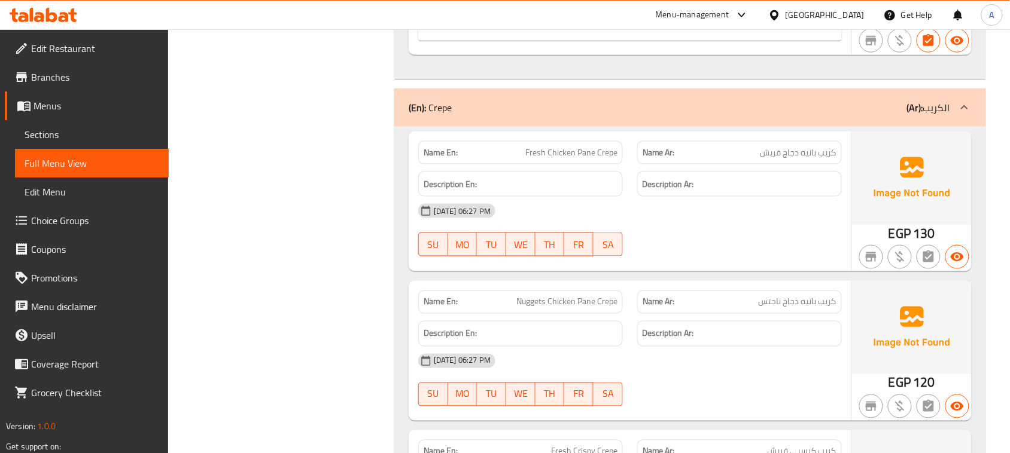
scroll to position [26105, 0]
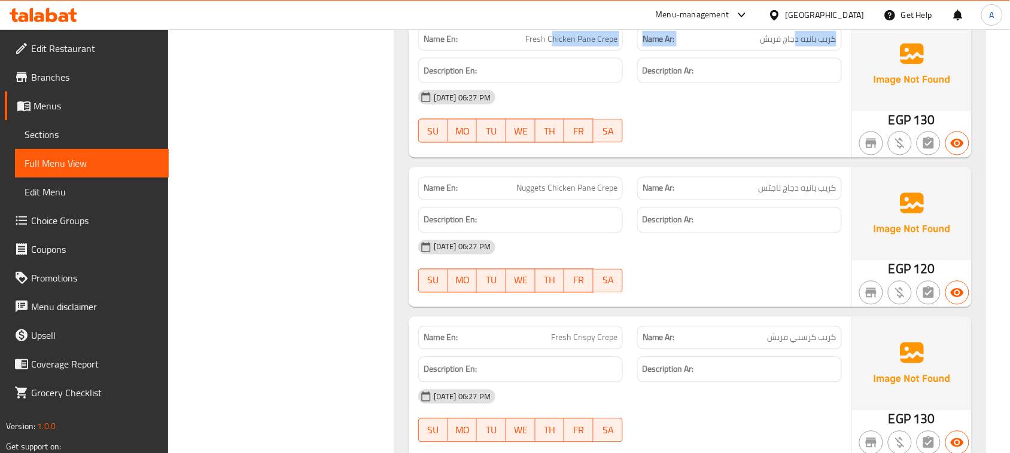
drag, startPoint x: 796, startPoint y: 96, endPoint x: 553, endPoint y: 97, distance: 242.8
drag, startPoint x: 514, startPoint y: 97, endPoint x: 715, endPoint y: 121, distance: 201.8
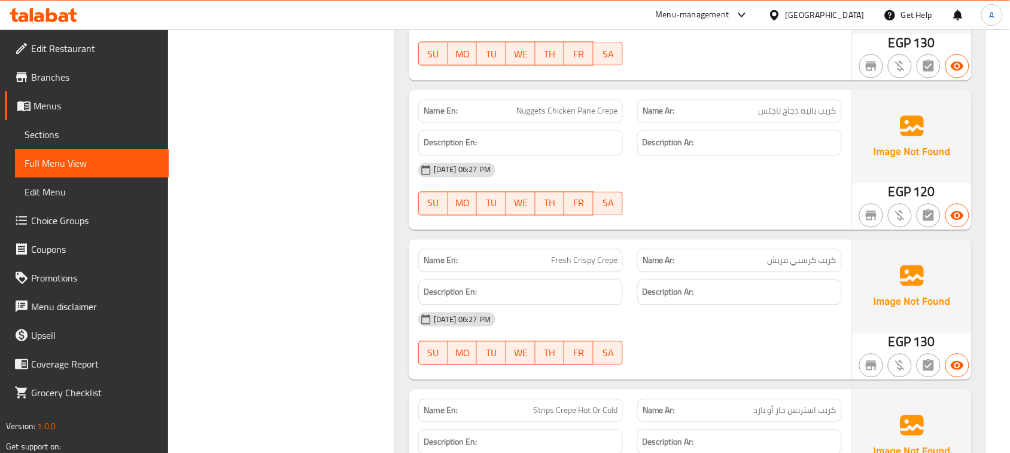
scroll to position [26254, 0]
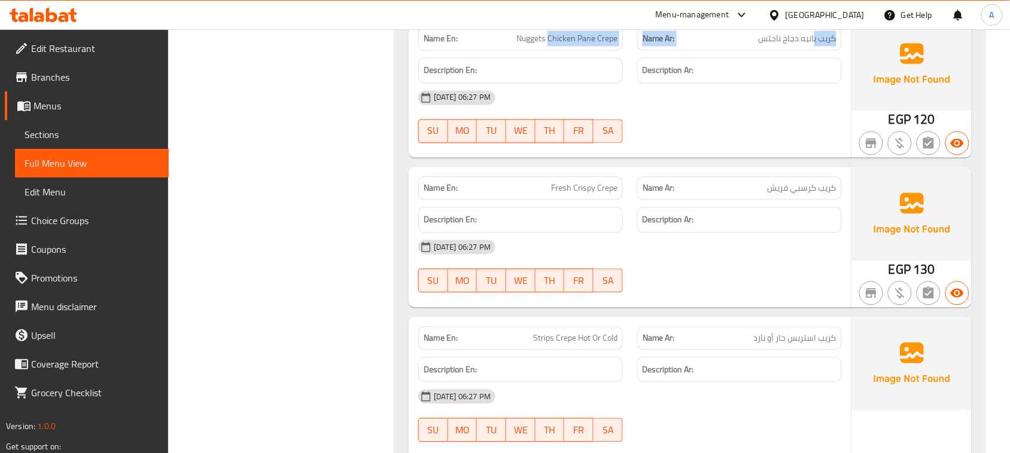
drag, startPoint x: 814, startPoint y: 97, endPoint x: 544, endPoint y: 100, distance: 269.7
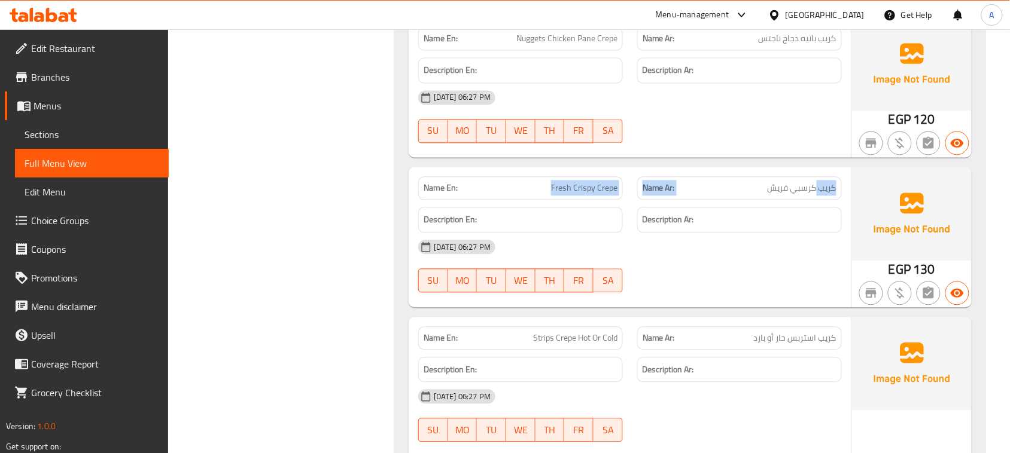
drag, startPoint x: 647, startPoint y: 241, endPoint x: 505, endPoint y: 243, distance: 141.8
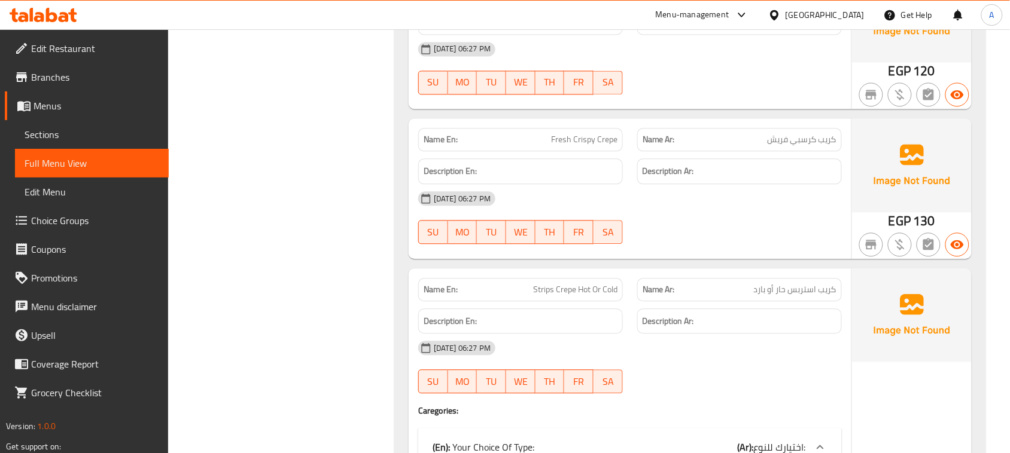
scroll to position [26329, 0]
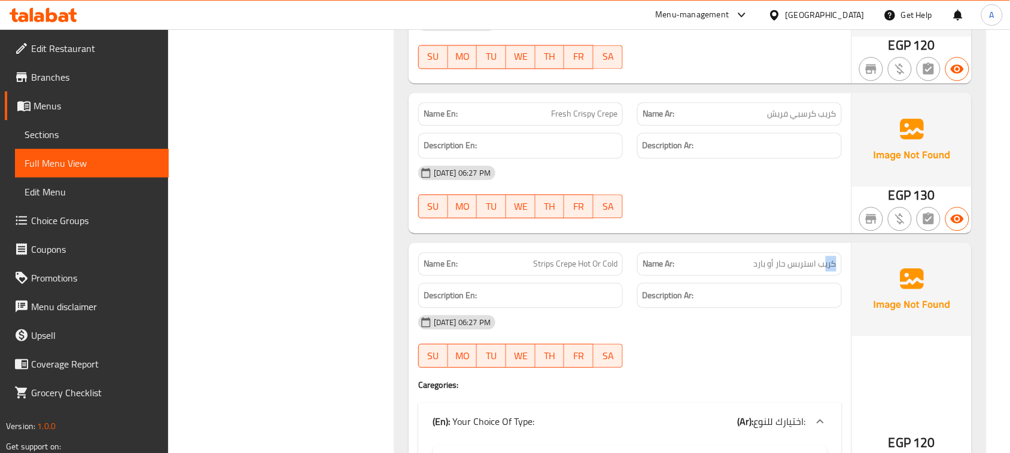
drag, startPoint x: 743, startPoint y: 319, endPoint x: 721, endPoint y: 280, distance: 45.0
drag, startPoint x: 601, startPoint y: 315, endPoint x: 766, endPoint y: 269, distance: 170.8
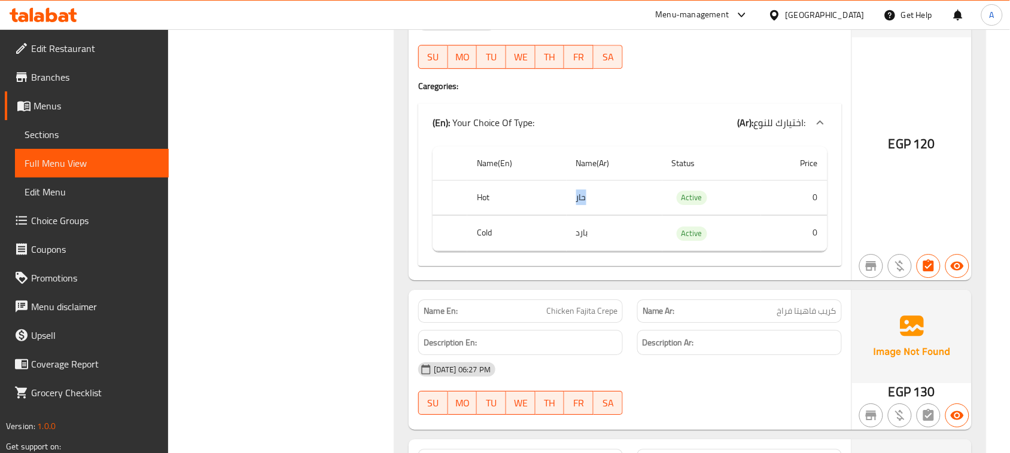
drag, startPoint x: 612, startPoint y: 282, endPoint x: 592, endPoint y: 294, distance: 23.1
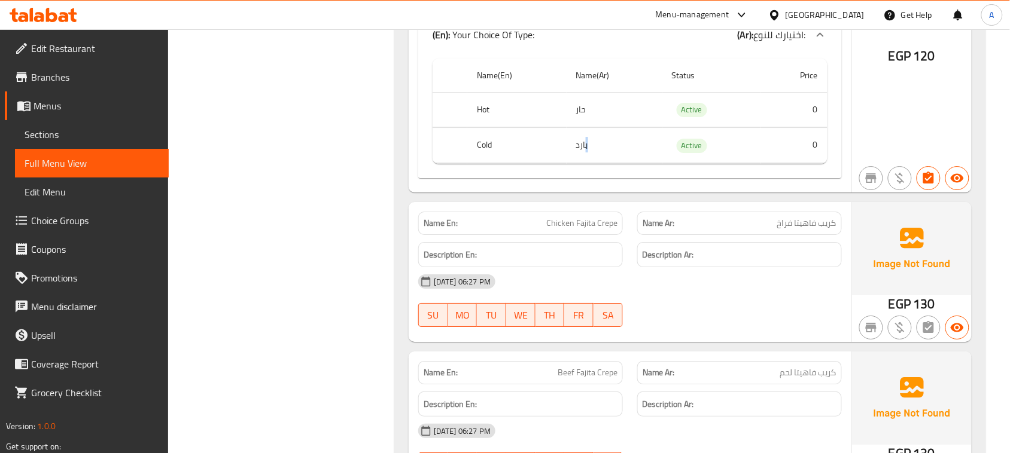
scroll to position [26778, 0]
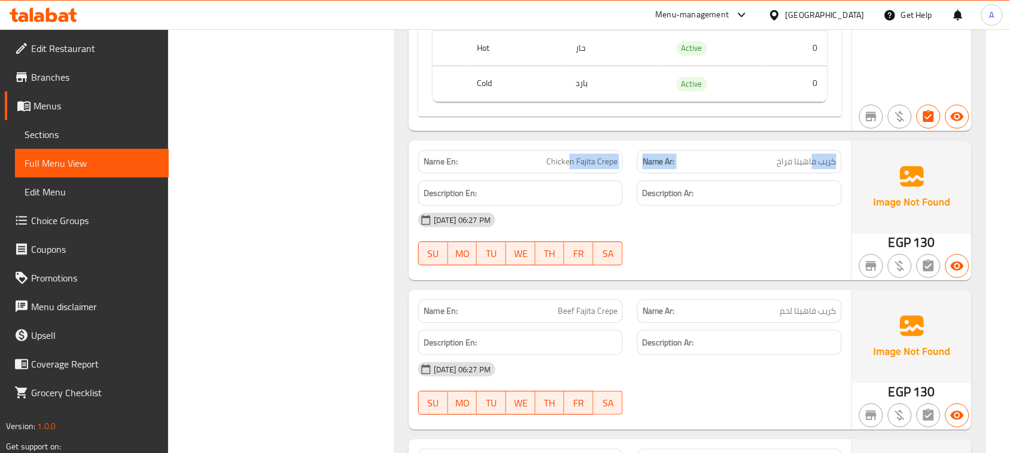
drag, startPoint x: 811, startPoint y: 215, endPoint x: 498, endPoint y: 214, distance: 313.4
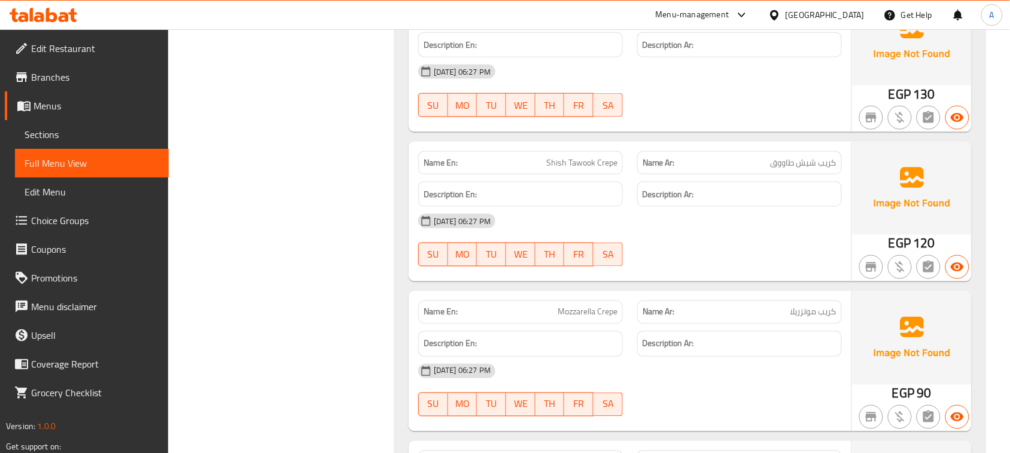
scroll to position [27376, 0]
drag, startPoint x: 541, startPoint y: 214, endPoint x: 651, endPoint y: 224, distance: 109.9
drag, startPoint x: 673, startPoint y: 310, endPoint x: 669, endPoint y: 315, distance: 6.8
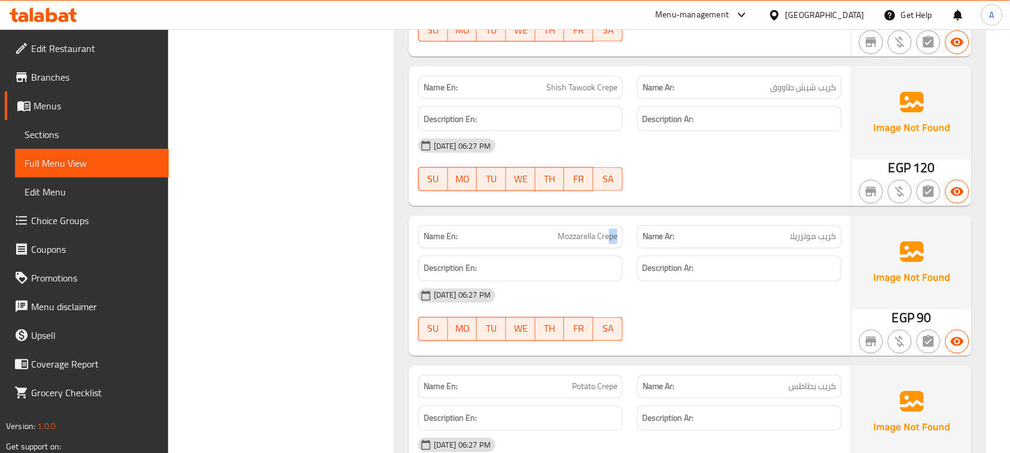
drag, startPoint x: 614, startPoint y: 288, endPoint x: 671, endPoint y: 329, distance: 70.2
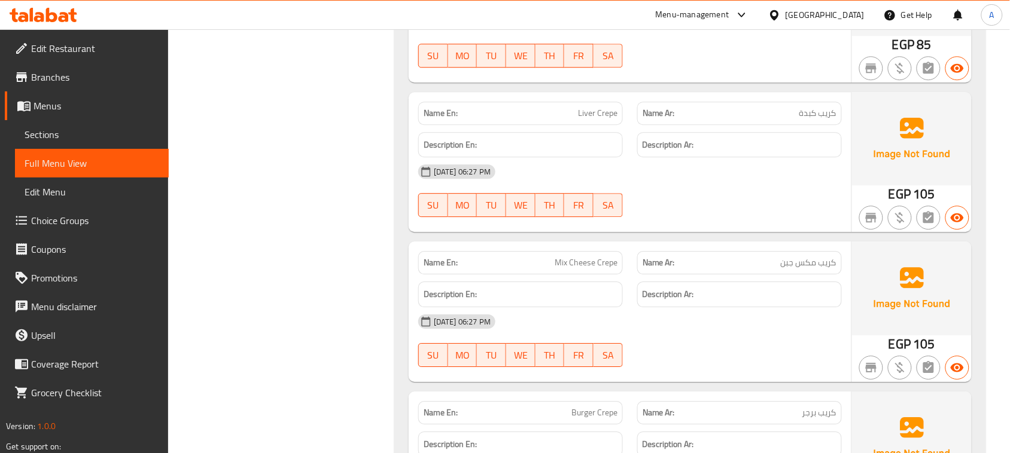
scroll to position [27899, 0]
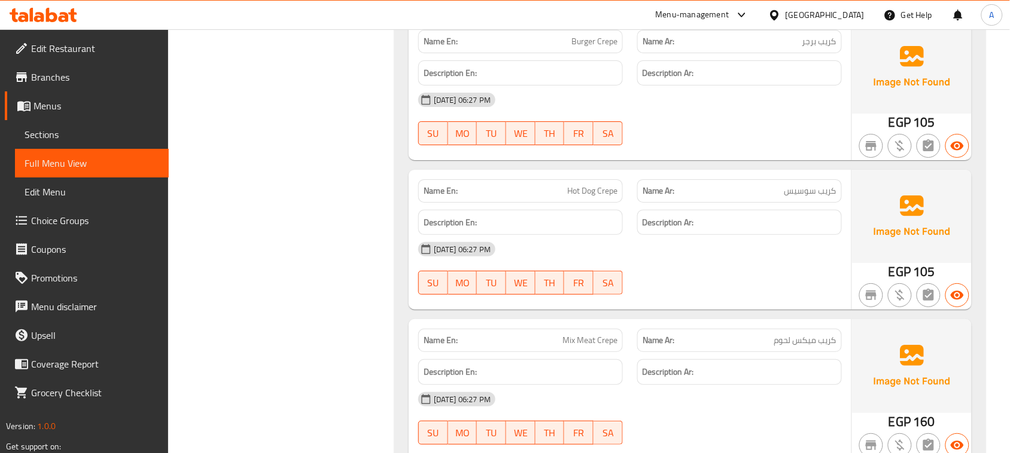
scroll to position [28273, 0]
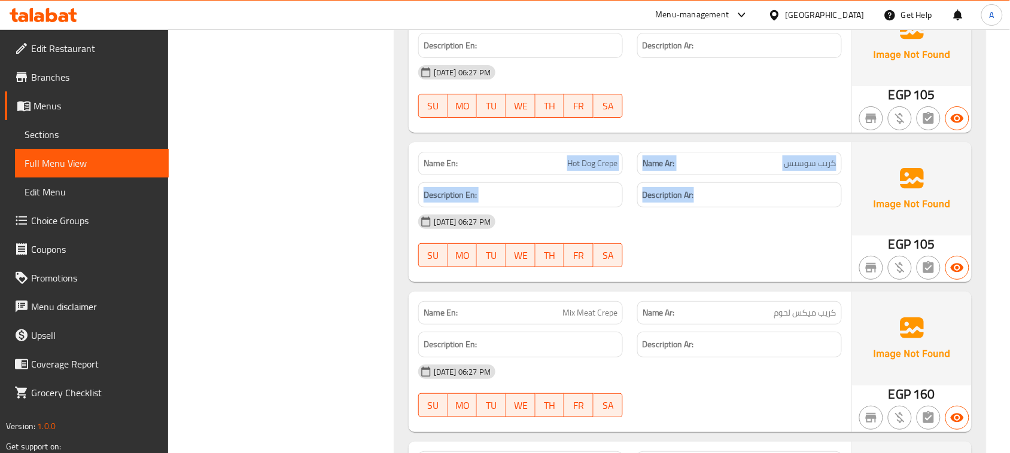
drag, startPoint x: 545, startPoint y: 219, endPoint x: 714, endPoint y: 280, distance: 178.8
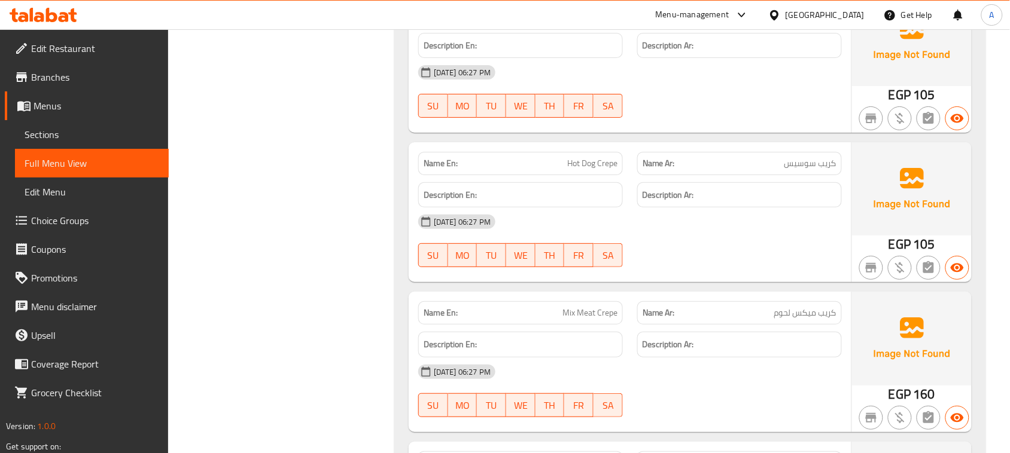
scroll to position [28497, 0]
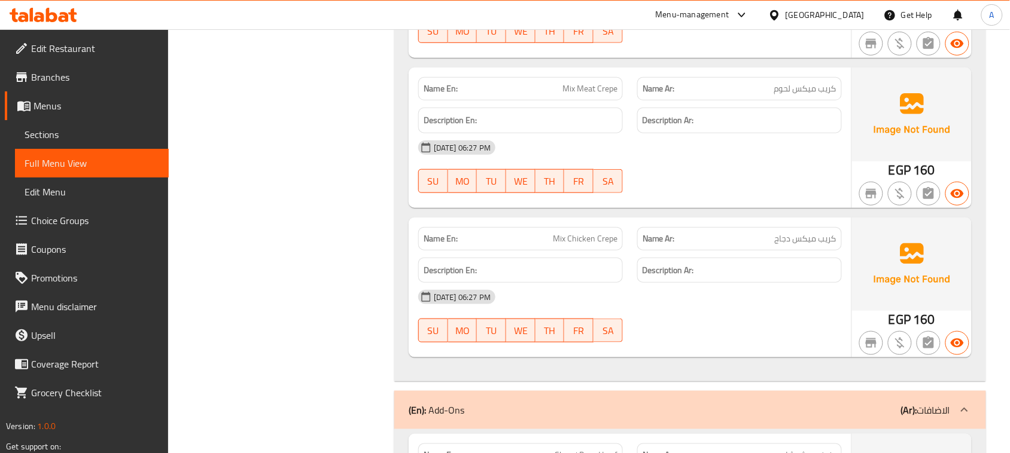
drag, startPoint x: 545, startPoint y: 285, endPoint x: 644, endPoint y: 302, distance: 100.1
drag, startPoint x: 558, startPoint y: 148, endPoint x: 737, endPoint y: 257, distance: 209.3
drag, startPoint x: 658, startPoint y: 294, endPoint x: 754, endPoint y: 294, distance: 95.7
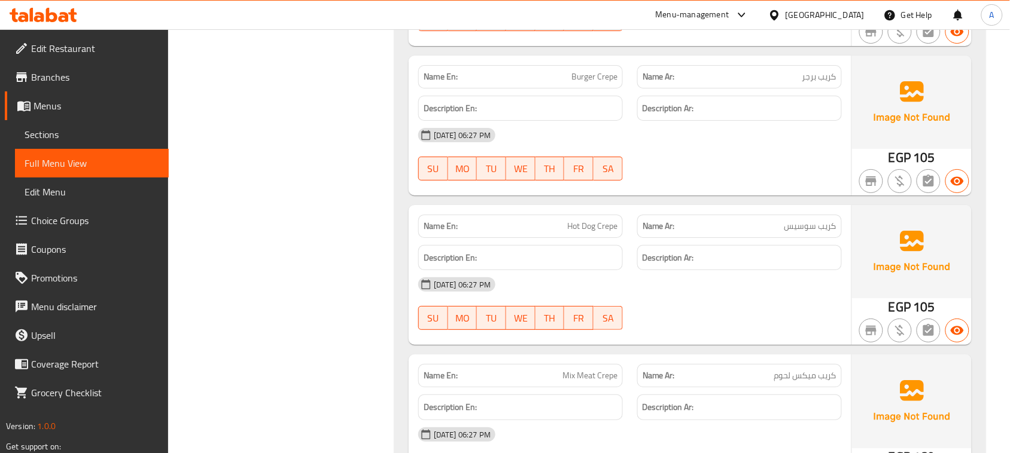
scroll to position [28049, 0]
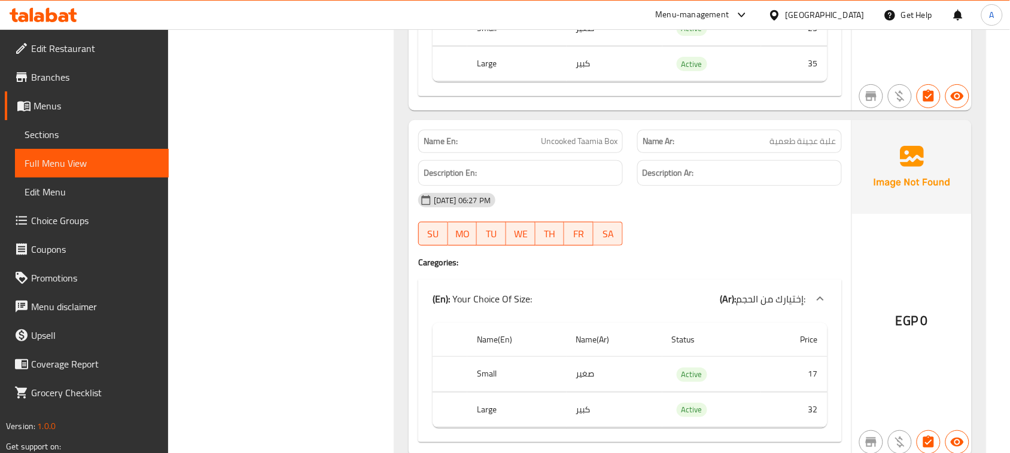
scroll to position [0, 0]
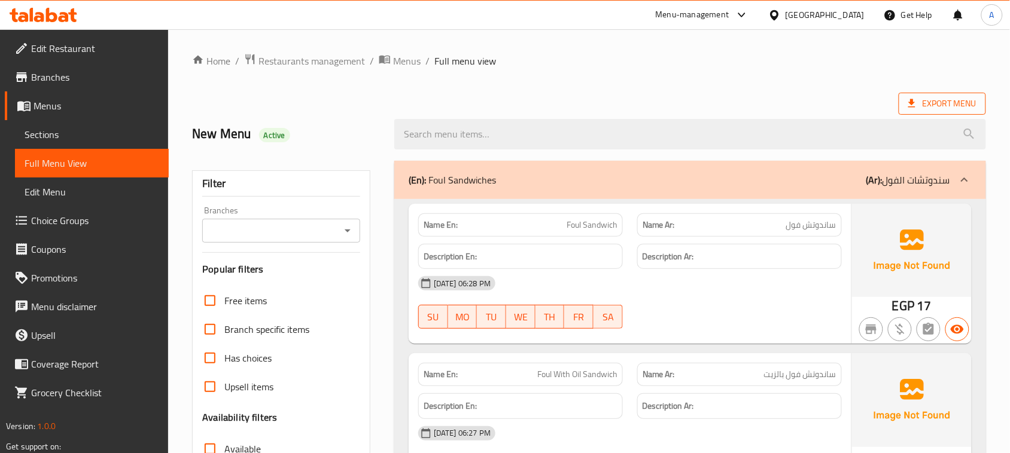
click at [931, 97] on span "Export Menu" at bounding box center [942, 103] width 68 height 15
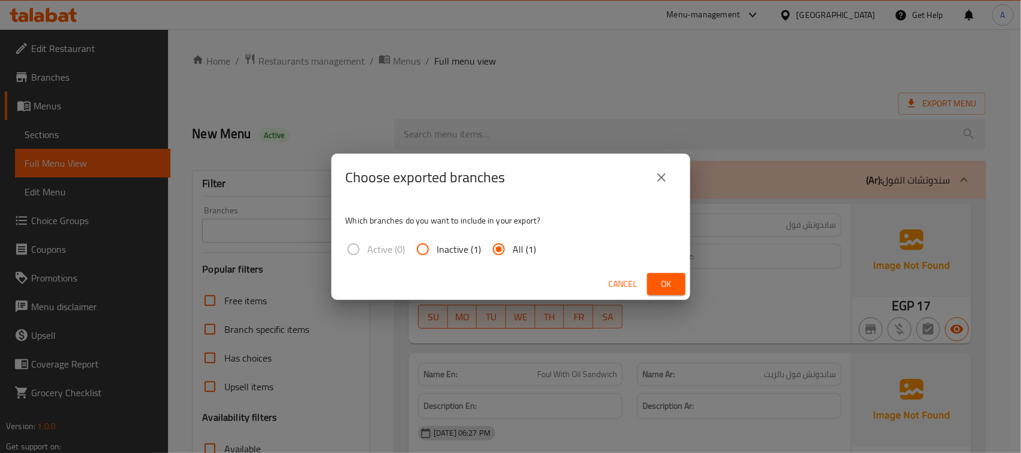
click at [657, 279] on span "Ok" at bounding box center [666, 284] width 19 height 15
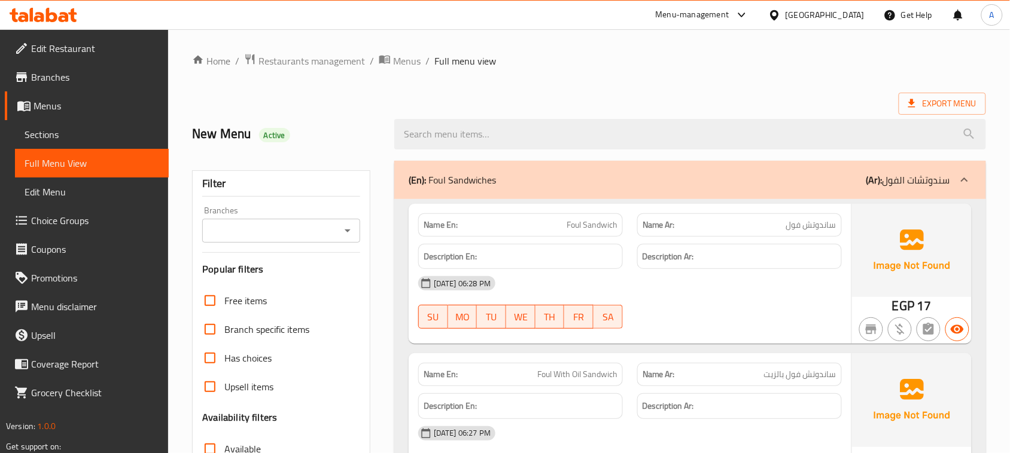
click at [593, 94] on div "Export Menu" at bounding box center [589, 104] width 794 height 22
click at [60, 45] on span "Edit Restaurant" at bounding box center [95, 48] width 128 height 14
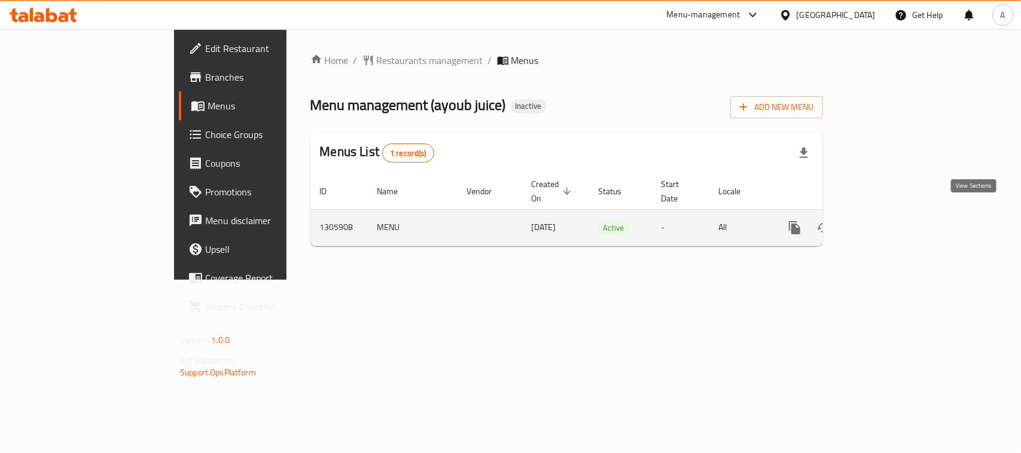
click at [888, 221] on icon "enhanced table" at bounding box center [881, 228] width 14 height 14
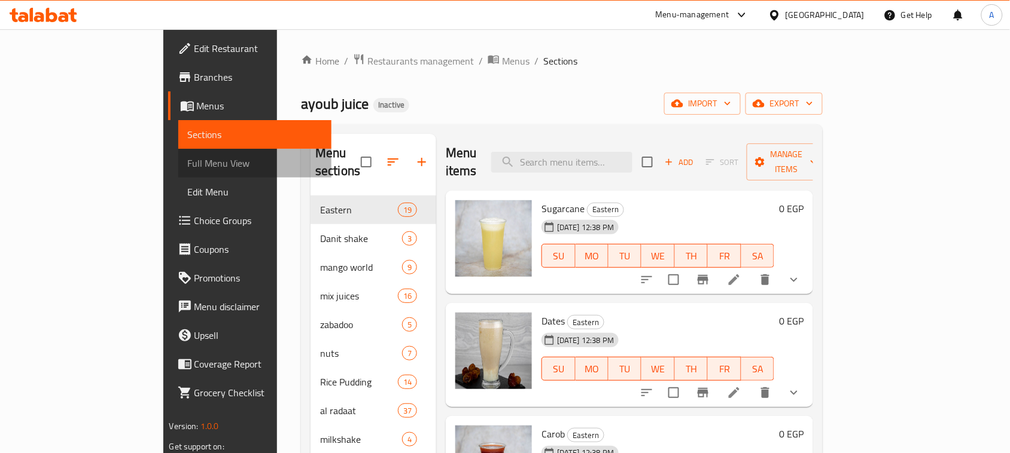
click at [188, 161] on span "Full Menu View" at bounding box center [255, 163] width 135 height 14
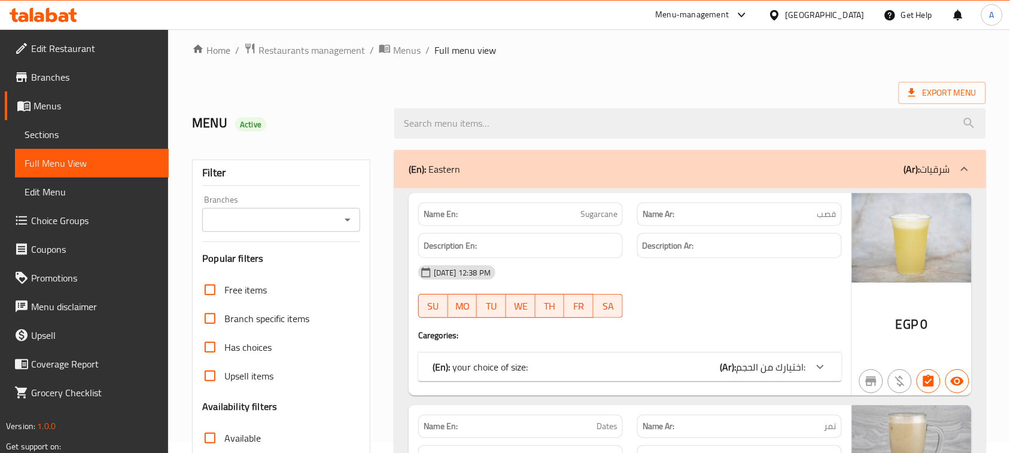
scroll to position [224, 0]
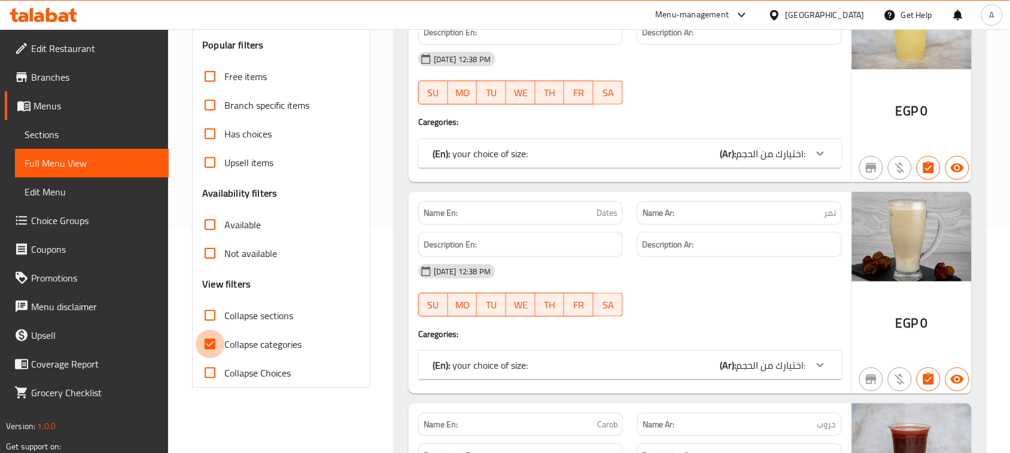
click at [208, 344] on input "Collapse categories" at bounding box center [210, 344] width 29 height 29
checkbox input "false"
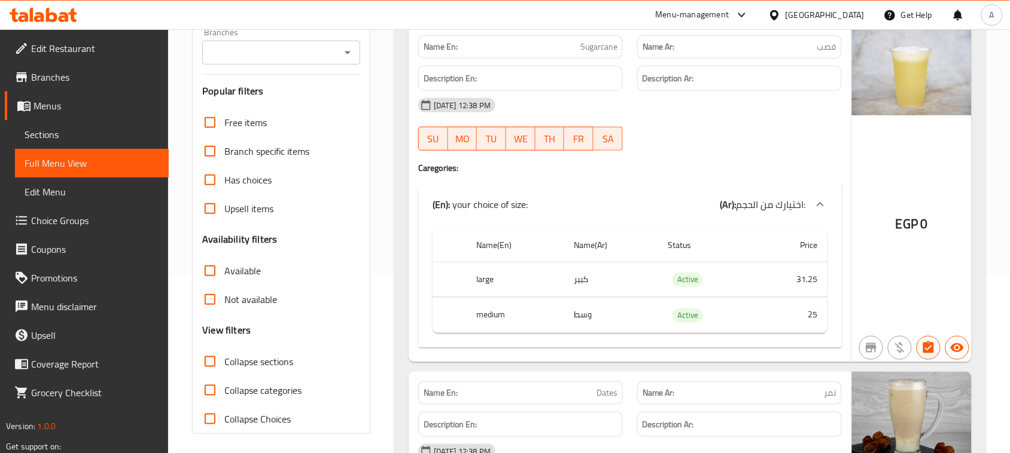
scroll to position [0, 0]
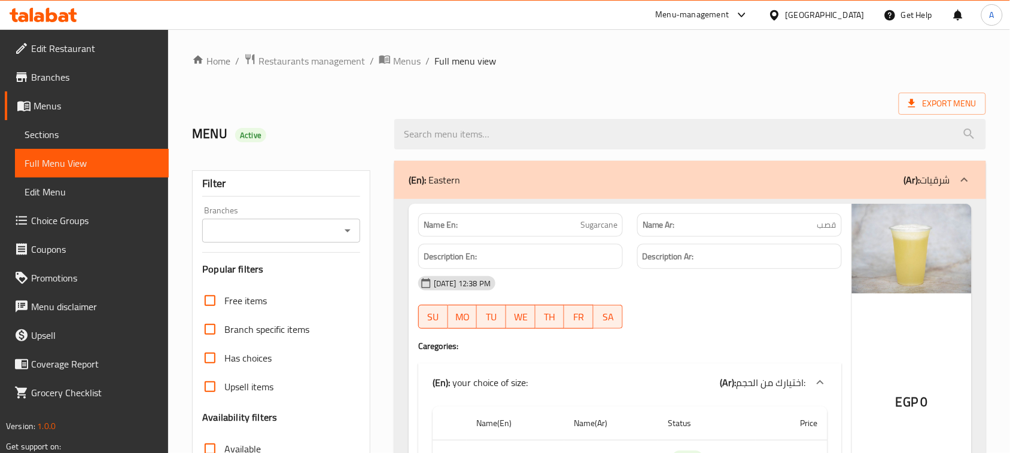
click at [698, 59] on ol "Home / Restaurants management / Menus / Full menu view" at bounding box center [589, 61] width 794 height 16
